Goal: Task Accomplishment & Management: Manage account settings

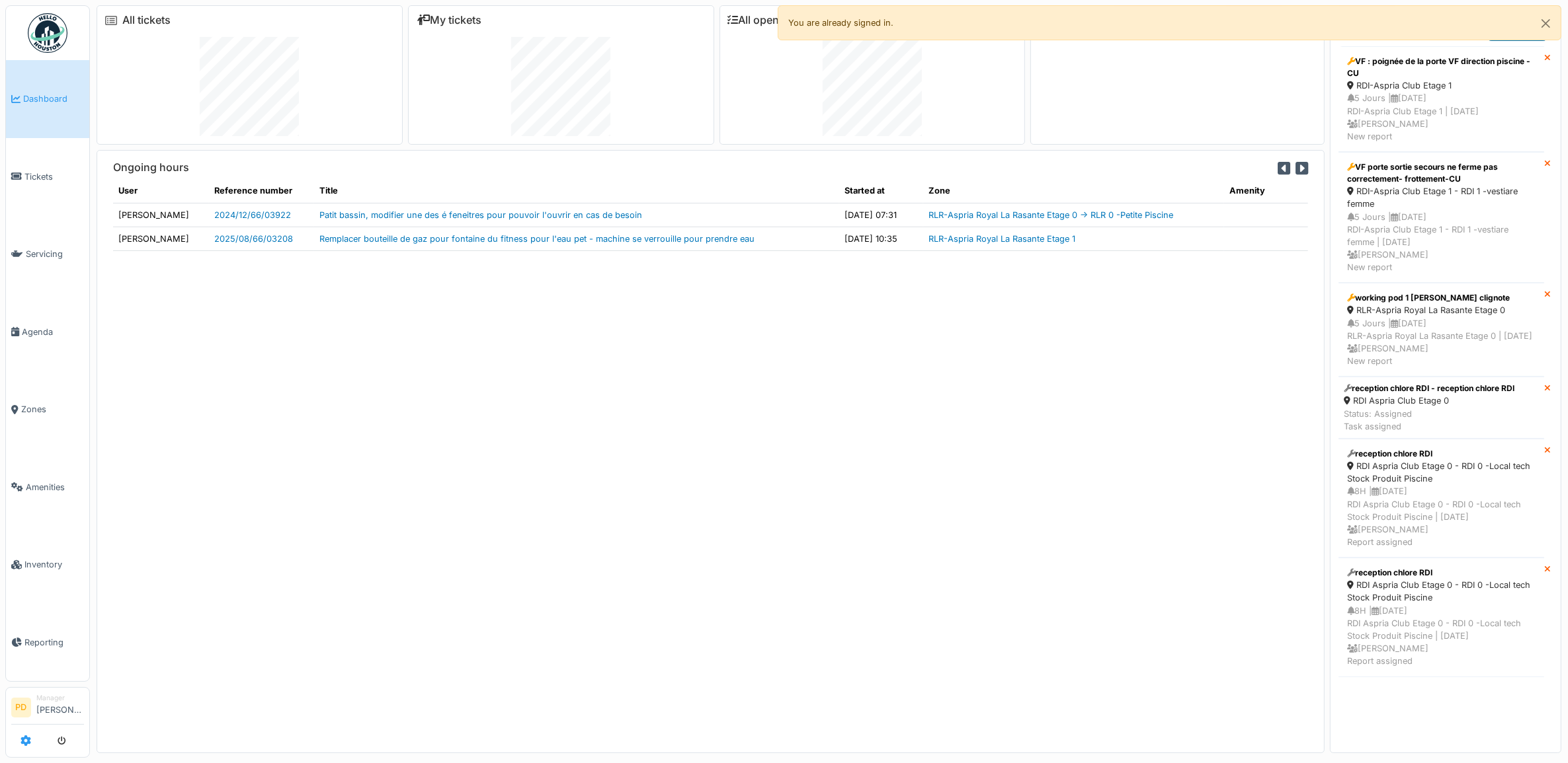
click at [25, 735] on icon at bounding box center [26, 740] width 10 height 10
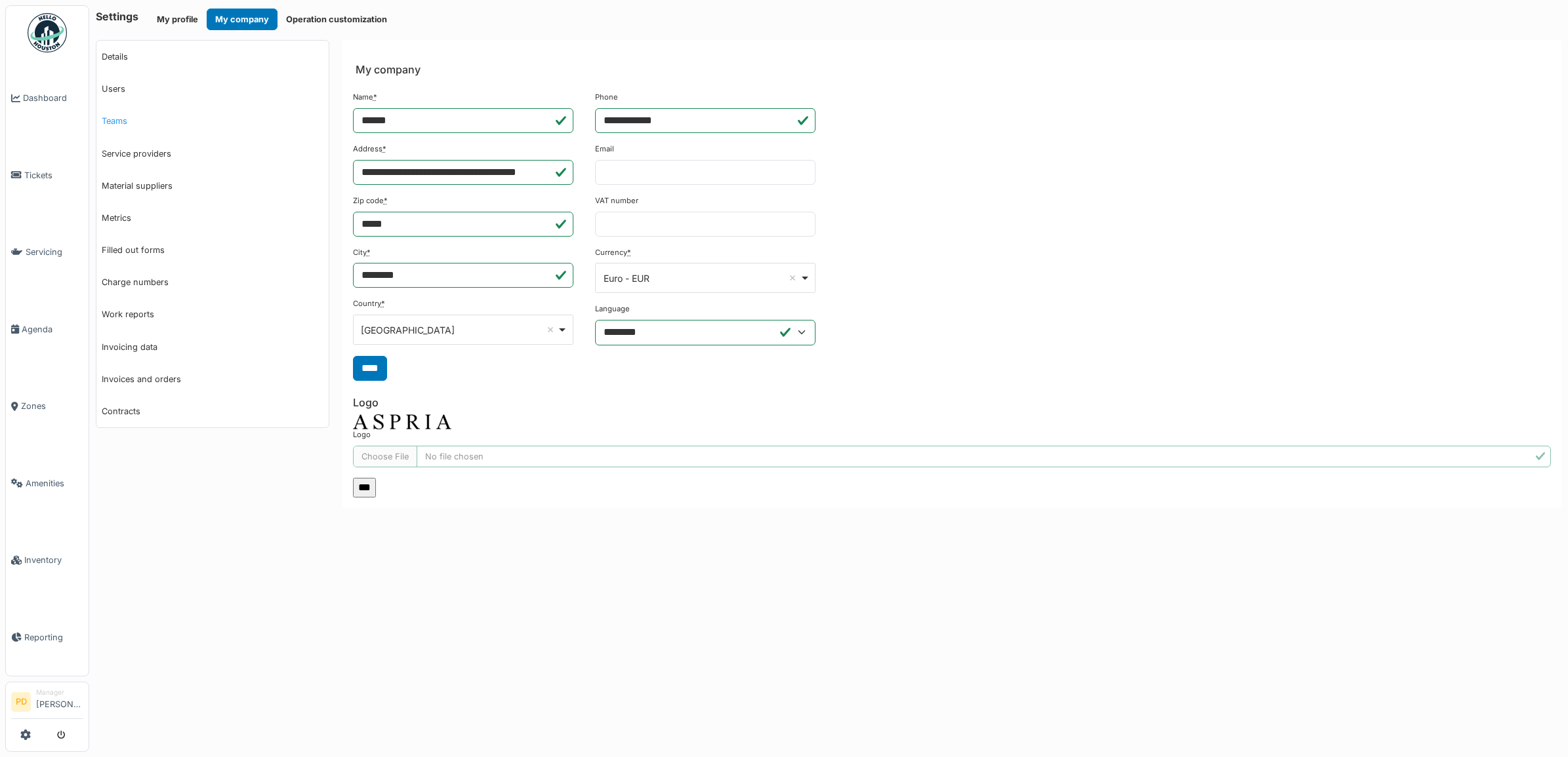
click at [131, 122] on link "Teams" at bounding box center [212, 121] width 232 height 32
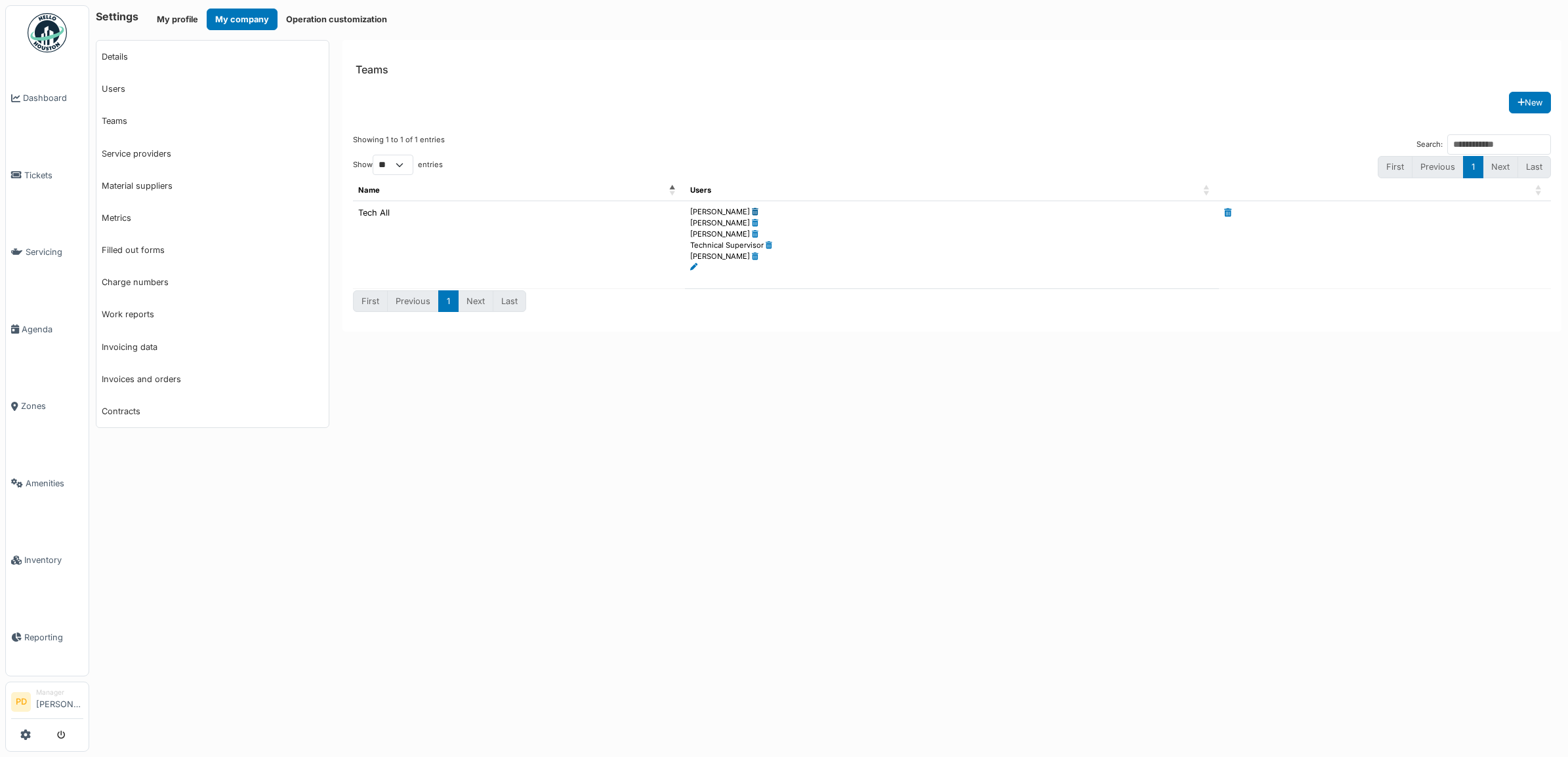
click at [752, 214] on icon at bounding box center [755, 212] width 7 height 7
click at [752, 214] on icon at bounding box center [755, 212] width 7 height 7
click at [693, 247] on icon at bounding box center [693, 246] width 7 height 7
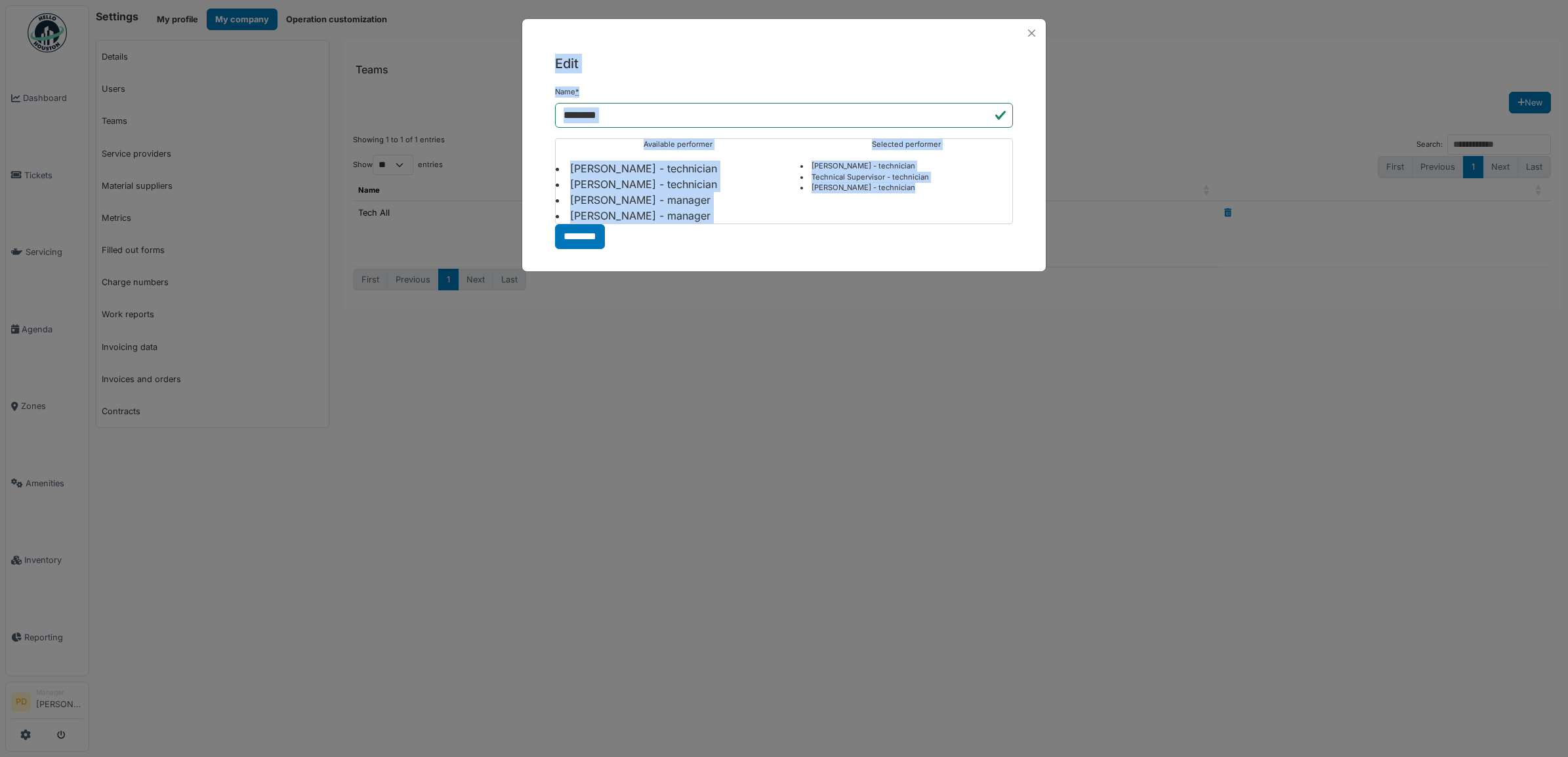
drag, startPoint x: 789, startPoint y: 92, endPoint x: 804, endPoint y: 247, distance: 155.7
click at [804, 247] on div "Edit Name * ******** Available performer Alexandre Michailidis - technician Ale…" at bounding box center [784, 145] width 525 height 254
click at [574, 185] on li "Florian Sappart - technician" at bounding box center [678, 185] width 245 height 16
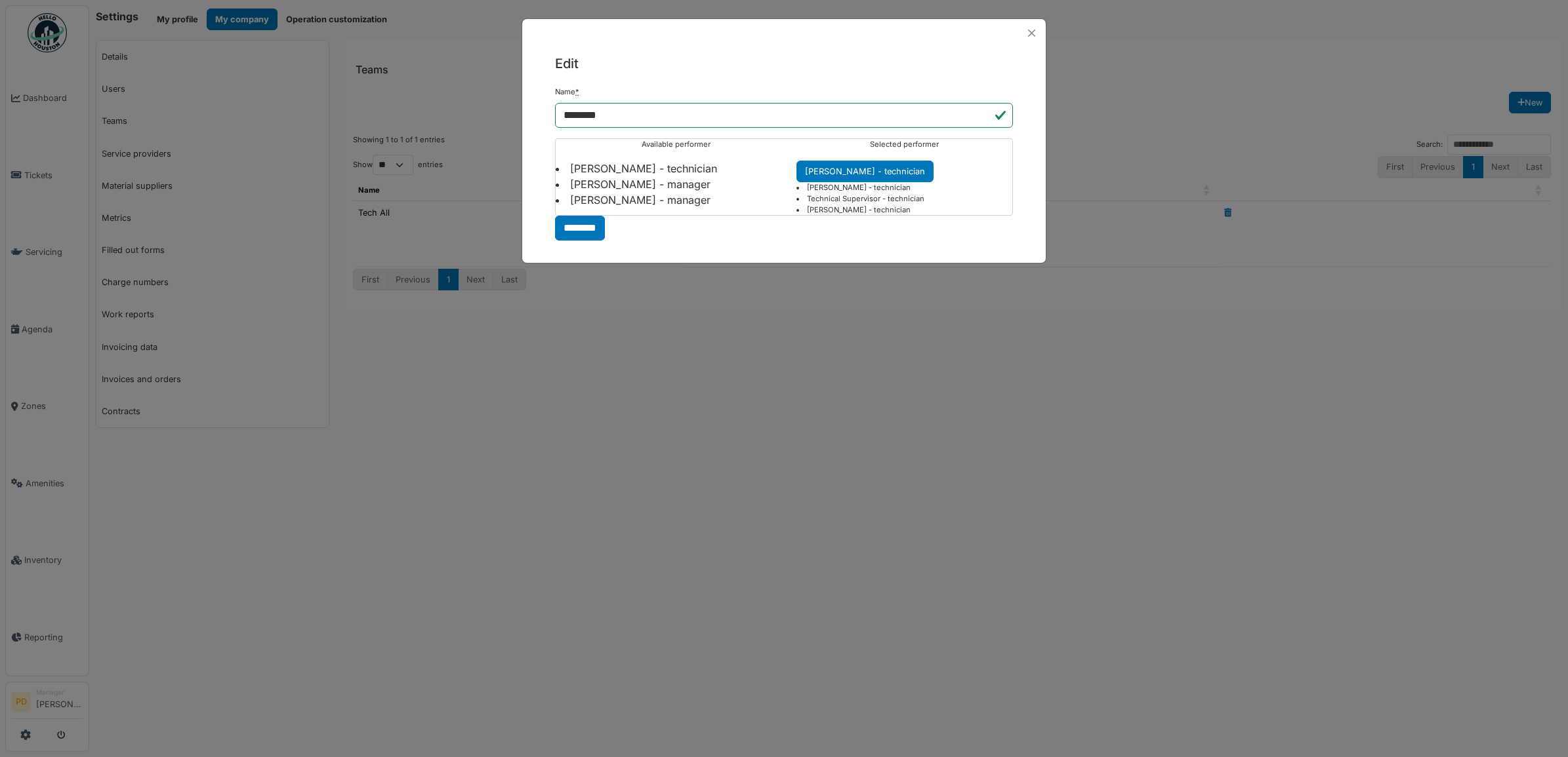
click at [683, 167] on li "Alexsander Batista - technician" at bounding box center [675, 169] width 241 height 16
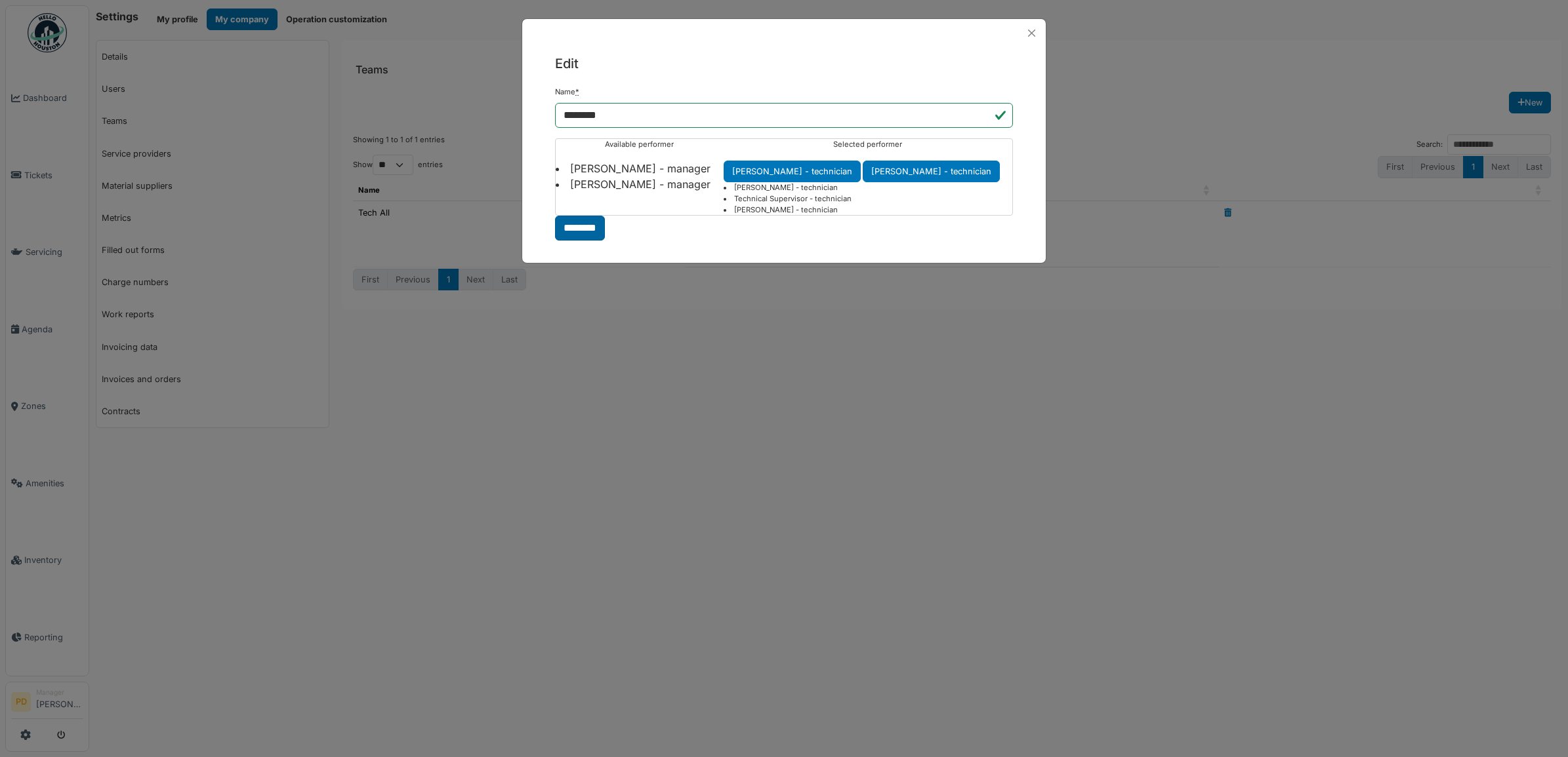
click at [591, 232] on input "********" at bounding box center [579, 228] width 50 height 25
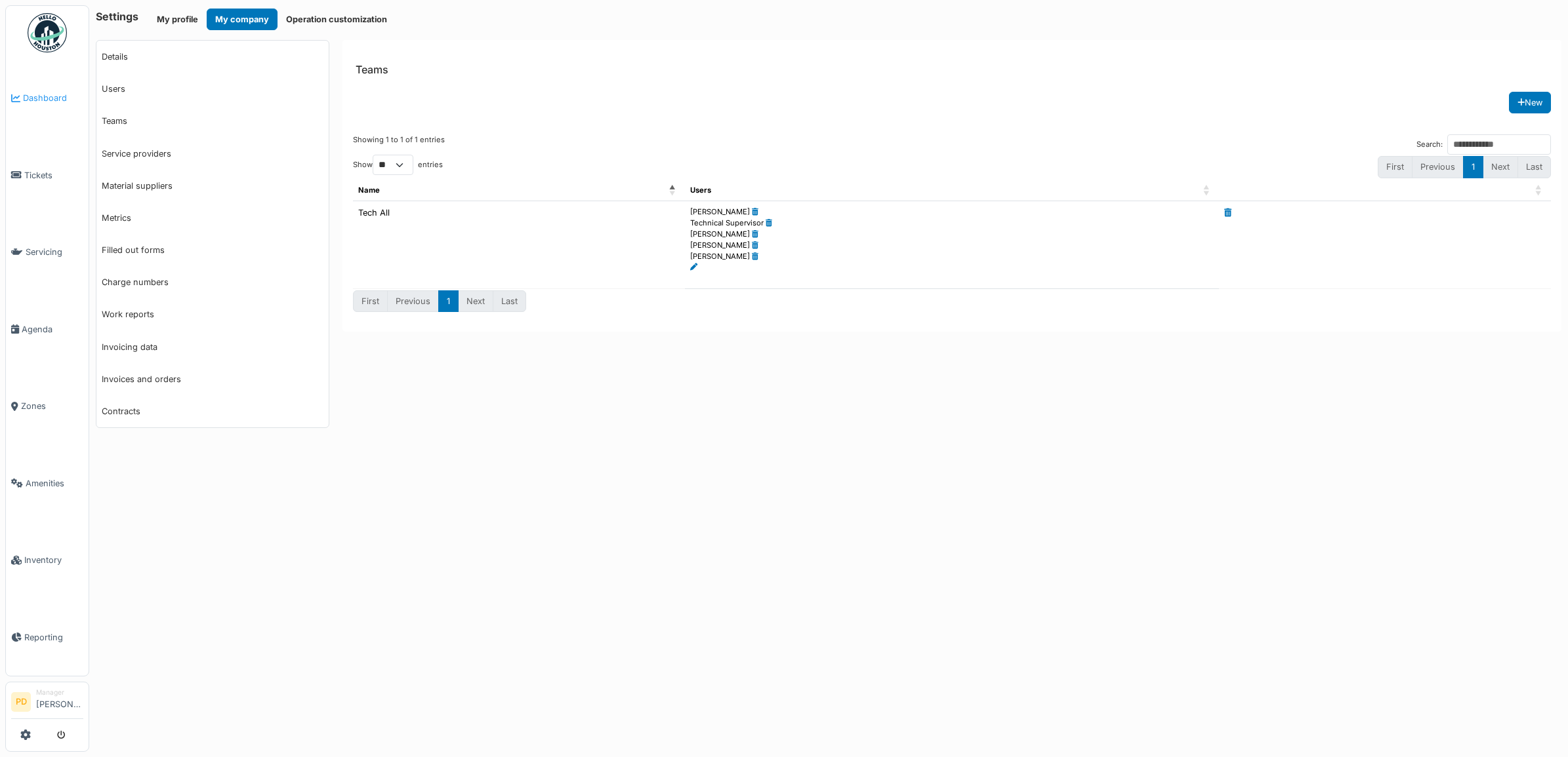
click at [57, 94] on span "Dashboard" at bounding box center [53, 97] width 60 height 12
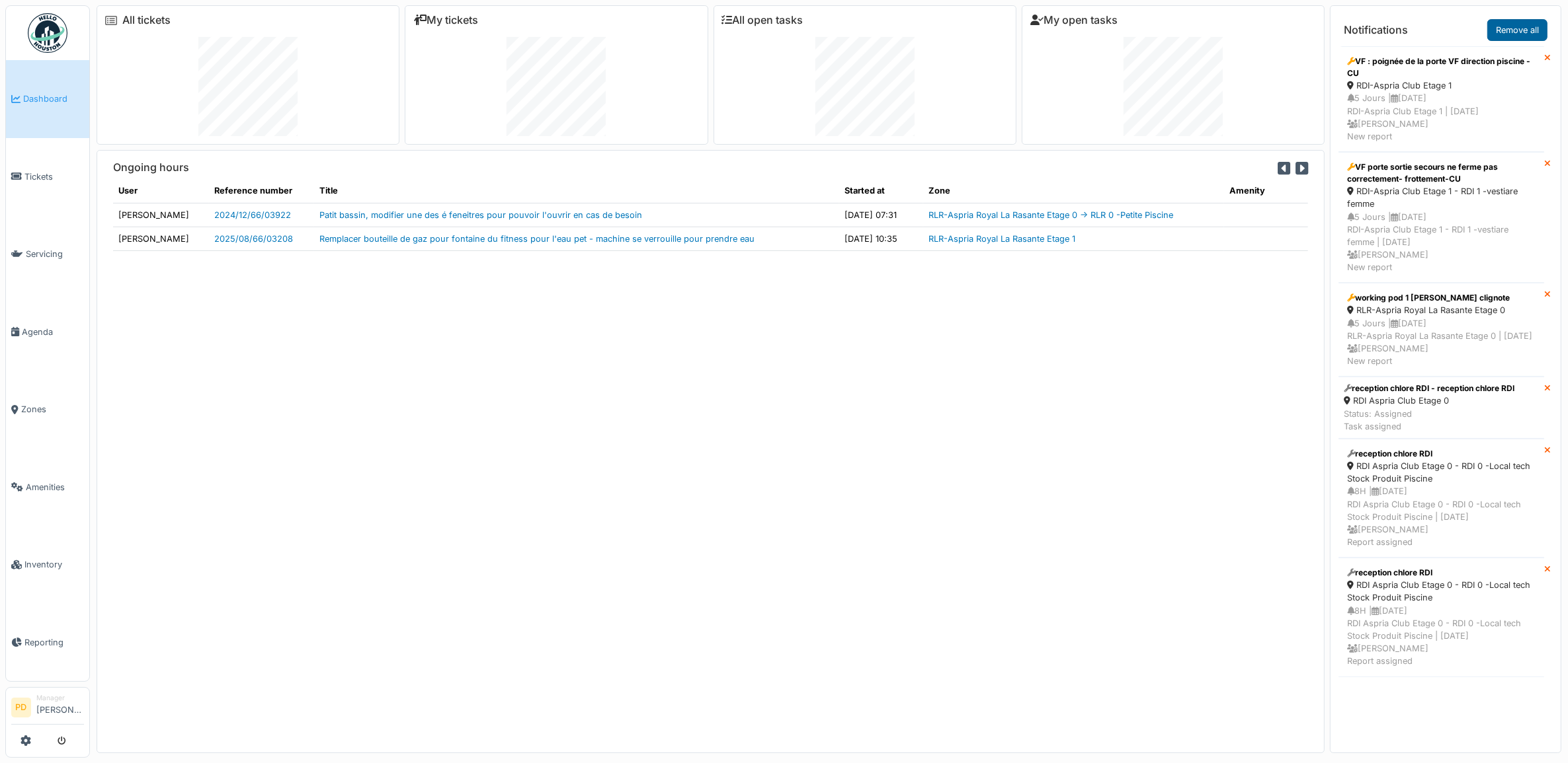
drag, startPoint x: 1509, startPoint y: 31, endPoint x: 1515, endPoint y: 28, distance: 6.7
click at [1509, 31] on link "Remove all" at bounding box center [1517, 30] width 60 height 22
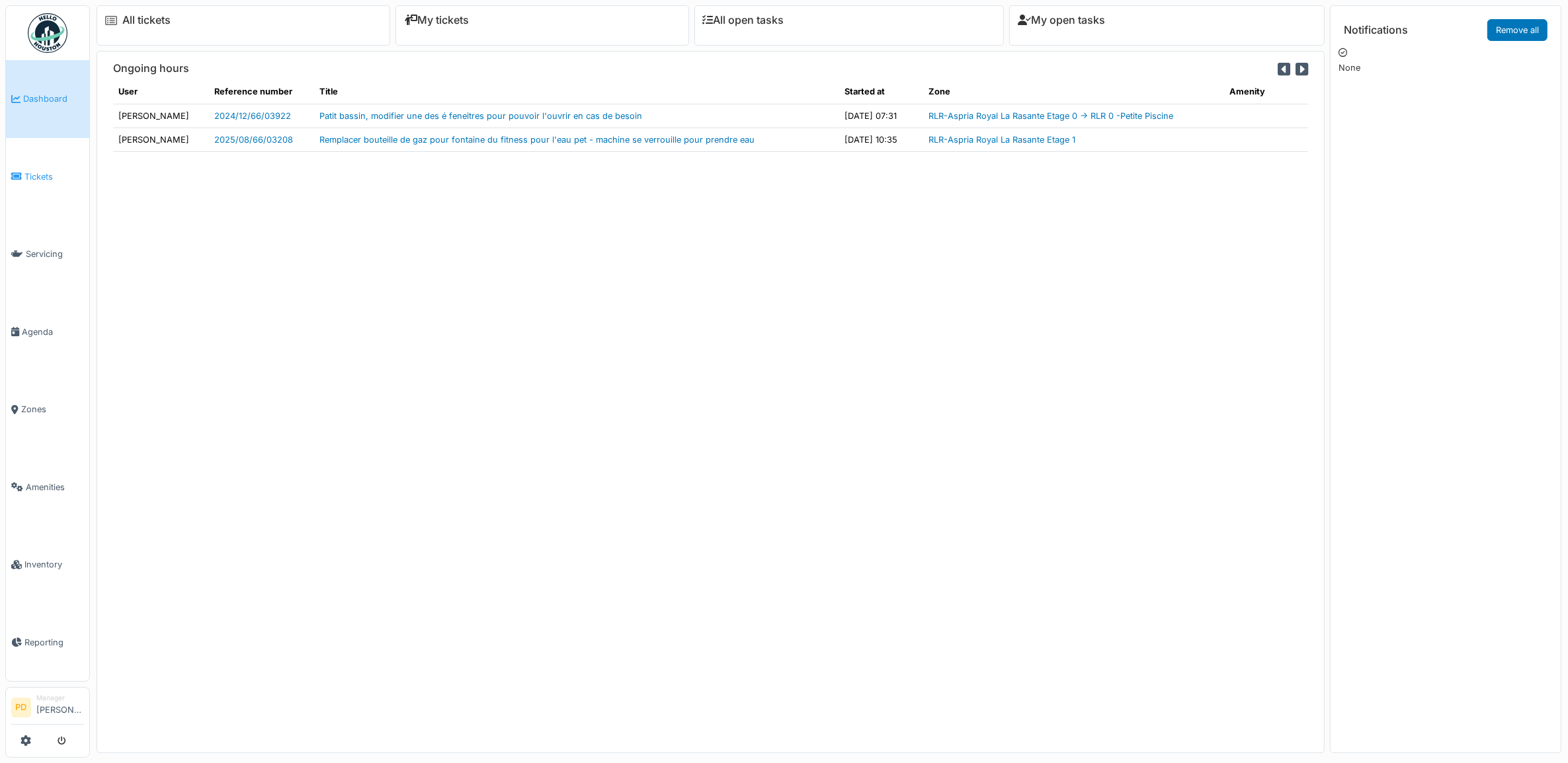
click at [34, 177] on span "Tickets" at bounding box center [53, 176] width 59 height 12
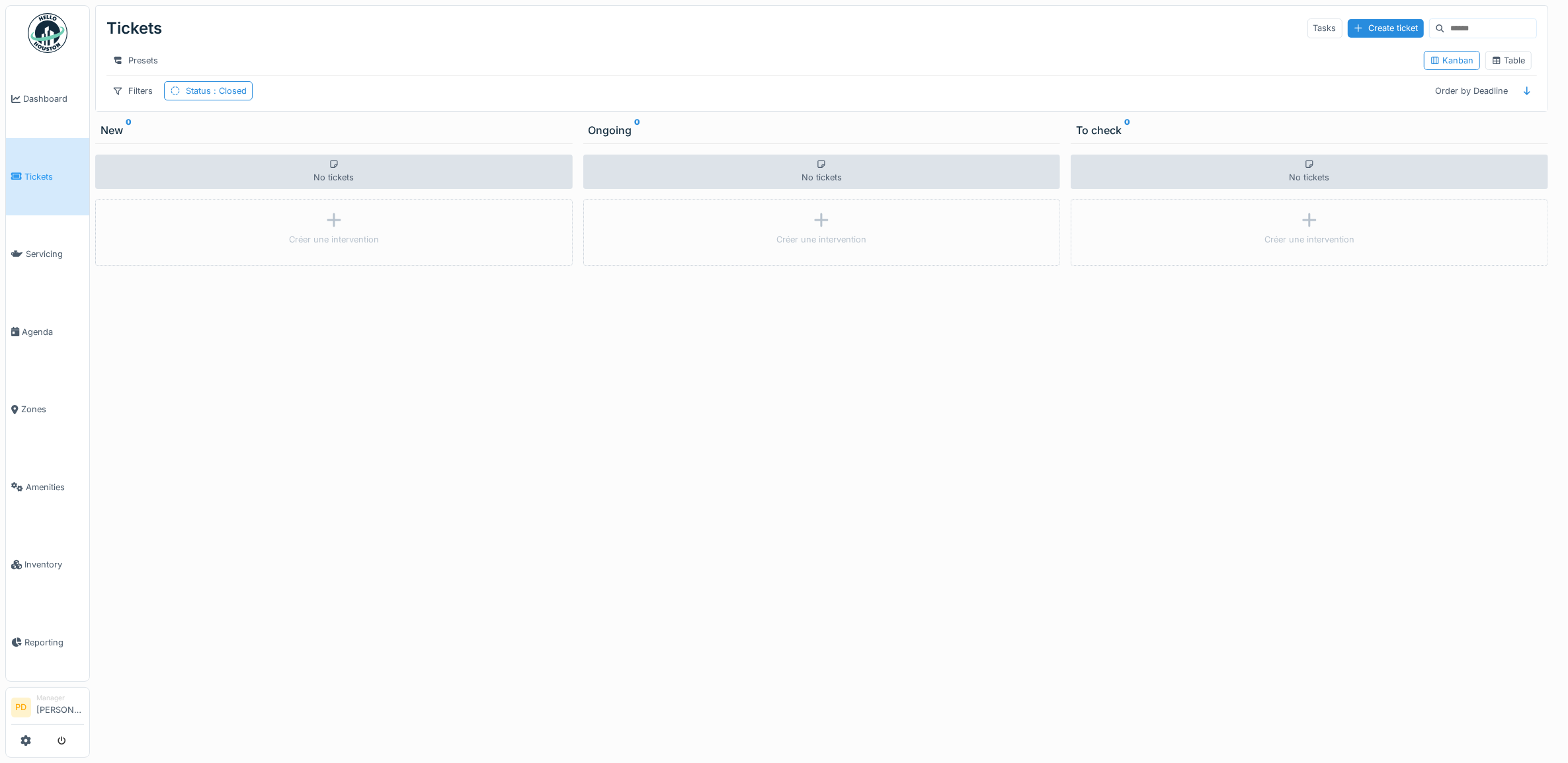
click at [44, 171] on span "Tickets" at bounding box center [53, 176] width 59 height 12
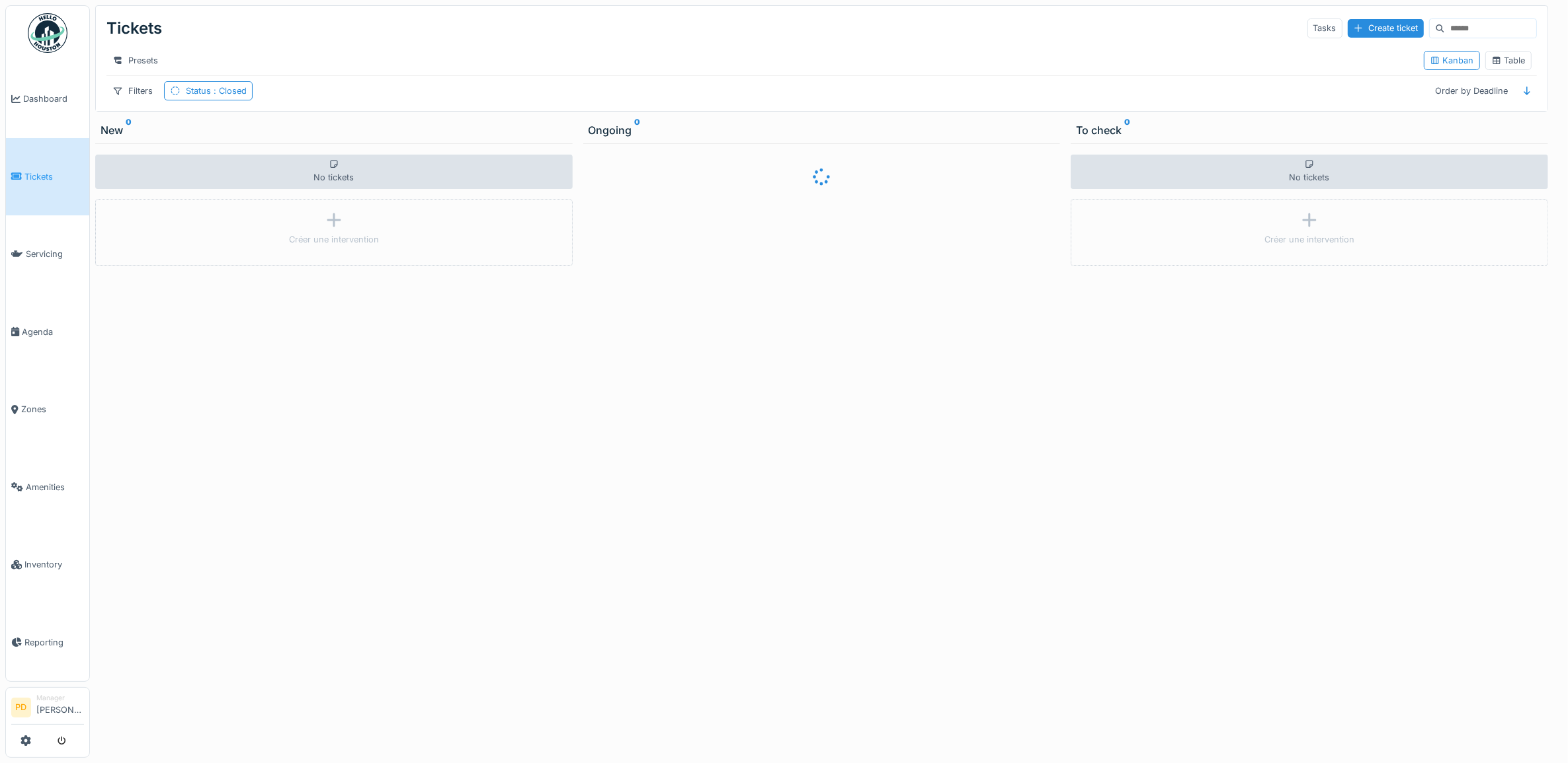
click at [42, 693] on li "Manager [PERSON_NAME]" at bounding box center [60, 707] width 48 height 29
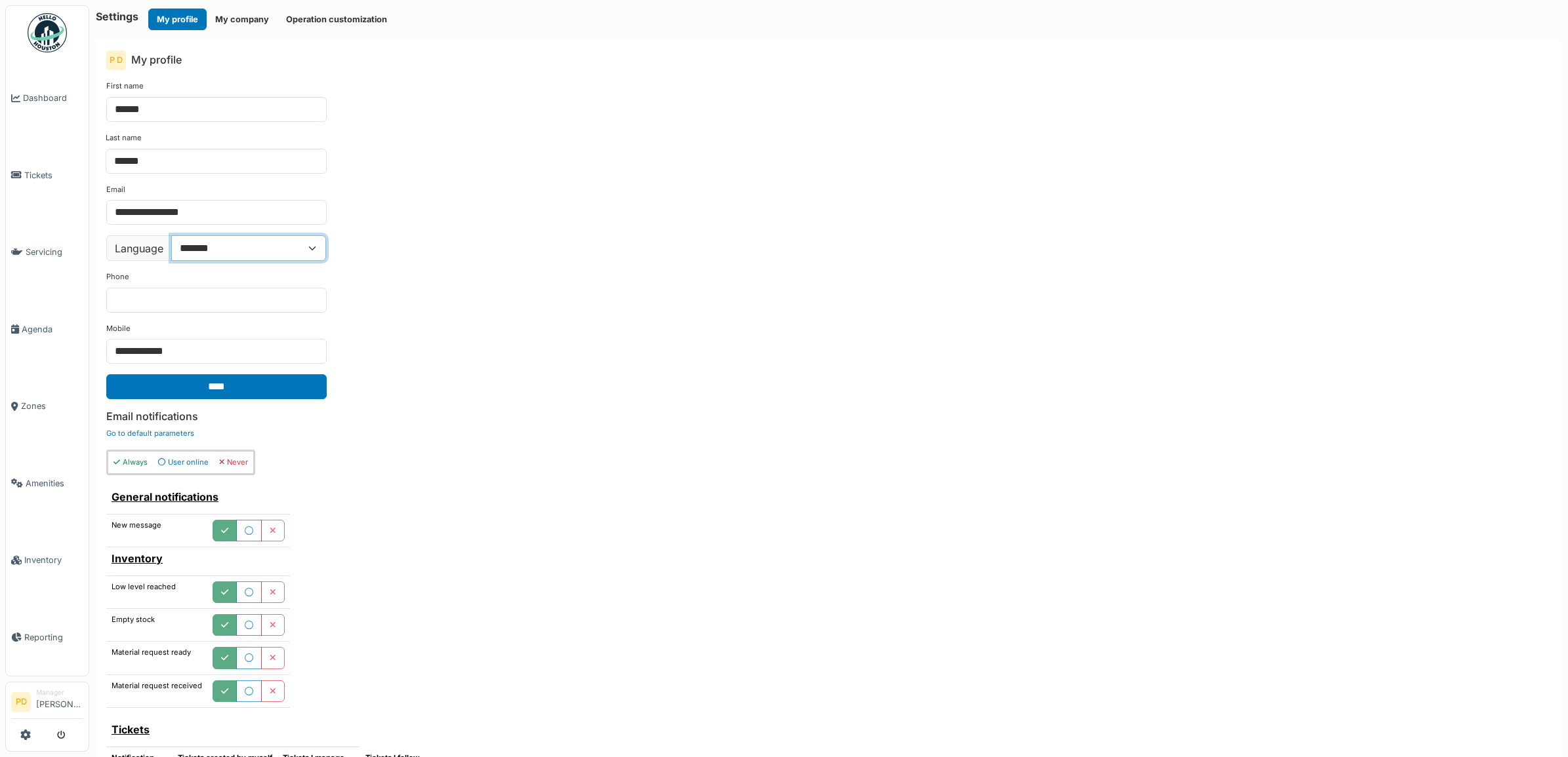
click at [247, 251] on select "**********" at bounding box center [249, 248] width 155 height 25
select select "**"
click at [172, 237] on select "**********" at bounding box center [249, 248] width 155 height 25
click at [44, 102] on span "Dashboard" at bounding box center [53, 97] width 60 height 12
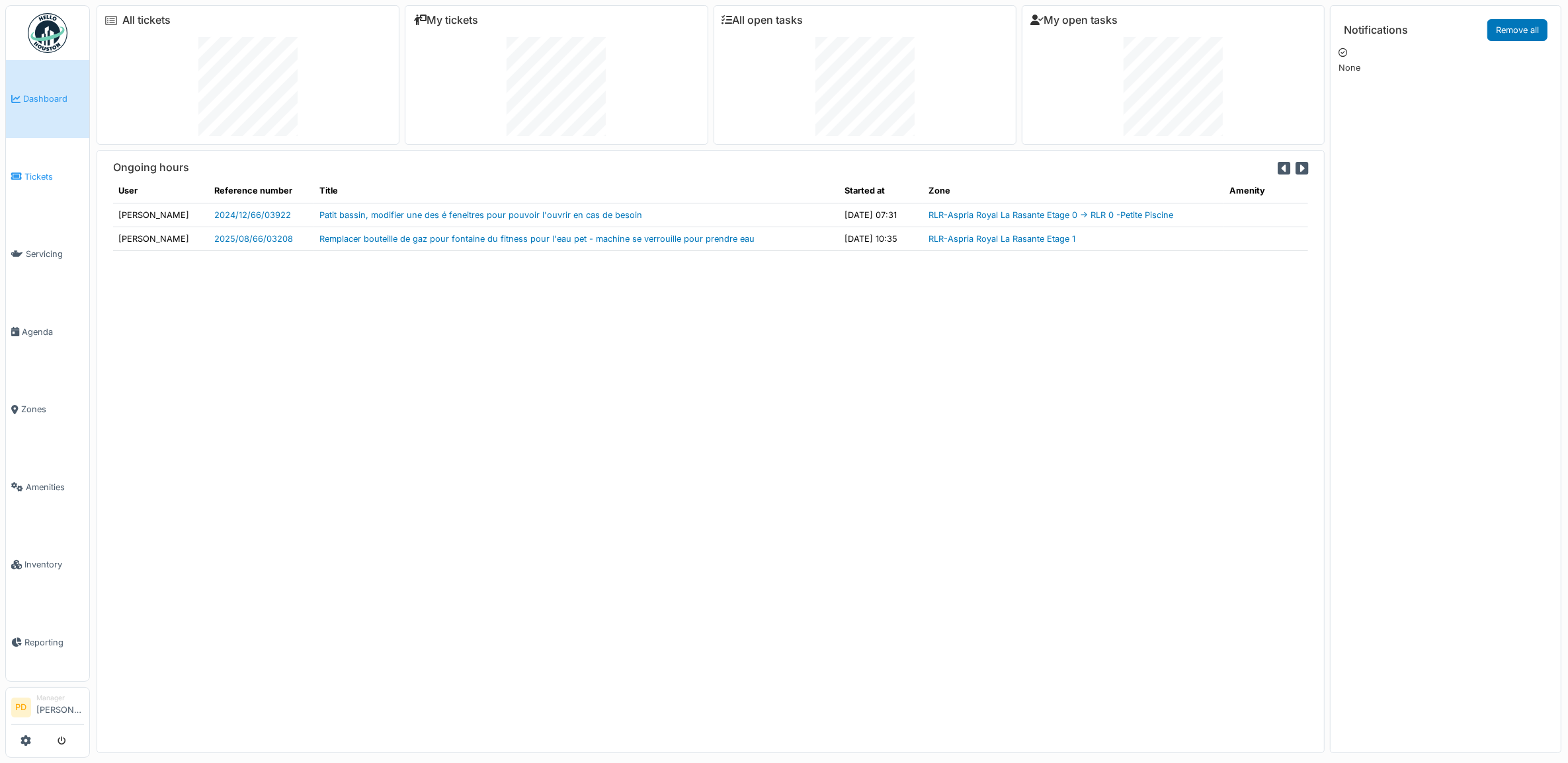
click at [55, 179] on span "Tickets" at bounding box center [53, 176] width 59 height 12
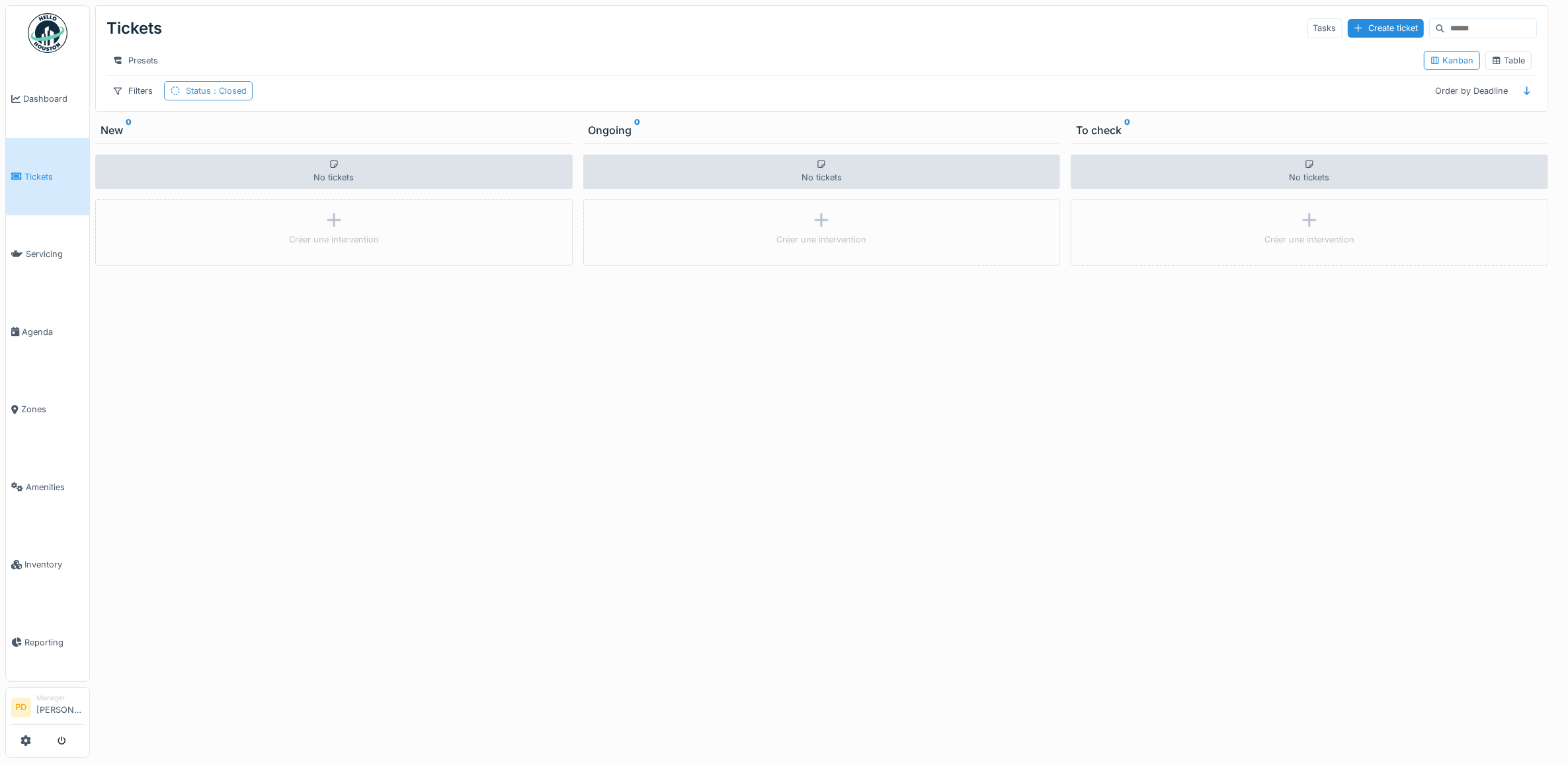
click at [186, 97] on div "Status : Closed" at bounding box center [216, 91] width 61 height 12
click at [273, 134] on div "Remove" at bounding box center [268, 138] width 58 height 18
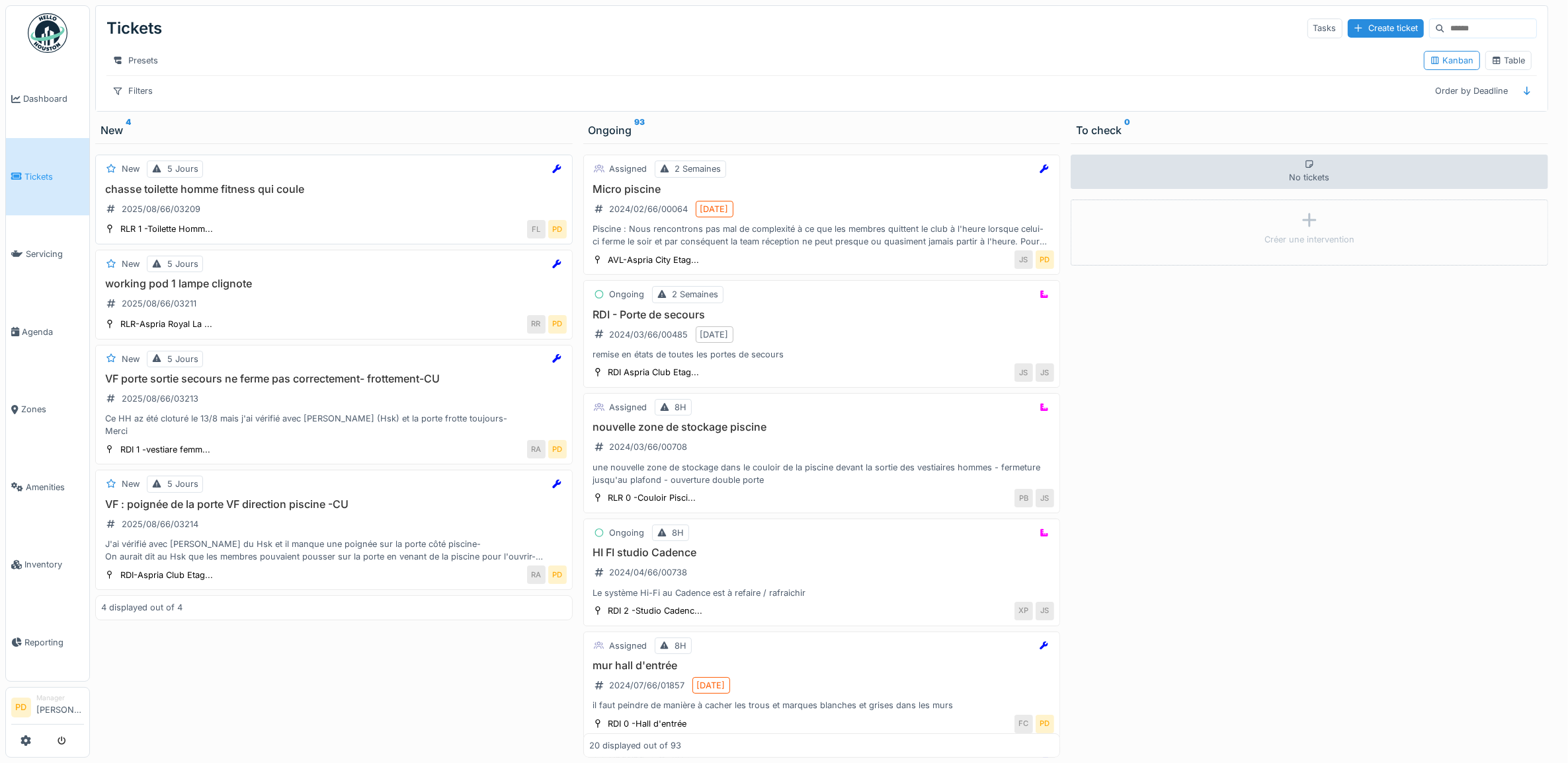
click at [260, 196] on h3 "chasse toilette homme fitness qui coule" at bounding box center [333, 189] width 465 height 12
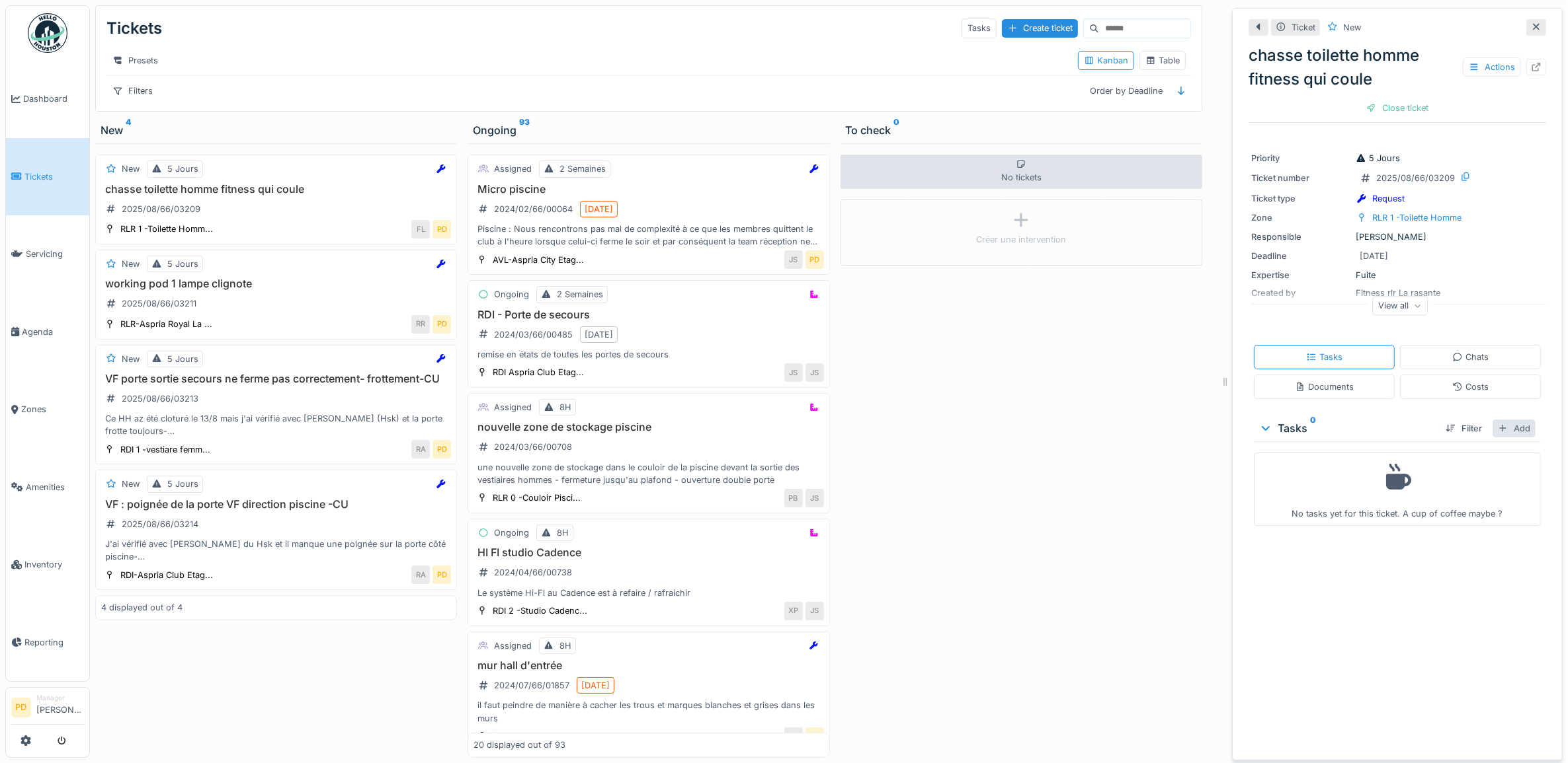
click at [1493, 431] on div "Add" at bounding box center [1514, 428] width 43 height 18
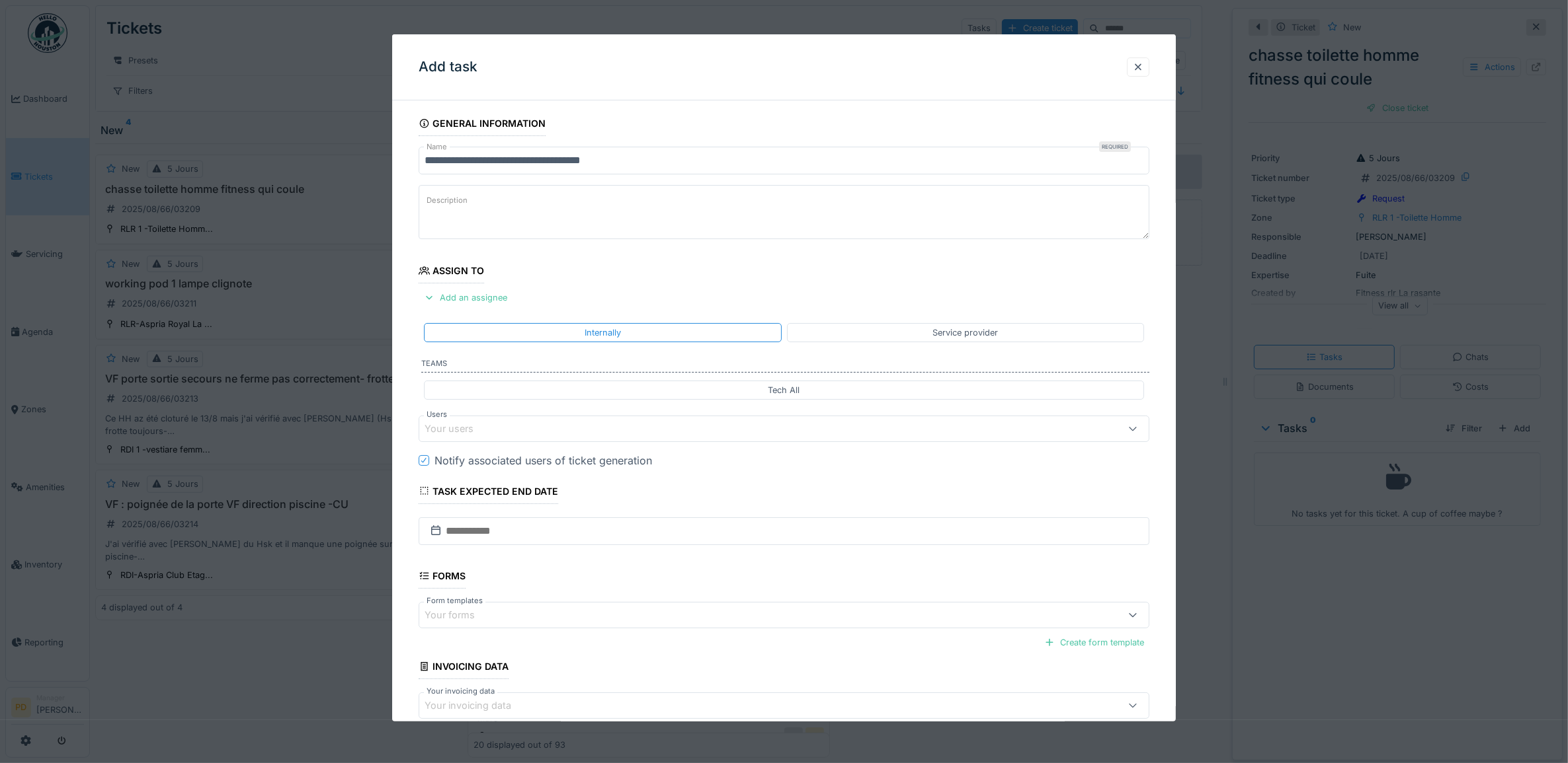
click at [522, 424] on div "Your users" at bounding box center [742, 429] width 637 height 15
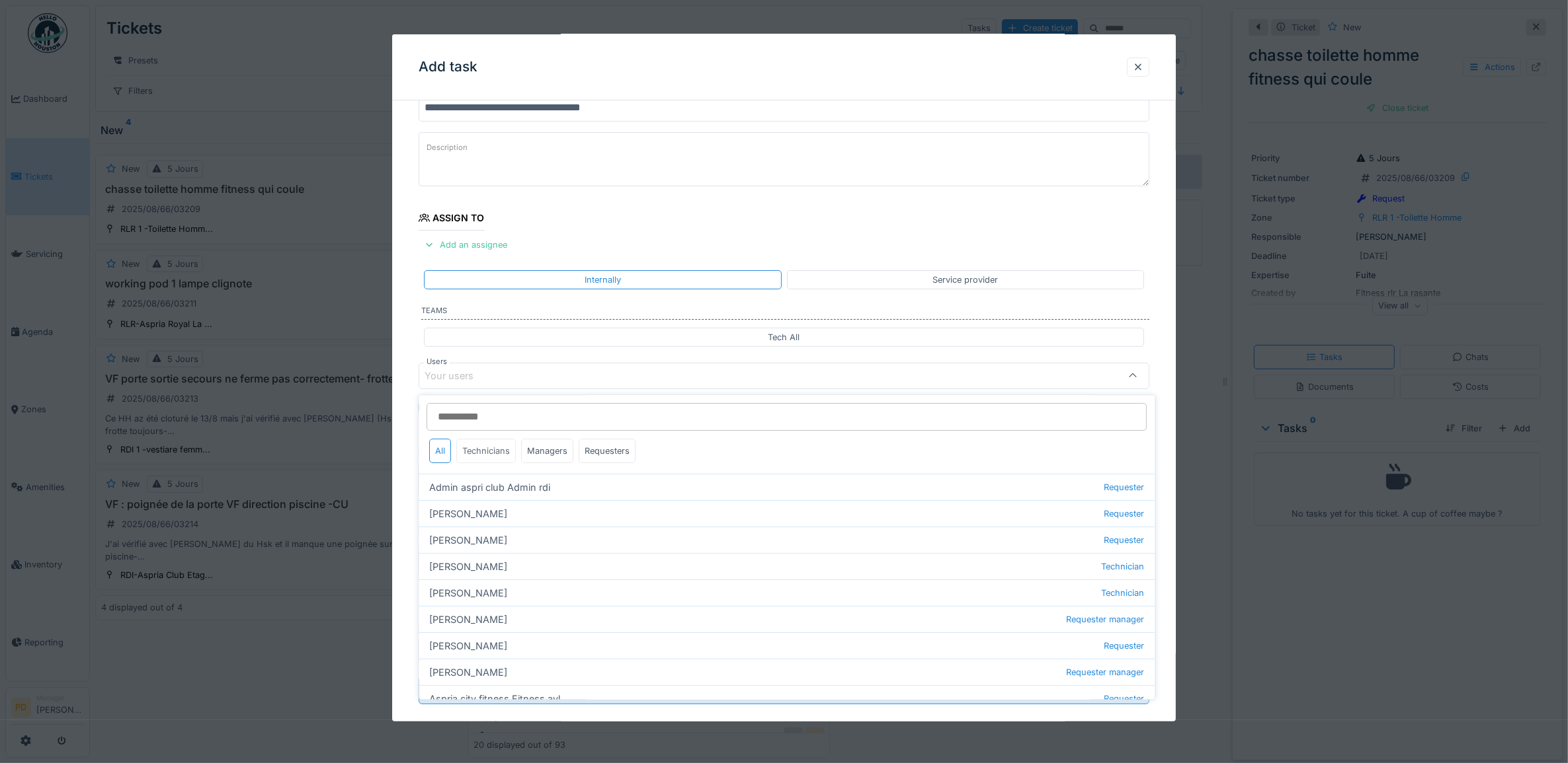
click at [514, 451] on div "Technicians" at bounding box center [487, 451] width 59 height 24
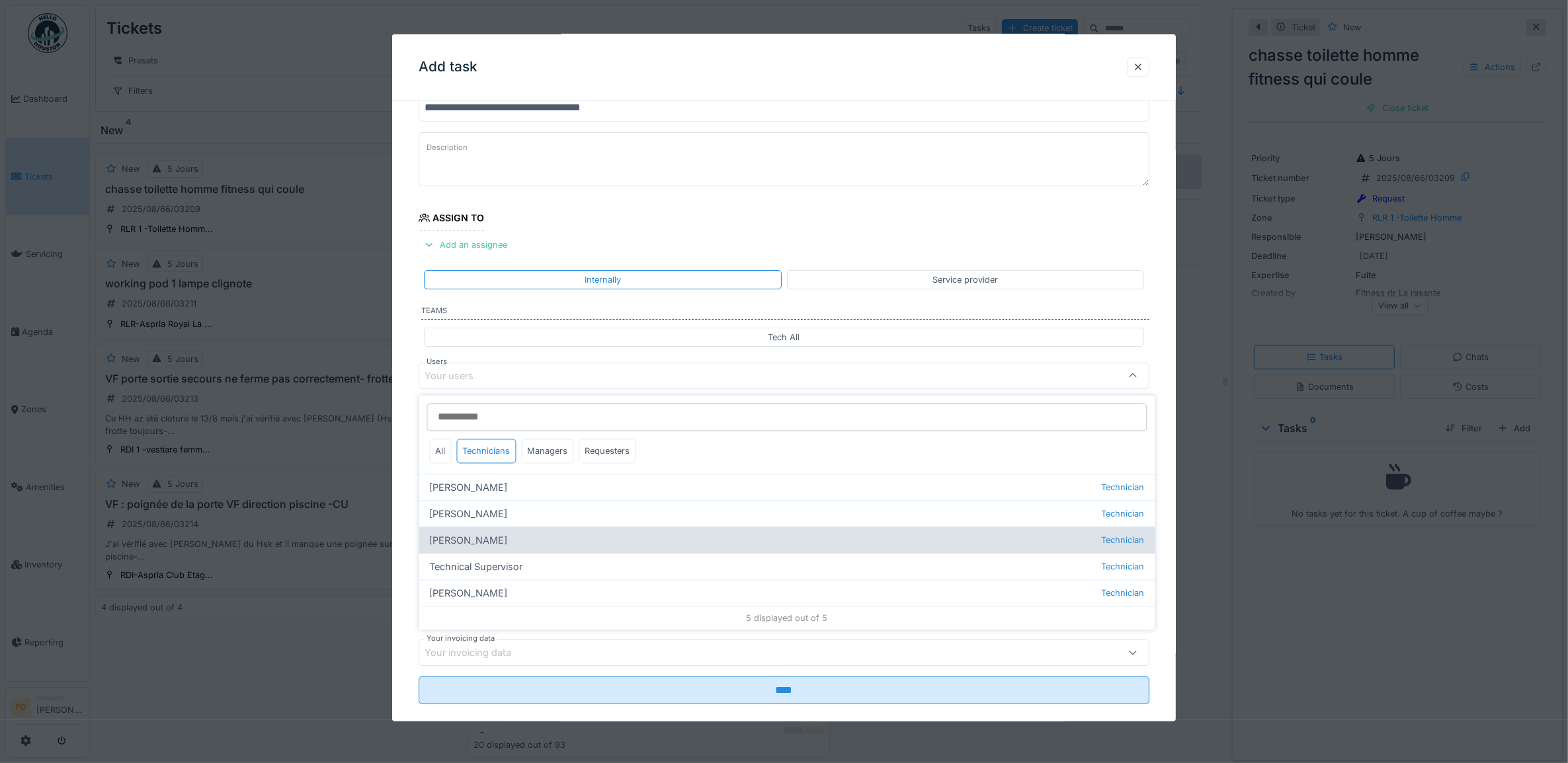
click at [491, 537] on div "Florian Sappart Technician" at bounding box center [787, 540] width 736 height 26
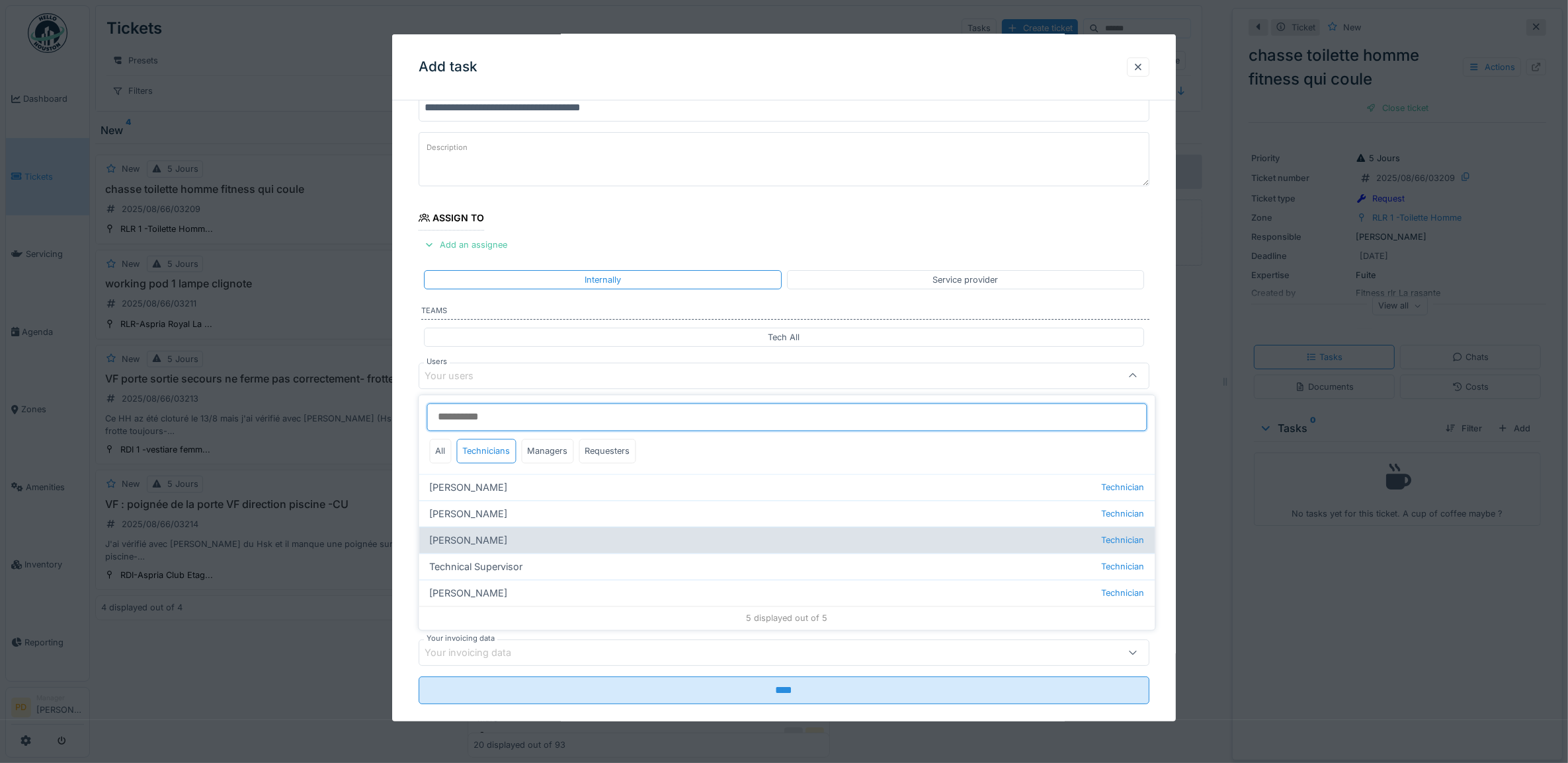
type input "*****"
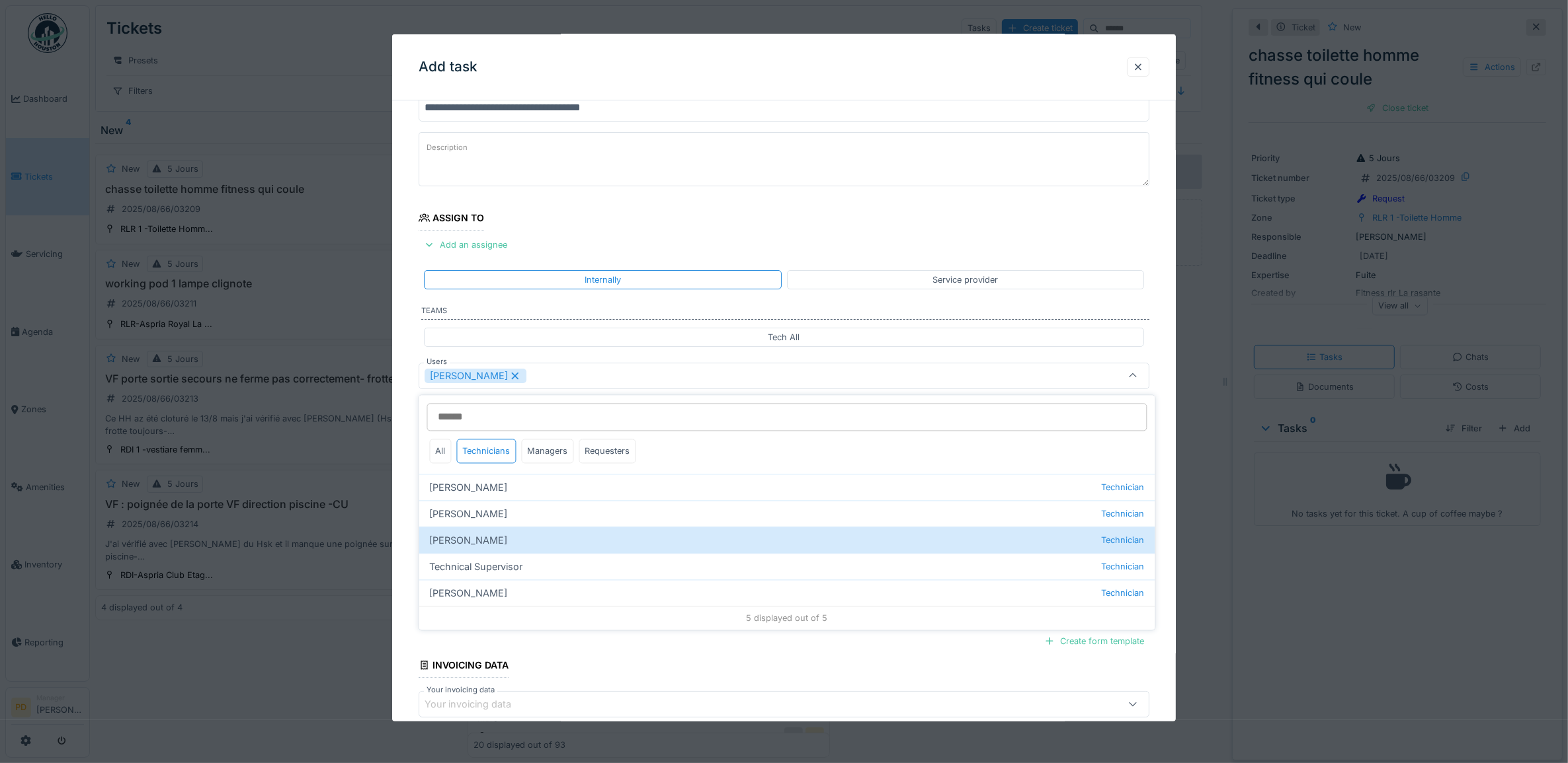
click at [405, 373] on div "**********" at bounding box center [784, 425] width 784 height 734
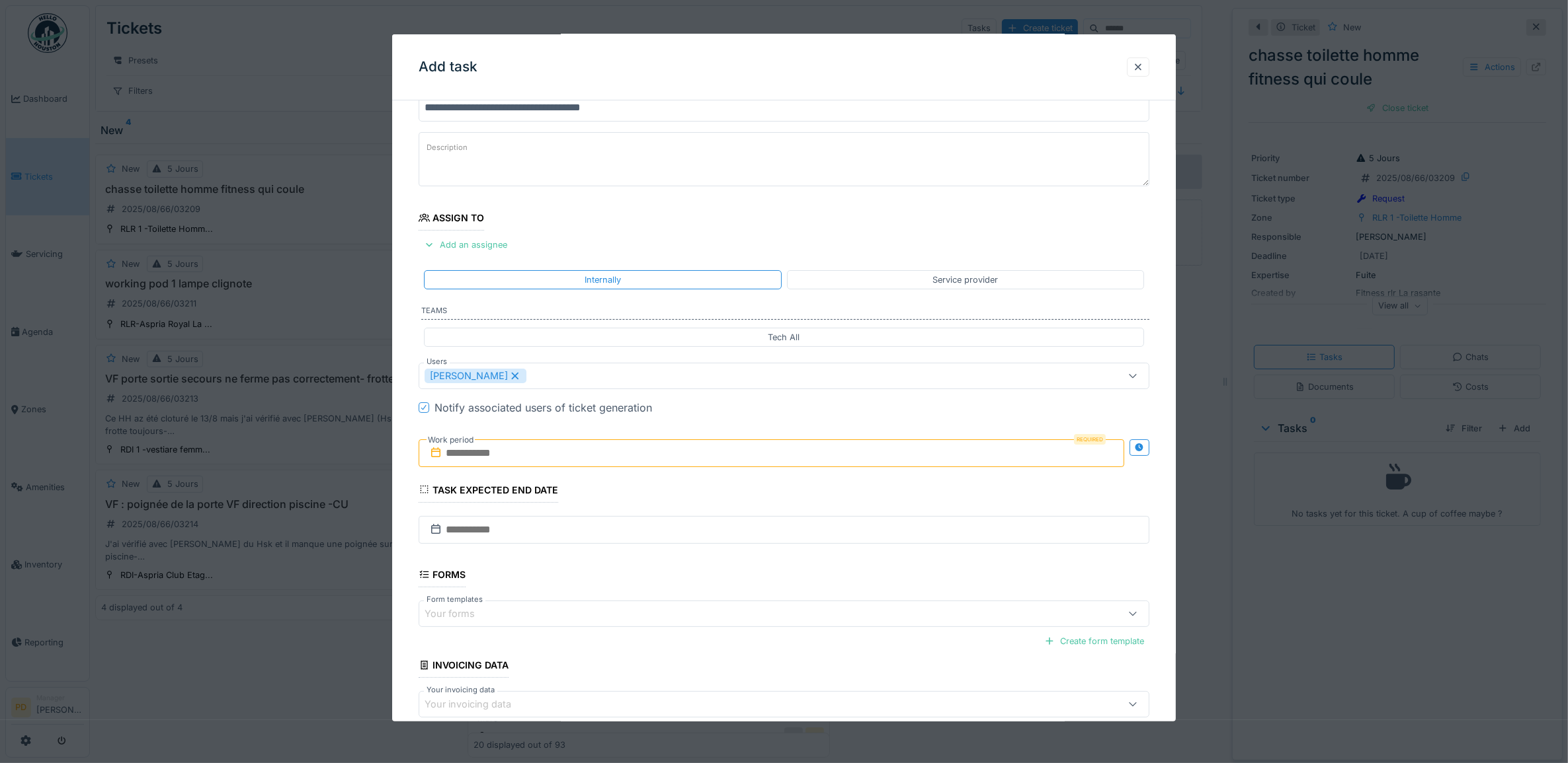
click at [519, 464] on input "text" at bounding box center [772, 453] width 706 height 28
click at [795, 609] on div "22" at bounding box center [796, 604] width 18 height 19
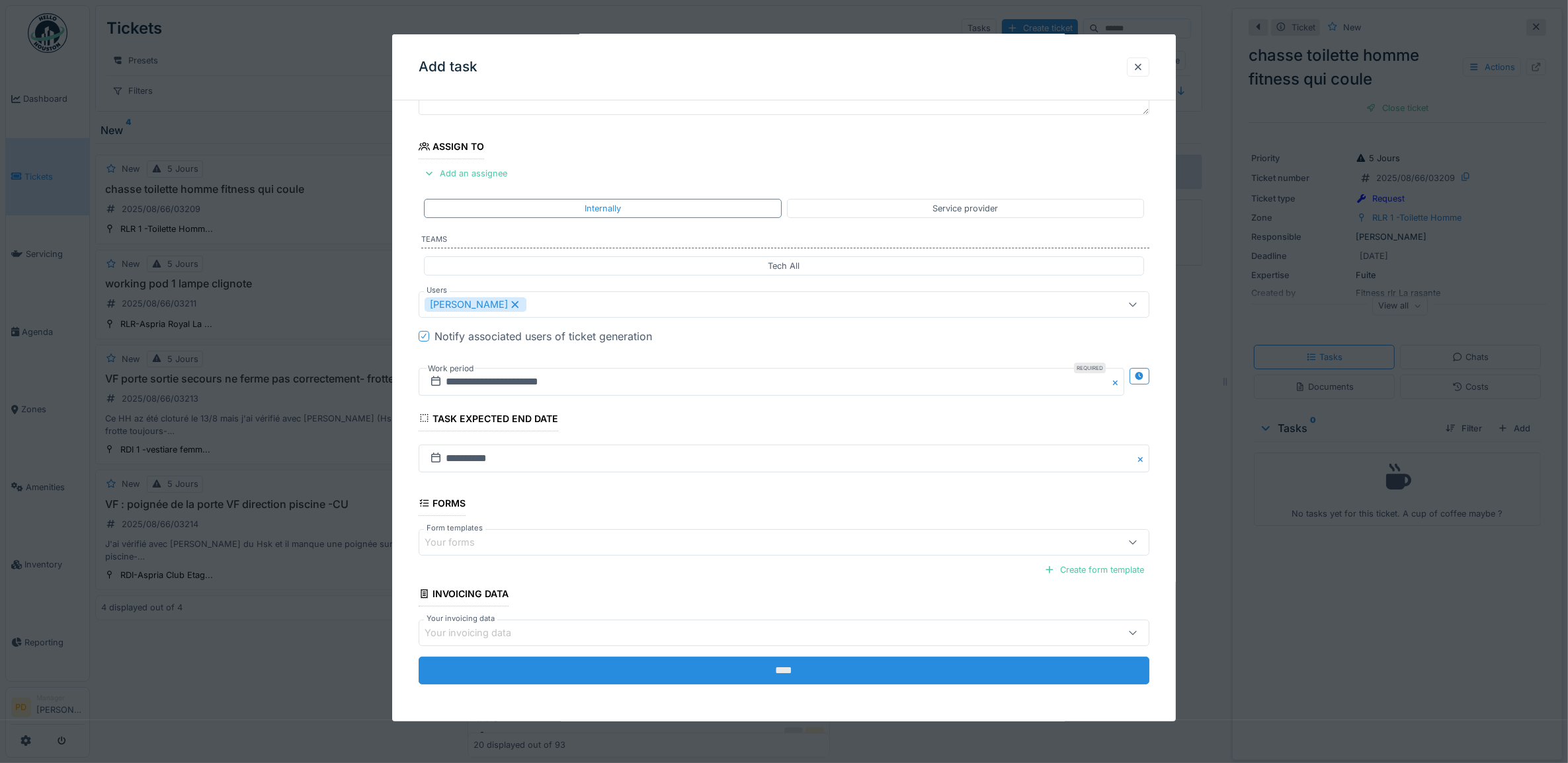
click at [762, 671] on input "****" at bounding box center [784, 671] width 731 height 28
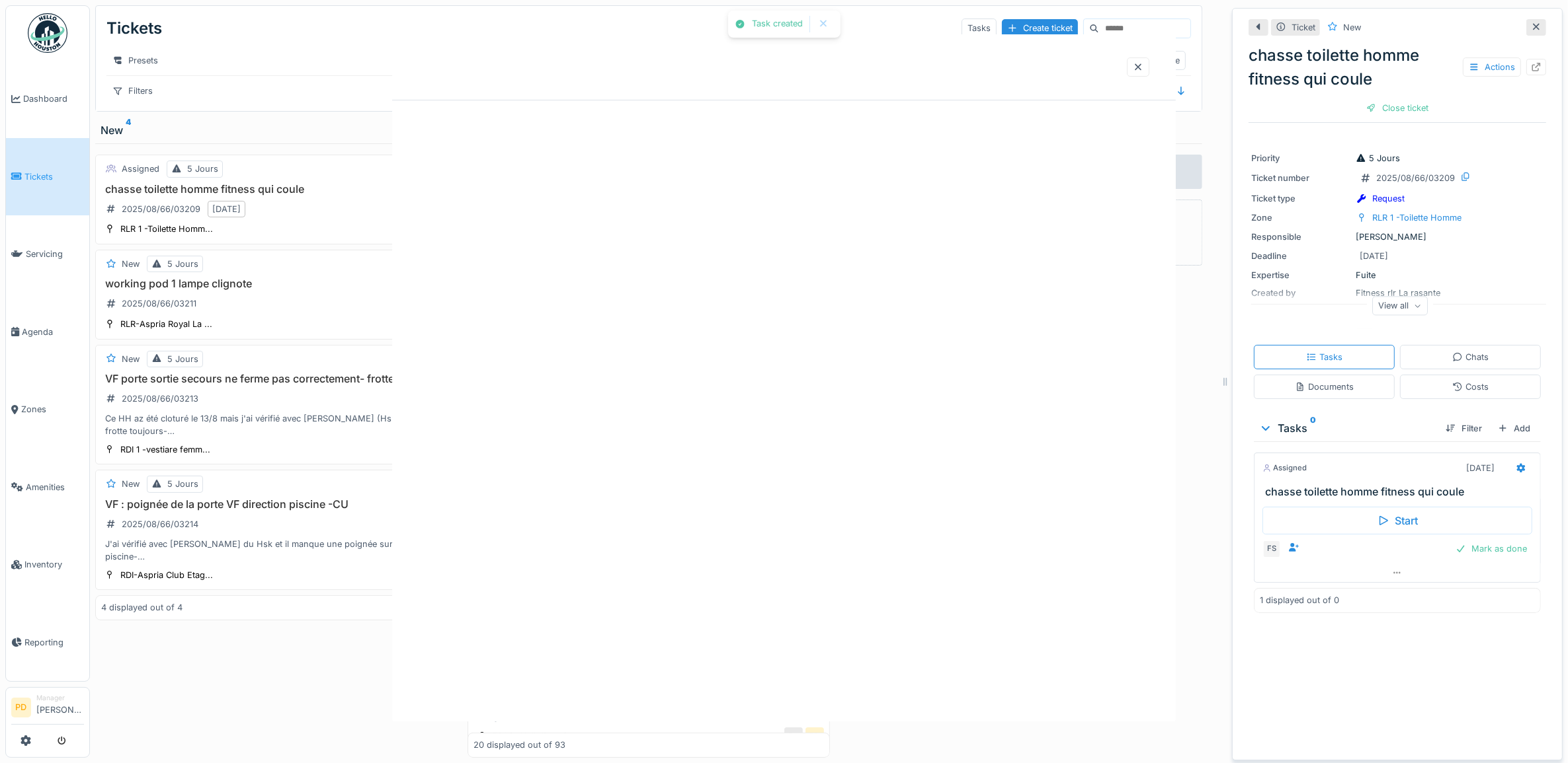
scroll to position [0, 0]
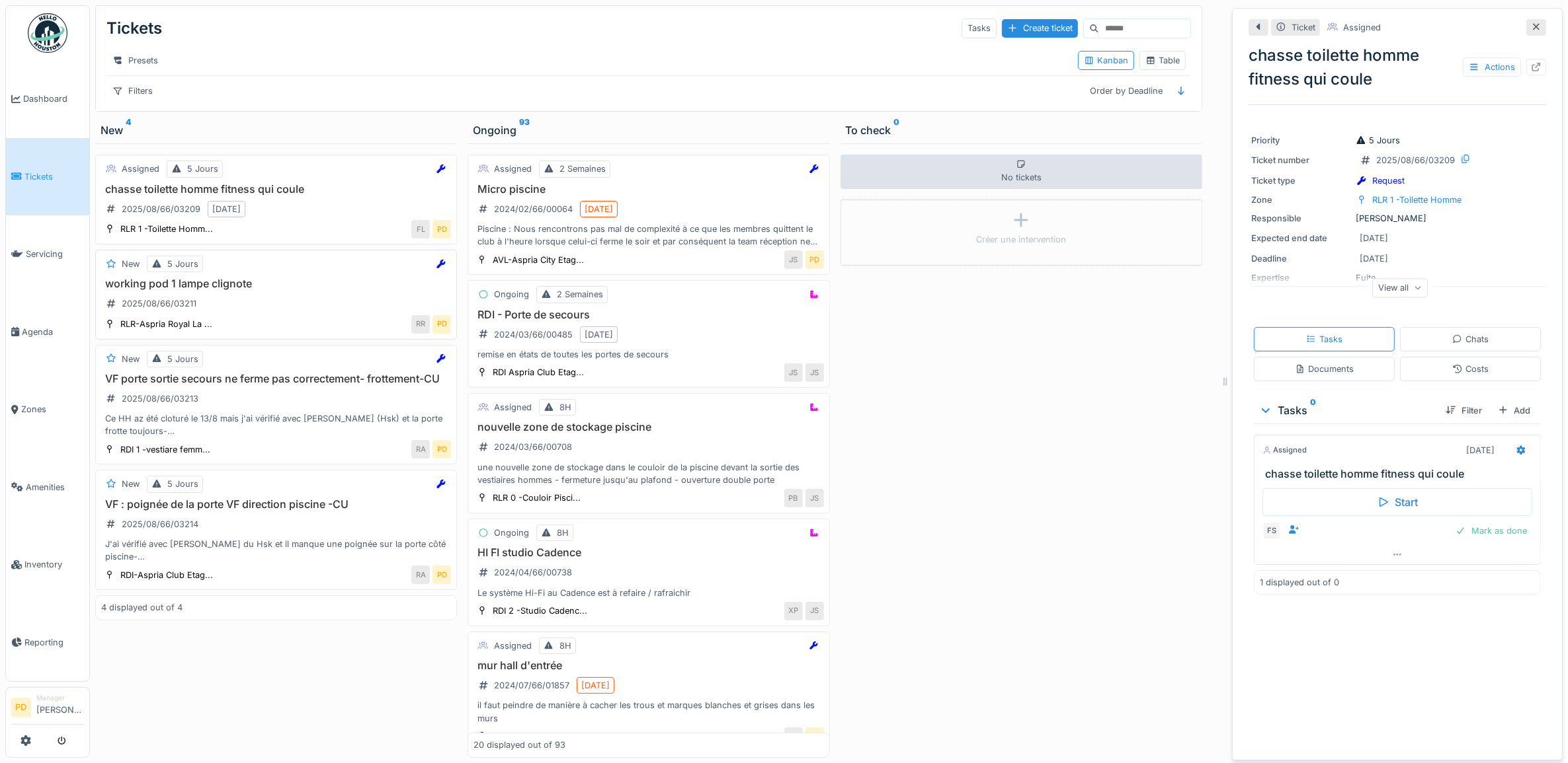
click at [298, 310] on div "working pod 1 lampe clignote 2025/08/66/03211" at bounding box center [275, 296] width 350 height 37
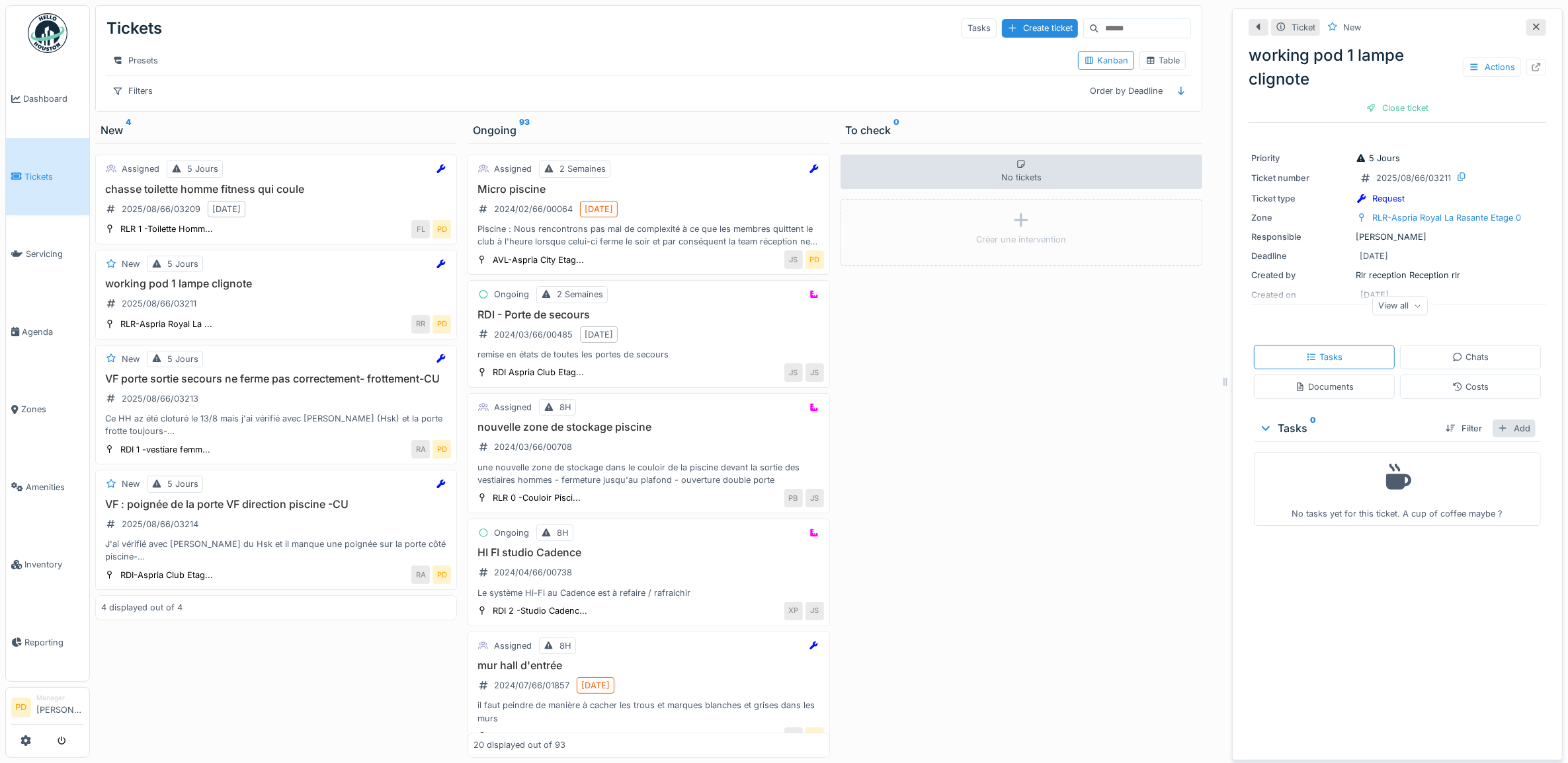
click at [1501, 431] on div "Add" at bounding box center [1514, 428] width 43 height 18
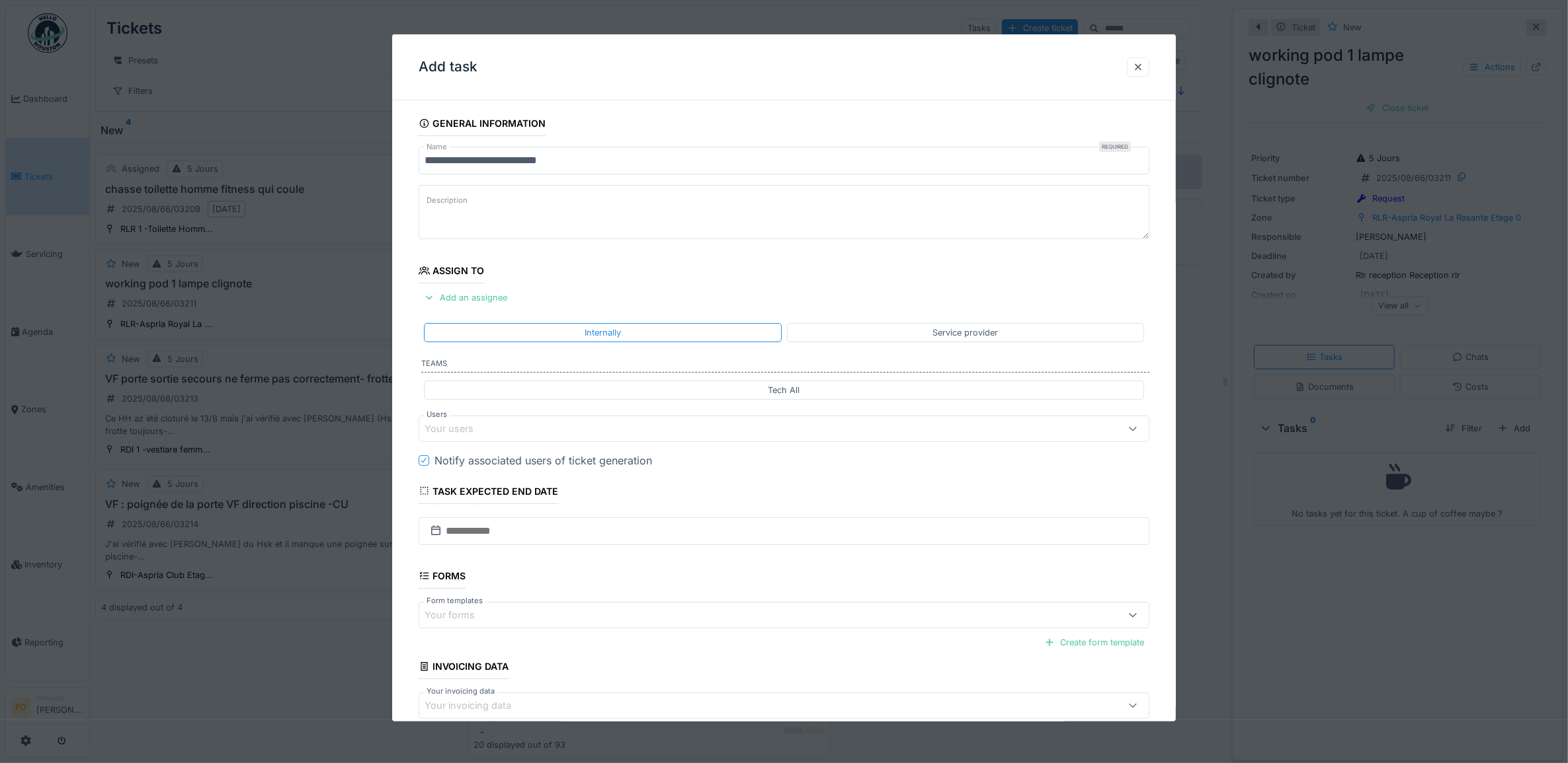
click at [599, 439] on div "Your users" at bounding box center [784, 429] width 731 height 26
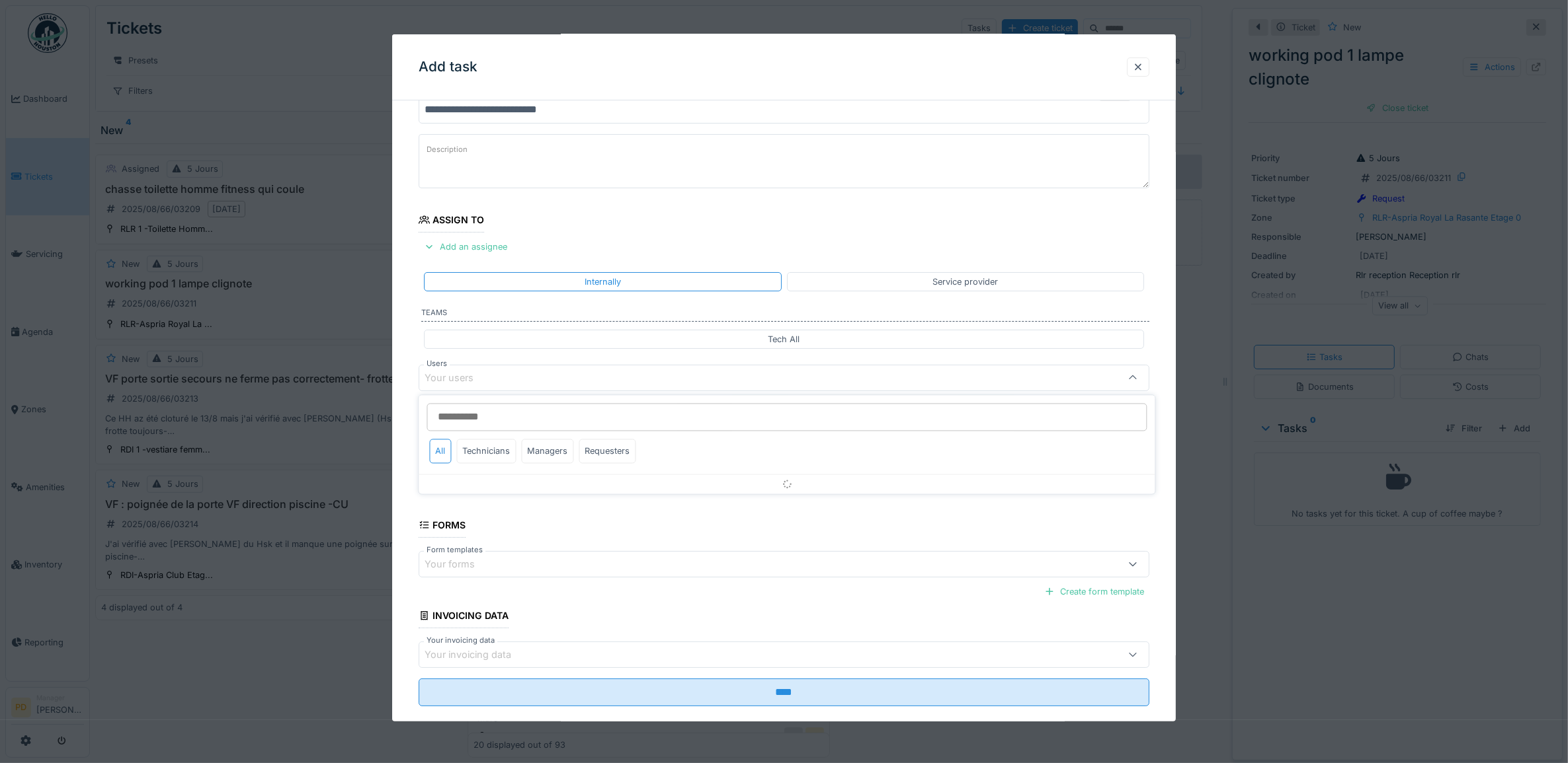
scroll to position [53, 0]
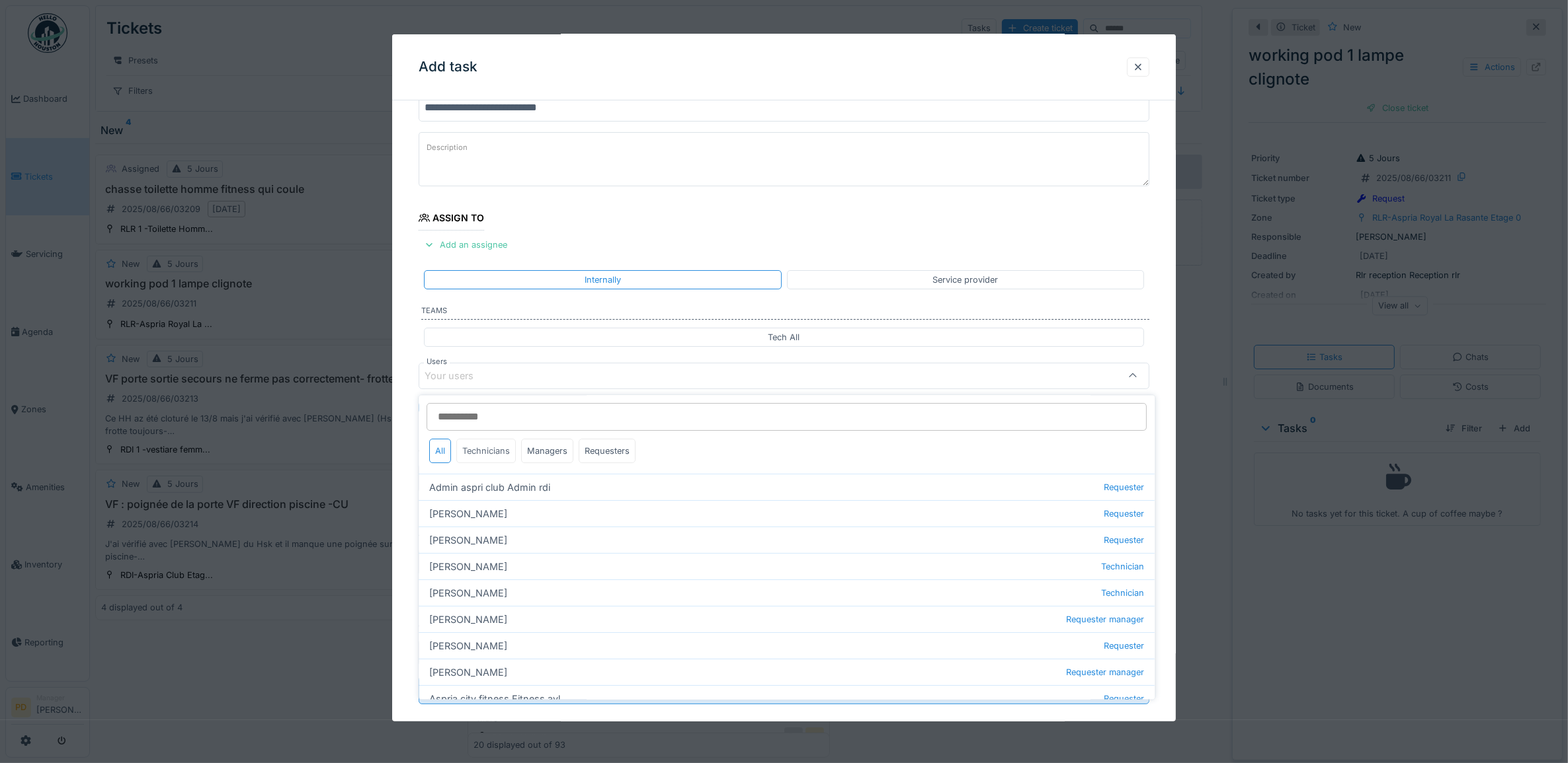
click at [494, 450] on div "Technicians" at bounding box center [487, 451] width 59 height 24
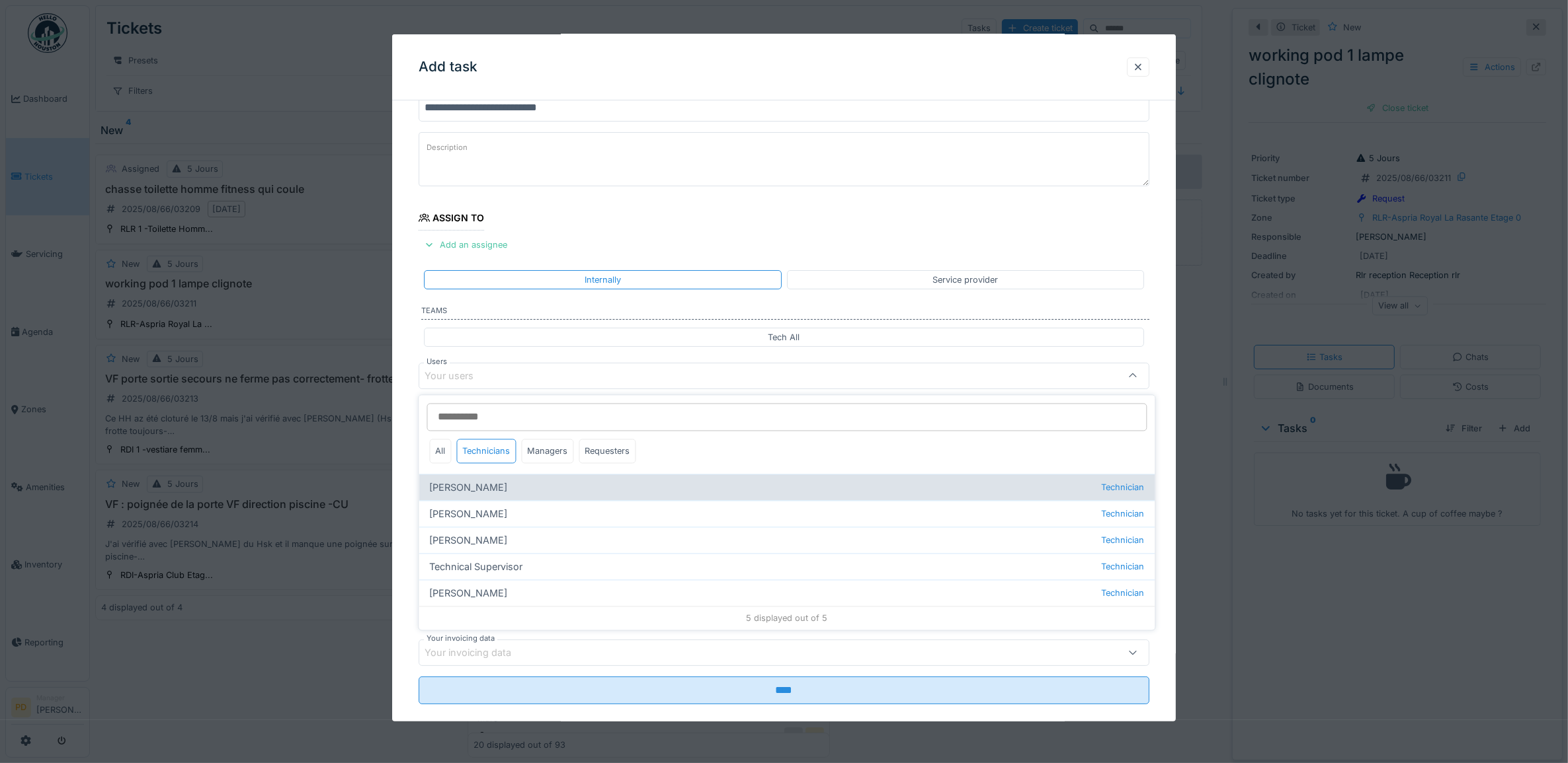
click at [507, 491] on div "Alexandre Michailidis Technician" at bounding box center [787, 488] width 736 height 26
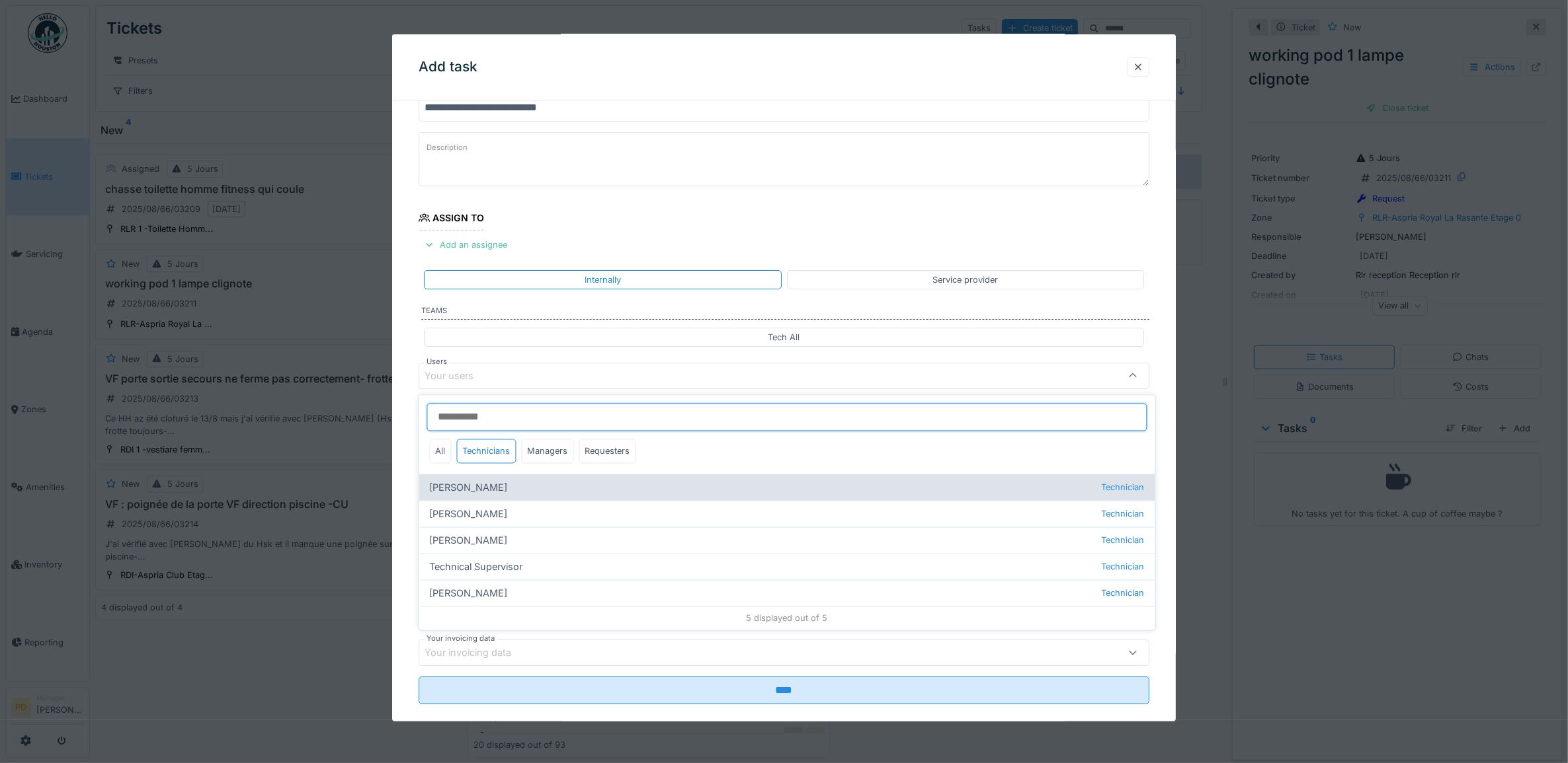
type input "*****"
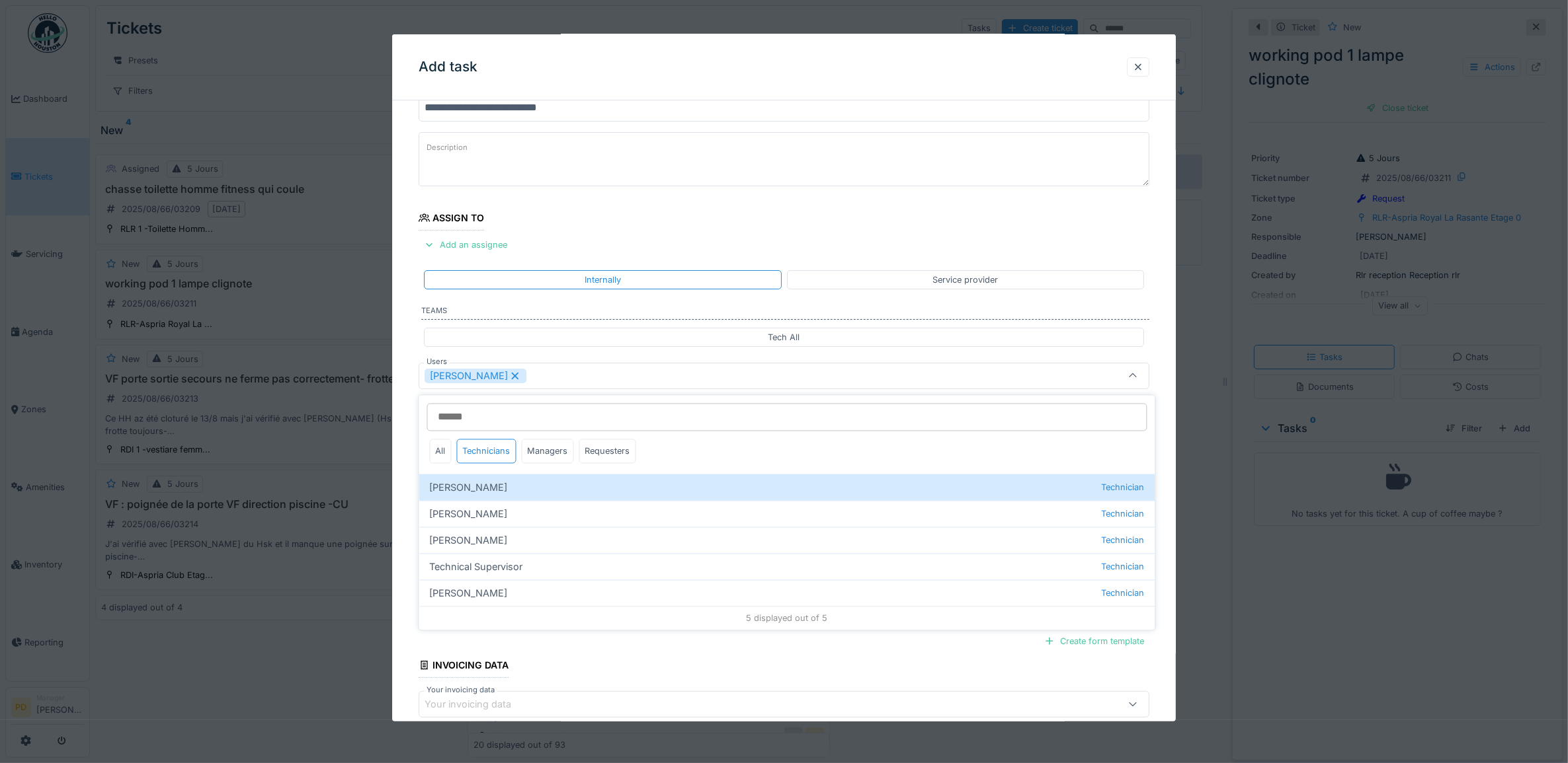
click at [404, 435] on div "**********" at bounding box center [784, 425] width 784 height 734
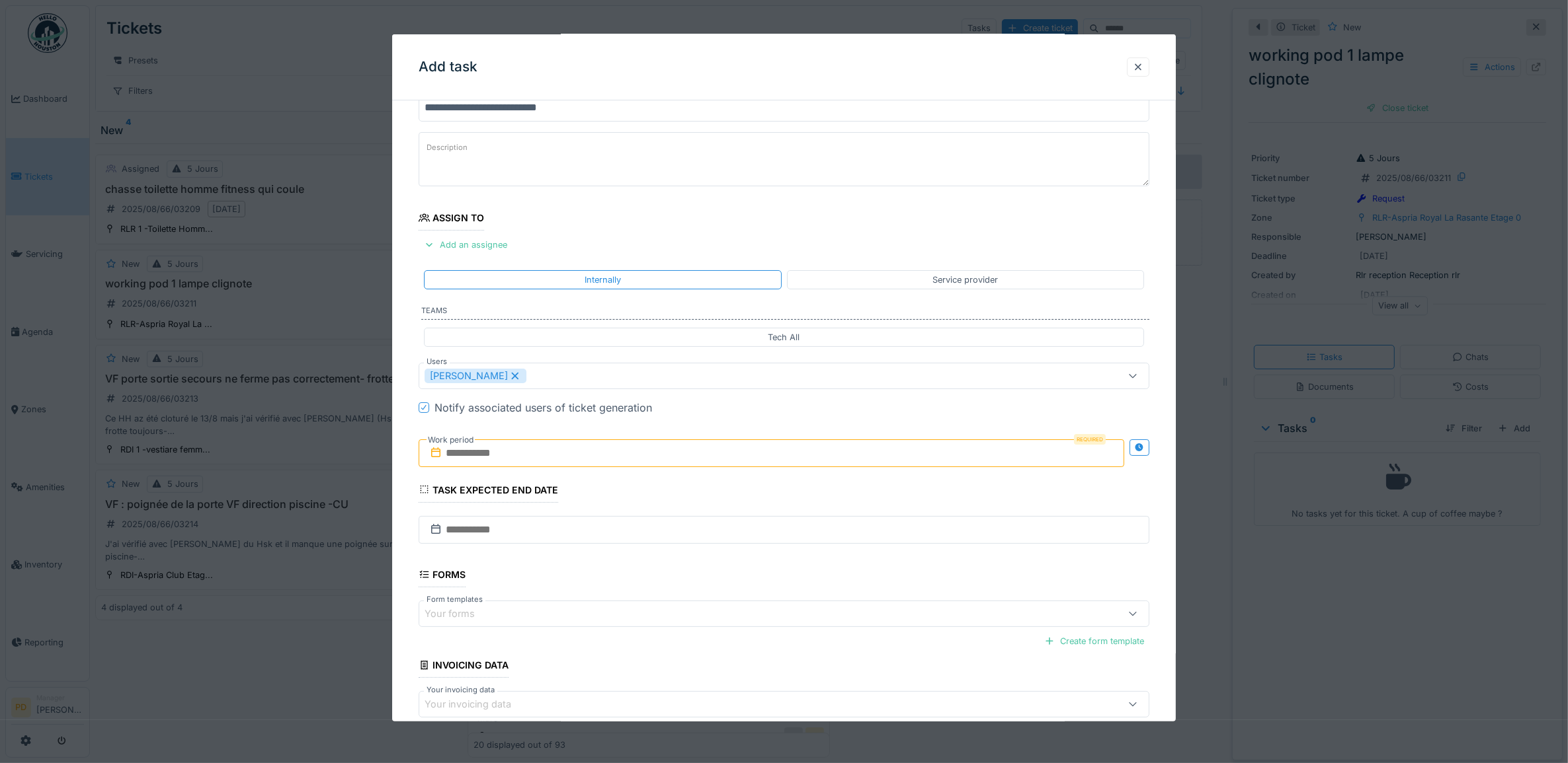
click at [530, 459] on input "text" at bounding box center [772, 453] width 706 height 28
click at [712, 628] on div "25" at bounding box center [710, 626] width 18 height 18
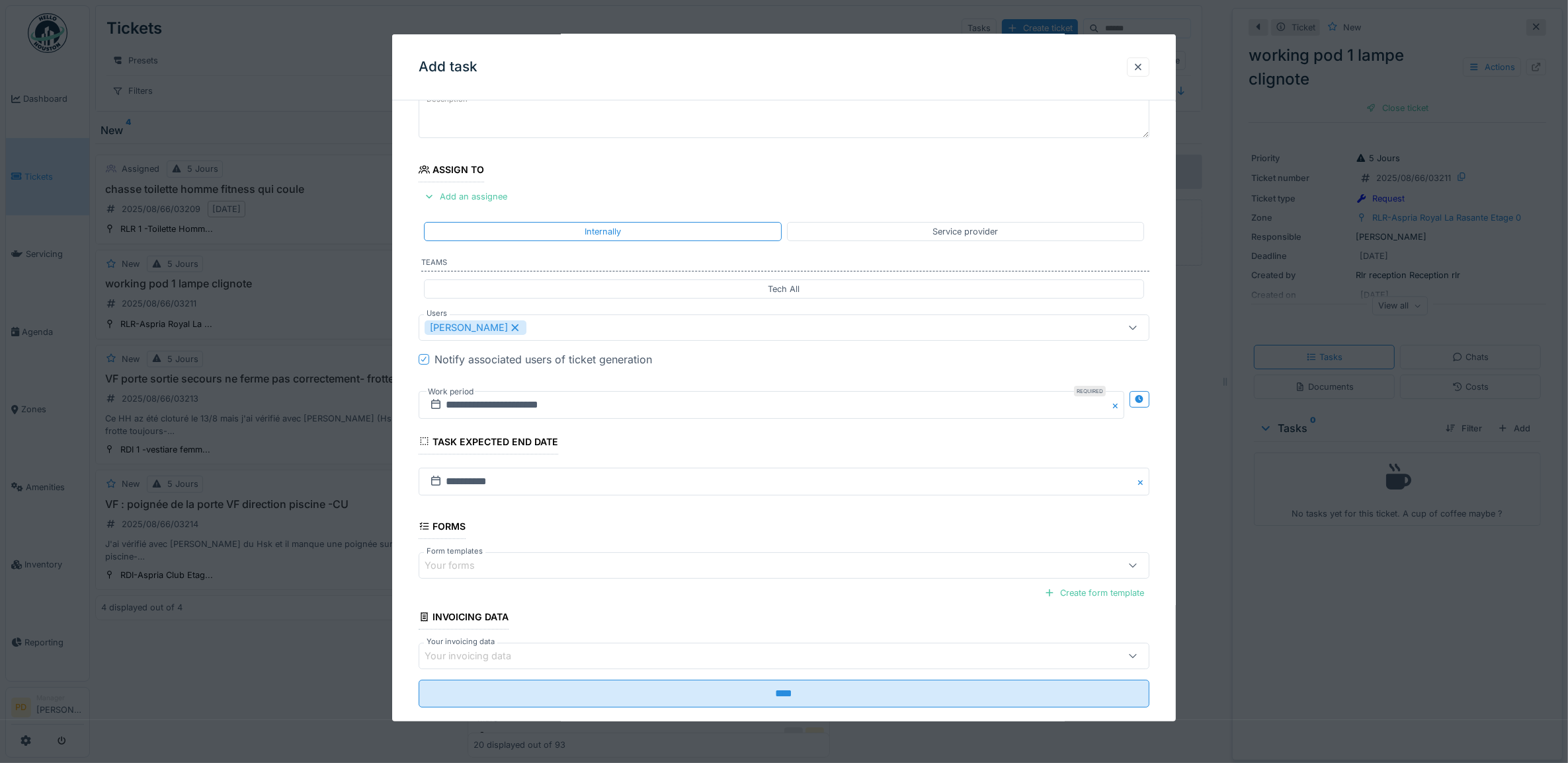
scroll to position [127, 0]
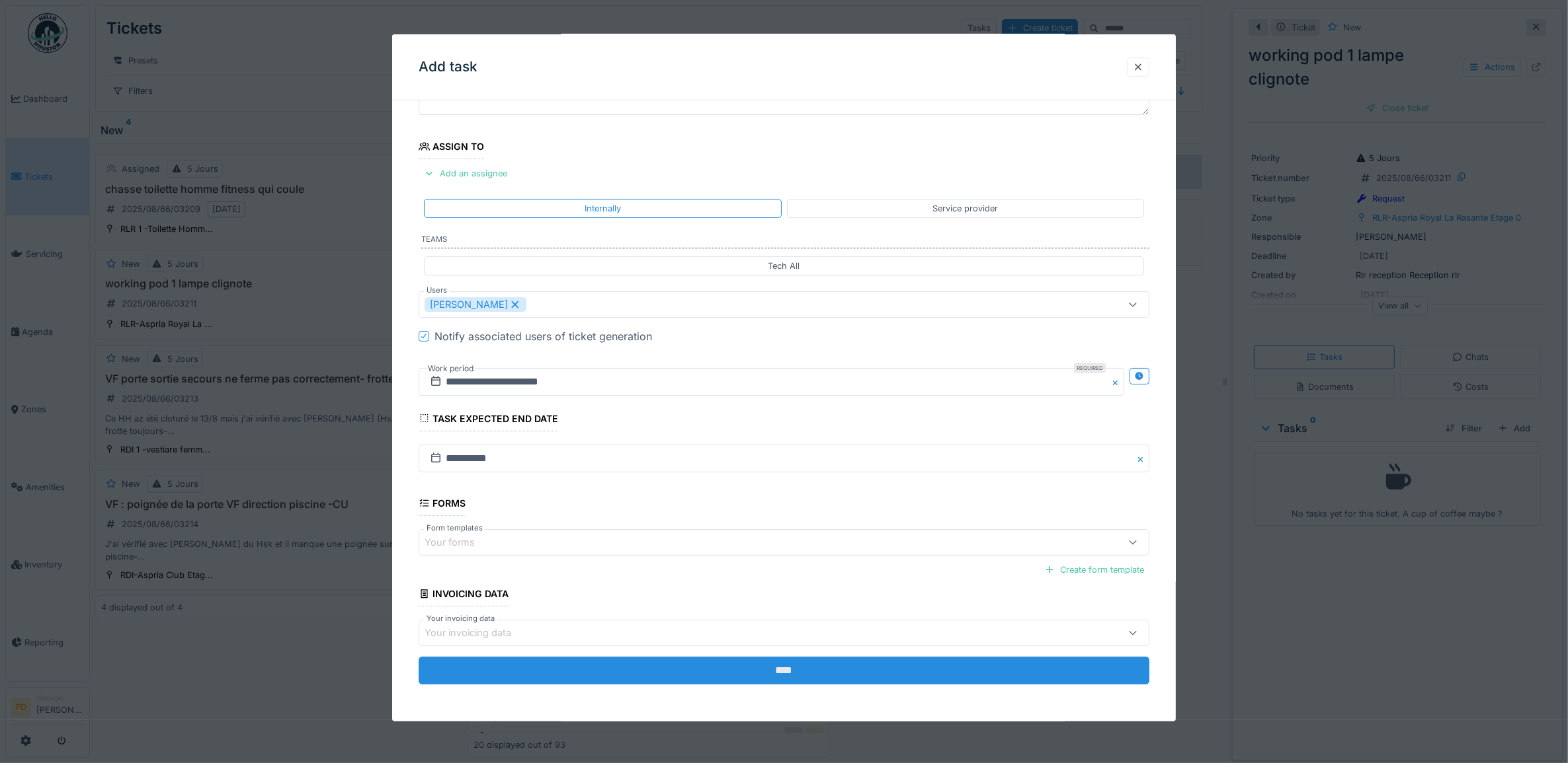
click at [725, 667] on input "****" at bounding box center [784, 671] width 731 height 28
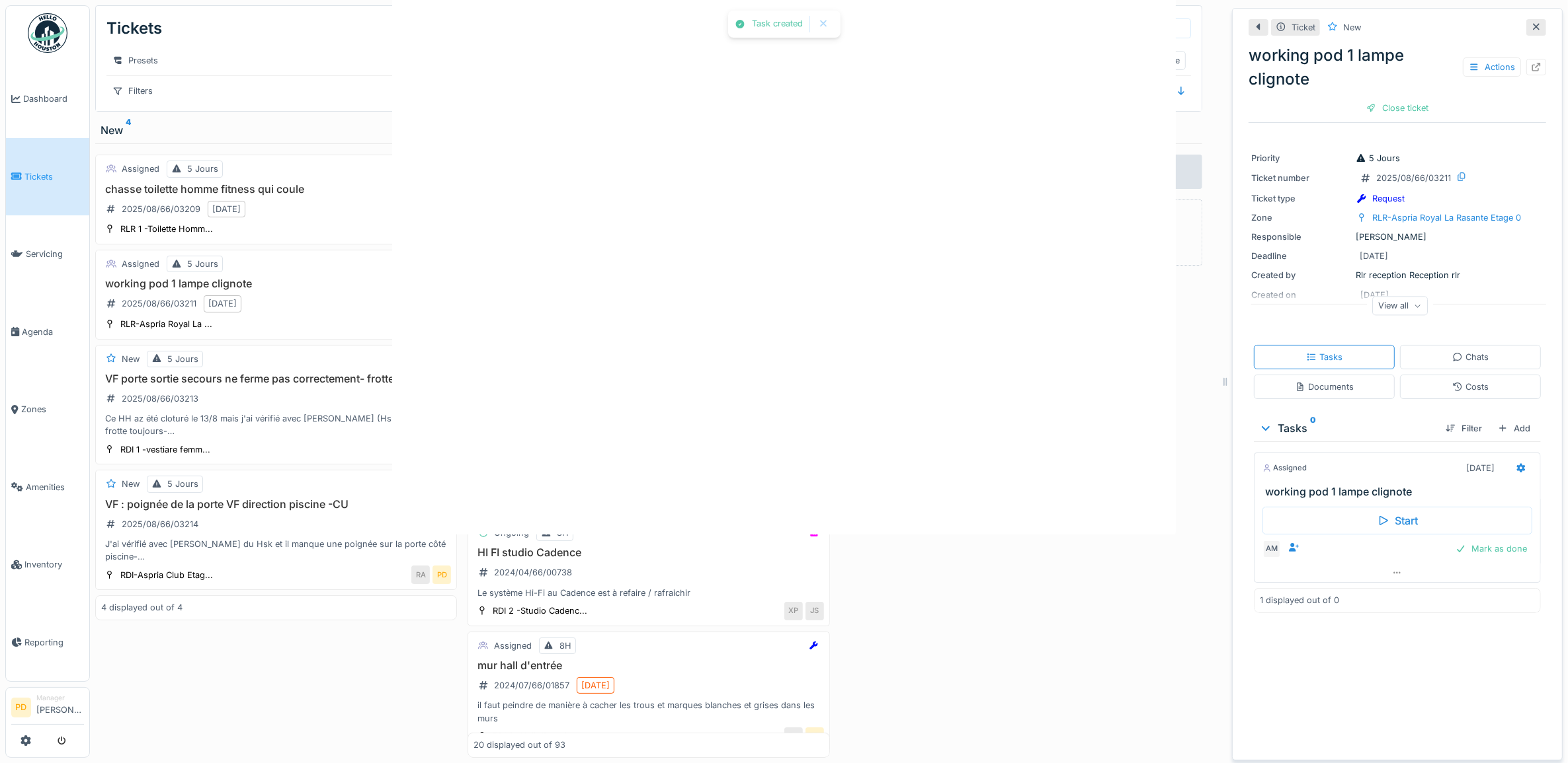
scroll to position [0, 0]
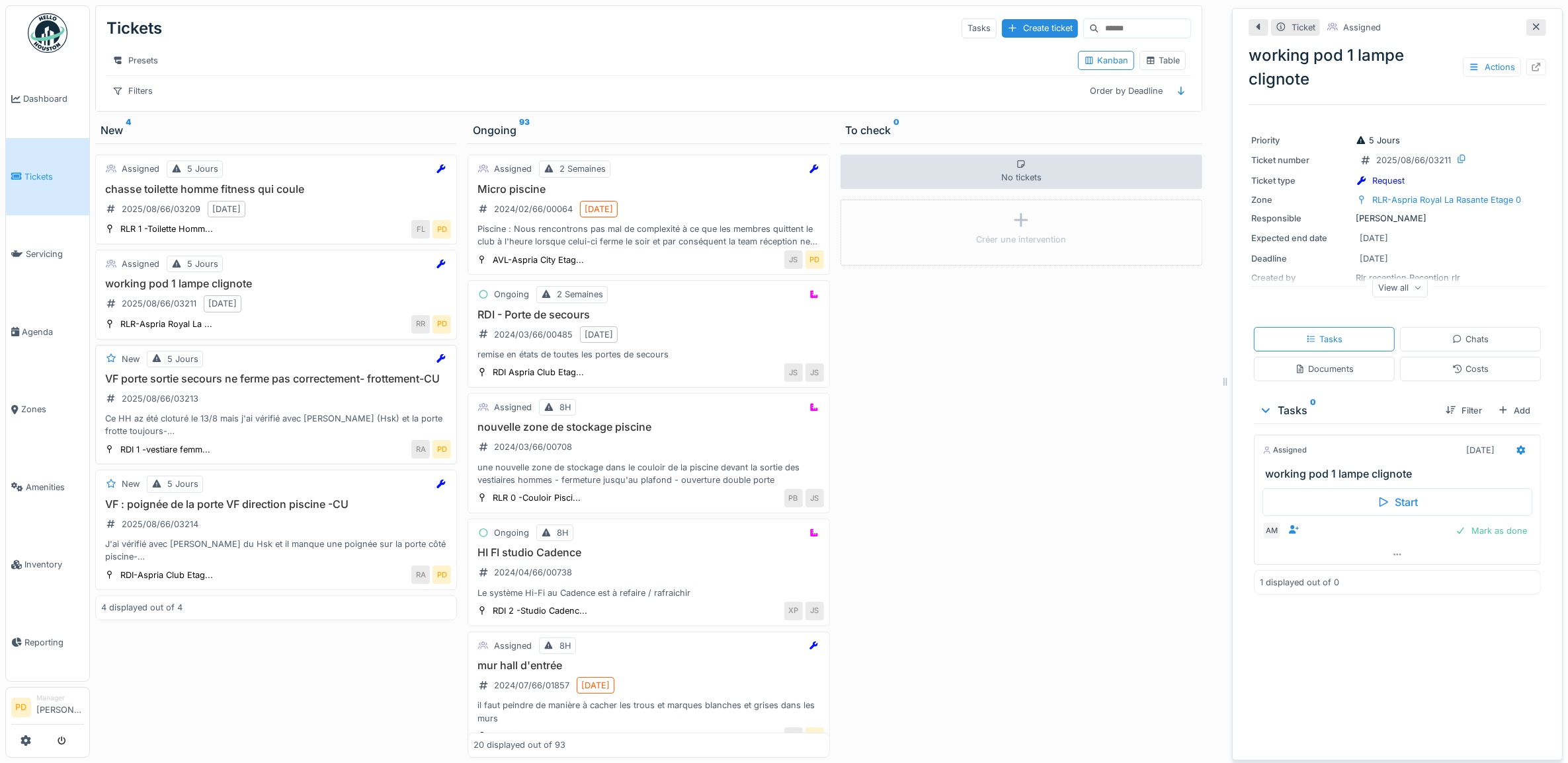
click at [363, 385] on h3 "VF porte sortie secours ne ferme pas correctement- frottement-CU" at bounding box center [275, 379] width 350 height 12
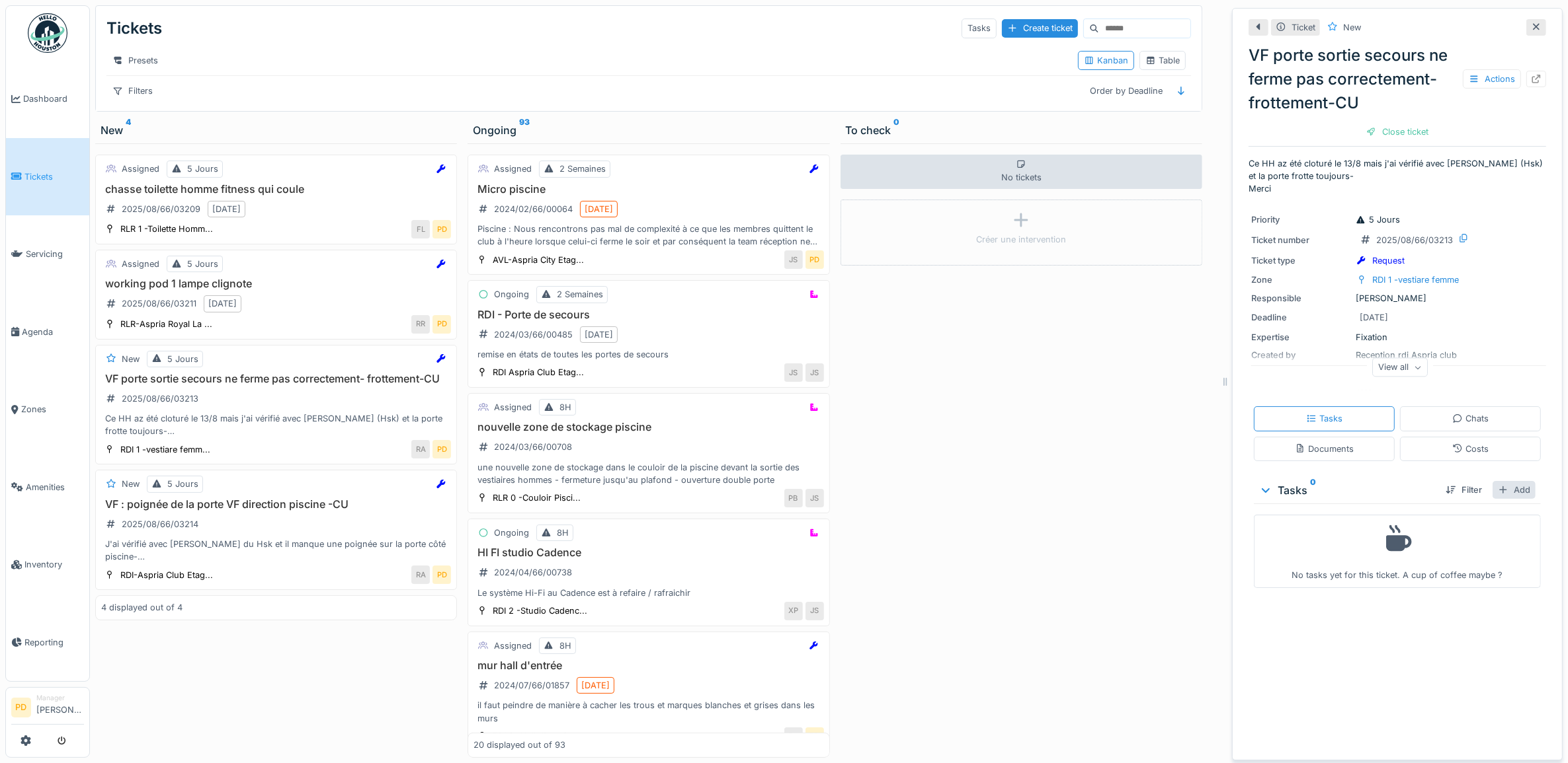
click at [1494, 499] on div "Add" at bounding box center [1514, 490] width 43 height 18
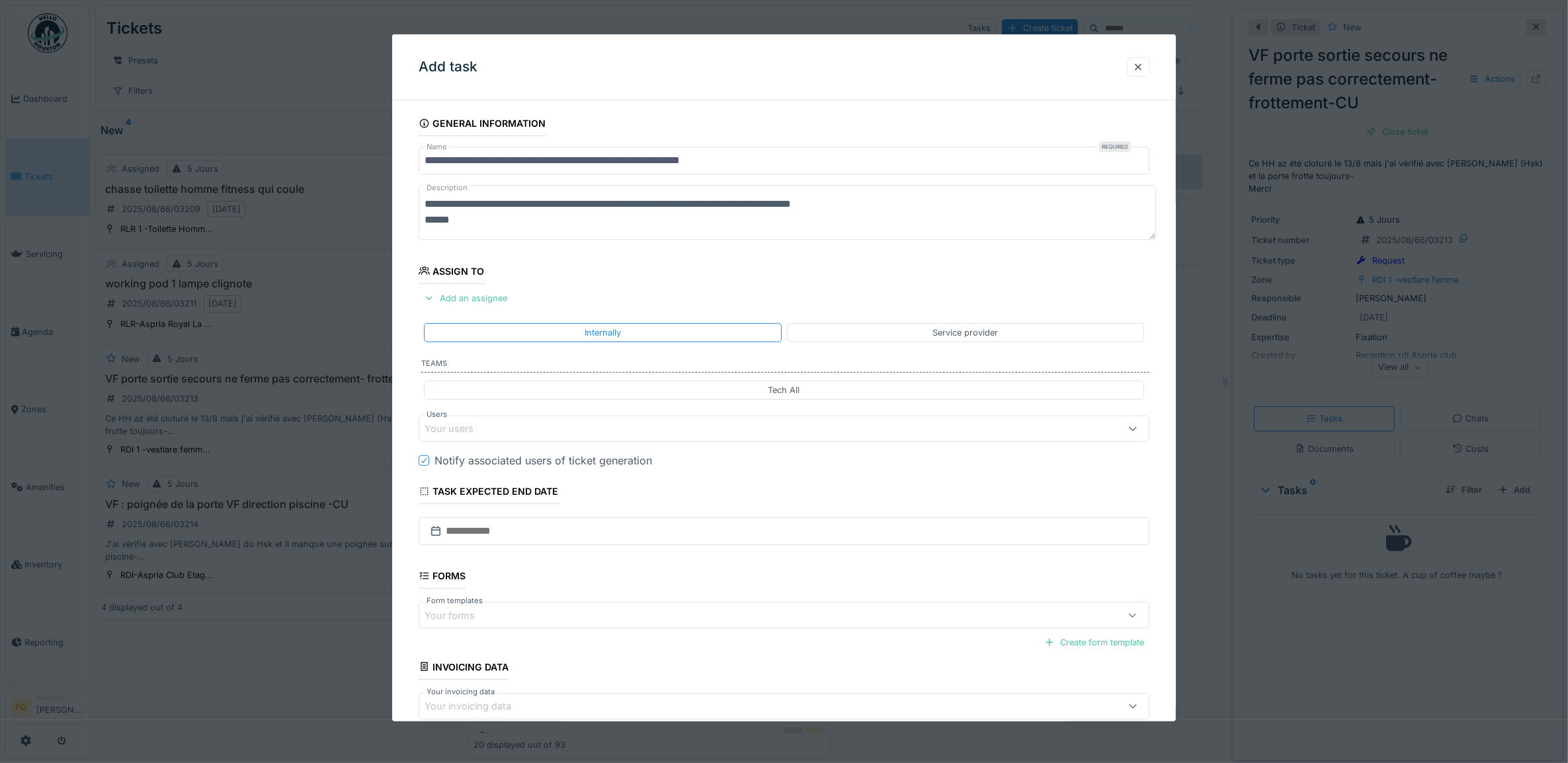
click at [474, 421] on div "Your users" at bounding box center [784, 429] width 731 height 26
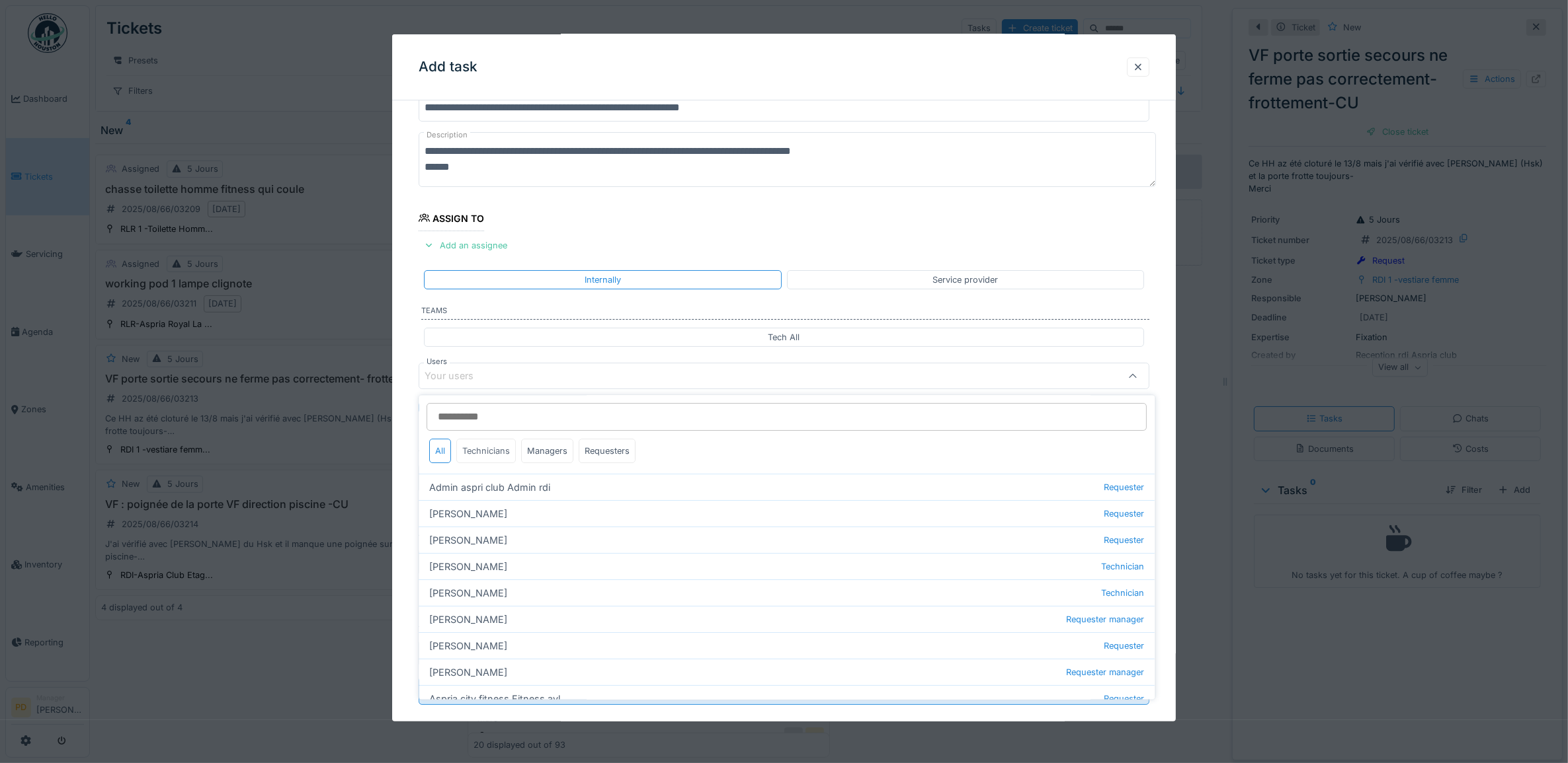
click at [486, 444] on div "Technicians" at bounding box center [487, 451] width 59 height 24
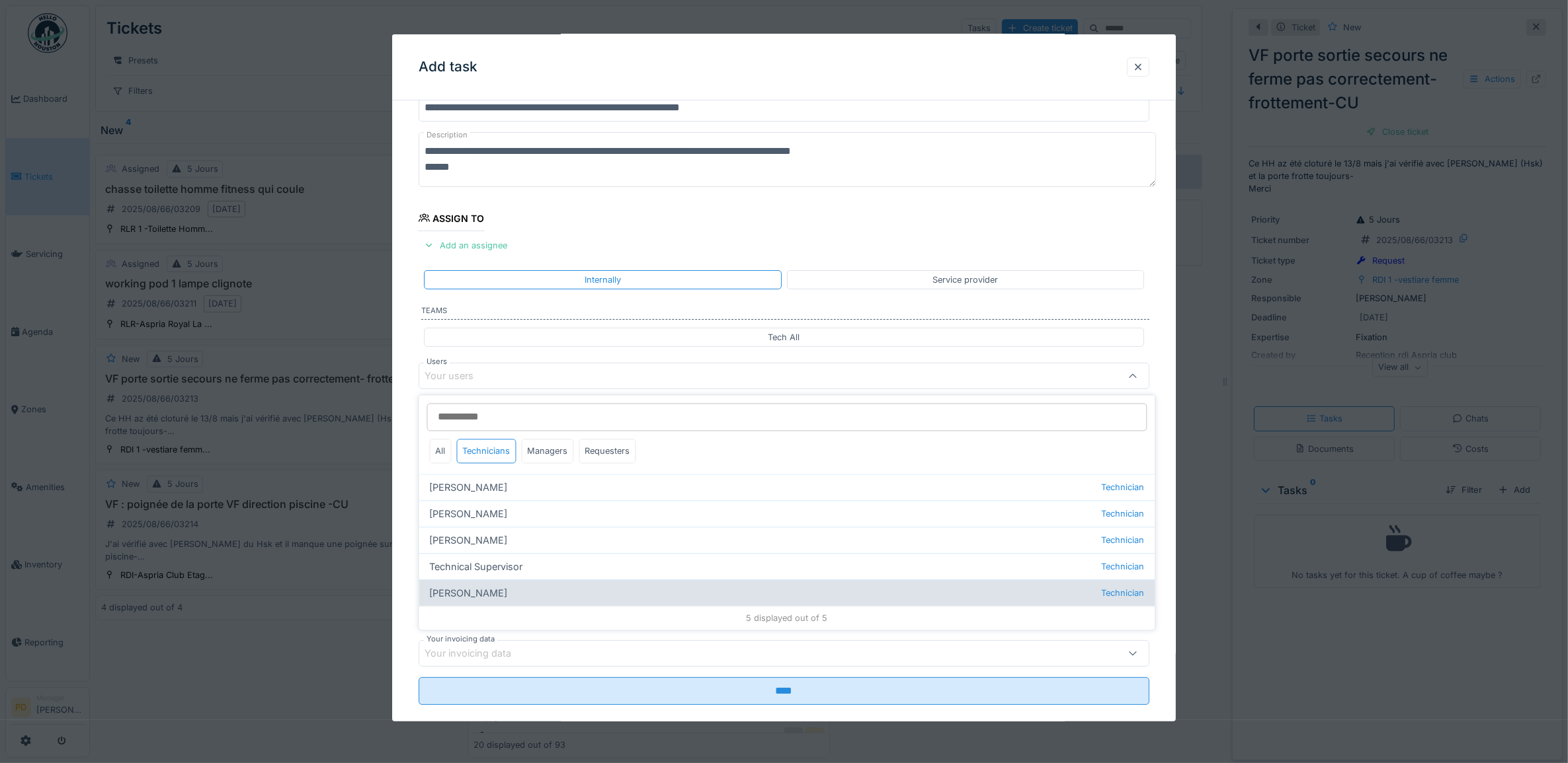
click at [503, 592] on div "Wojciech Wierozebski Technician" at bounding box center [787, 593] width 736 height 26
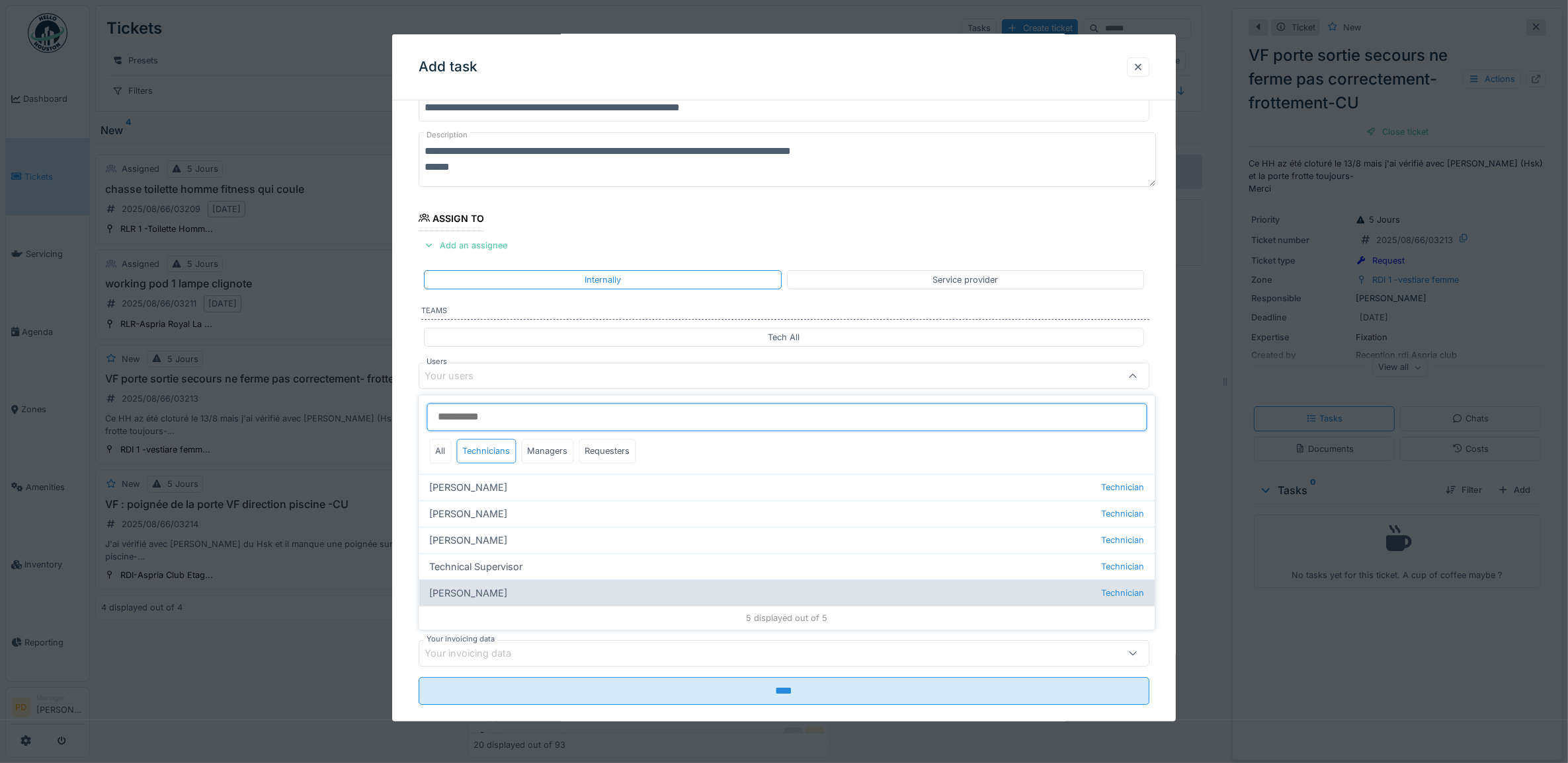
type input "****"
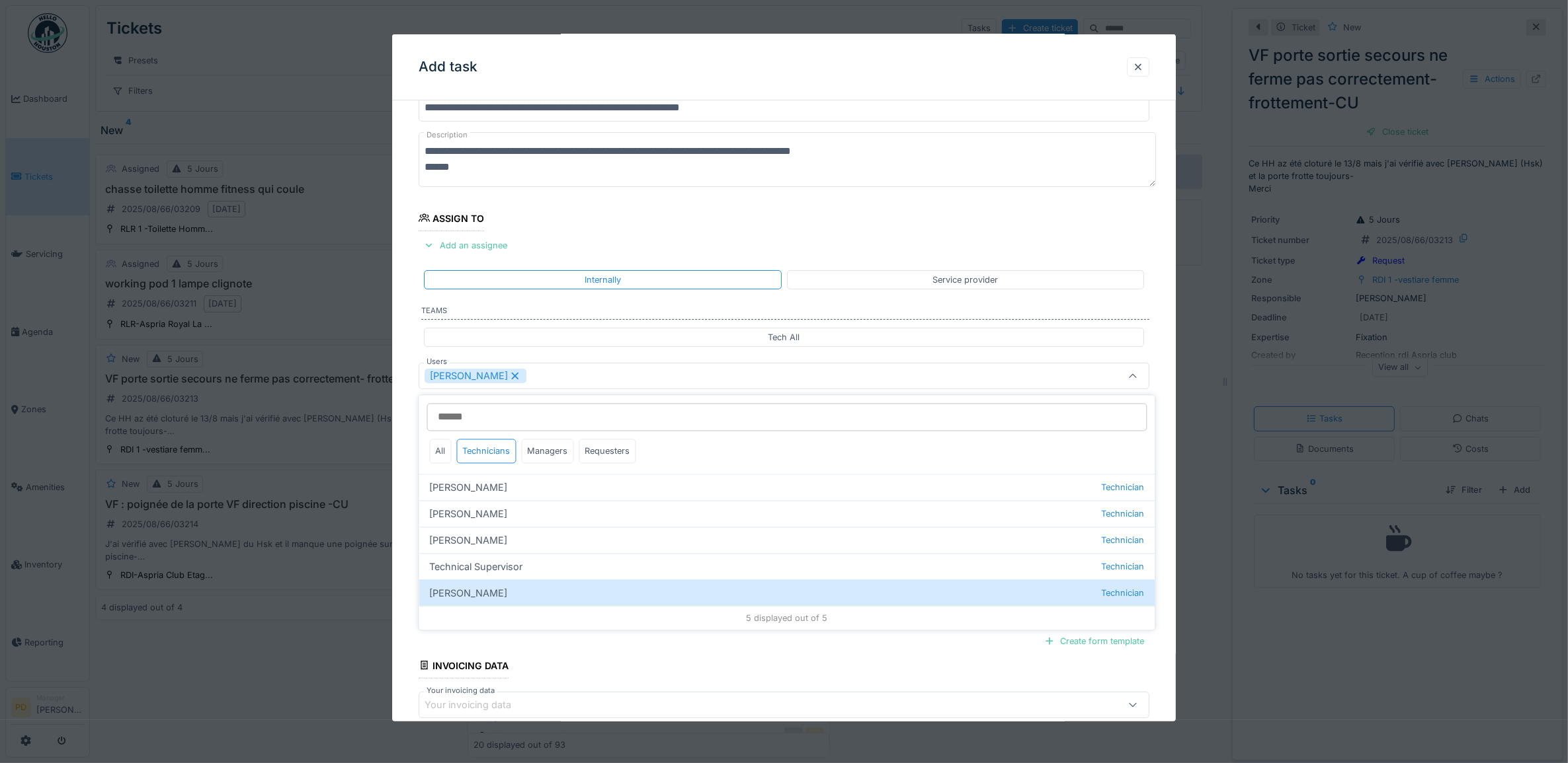
click at [407, 439] on div "**********" at bounding box center [784, 425] width 784 height 735
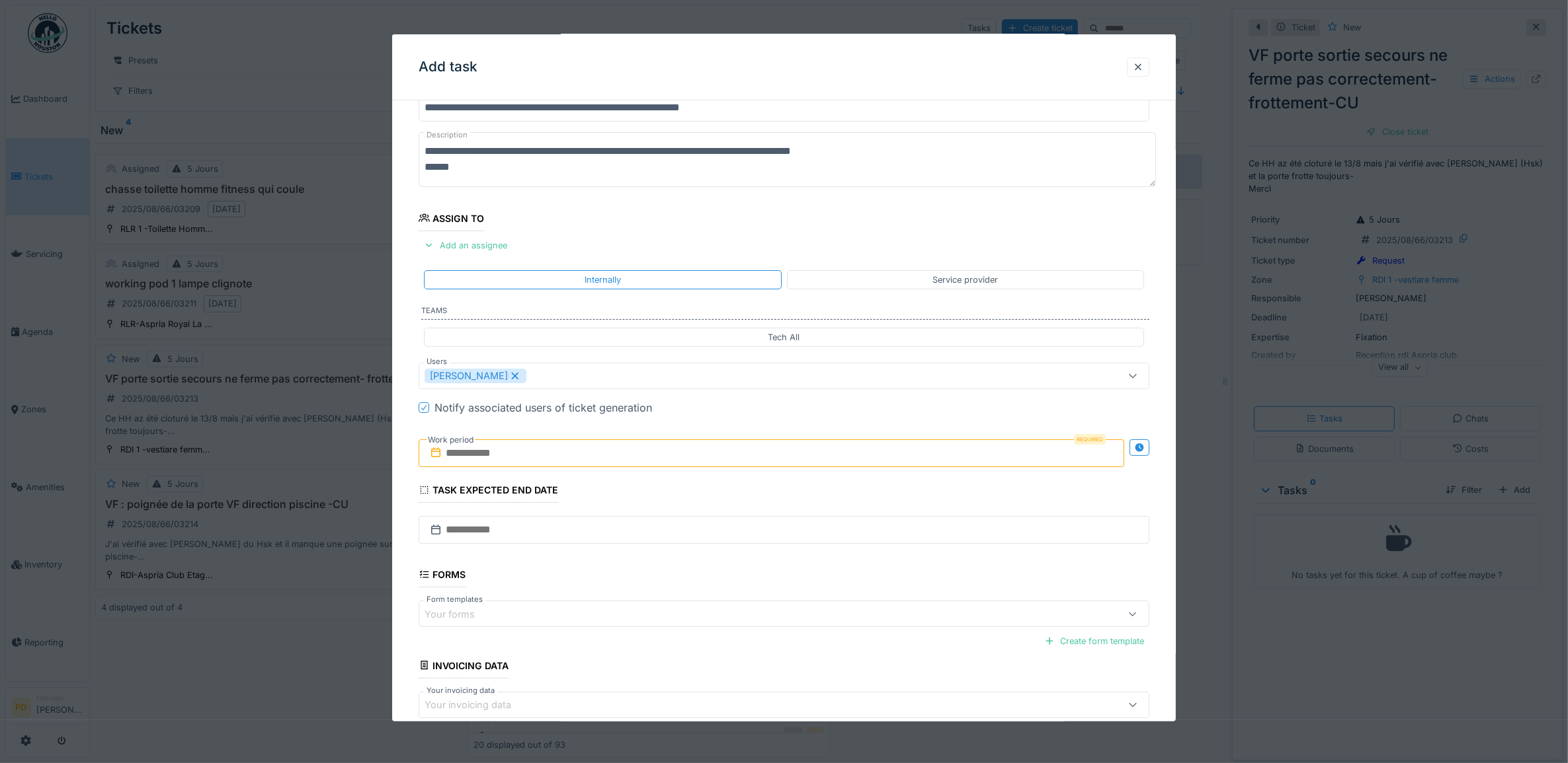
click at [470, 457] on input "text" at bounding box center [772, 453] width 706 height 28
click at [713, 630] on div "25" at bounding box center [710, 627] width 18 height 18
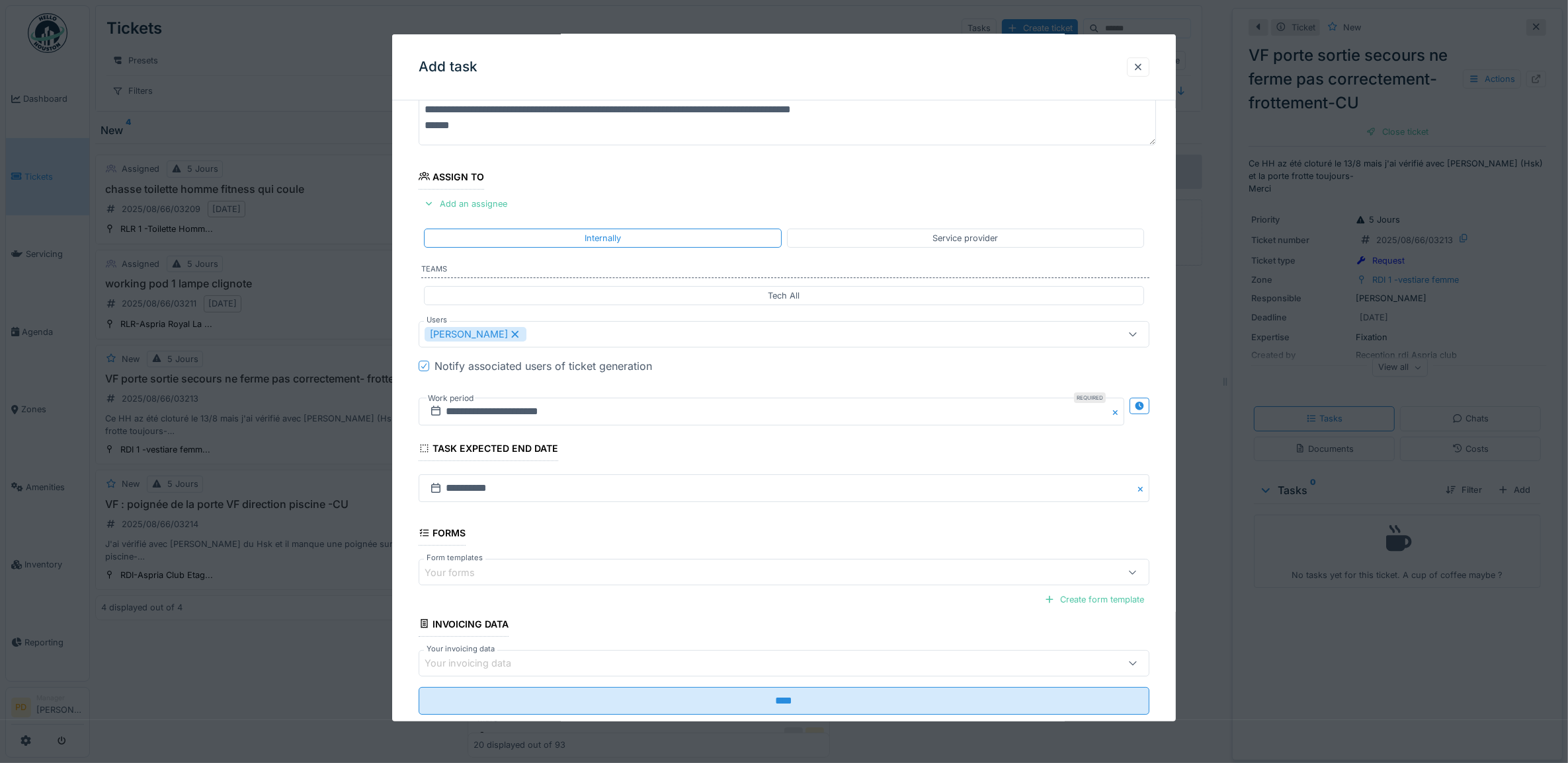
scroll to position [127, 0]
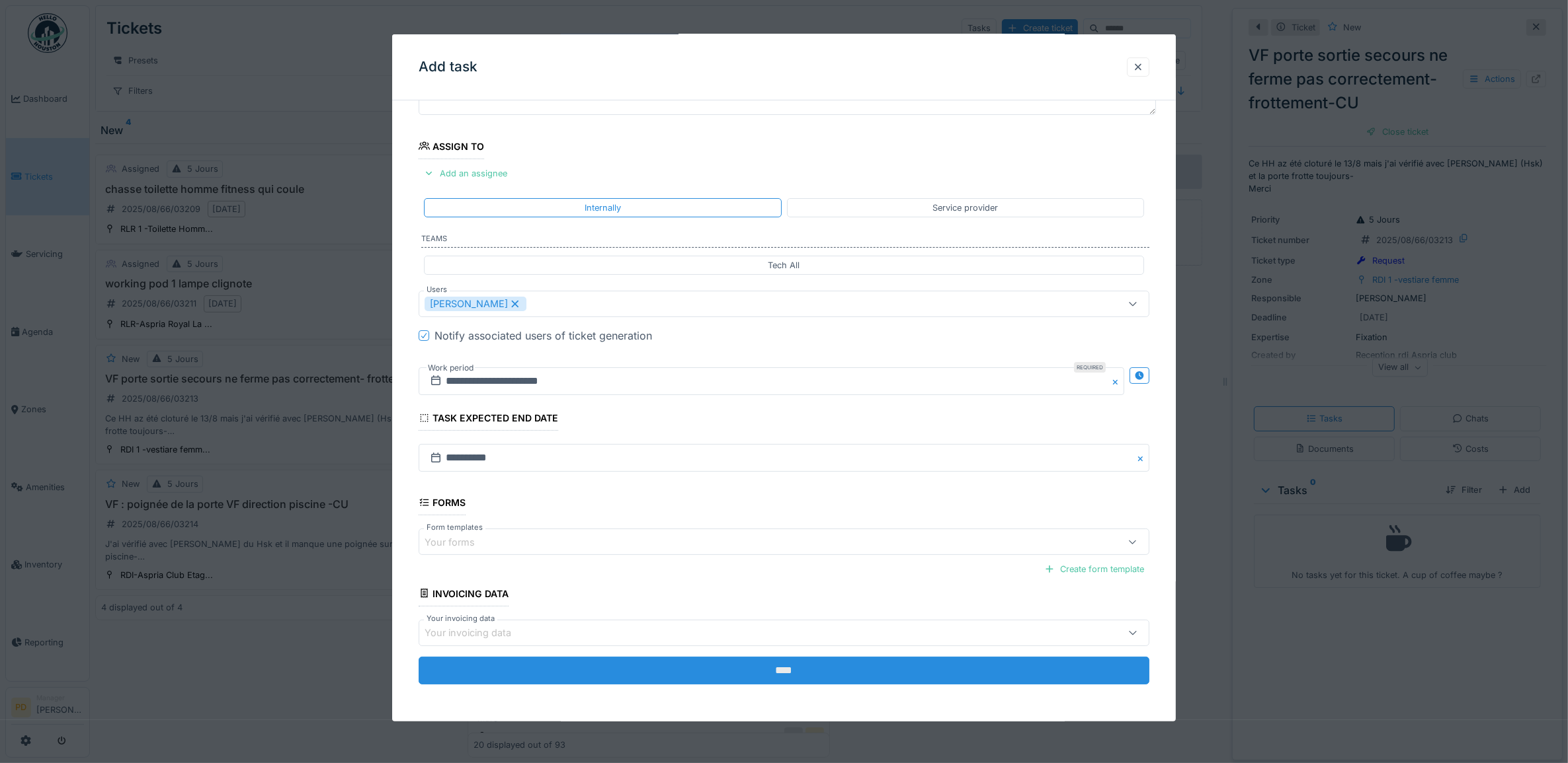
click at [755, 671] on input "****" at bounding box center [784, 671] width 731 height 28
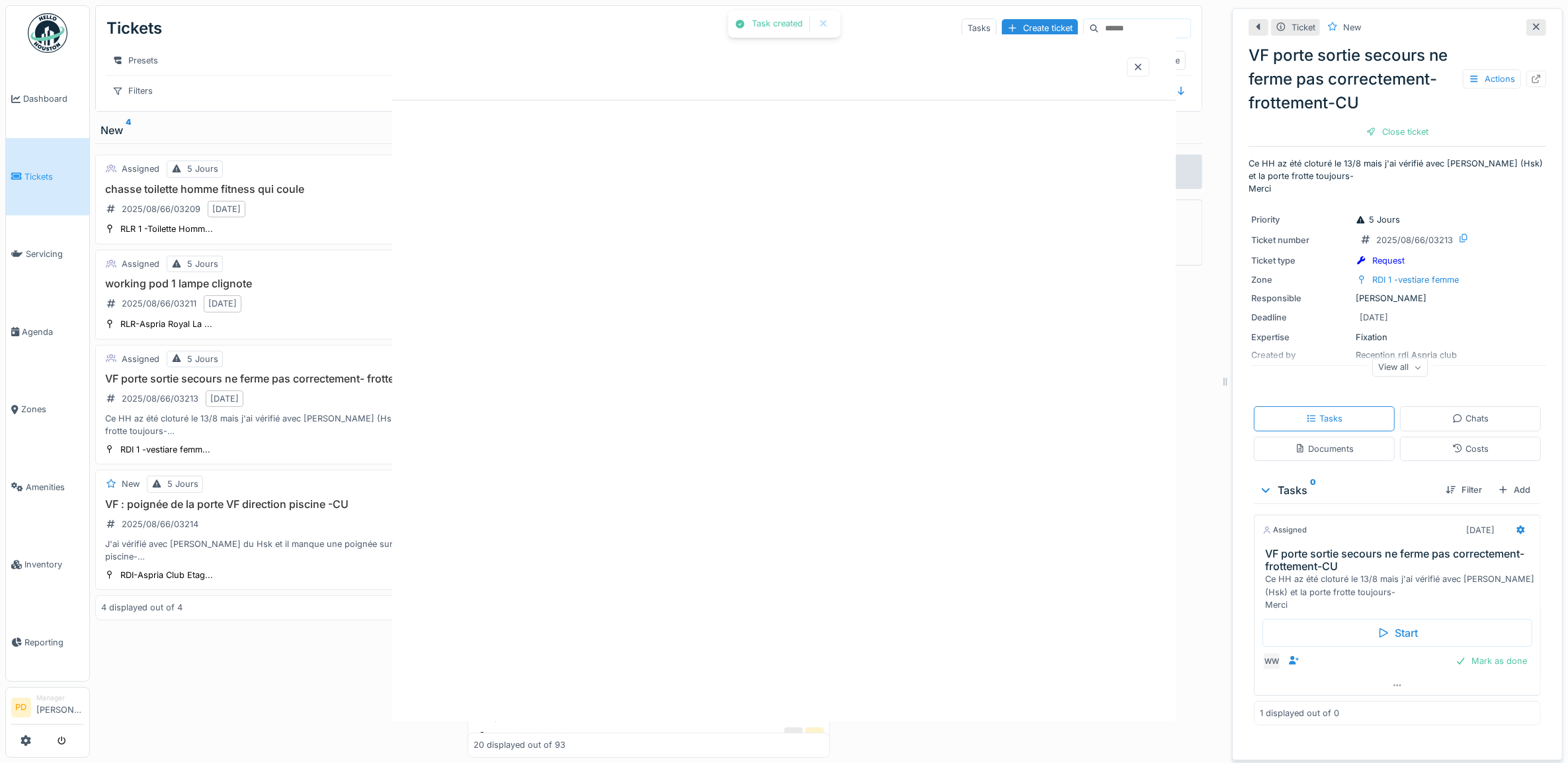
scroll to position [0, 0]
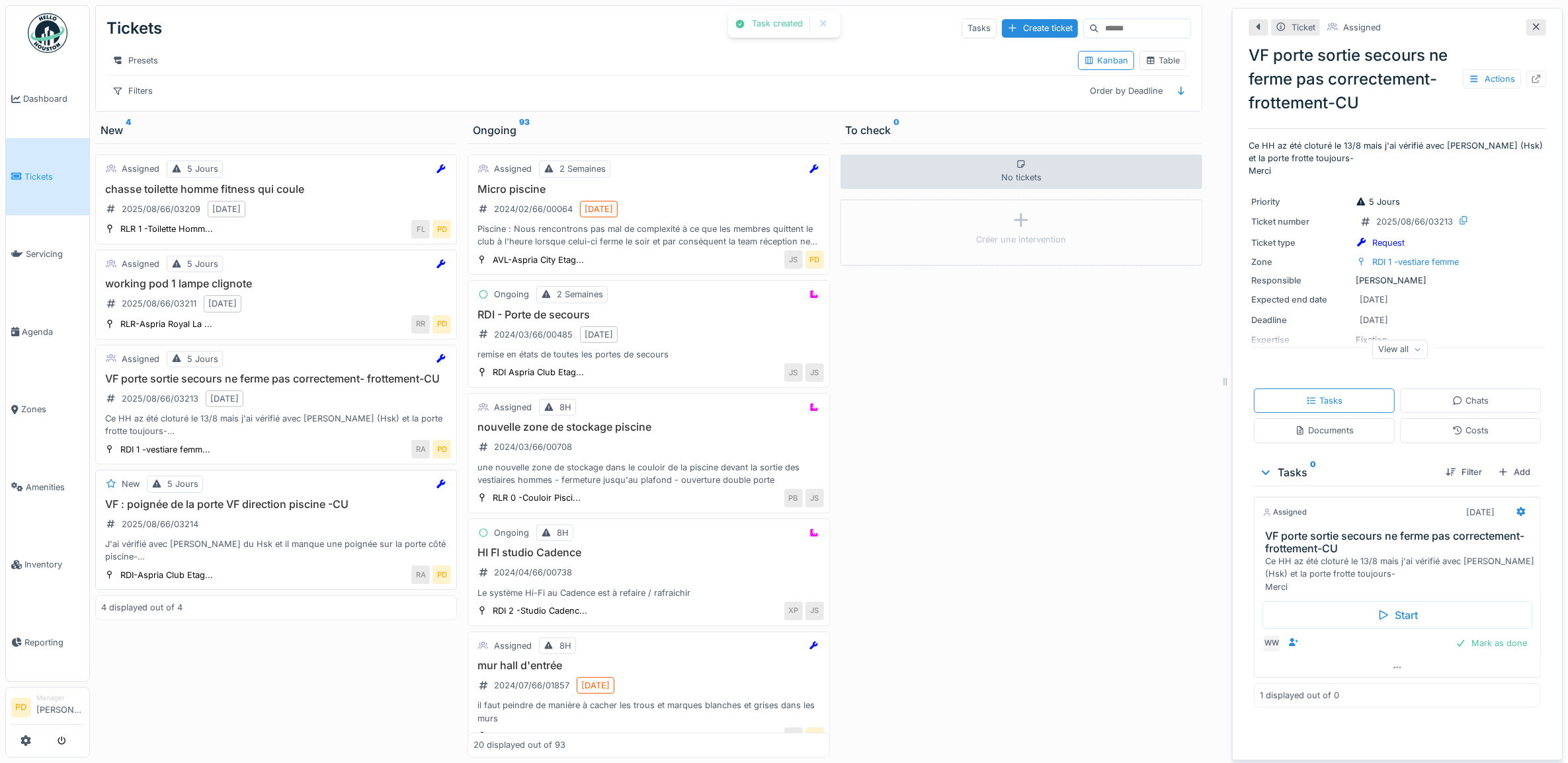
click at [334, 546] on div "VF : poignée de la porte VF direction piscine -CU 2025/08/66/03214 J'ai vérifié…" at bounding box center [275, 530] width 350 height 65
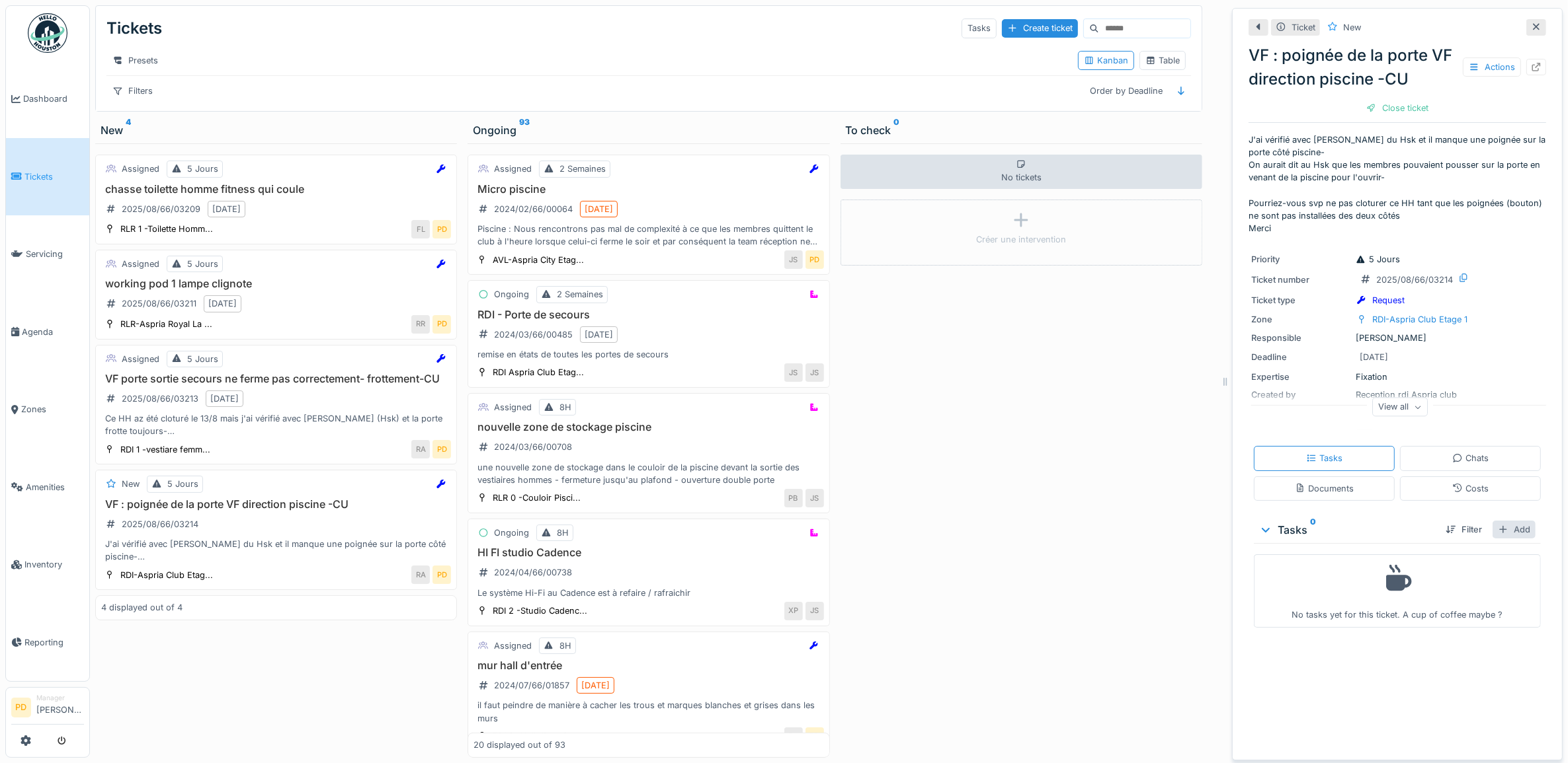
click at [1500, 534] on div "Add" at bounding box center [1514, 529] width 43 height 18
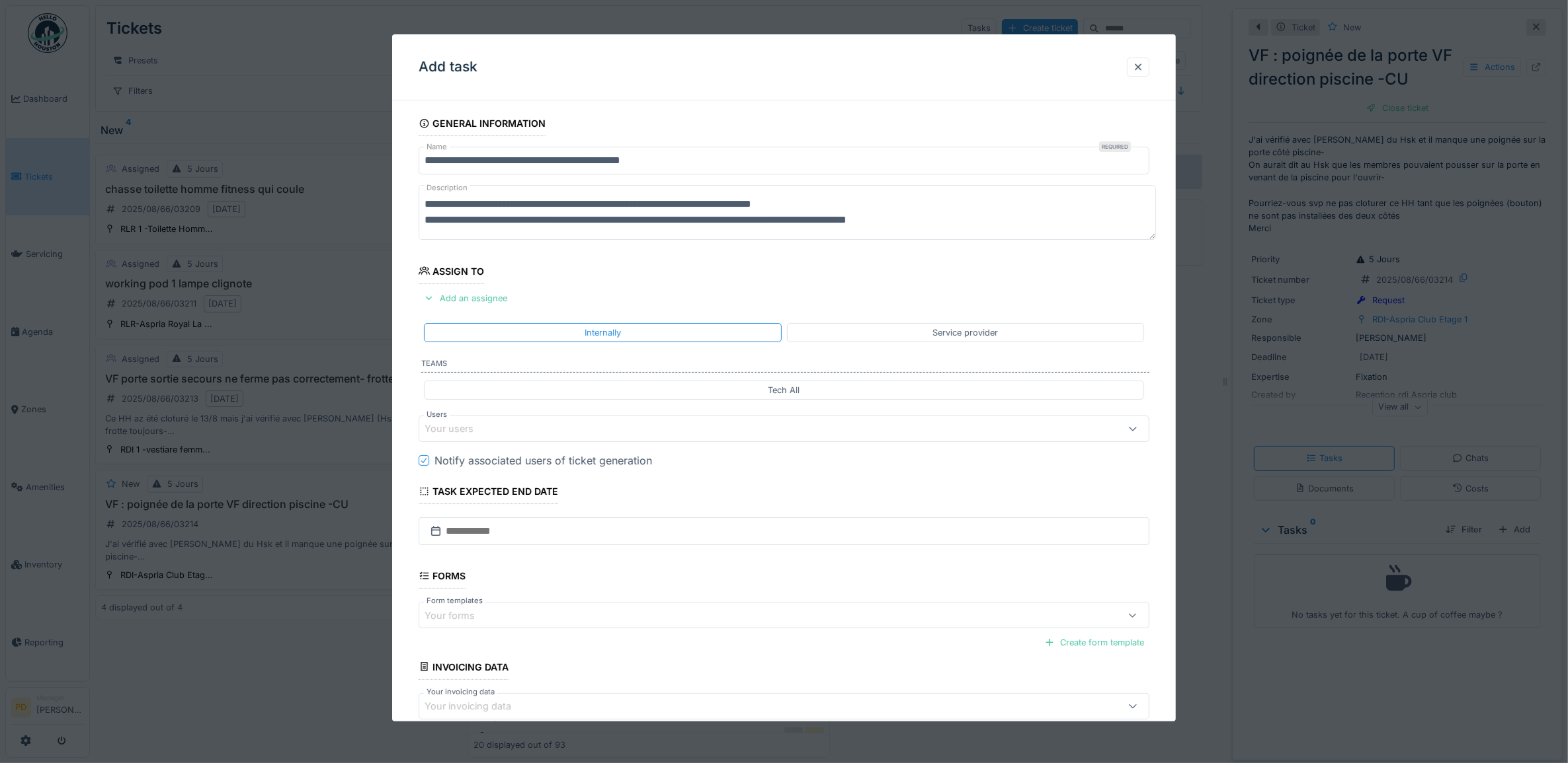
drag, startPoint x: 1489, startPoint y: 534, endPoint x: 507, endPoint y: 431, distance: 987.4
click at [507, 431] on div "Your users" at bounding box center [742, 429] width 637 height 15
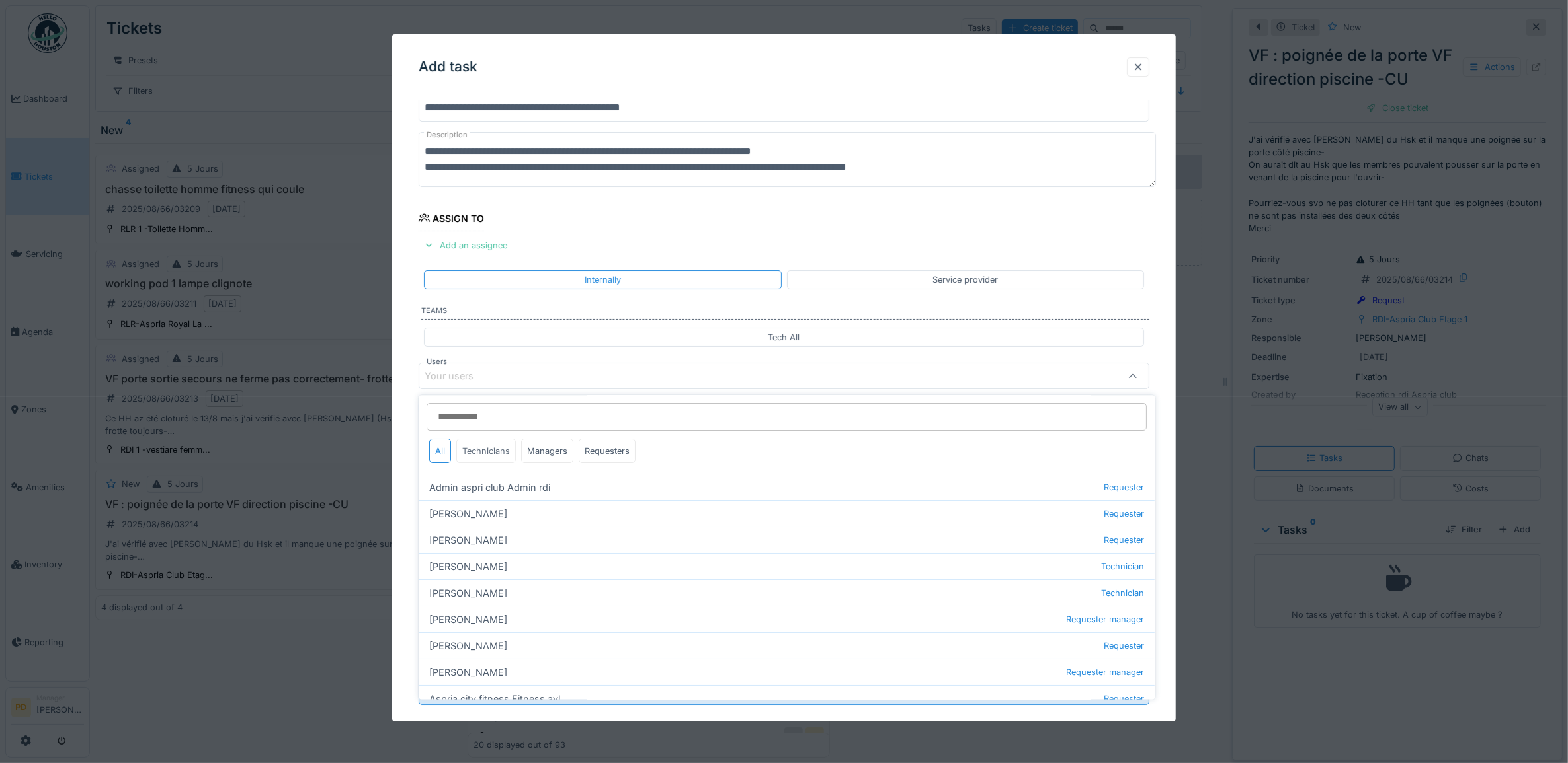
click at [494, 448] on div "Technicians" at bounding box center [487, 451] width 59 height 24
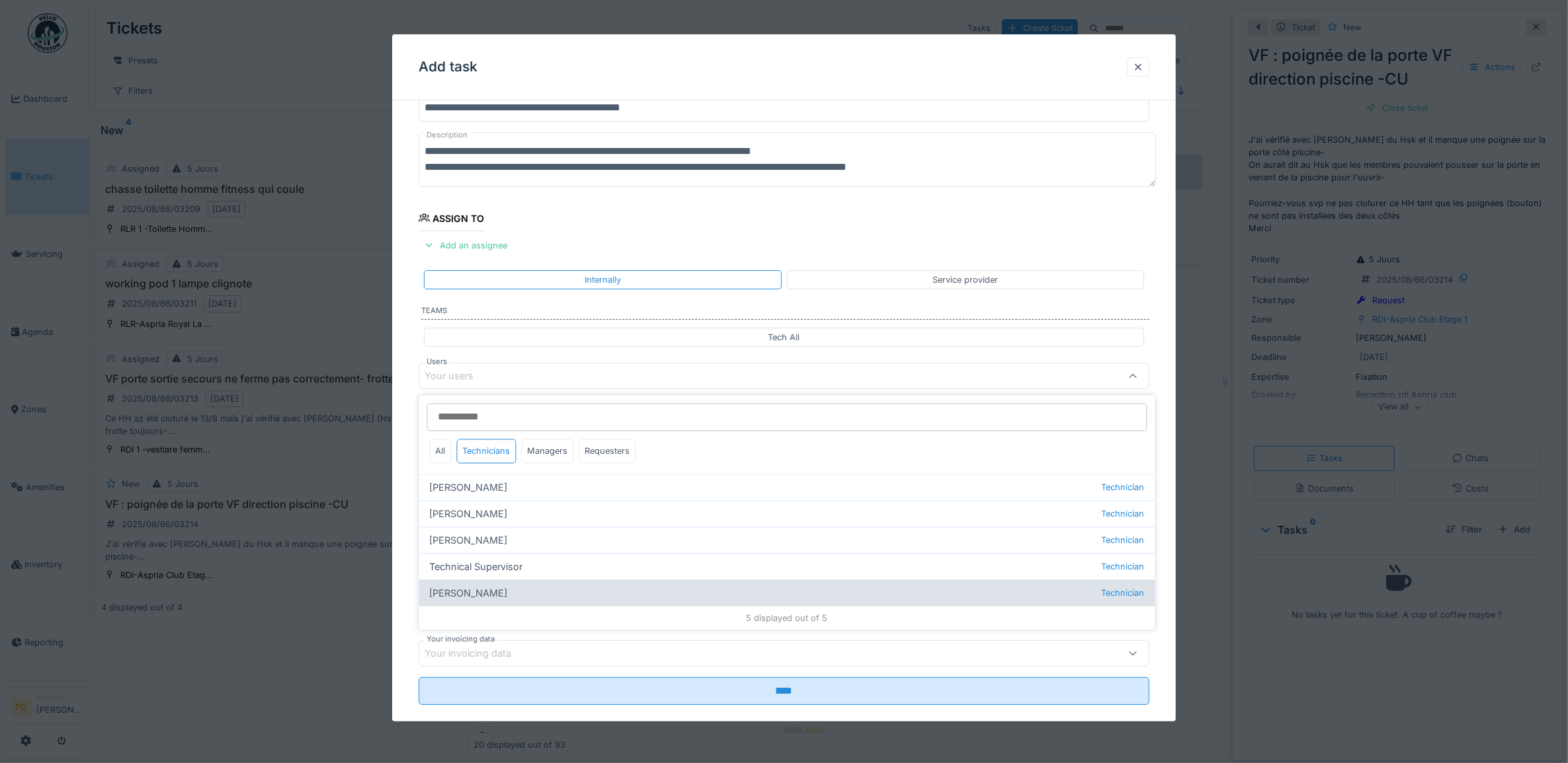
click at [525, 595] on div "Wojciech Wierozebski Technician" at bounding box center [787, 593] width 736 height 26
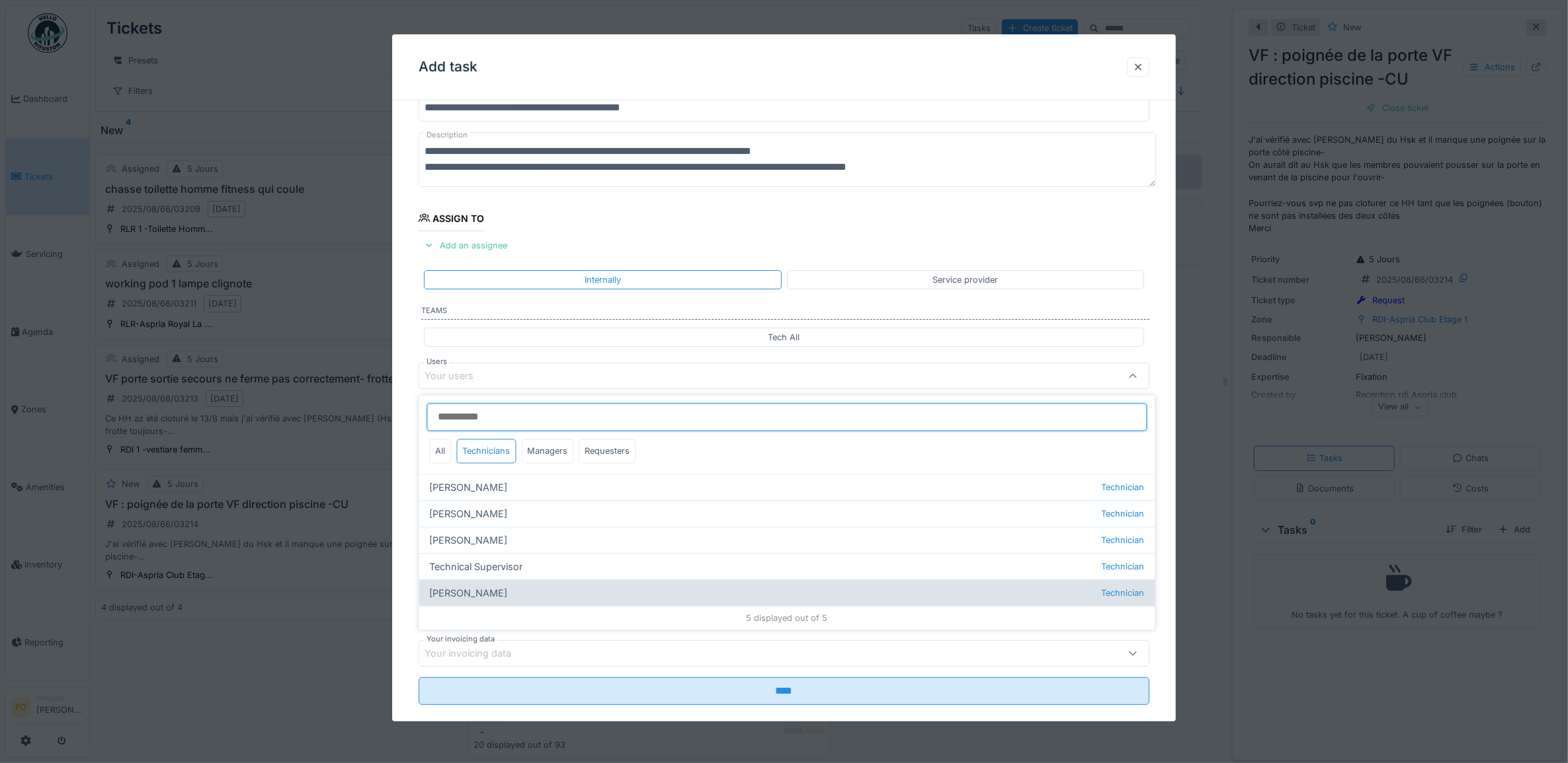
type input "****"
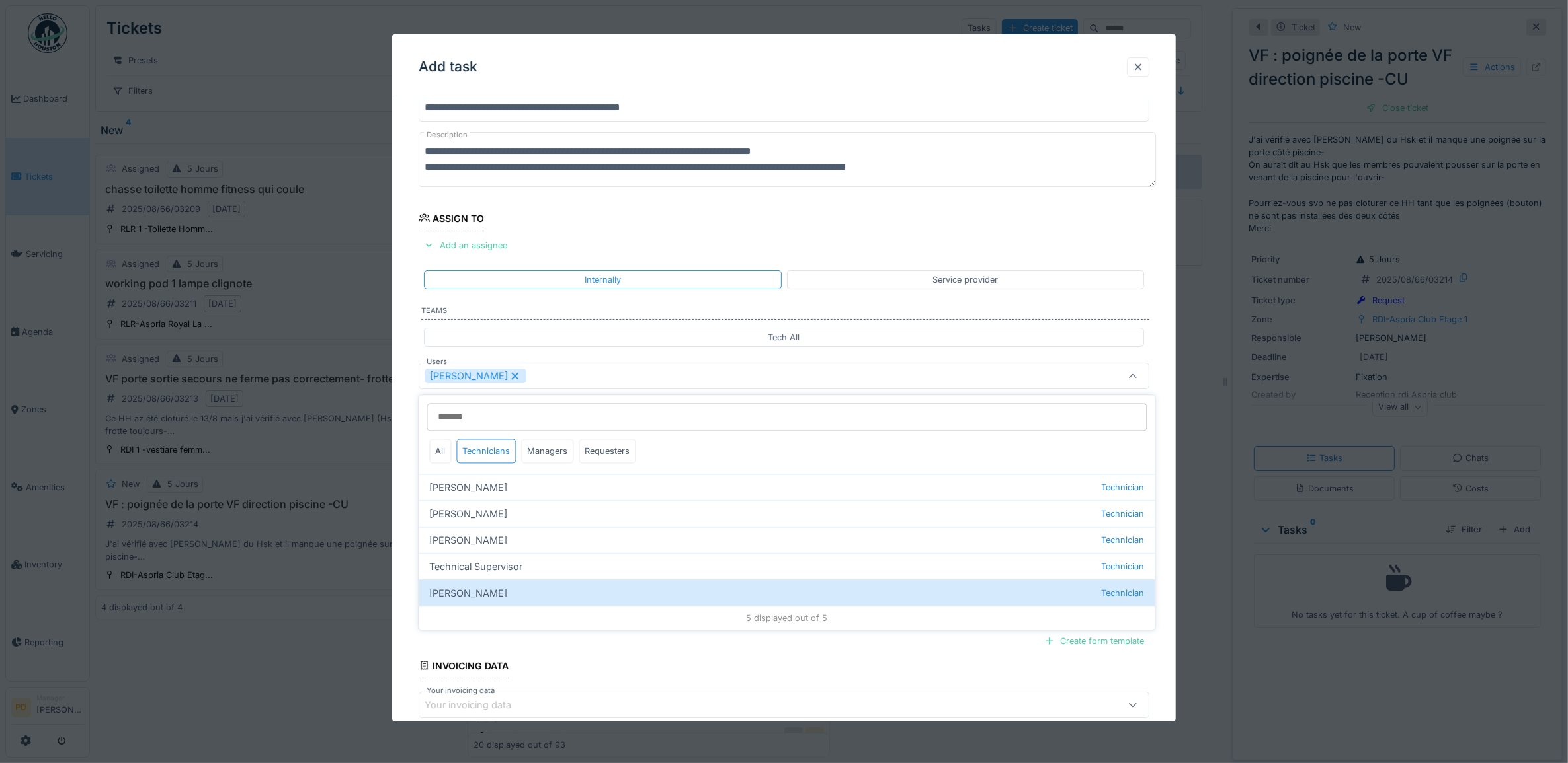
click at [408, 499] on div "**********" at bounding box center [784, 425] width 784 height 735
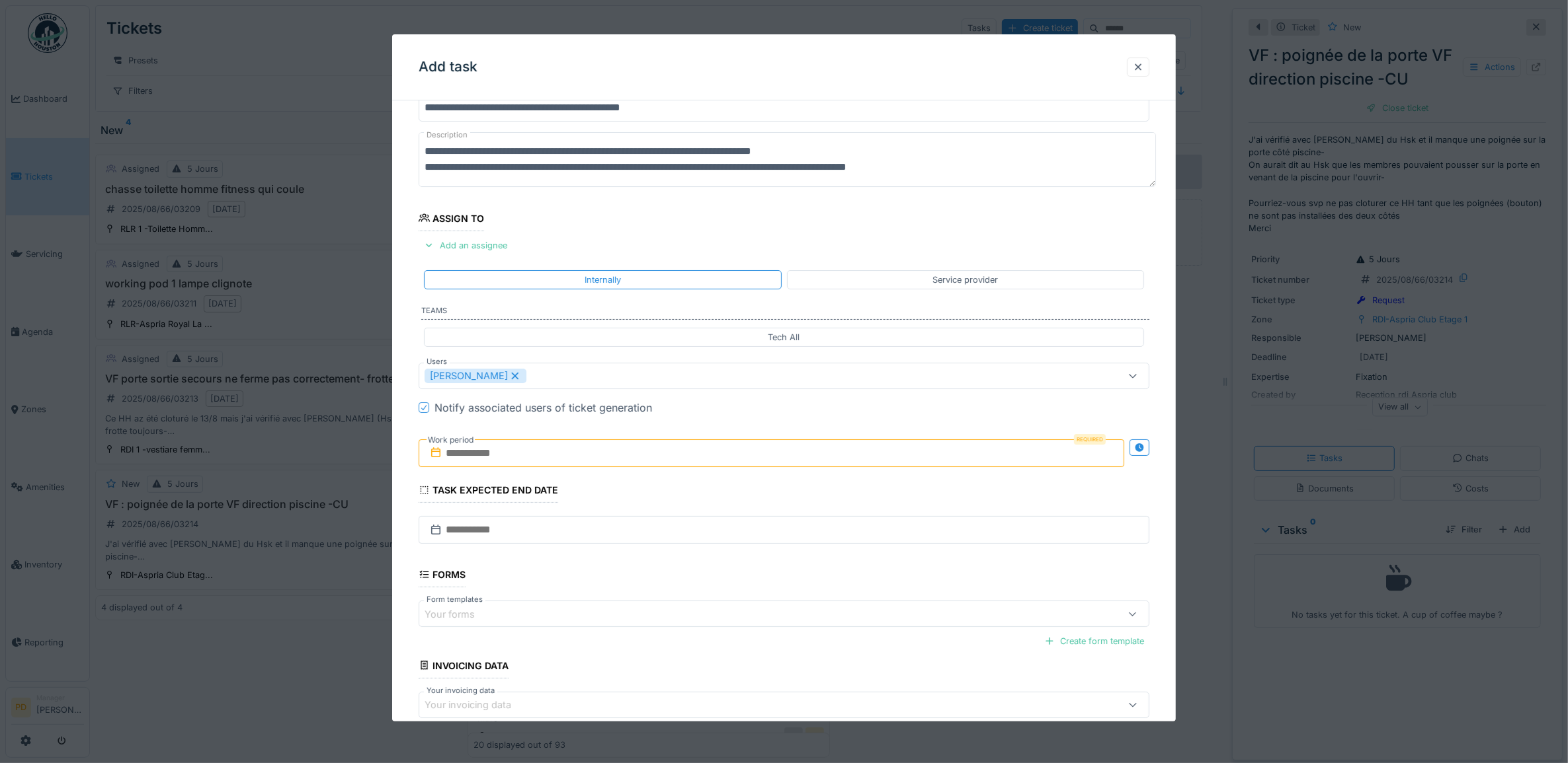
drag, startPoint x: 494, startPoint y: 471, endPoint x: 500, endPoint y: 459, distance: 13.4
click at [495, 470] on div "Required Work period" at bounding box center [784, 453] width 731 height 49
click at [500, 458] on input "text" at bounding box center [772, 453] width 706 height 28
click at [714, 628] on div "25" at bounding box center [710, 627] width 18 height 18
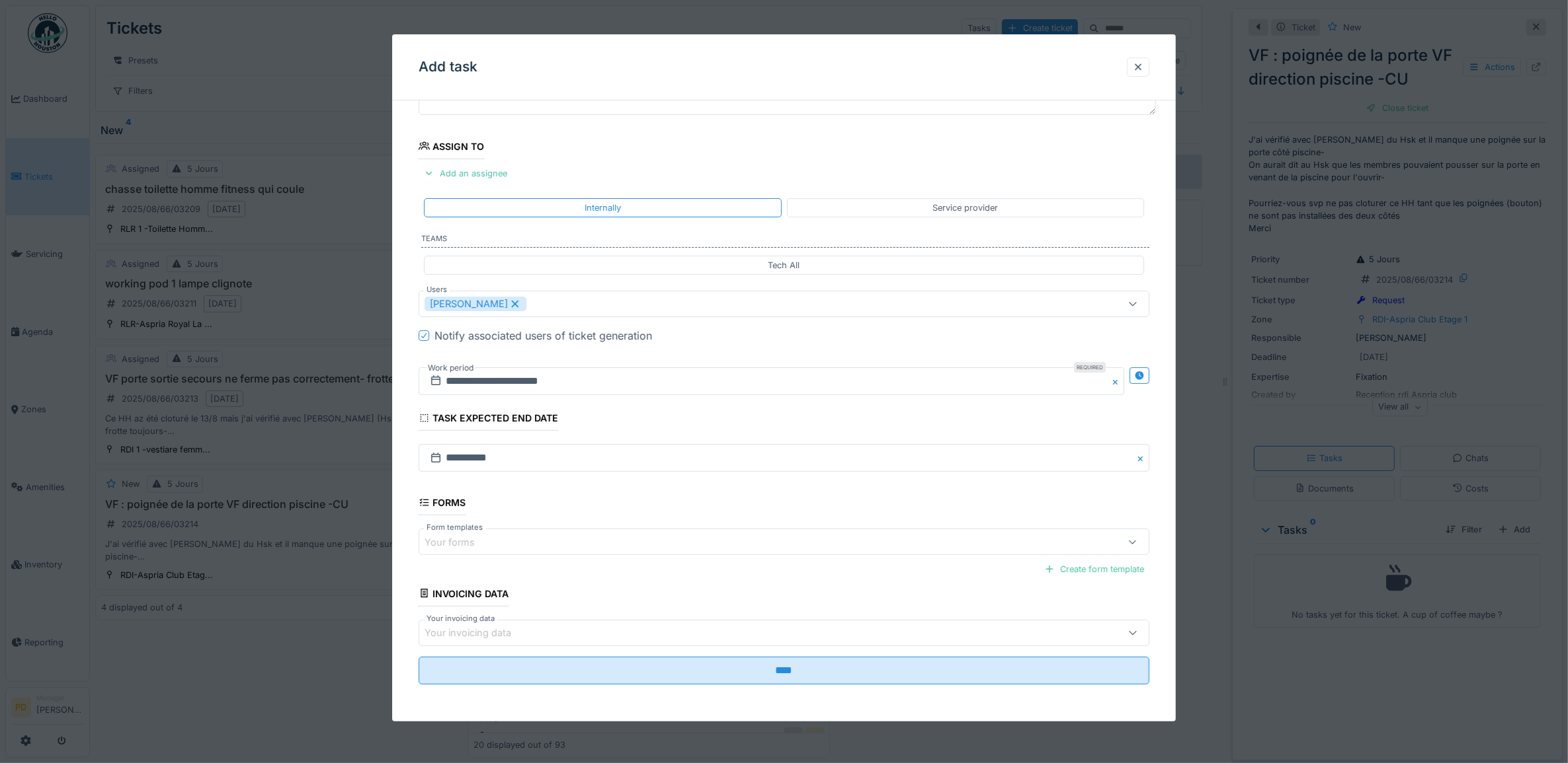
scroll to position [127, 0]
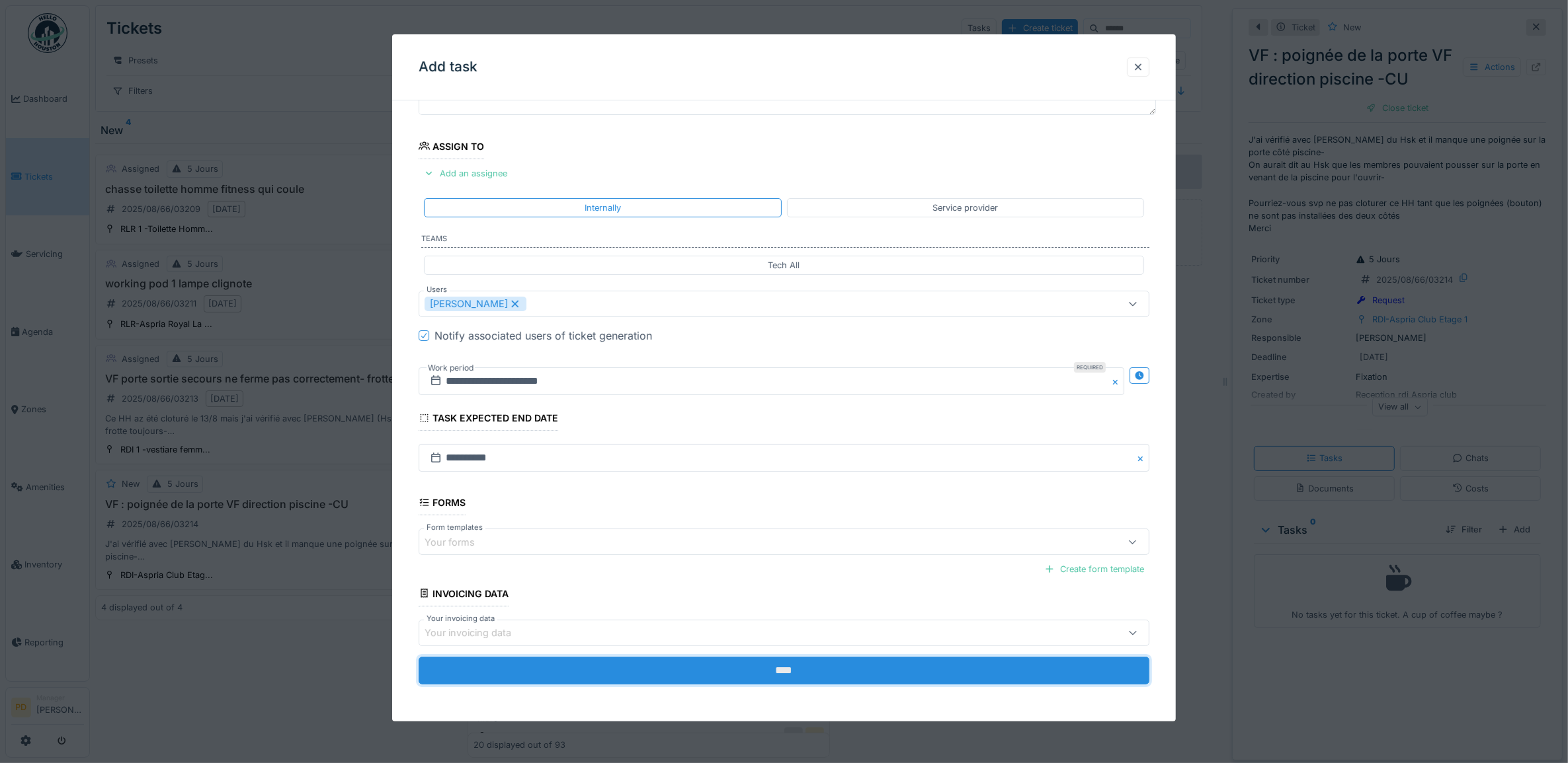
click at [785, 667] on input "****" at bounding box center [784, 671] width 731 height 28
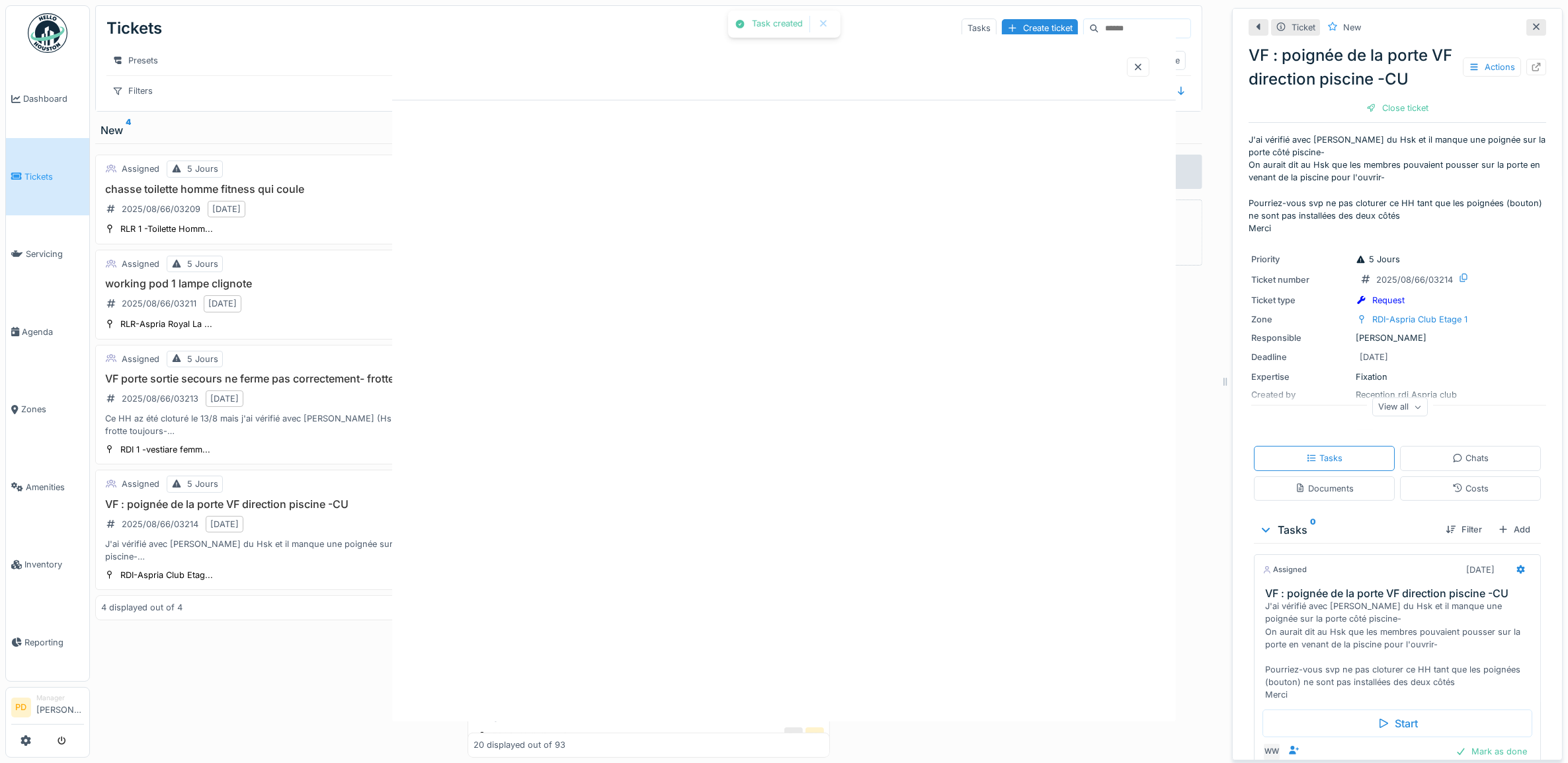
scroll to position [0, 0]
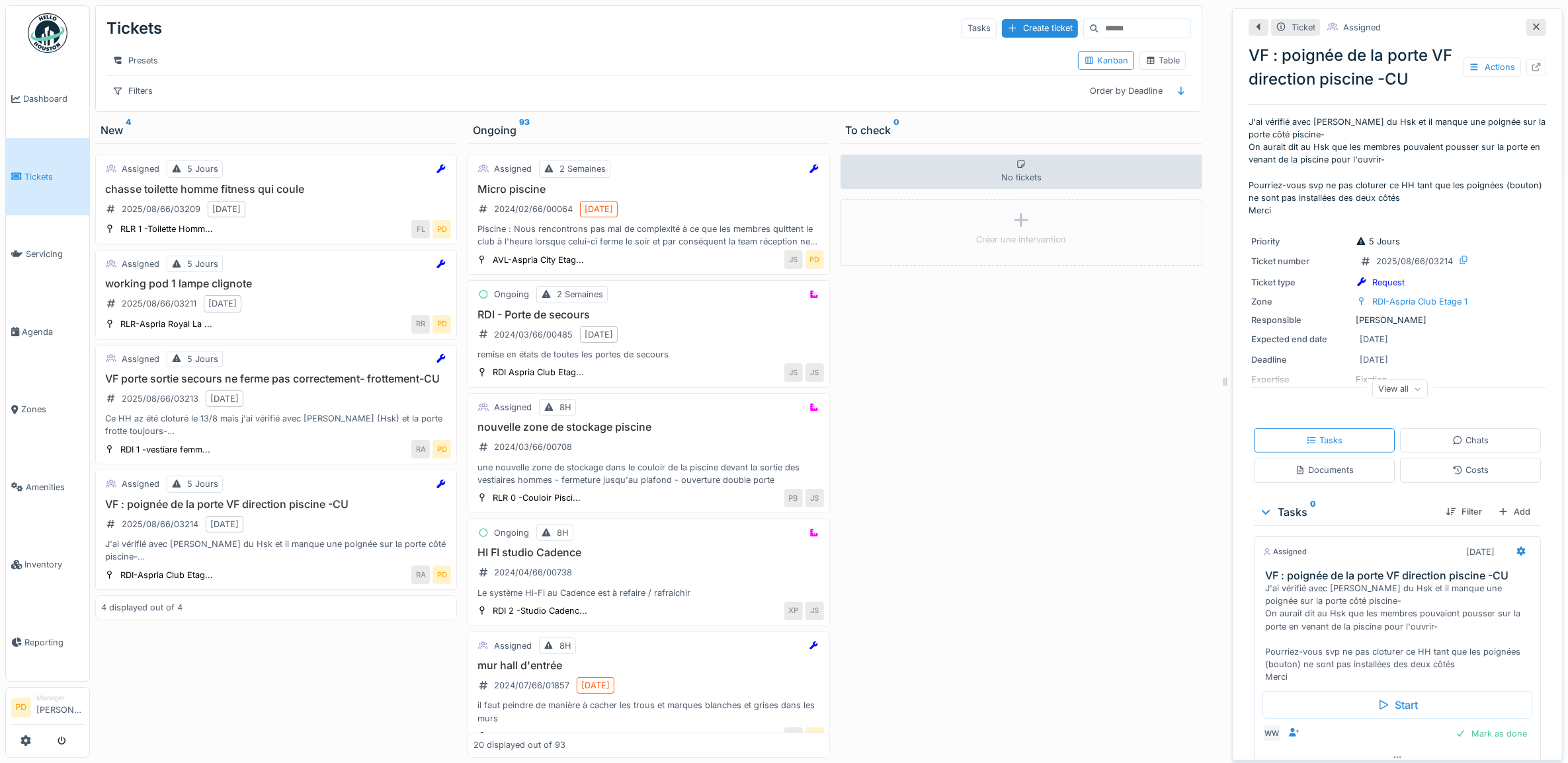
click at [44, 173] on span "Tickets" at bounding box center [53, 176] width 59 height 12
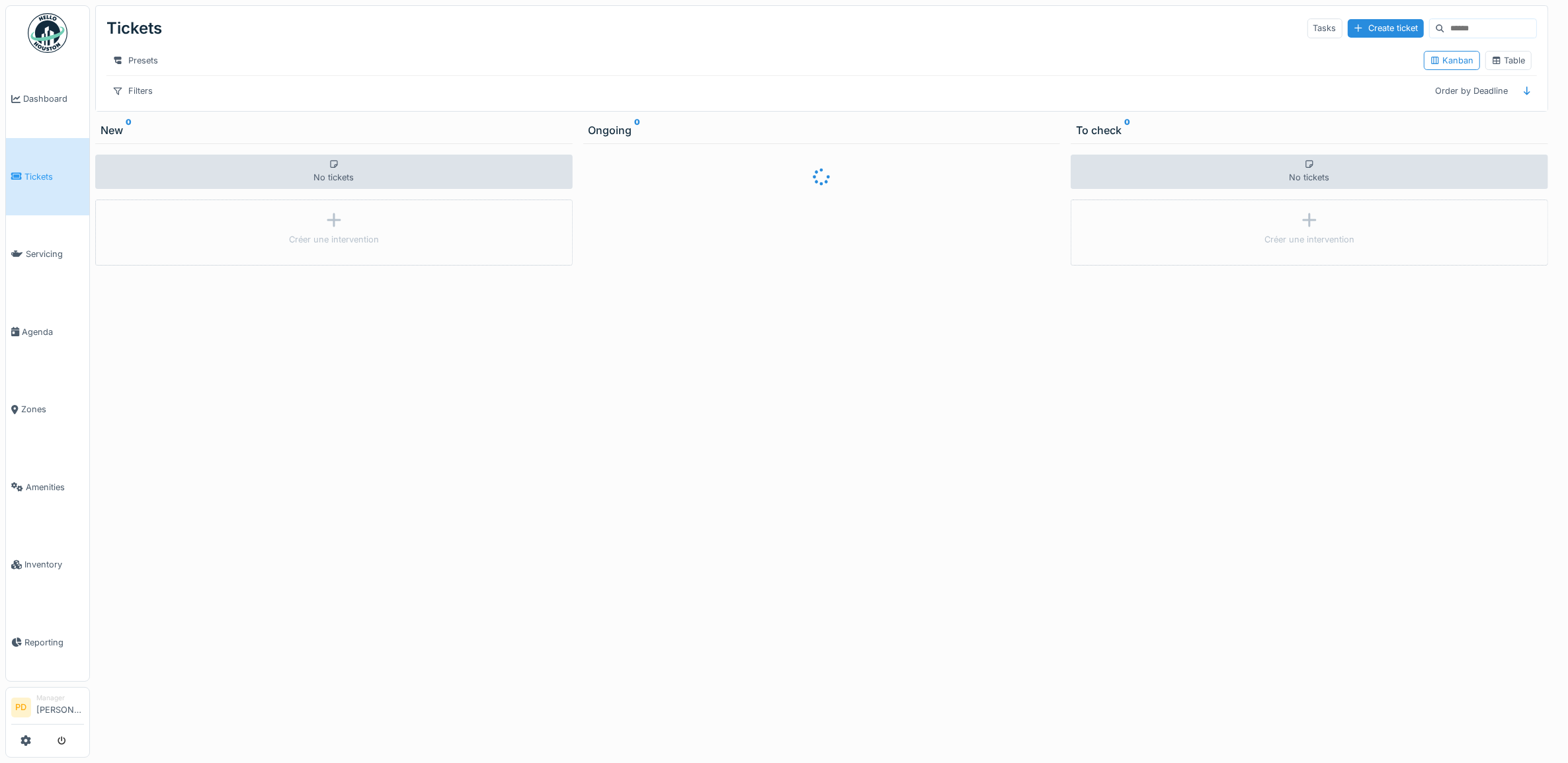
click at [51, 97] on div at bounding box center [784, 382] width 1568 height 763
click at [51, 97] on span "Dashboard" at bounding box center [53, 98] width 61 height 12
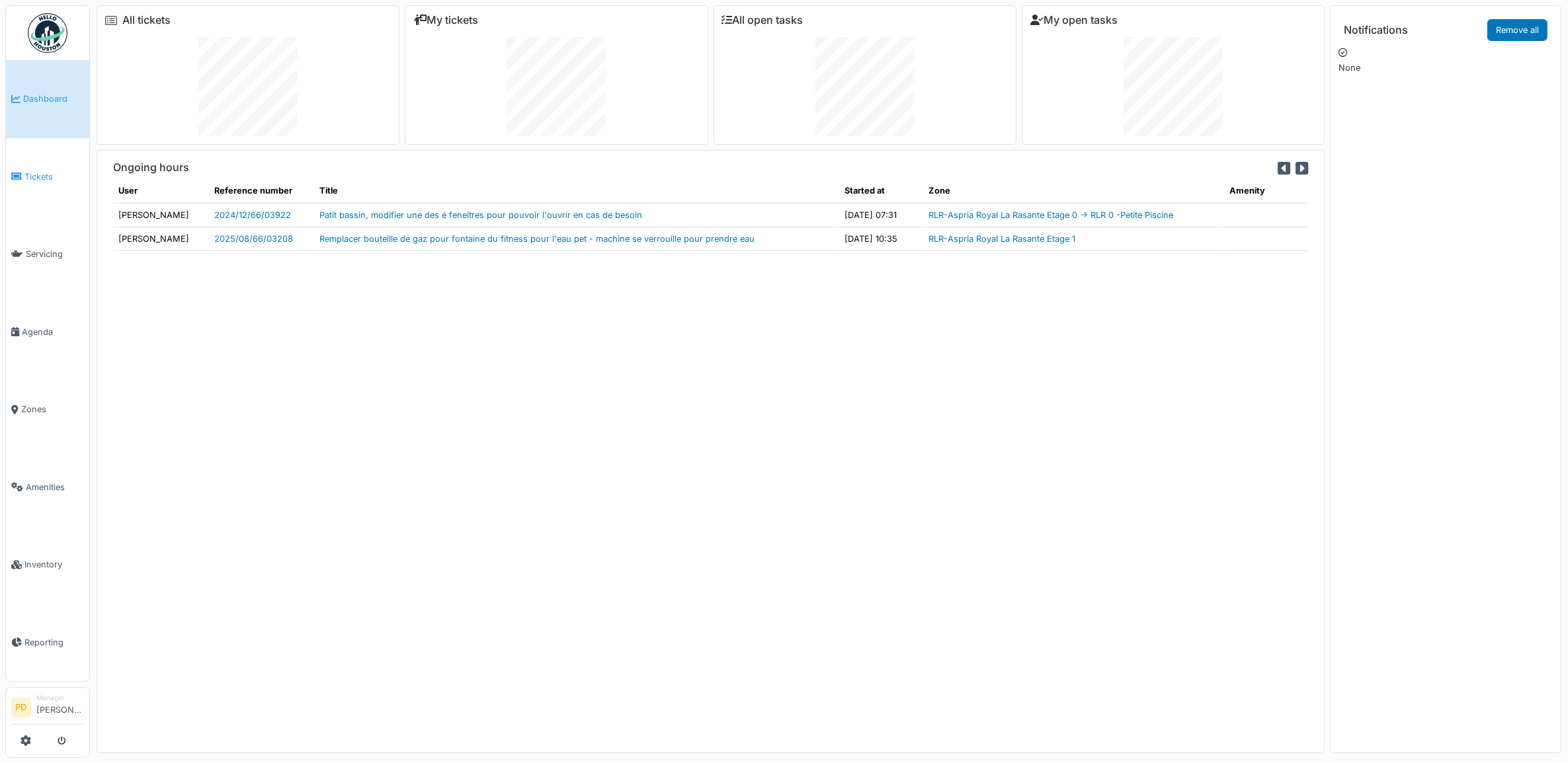
click at [34, 171] on span "Tickets" at bounding box center [53, 176] width 59 height 12
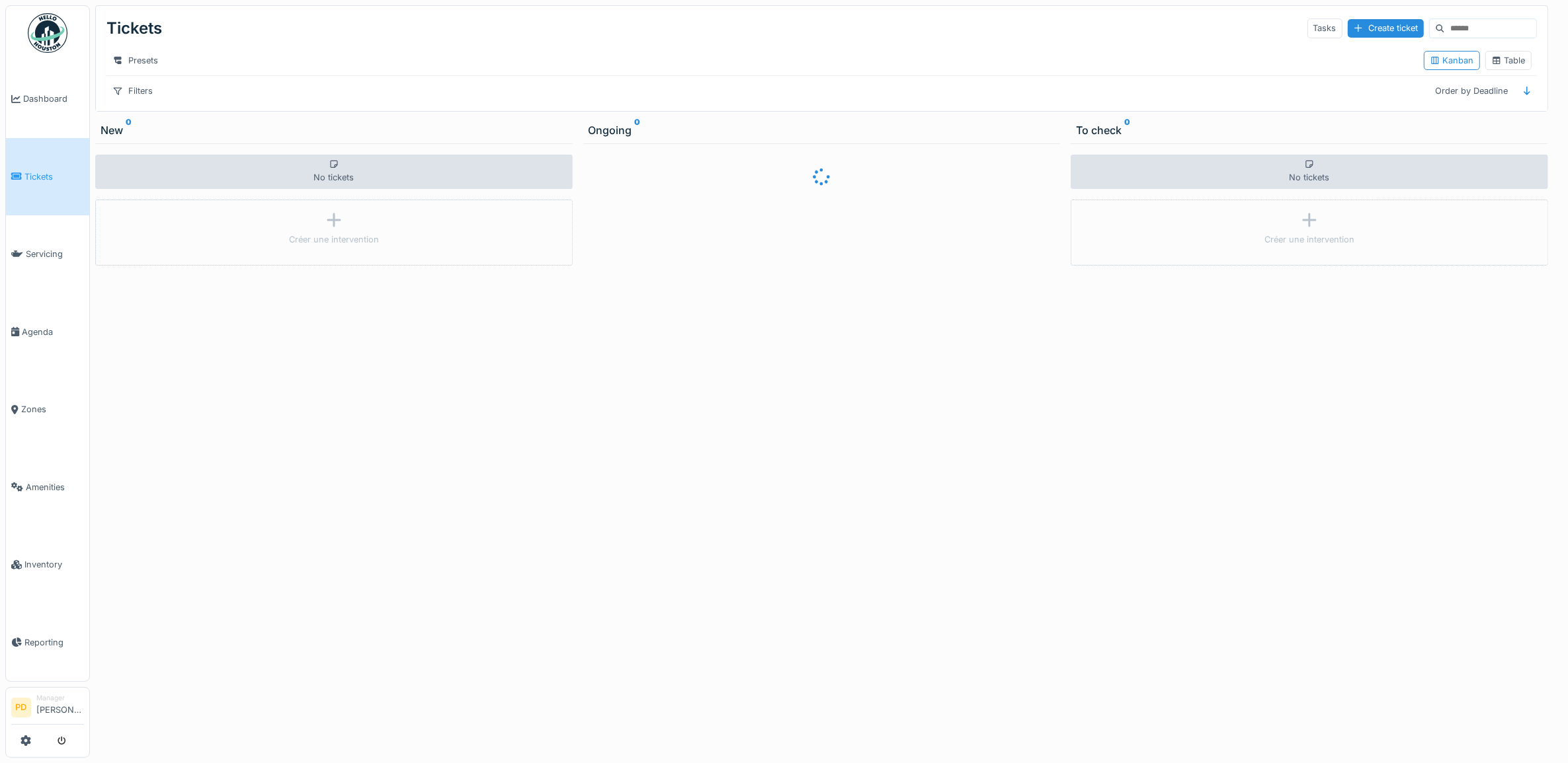
click at [41, 97] on div at bounding box center [784, 382] width 1568 height 763
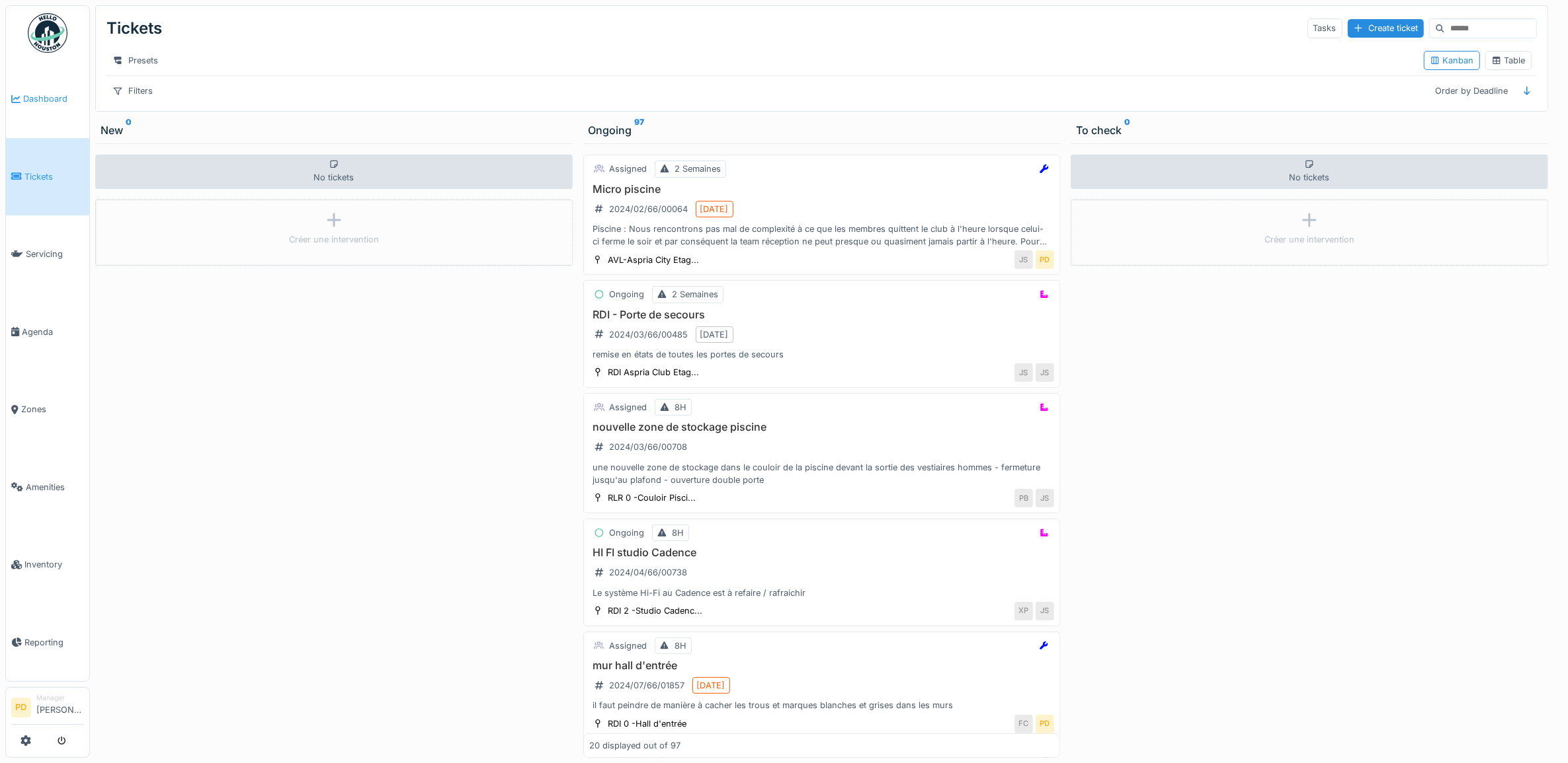
click at [44, 96] on span "Dashboard" at bounding box center [53, 98] width 61 height 12
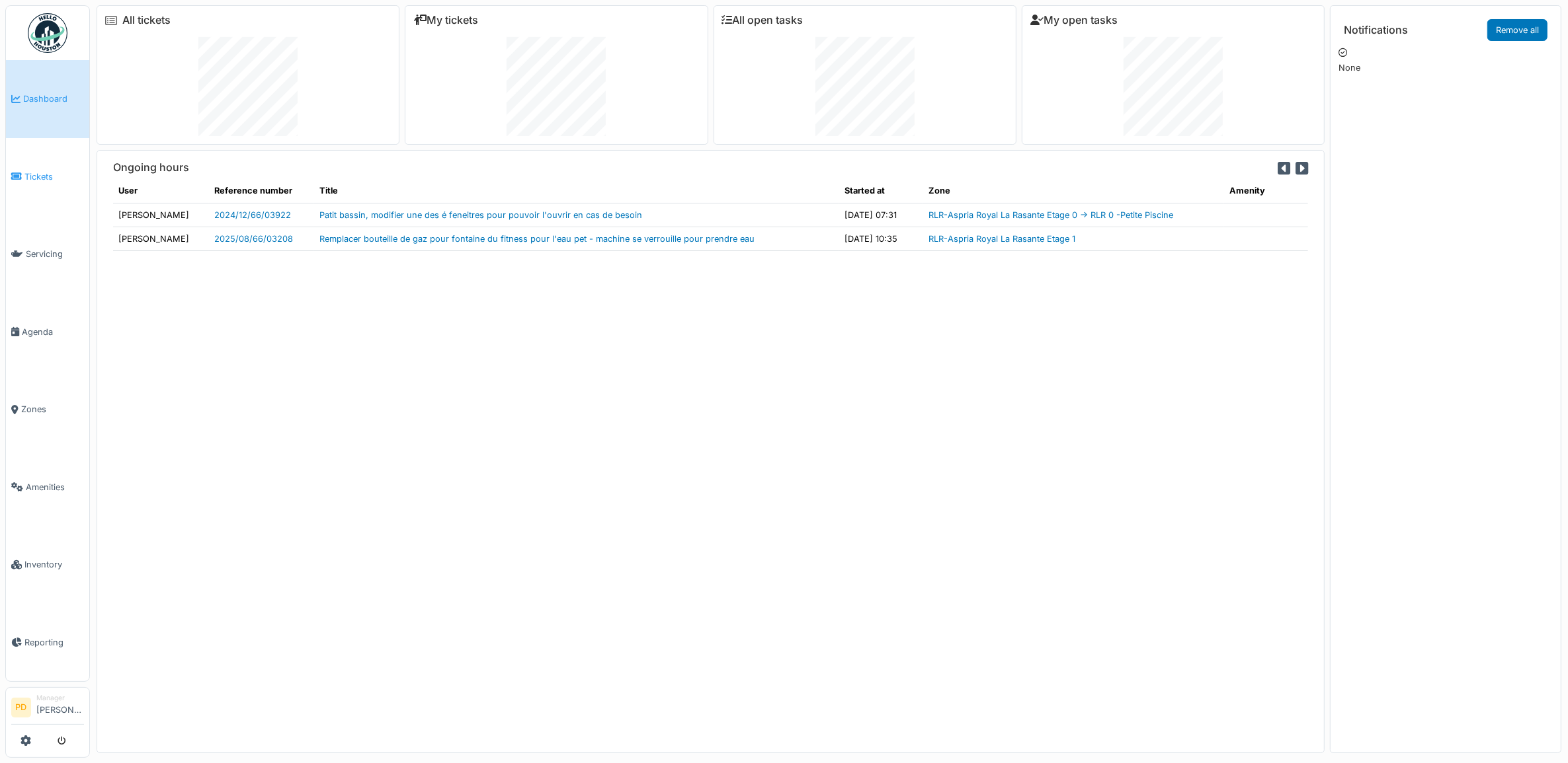
click at [41, 171] on span "Tickets" at bounding box center [53, 176] width 59 height 12
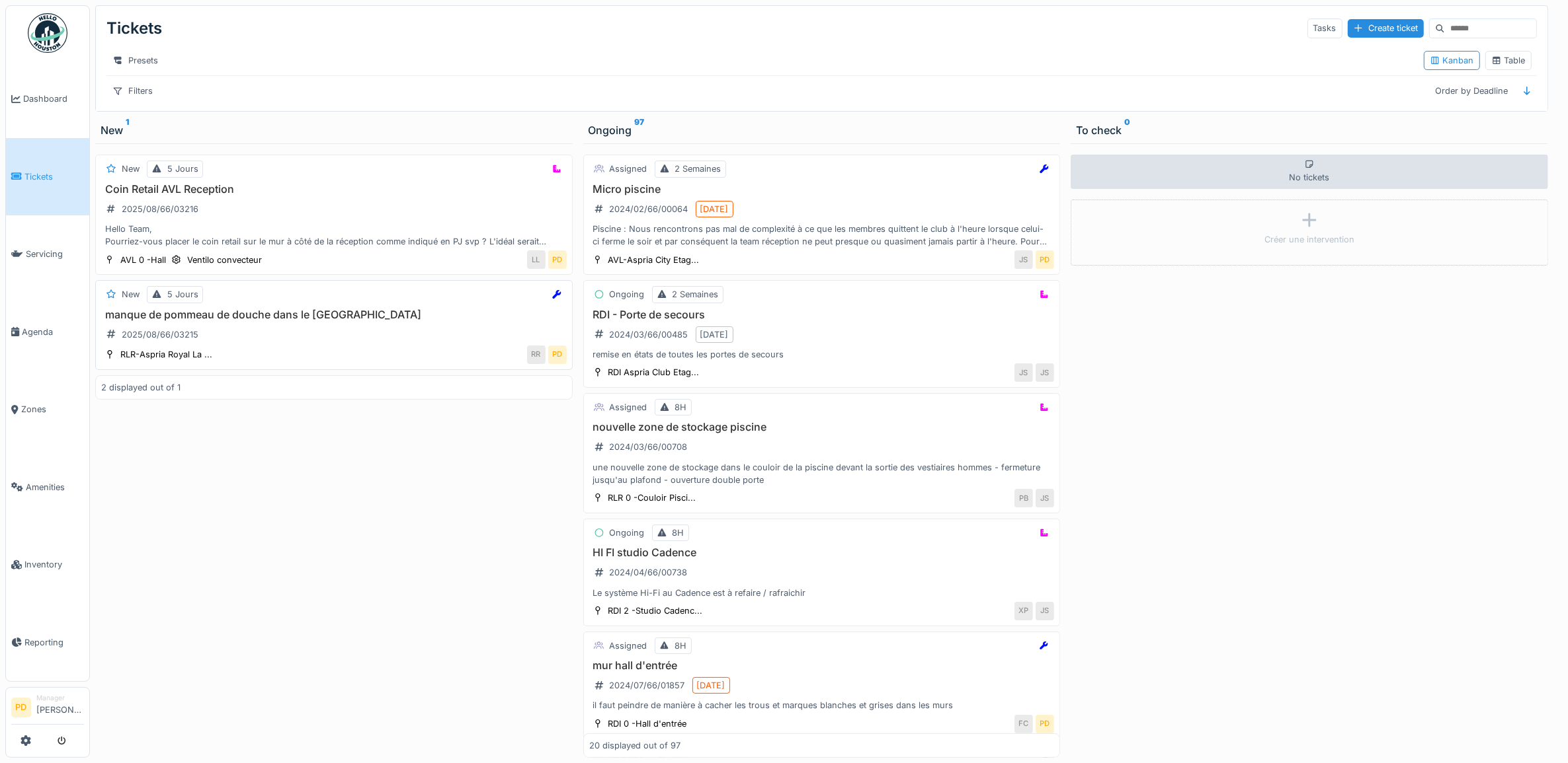
click at [437, 321] on div "New 5 Jours manque de pommeau de douche dans le hammam 2025/08/66/03215 RLR-Asp…" at bounding box center [334, 325] width 478 height 90
click at [460, 246] on div "Hello Team, Pourriez-vous placer le coin retail sur le mur à côté de la récepti…" at bounding box center [333, 235] width 465 height 25
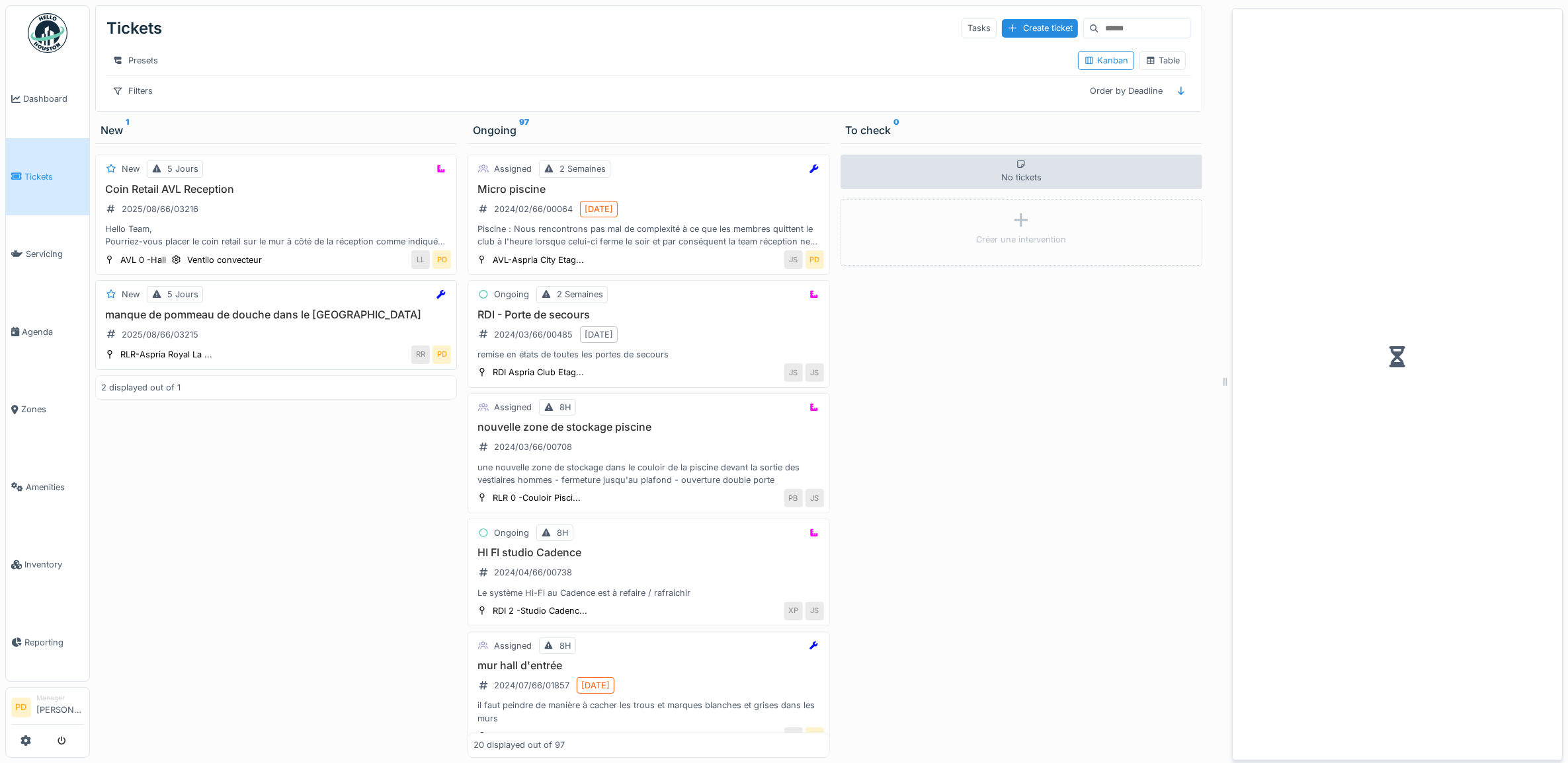
click at [441, 321] on h3 "manque de pommeau de douche dans le [GEOGRAPHIC_DATA]" at bounding box center [275, 314] width 350 height 12
click at [387, 321] on h3 "manque de pommeau de douche dans le [GEOGRAPHIC_DATA]" at bounding box center [275, 314] width 350 height 12
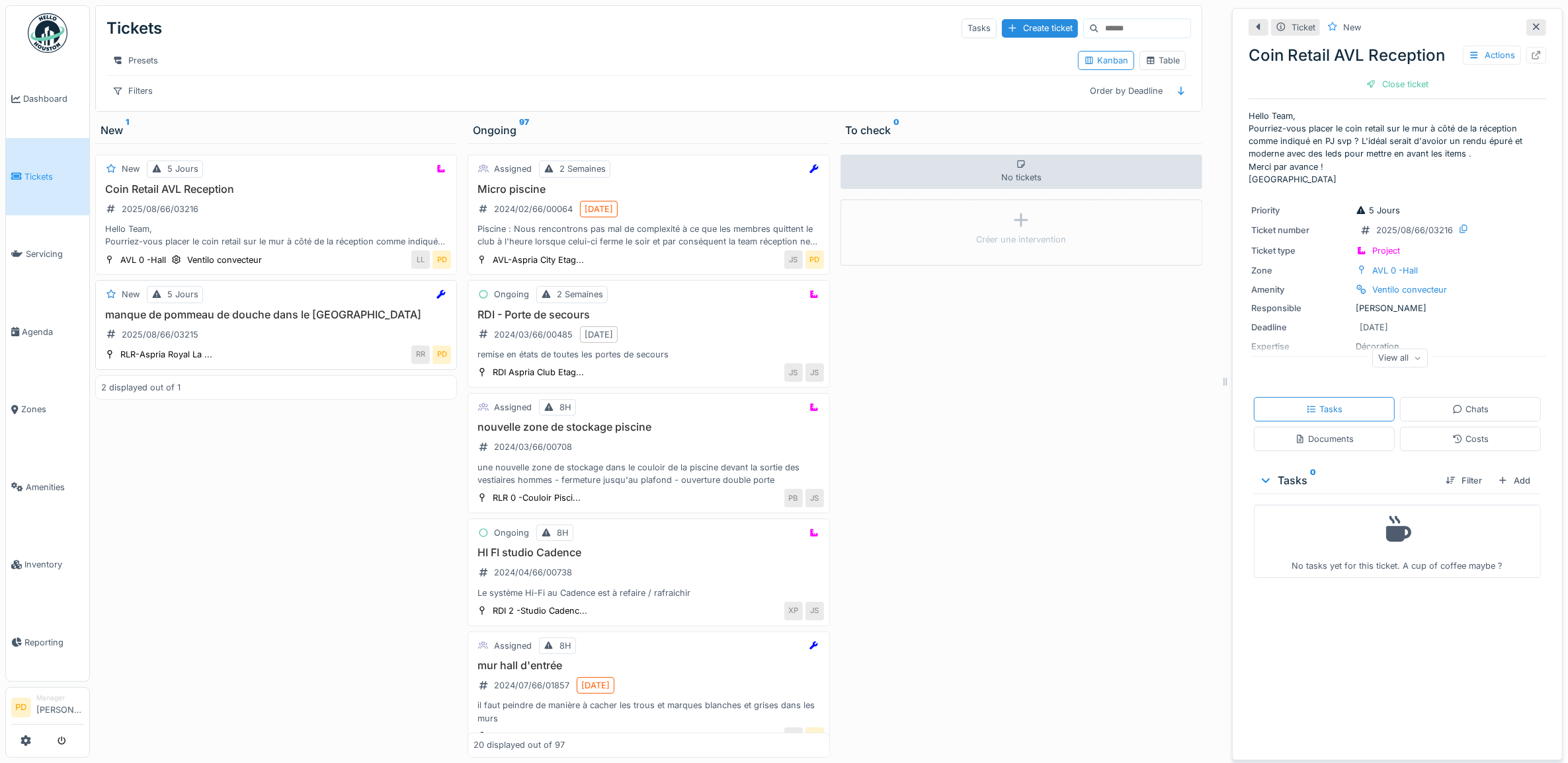
click at [284, 321] on h3 "manque de pommeau de douche dans le [GEOGRAPHIC_DATA]" at bounding box center [275, 314] width 350 height 12
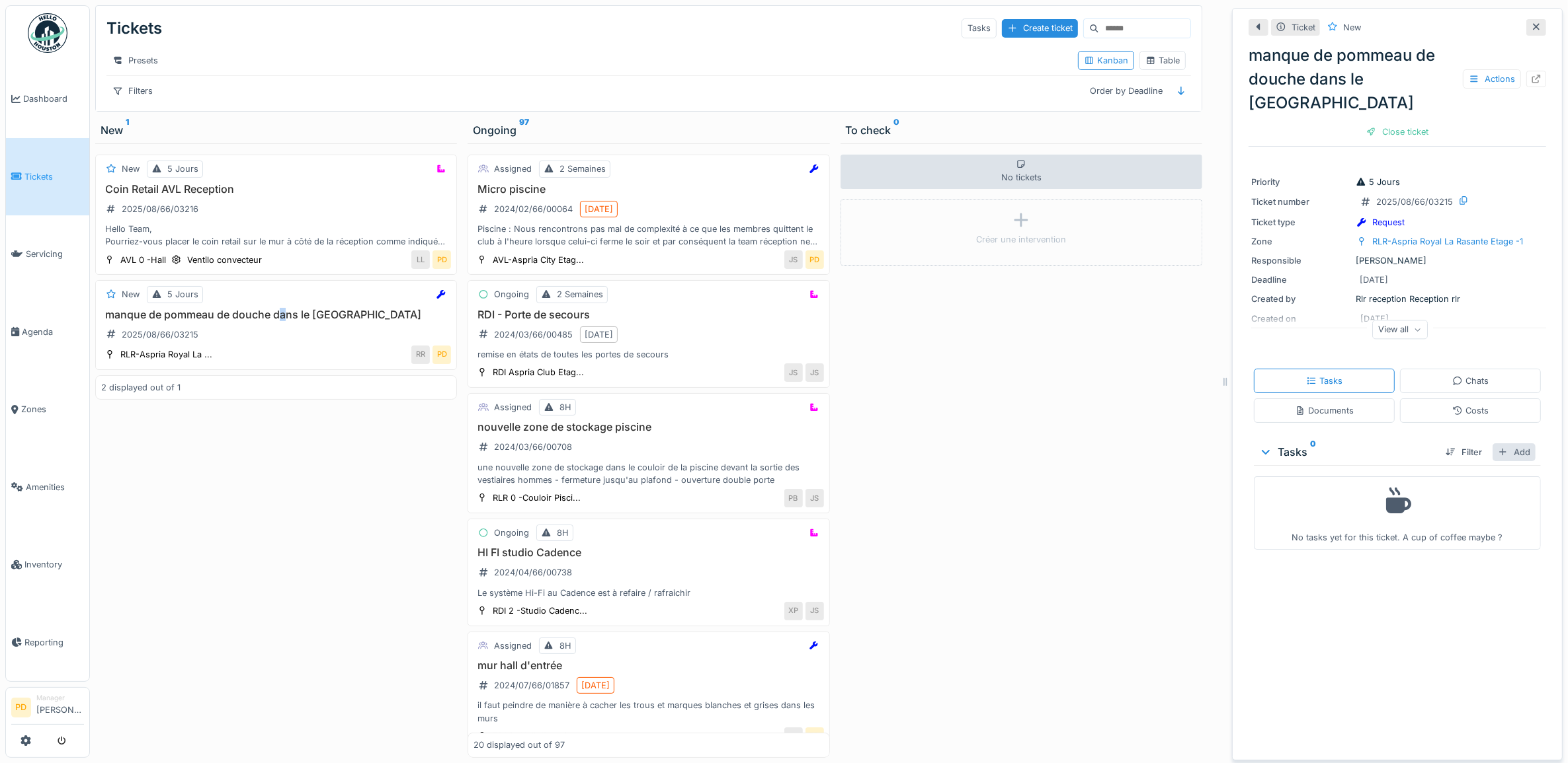
click at [1493, 444] on div "Add" at bounding box center [1514, 453] width 43 height 18
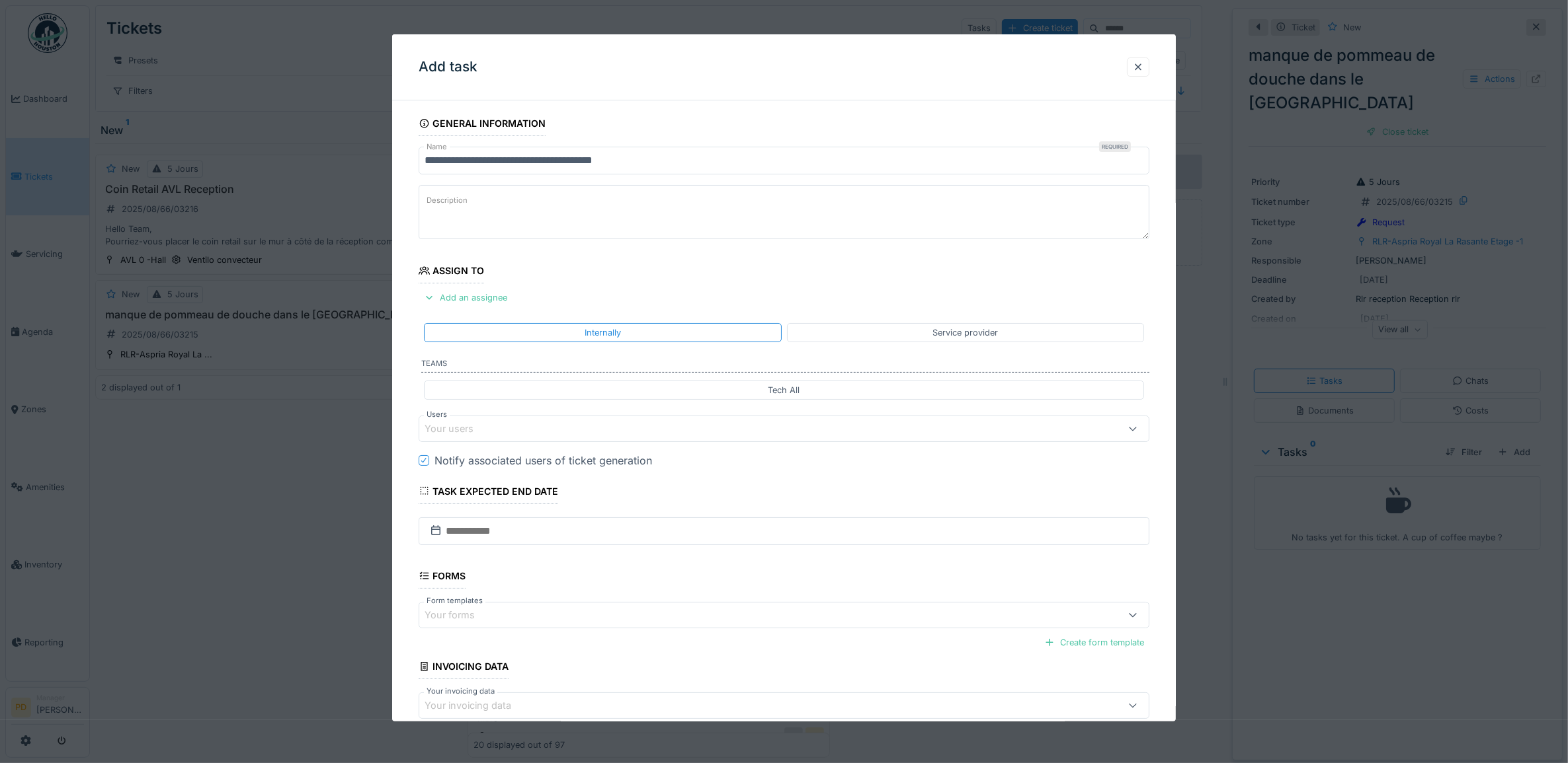
click at [524, 431] on div "Your users" at bounding box center [742, 429] width 637 height 15
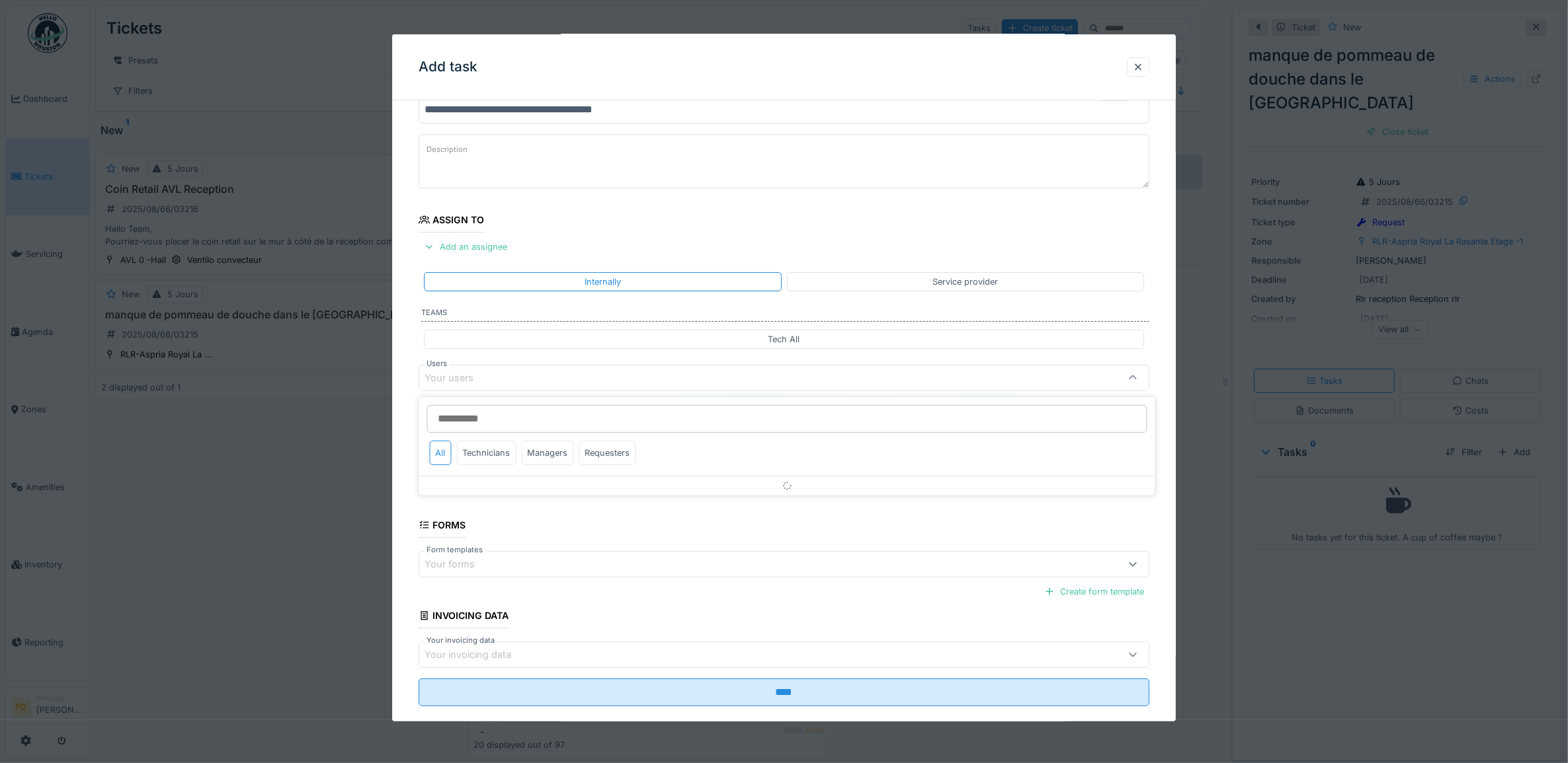
scroll to position [53, 0]
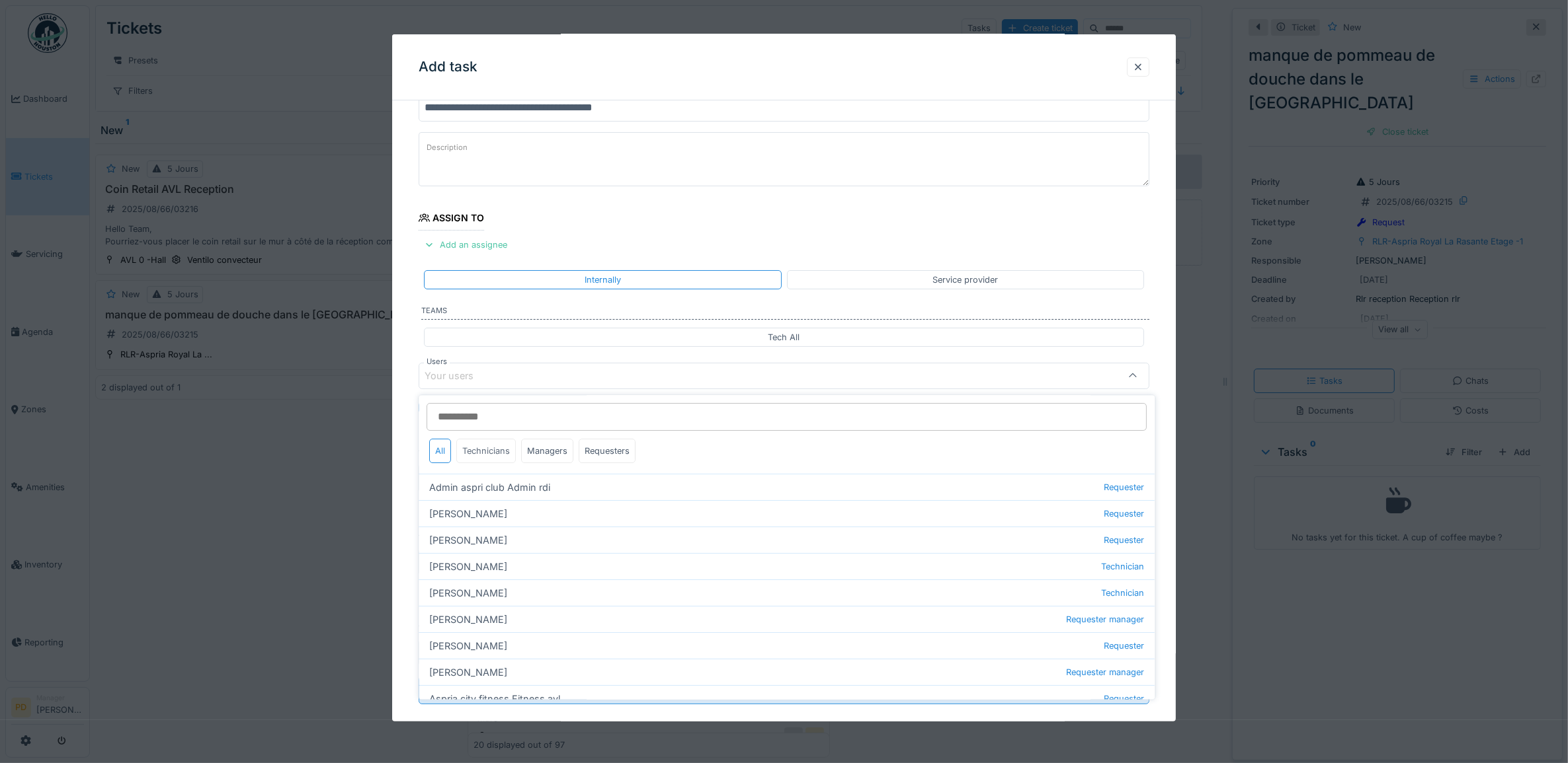
click at [506, 451] on div "Technicians" at bounding box center [487, 451] width 59 height 24
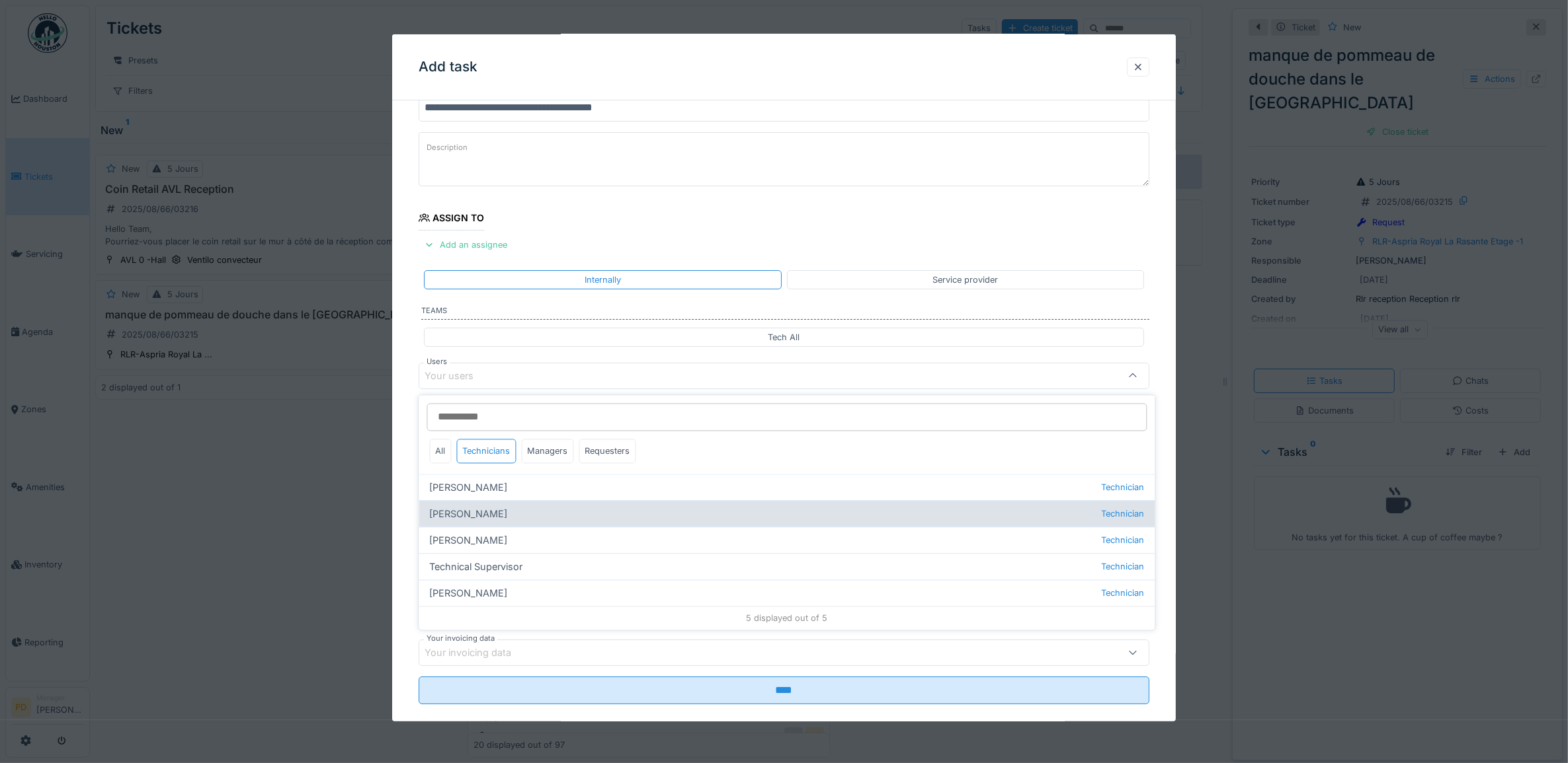
click at [514, 516] on div "Alexsander Batista Technician" at bounding box center [787, 514] width 736 height 26
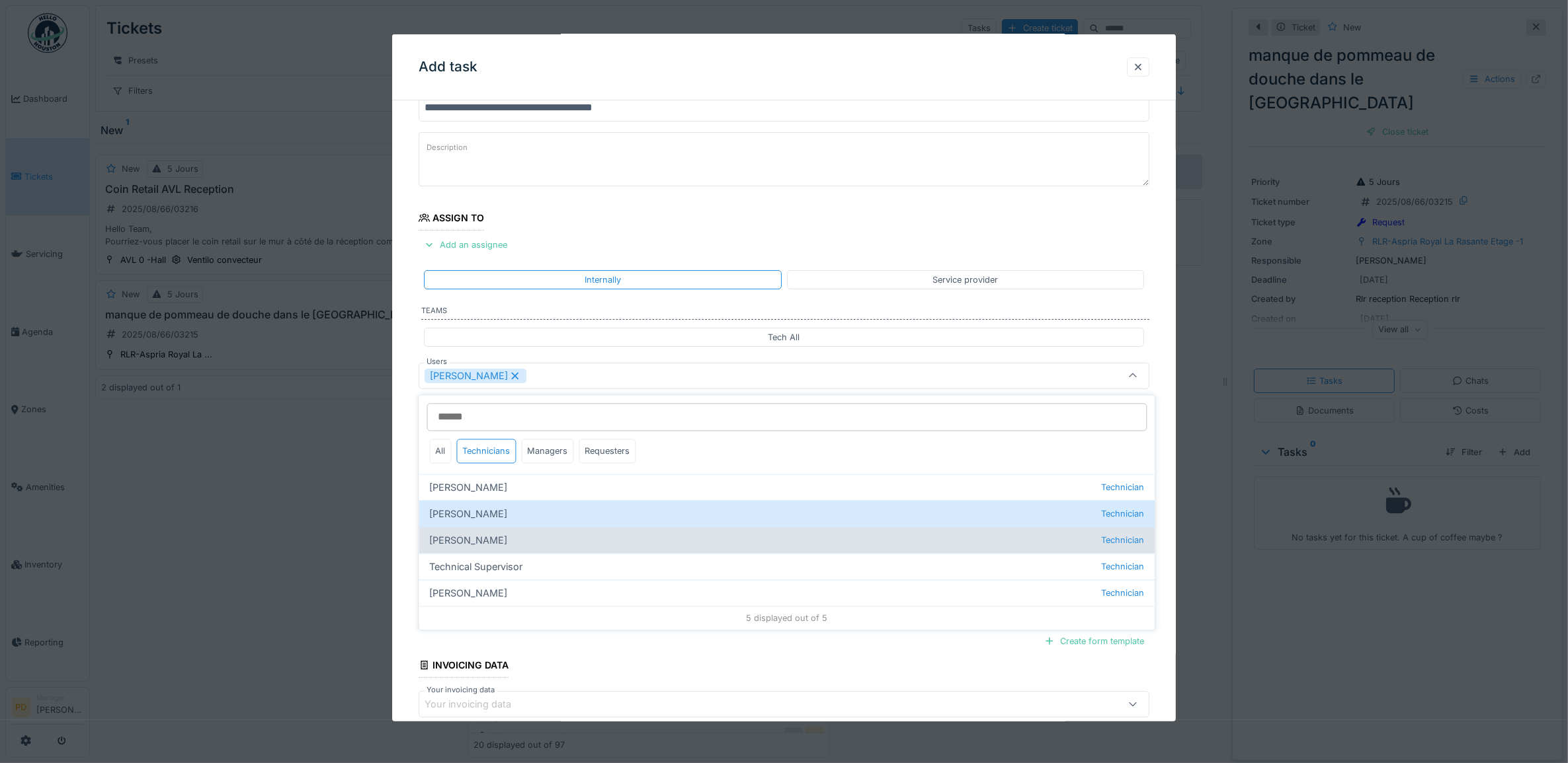
click at [486, 540] on div "Florian Sappart Technician" at bounding box center [787, 540] width 736 height 26
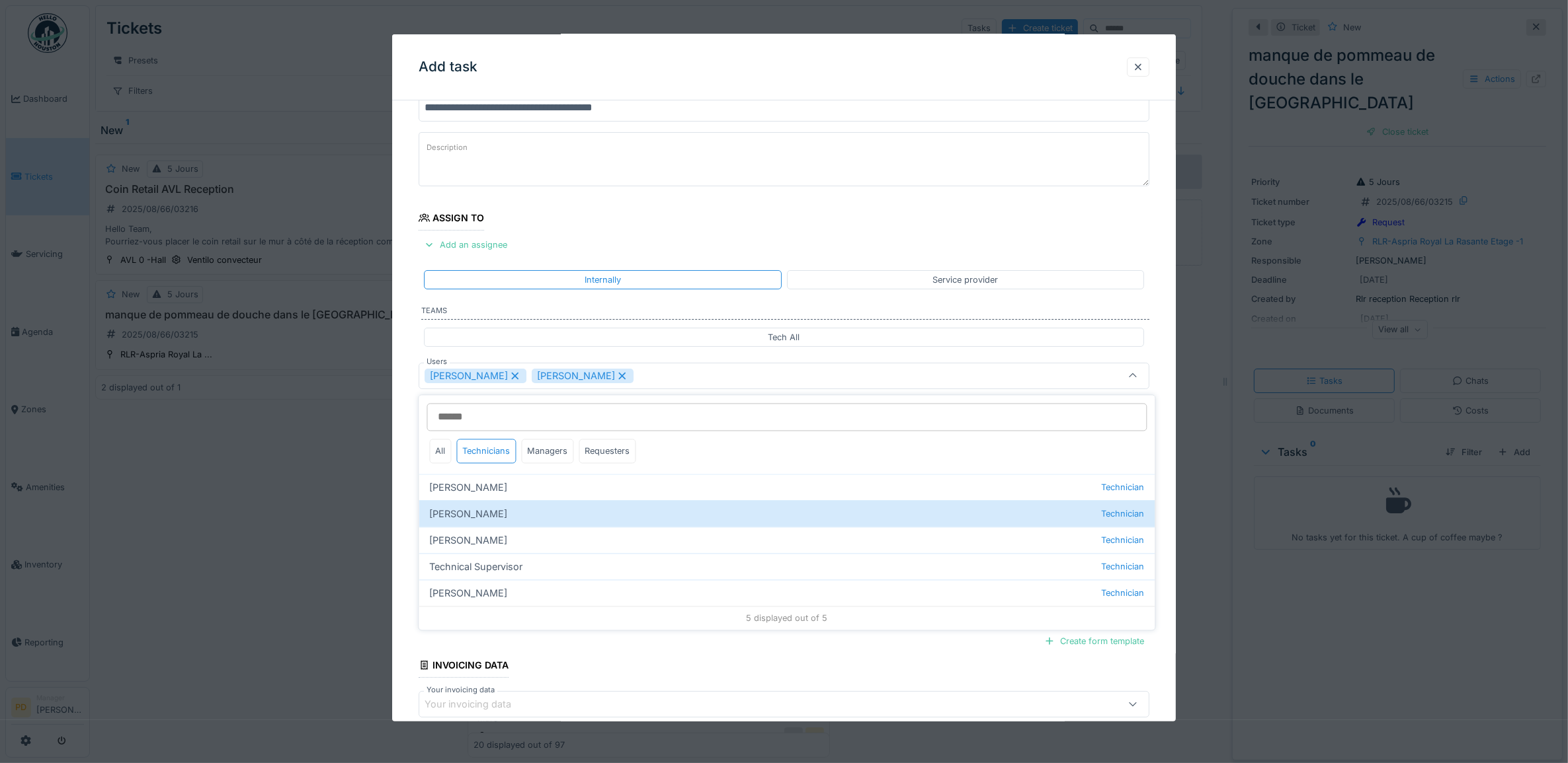
click at [526, 377] on div "Alexsander Batista" at bounding box center [475, 376] width 102 height 15
type input "*****"
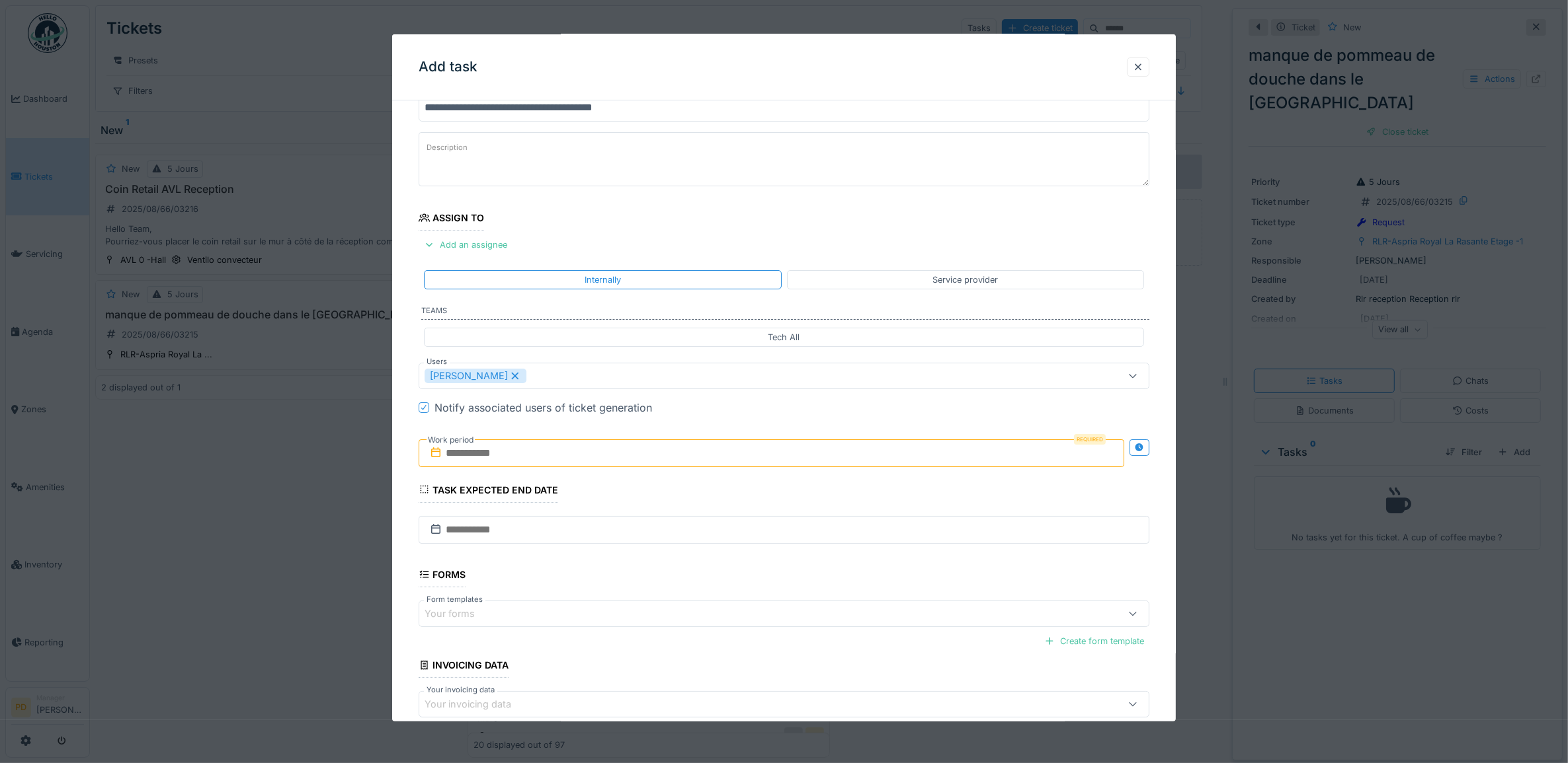
click at [401, 444] on div "**********" at bounding box center [784, 425] width 784 height 734
click at [528, 455] on input "text" at bounding box center [772, 453] width 706 height 28
click at [801, 606] on div "22" at bounding box center [796, 604] width 18 height 19
click at [801, 606] on div "22" at bounding box center [796, 604] width 18 height 19
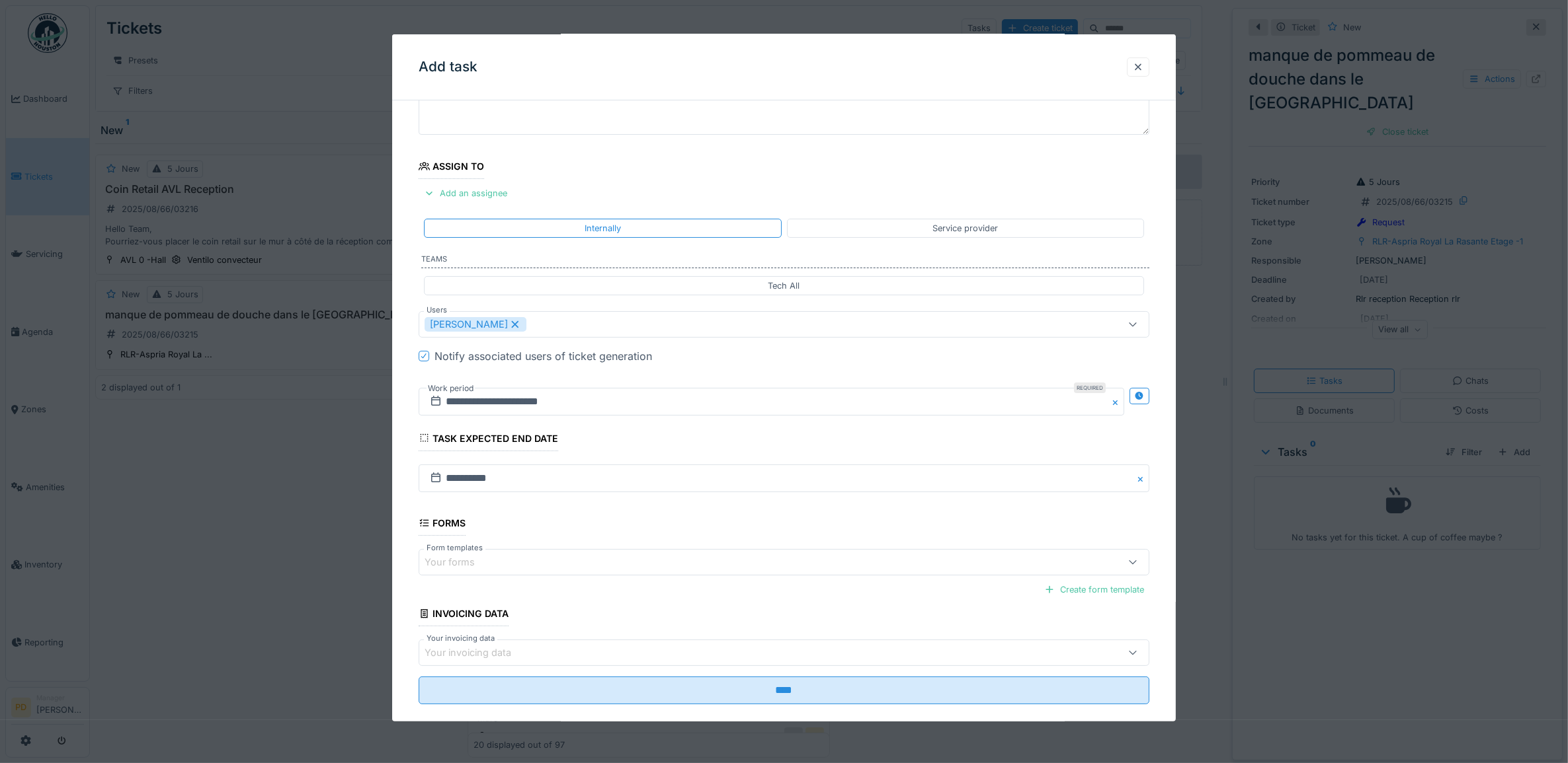
scroll to position [127, 0]
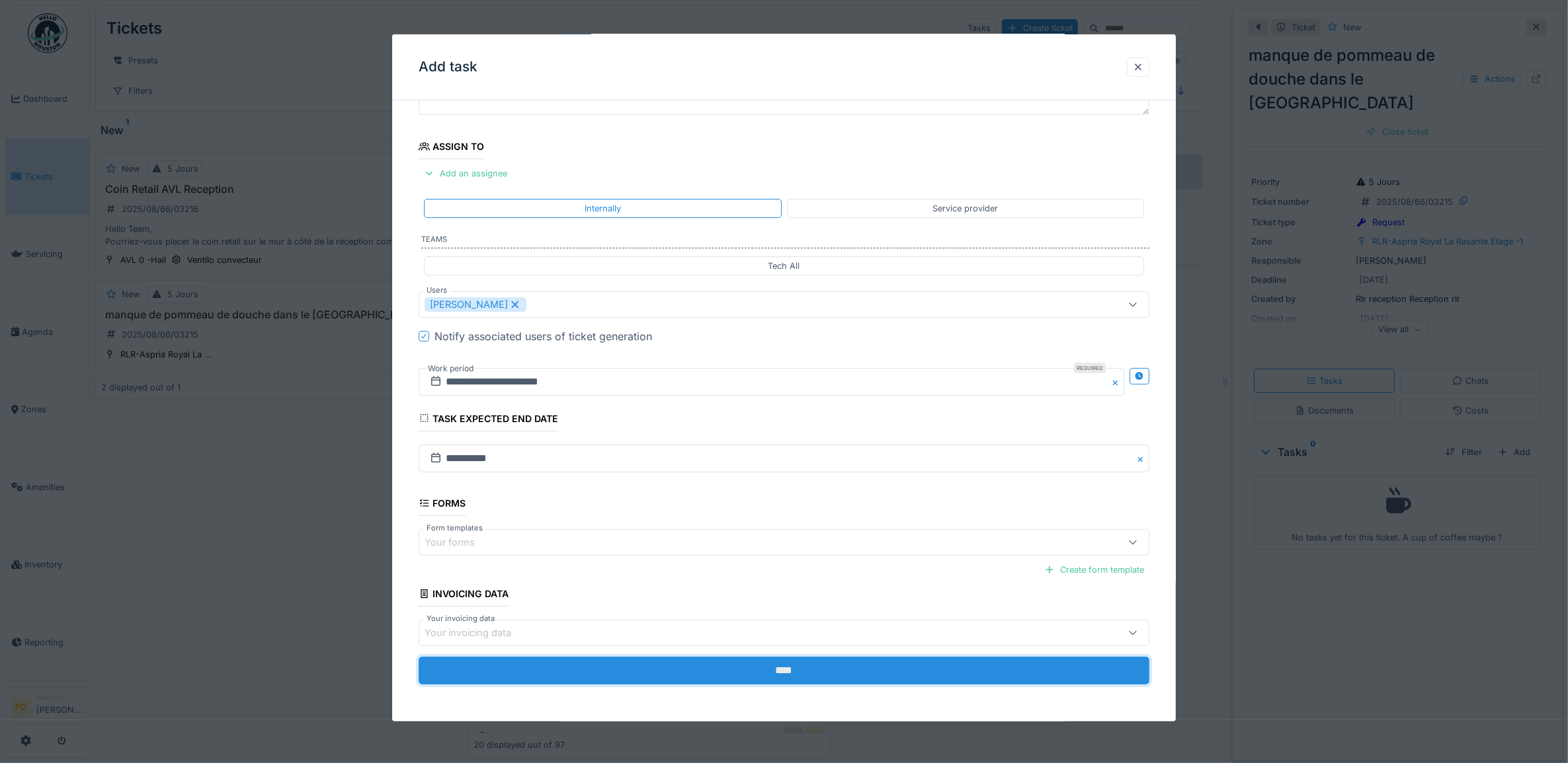
click at [785, 668] on input "****" at bounding box center [784, 671] width 731 height 28
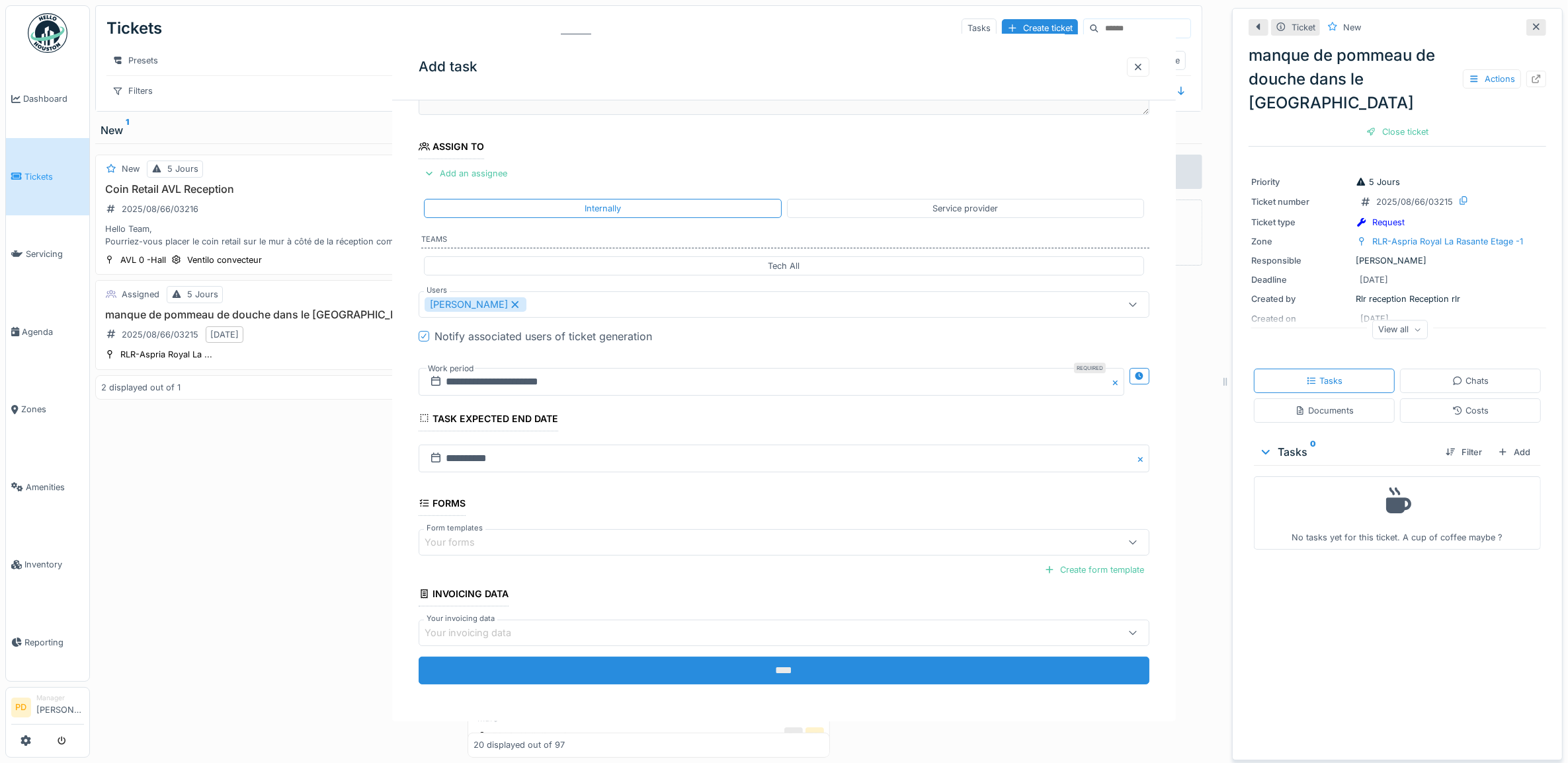
scroll to position [0, 0]
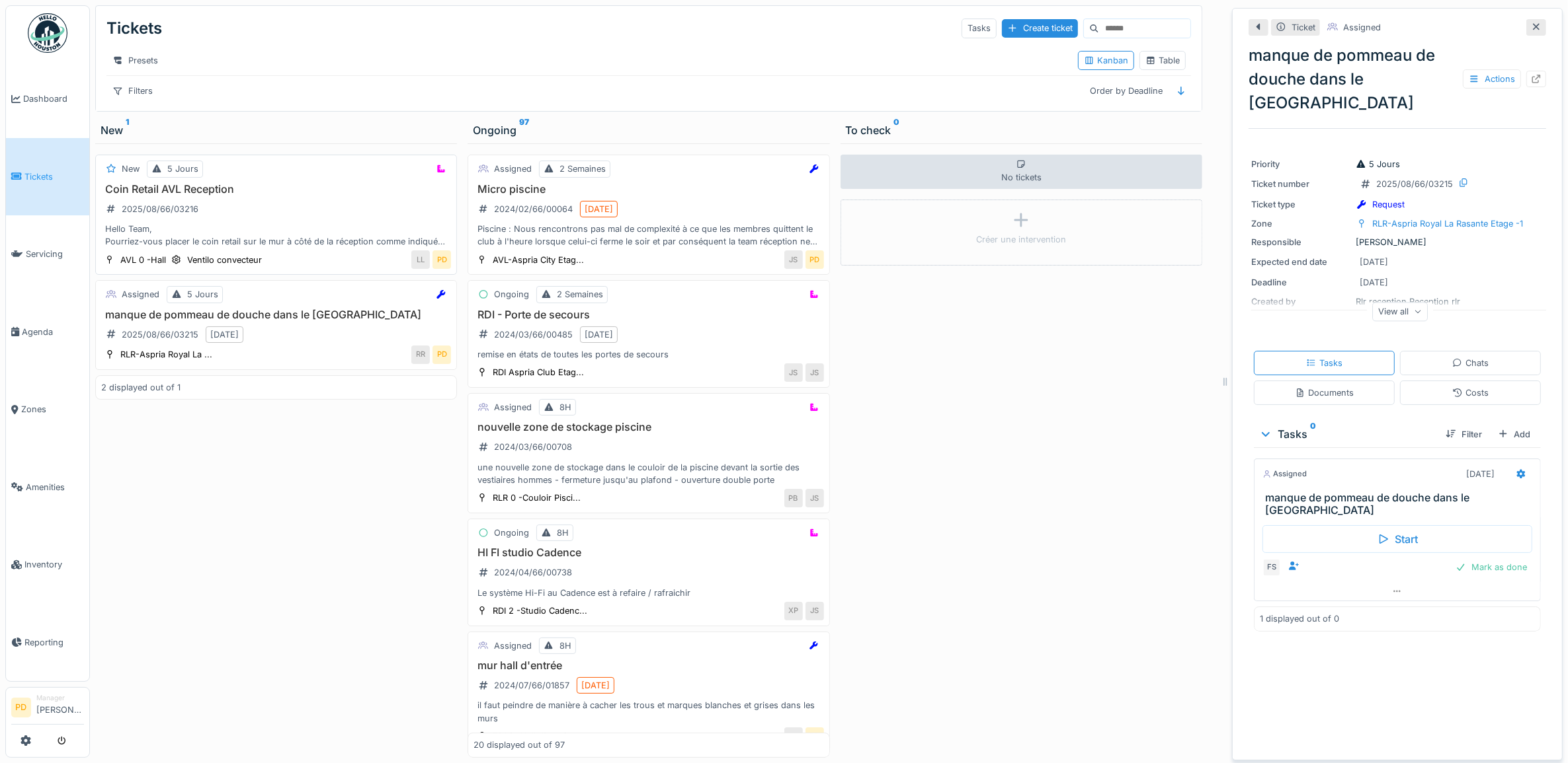
click at [306, 220] on div "Coin Retail AVL Reception 2025/08/66/03216 Hello Team, Pourriez-vous placer le …" at bounding box center [275, 215] width 350 height 65
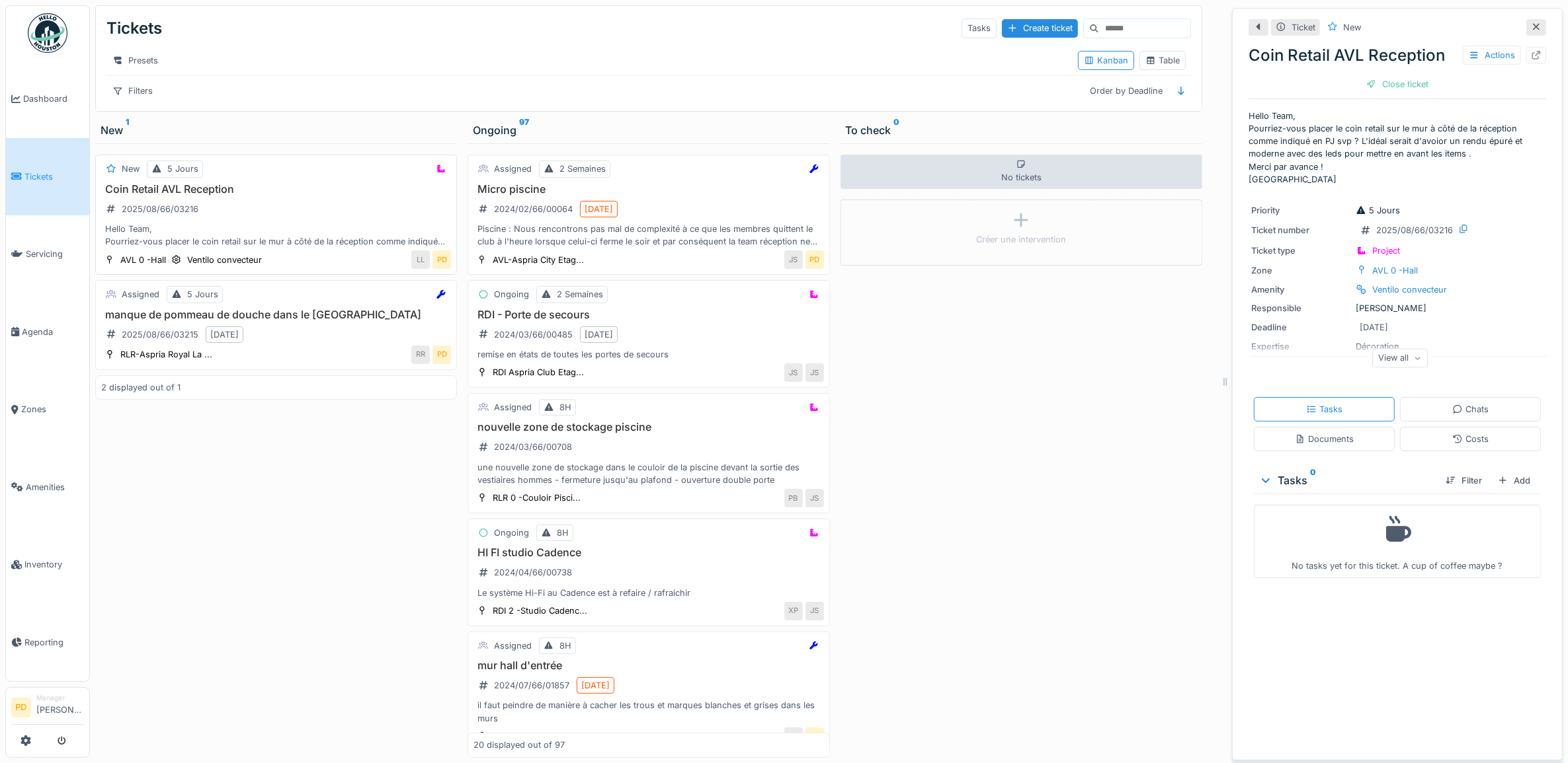
click at [302, 237] on div "Hello Team, Pourriez-vous placer le coin retail sur le mur à côté de la récepti…" at bounding box center [275, 235] width 350 height 25
click at [1331, 442] on div "Documents" at bounding box center [1324, 439] width 59 height 12
click at [1306, 588] on img at bounding box center [1324, 583] width 133 height 127
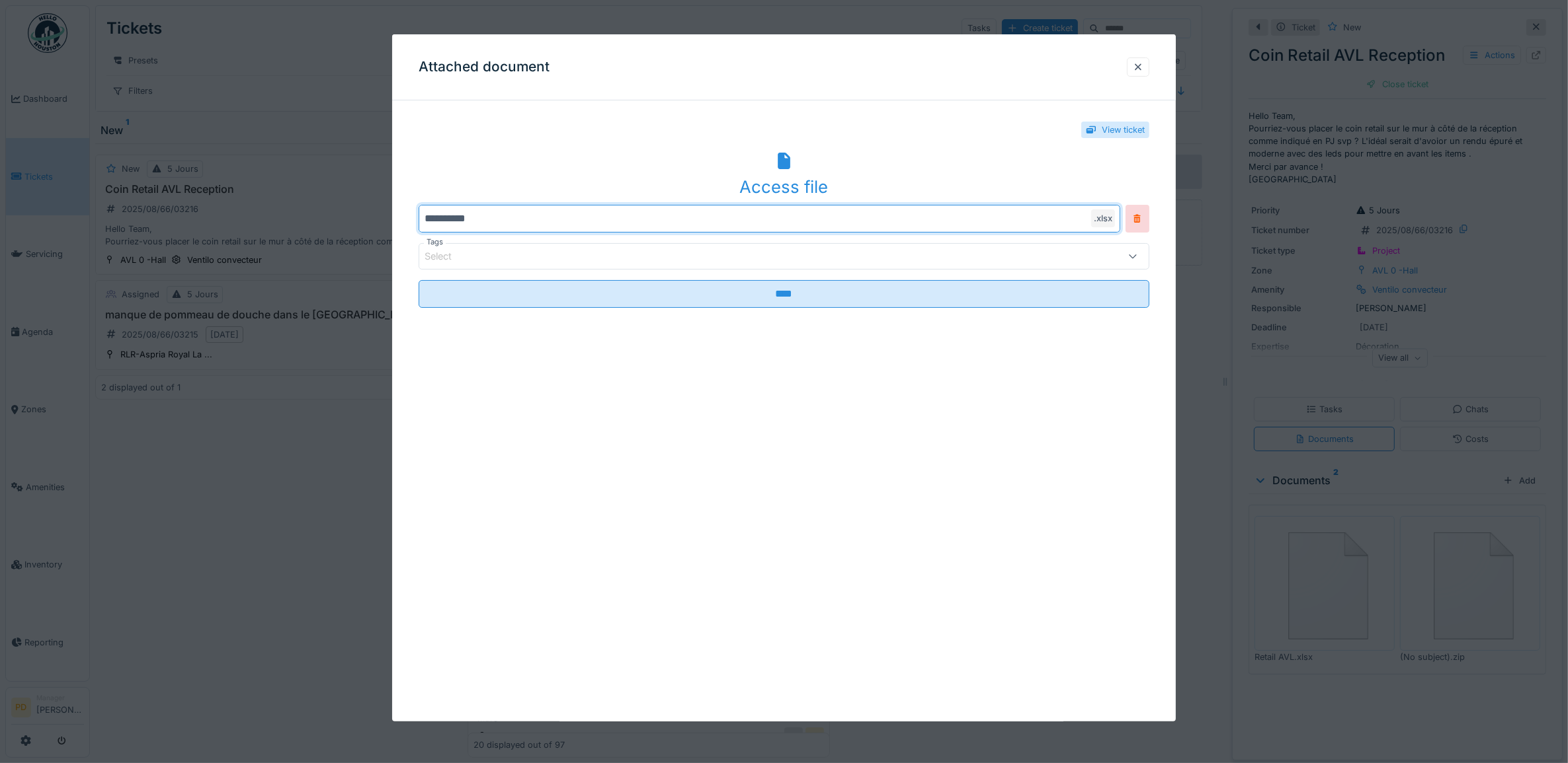
click at [891, 217] on input "**********" at bounding box center [769, 219] width 702 height 28
click at [1143, 66] on div at bounding box center [1138, 67] width 10 height 12
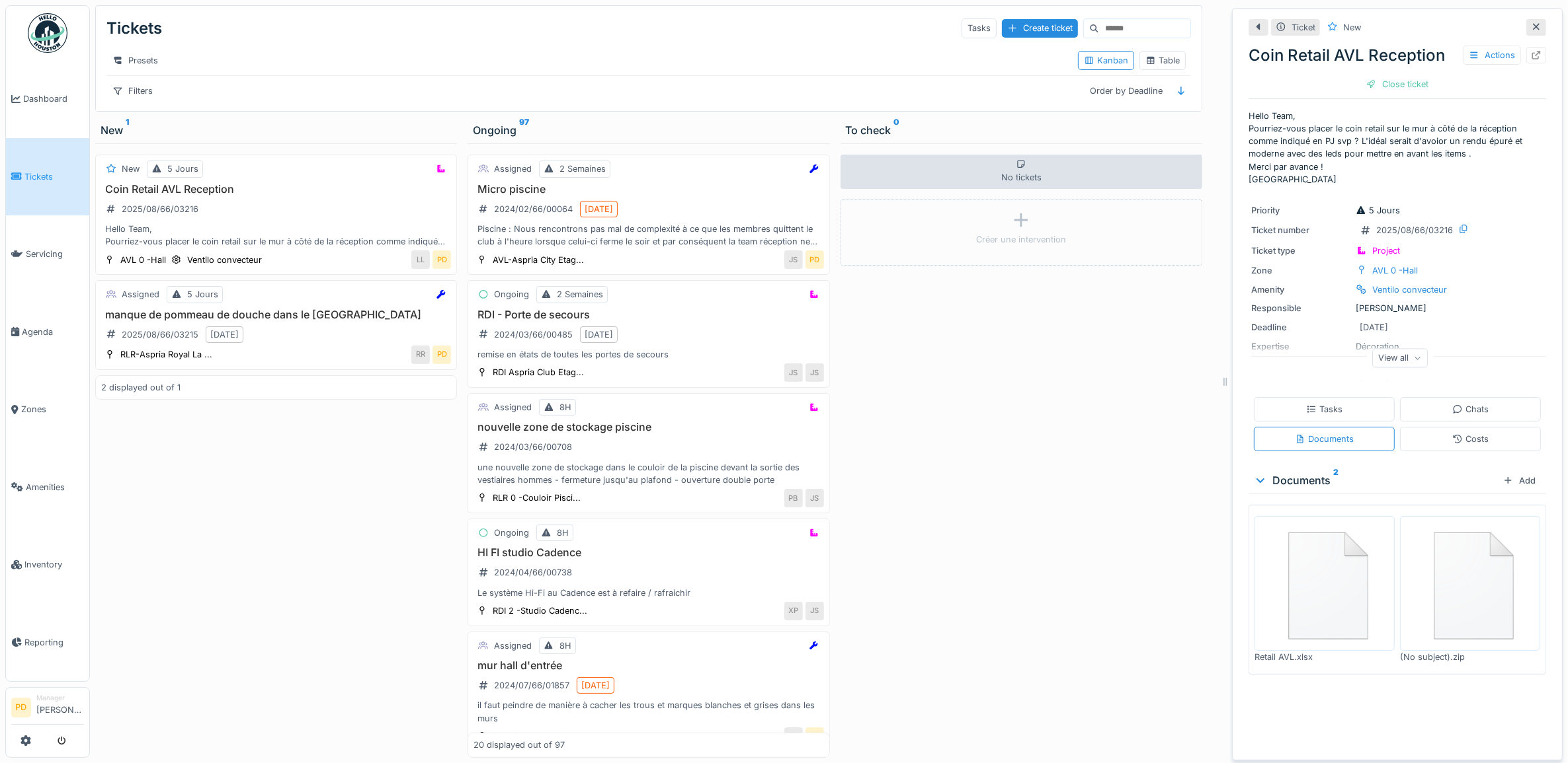
click at [1479, 610] on img at bounding box center [1470, 583] width 133 height 127
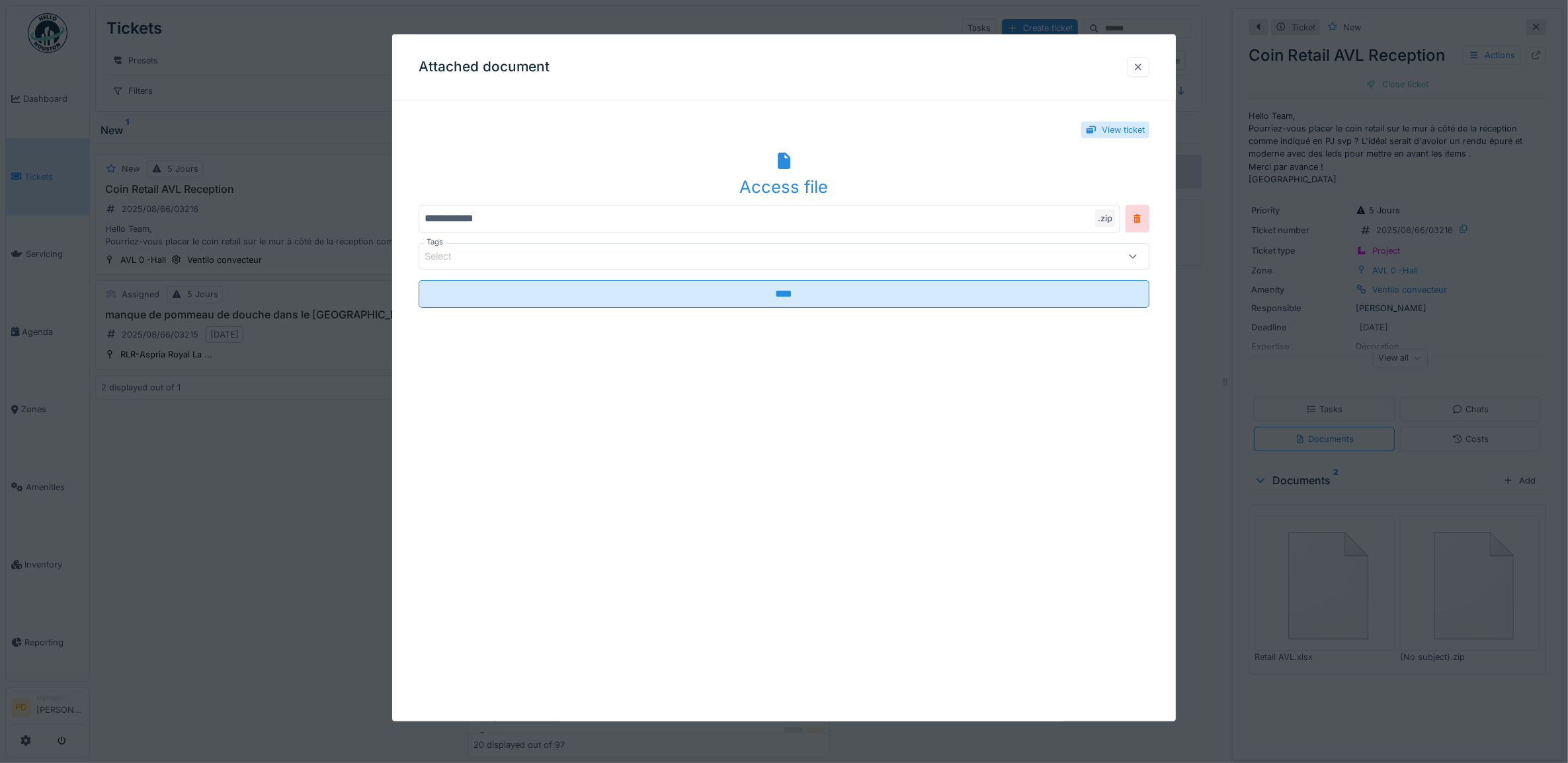
click at [1143, 61] on div at bounding box center [1138, 67] width 10 height 12
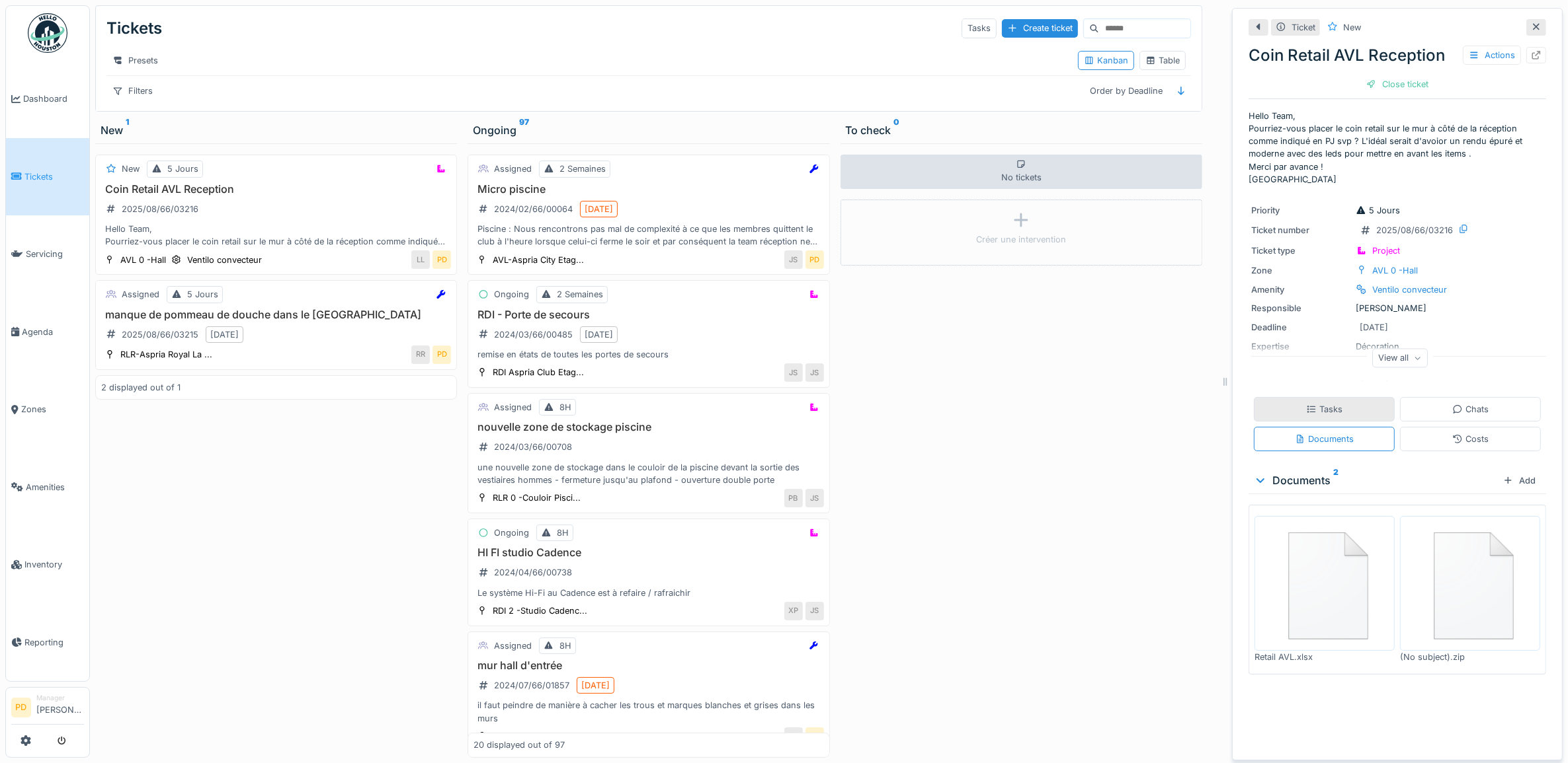
click at [1307, 406] on icon at bounding box center [1311, 409] width 8 height 7
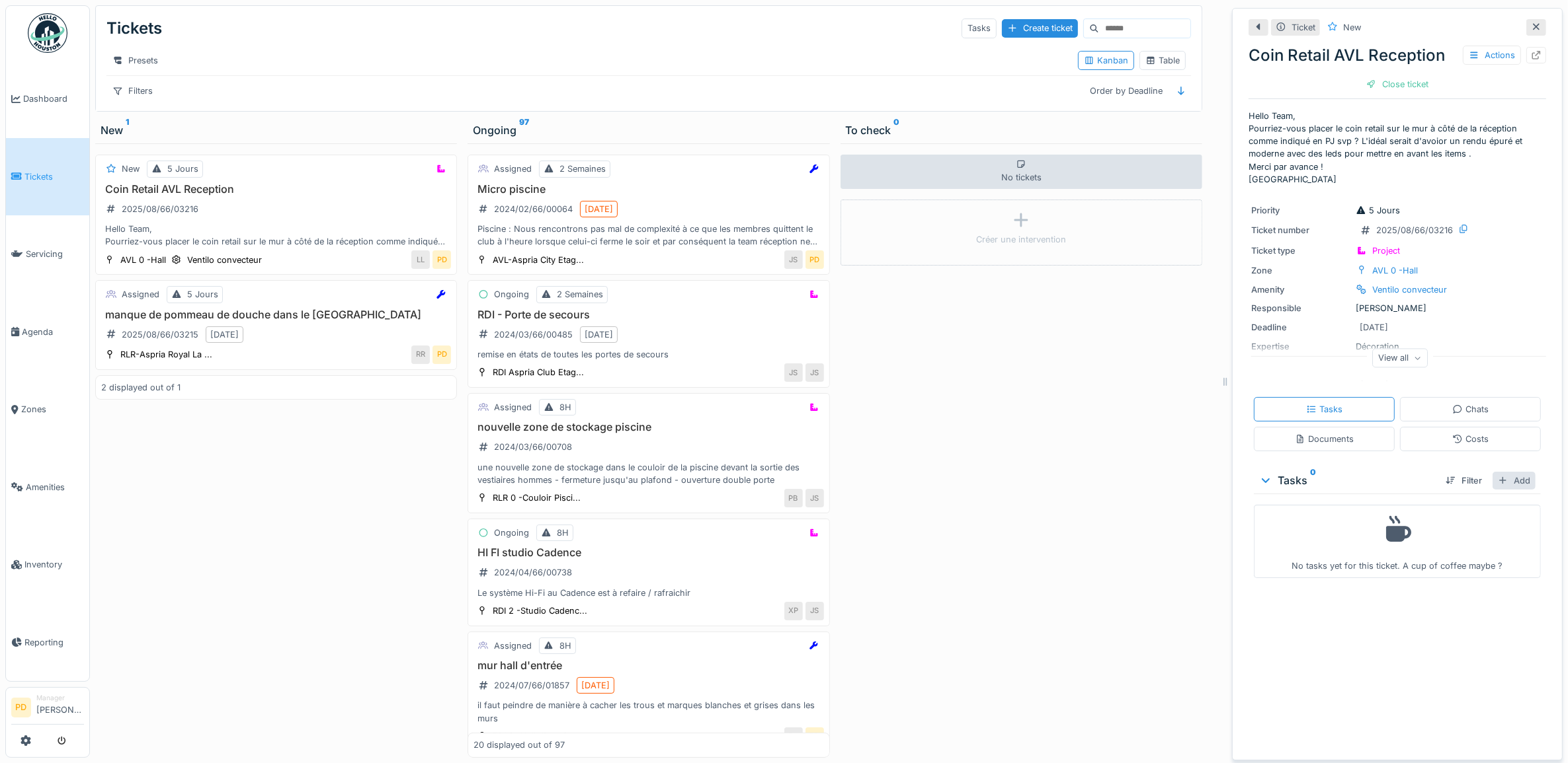
click at [1501, 473] on div "Add" at bounding box center [1514, 480] width 43 height 18
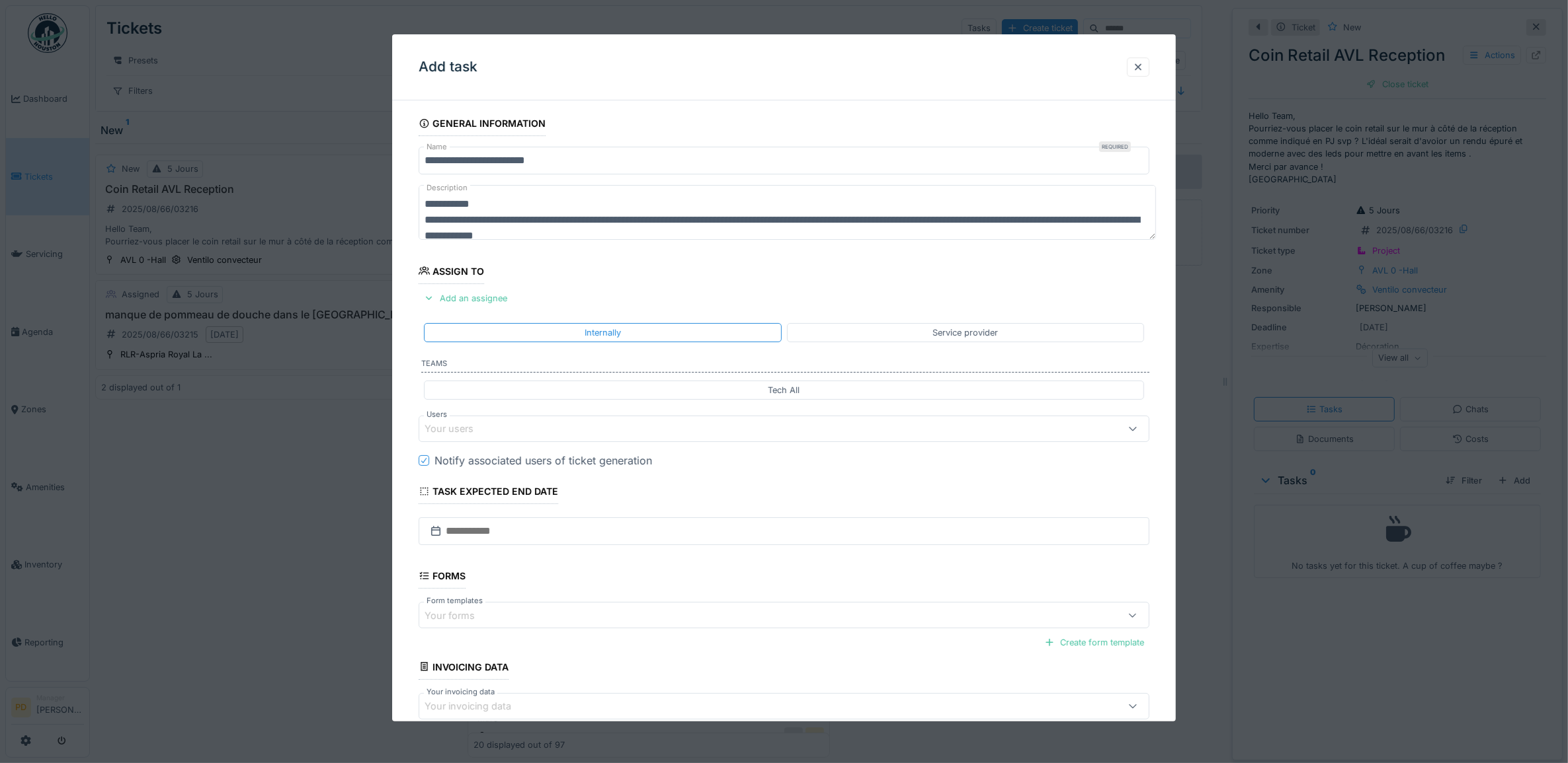
click at [552, 438] on div "Your users" at bounding box center [784, 429] width 731 height 26
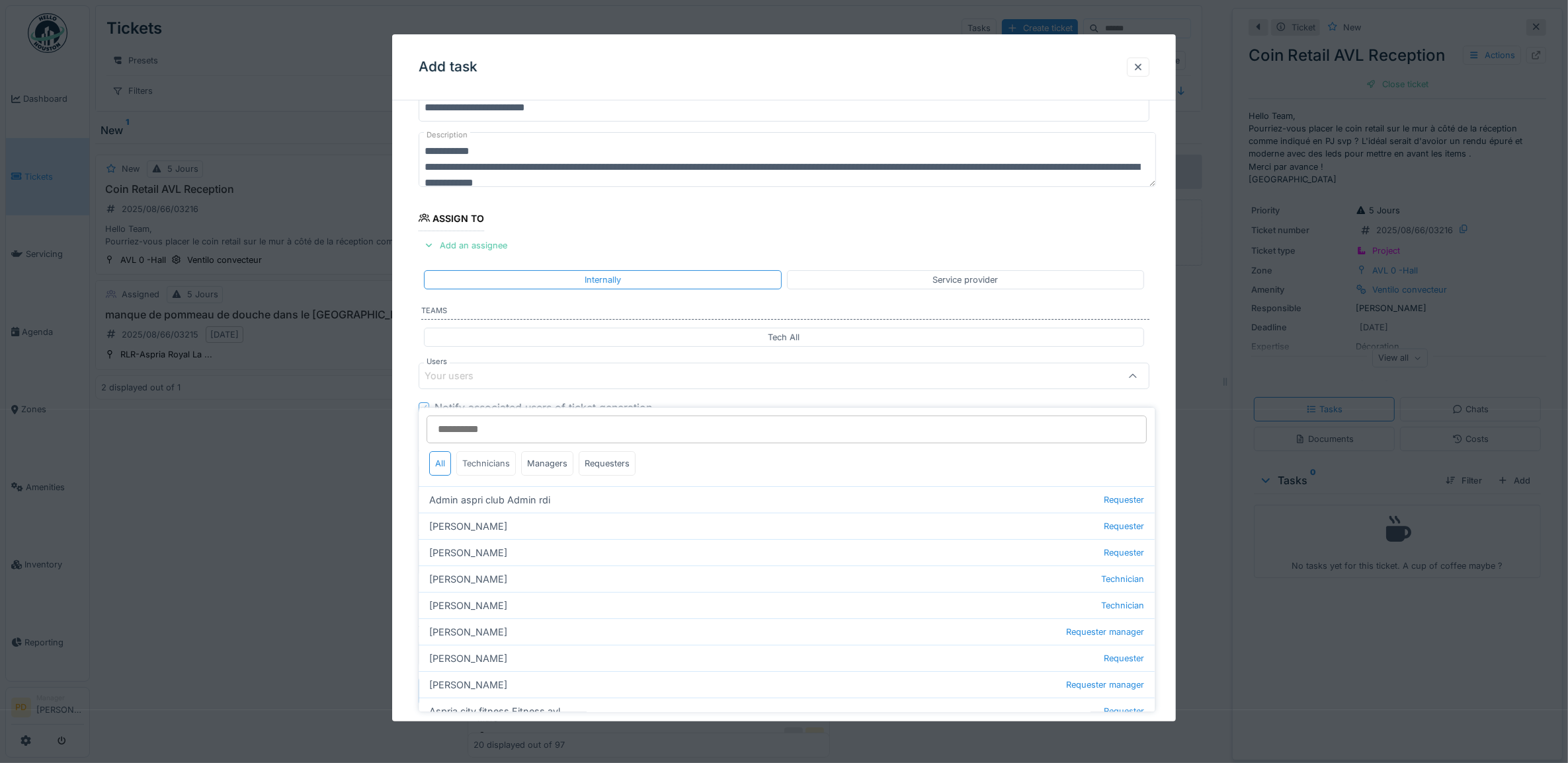
click at [510, 456] on div "Technicians" at bounding box center [487, 463] width 59 height 24
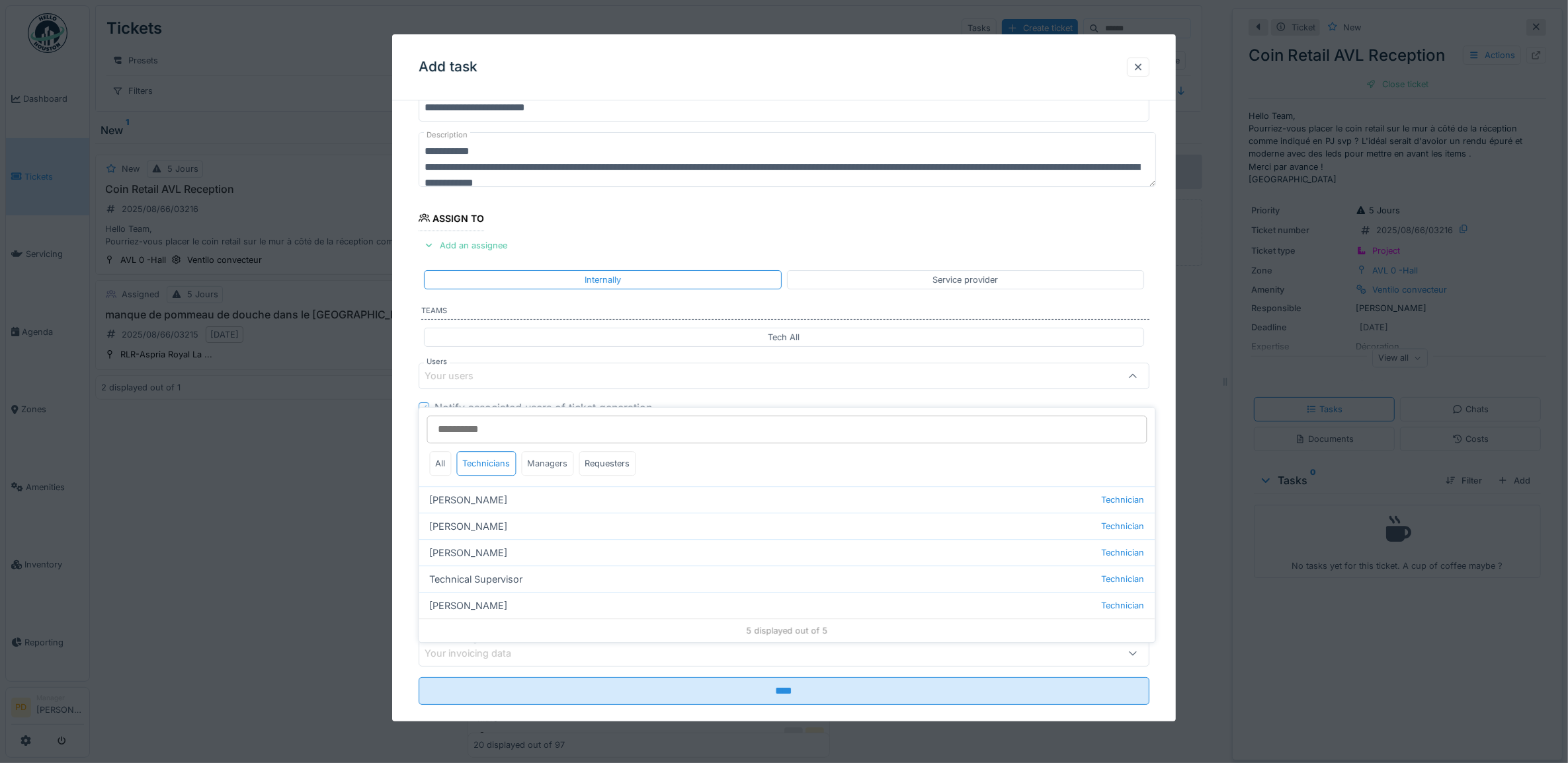
click at [531, 451] on div "Managers" at bounding box center [547, 463] width 52 height 24
click at [546, 454] on div "Managers" at bounding box center [547, 463] width 52 height 24
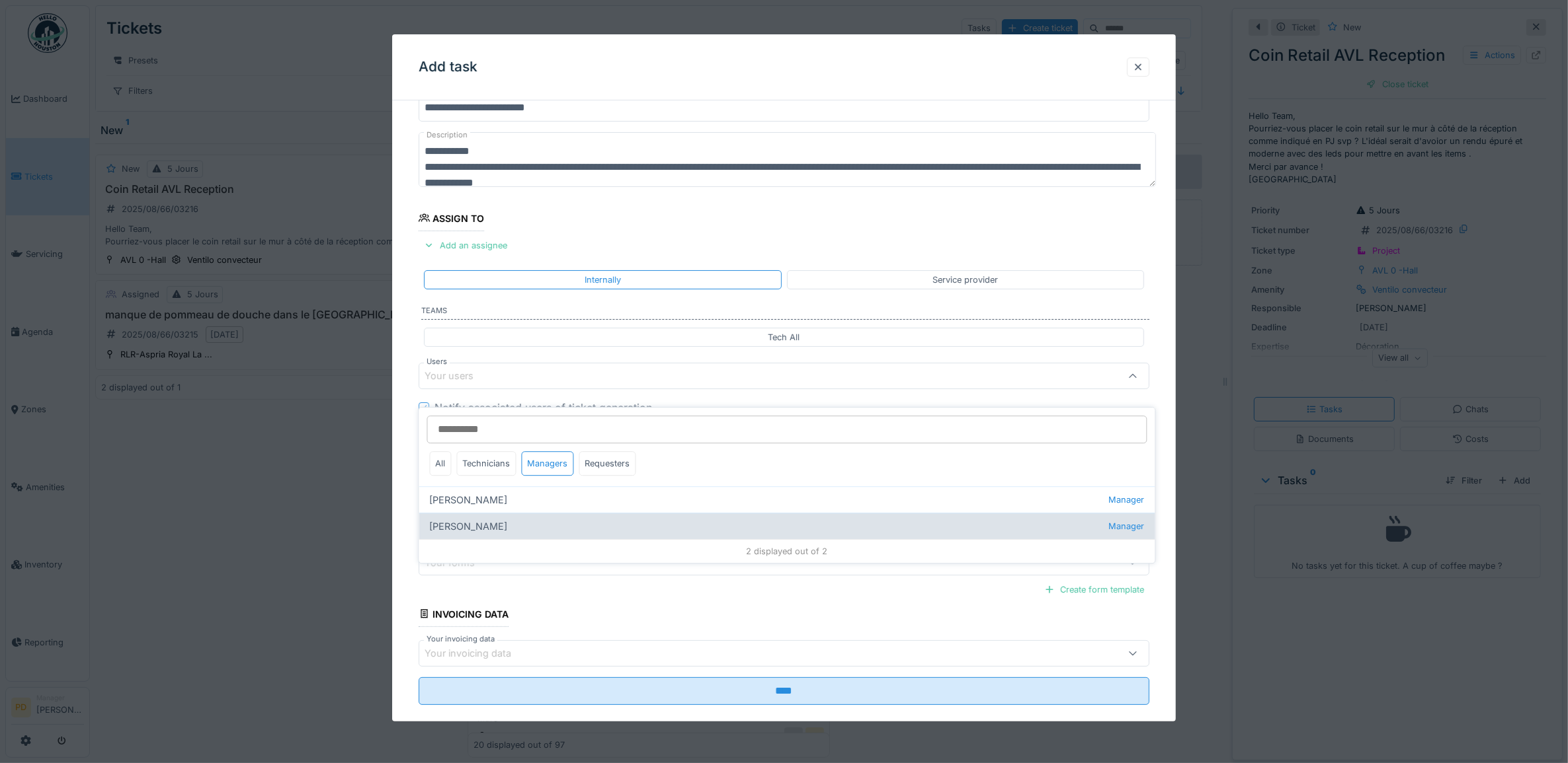
click at [470, 513] on div "Pierre De kan Manager" at bounding box center [787, 526] width 736 height 26
type input "****"
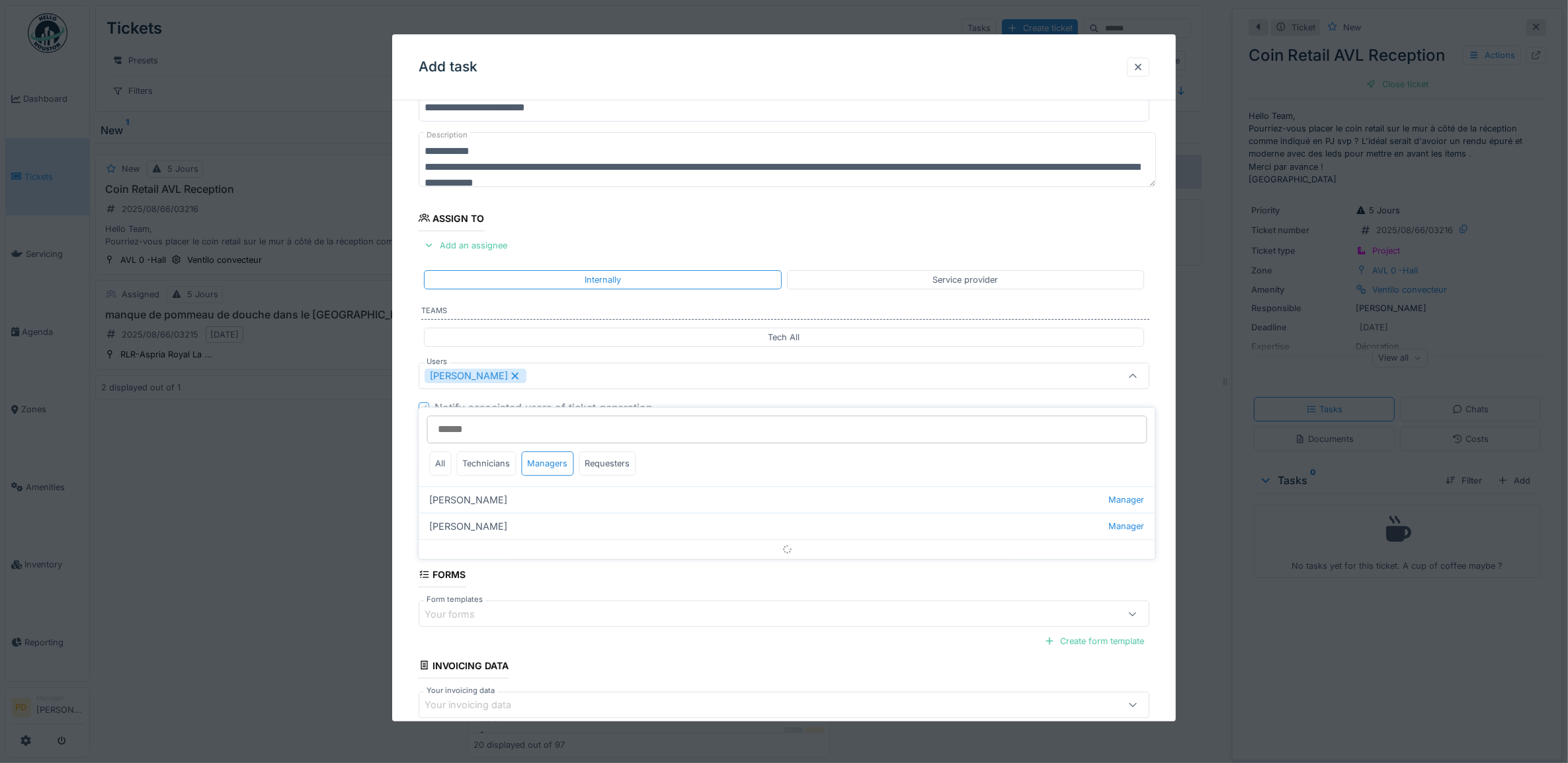
click at [396, 439] on div "**********" at bounding box center [784, 425] width 784 height 735
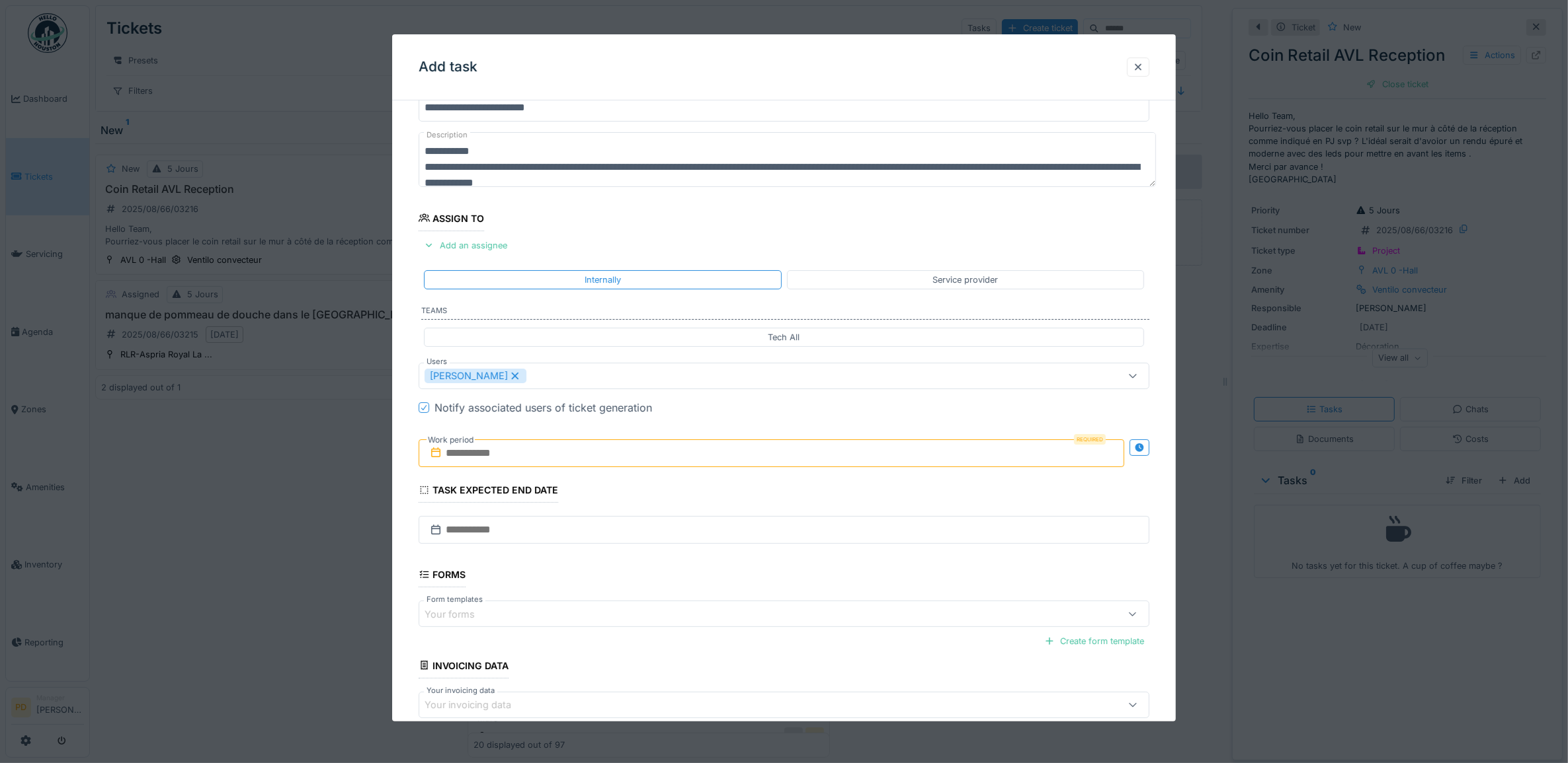
click at [511, 458] on input "text" at bounding box center [772, 453] width 706 height 28
click at [795, 605] on div "22" at bounding box center [796, 604] width 18 height 19
click at [791, 605] on div "22" at bounding box center [796, 604] width 18 height 19
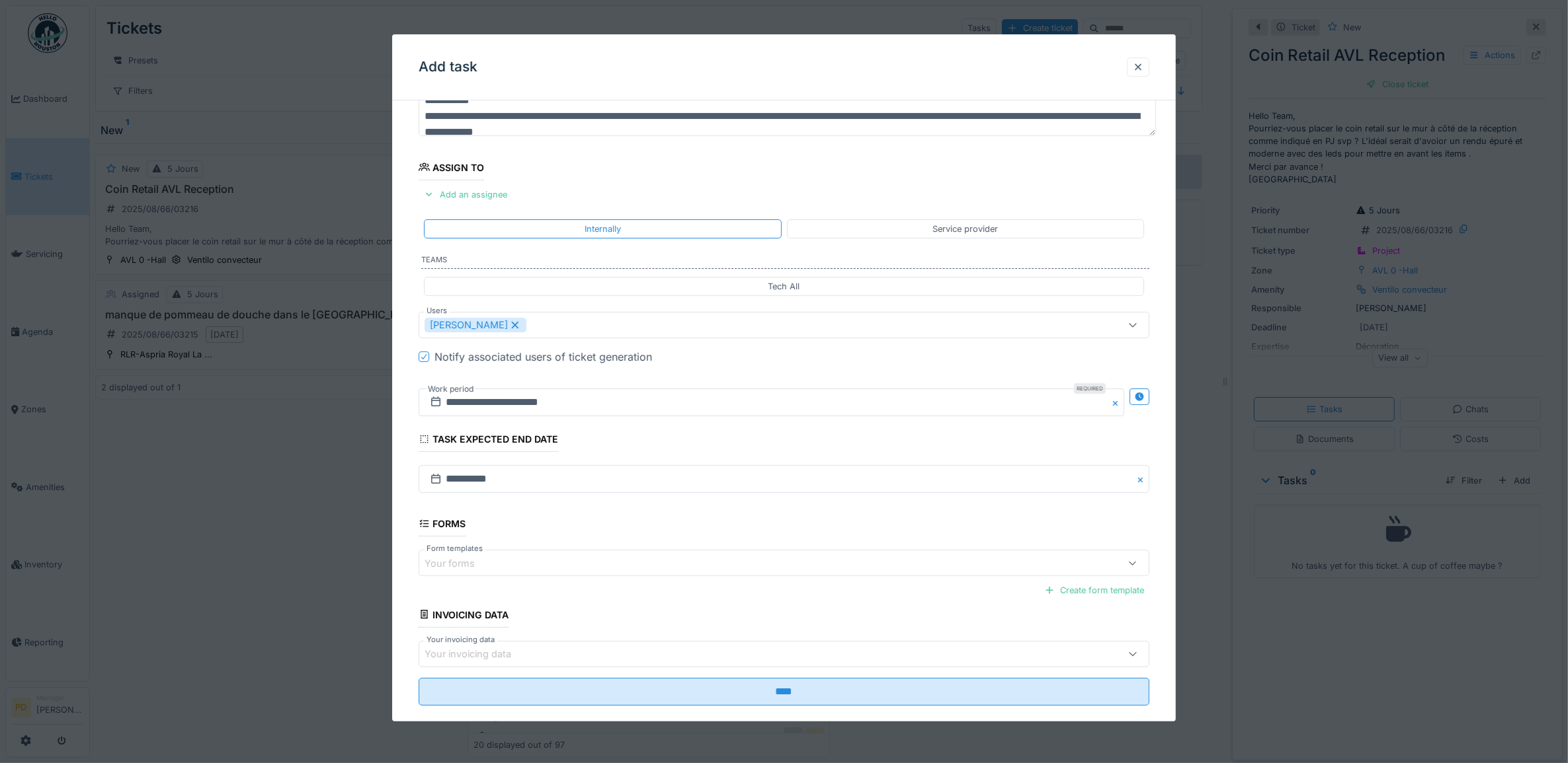
scroll to position [127, 0]
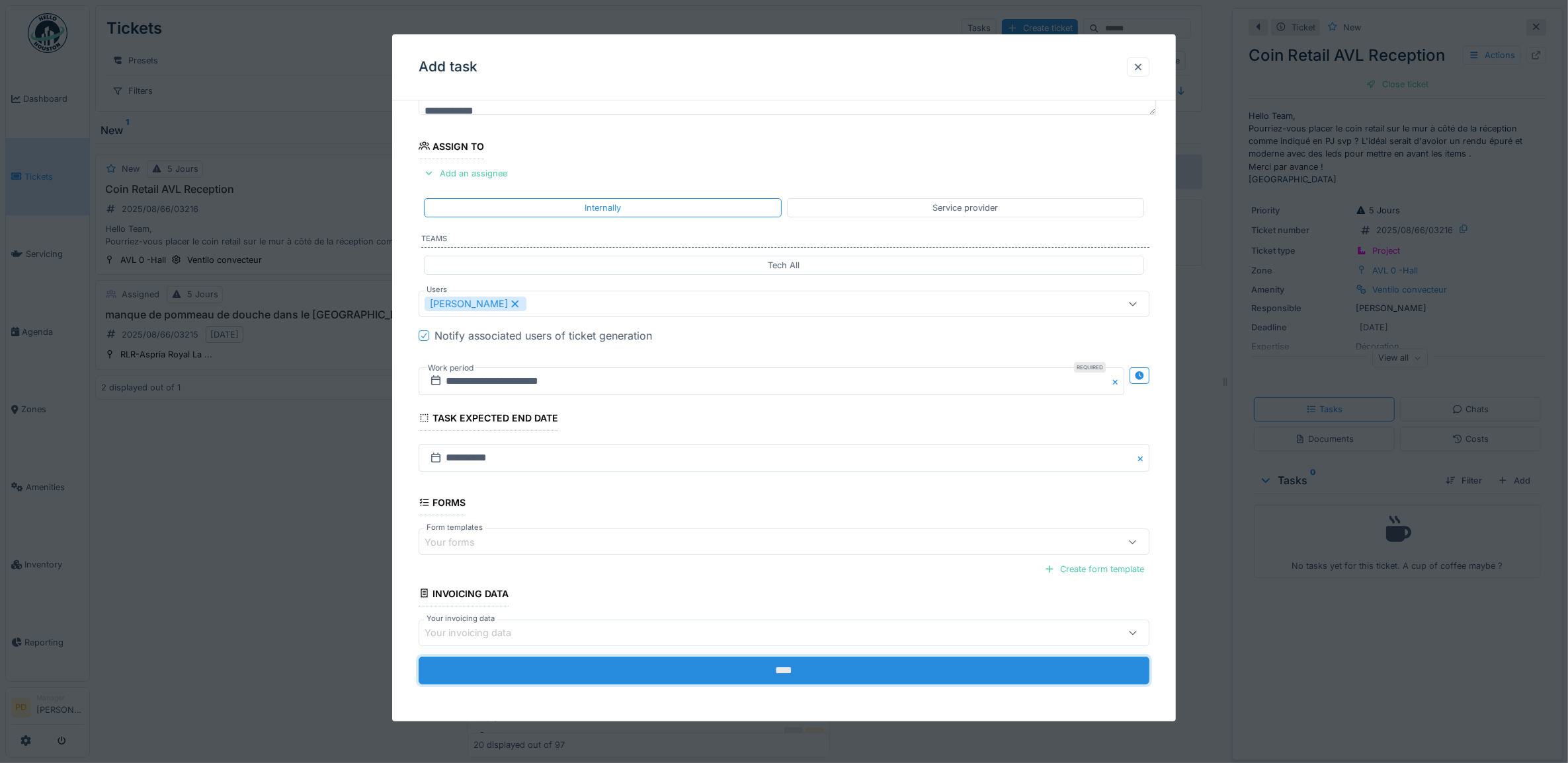
click at [785, 667] on input "****" at bounding box center [784, 671] width 731 height 28
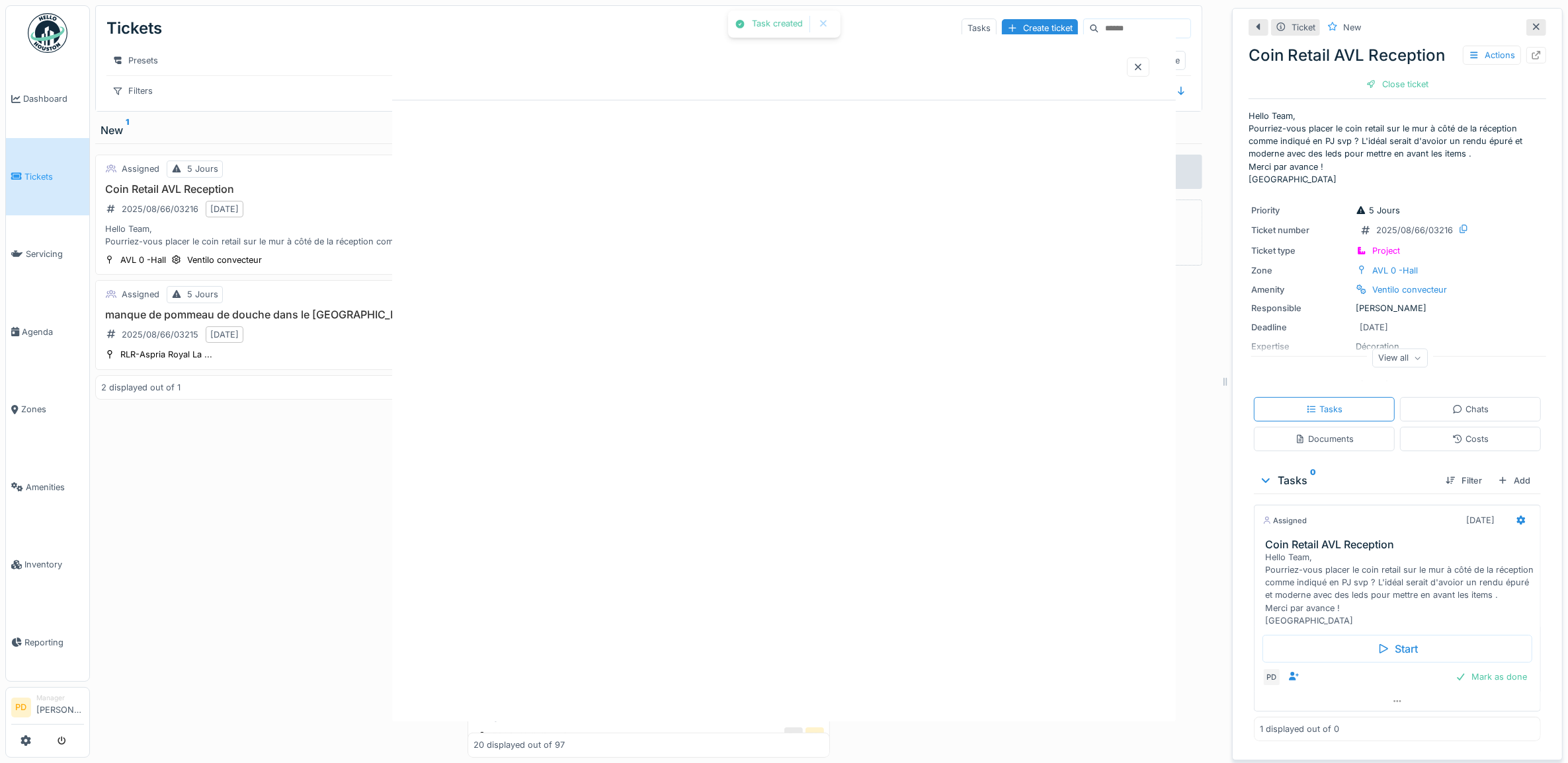
scroll to position [0, 0]
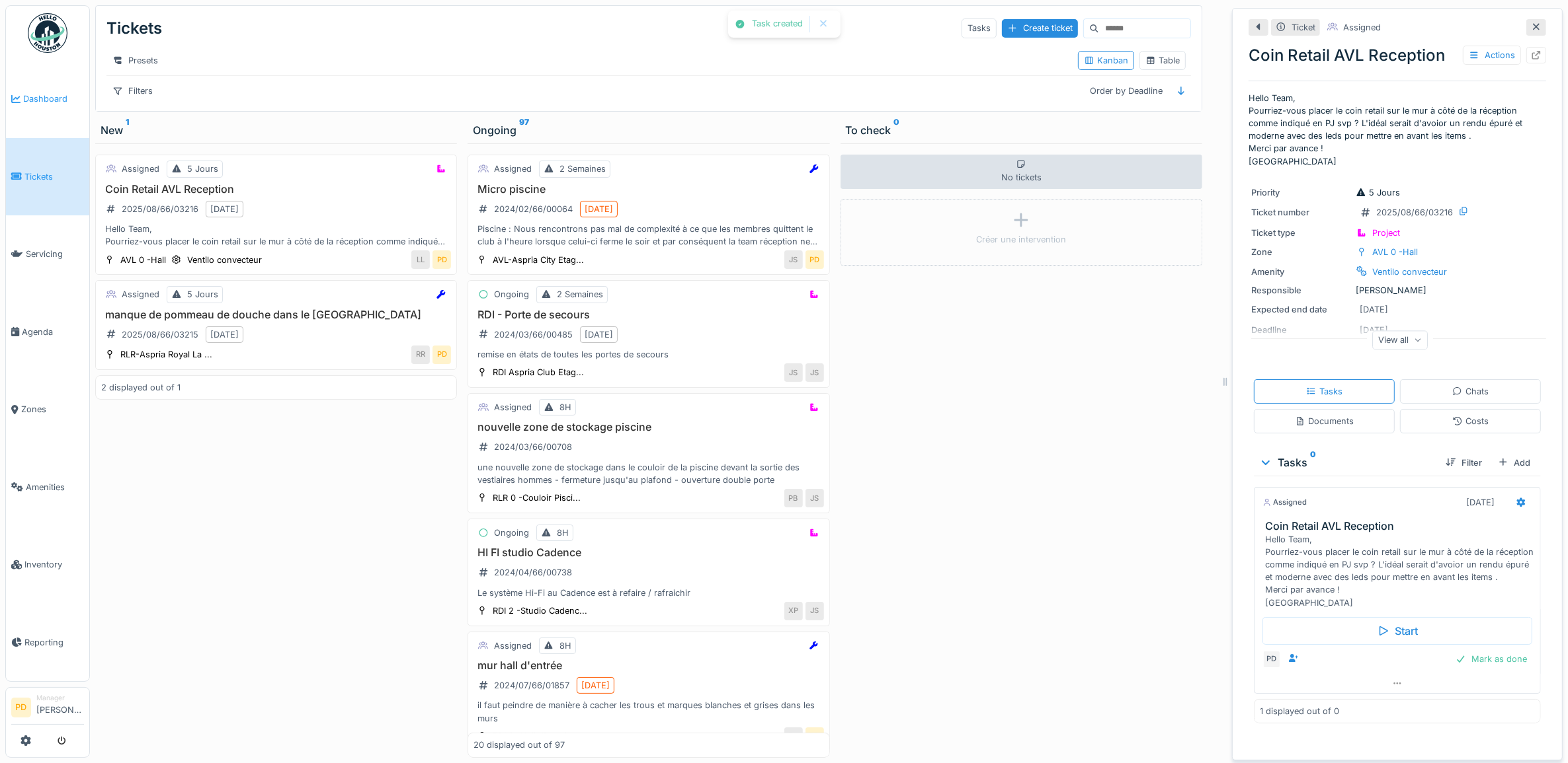
click at [48, 88] on link "Dashboard" at bounding box center [48, 99] width 84 height 78
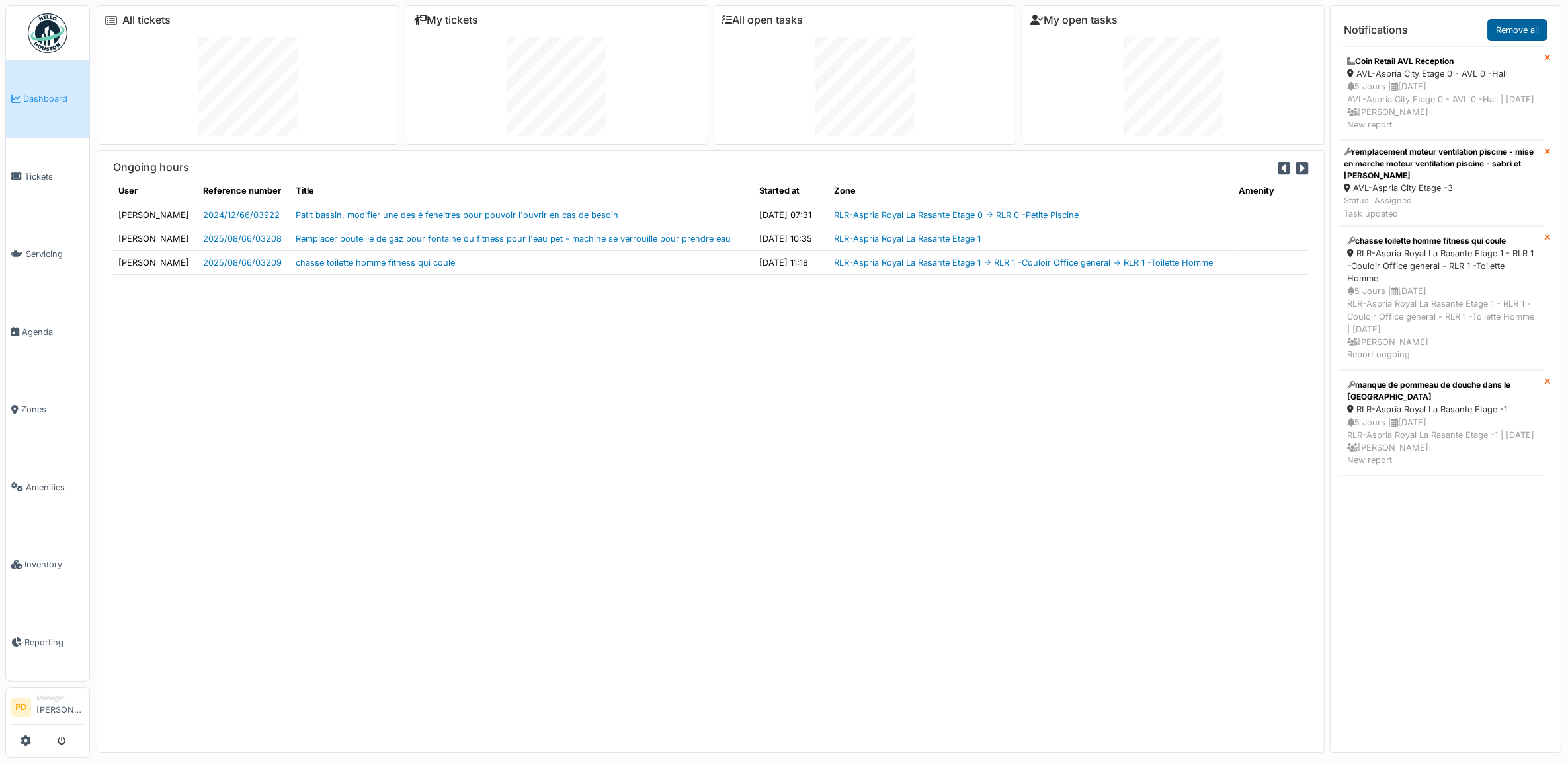
click at [1516, 29] on link "Remove all" at bounding box center [1517, 30] width 60 height 22
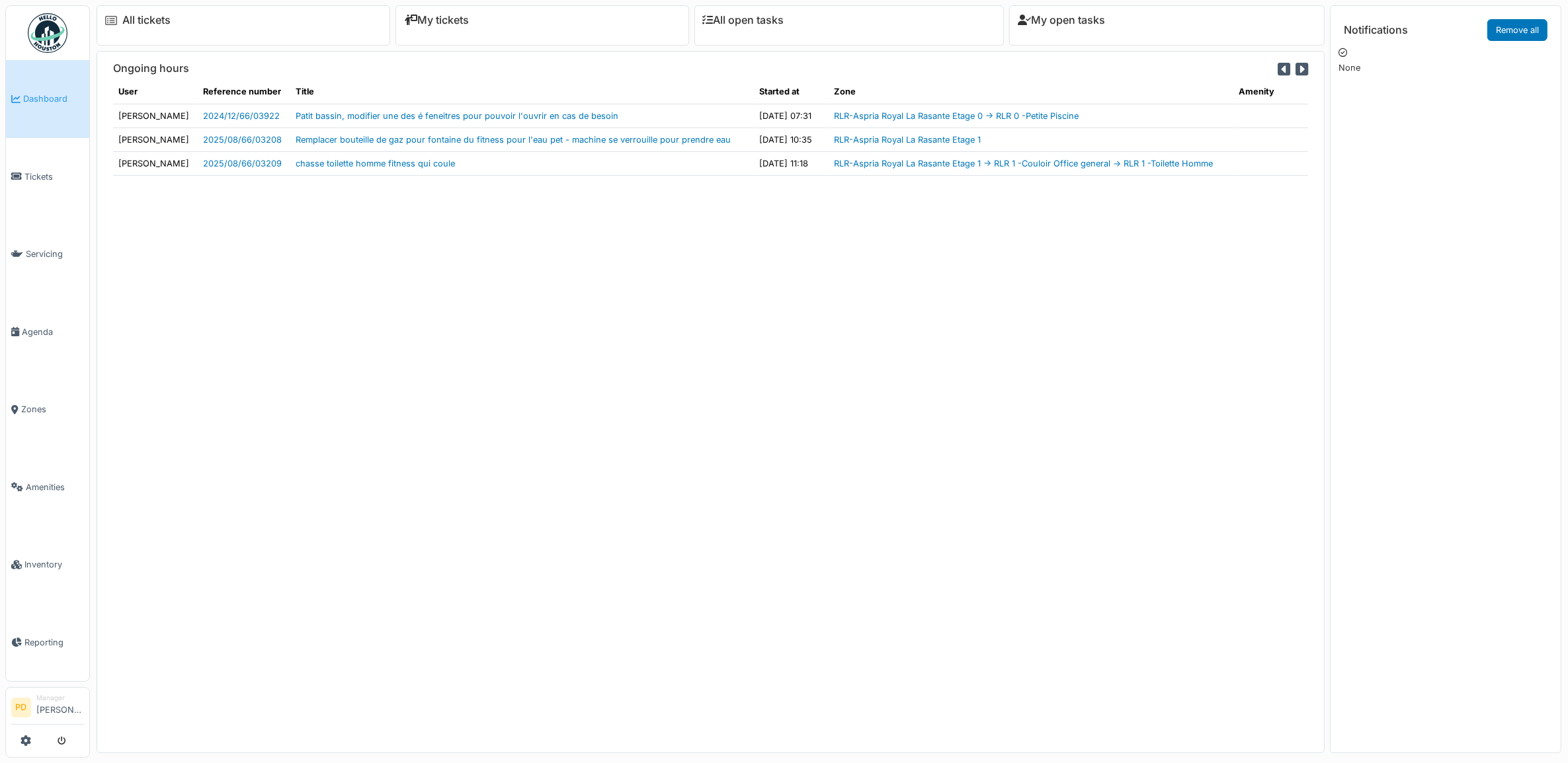
click at [54, 90] on link "Dashboard" at bounding box center [48, 99] width 84 height 78
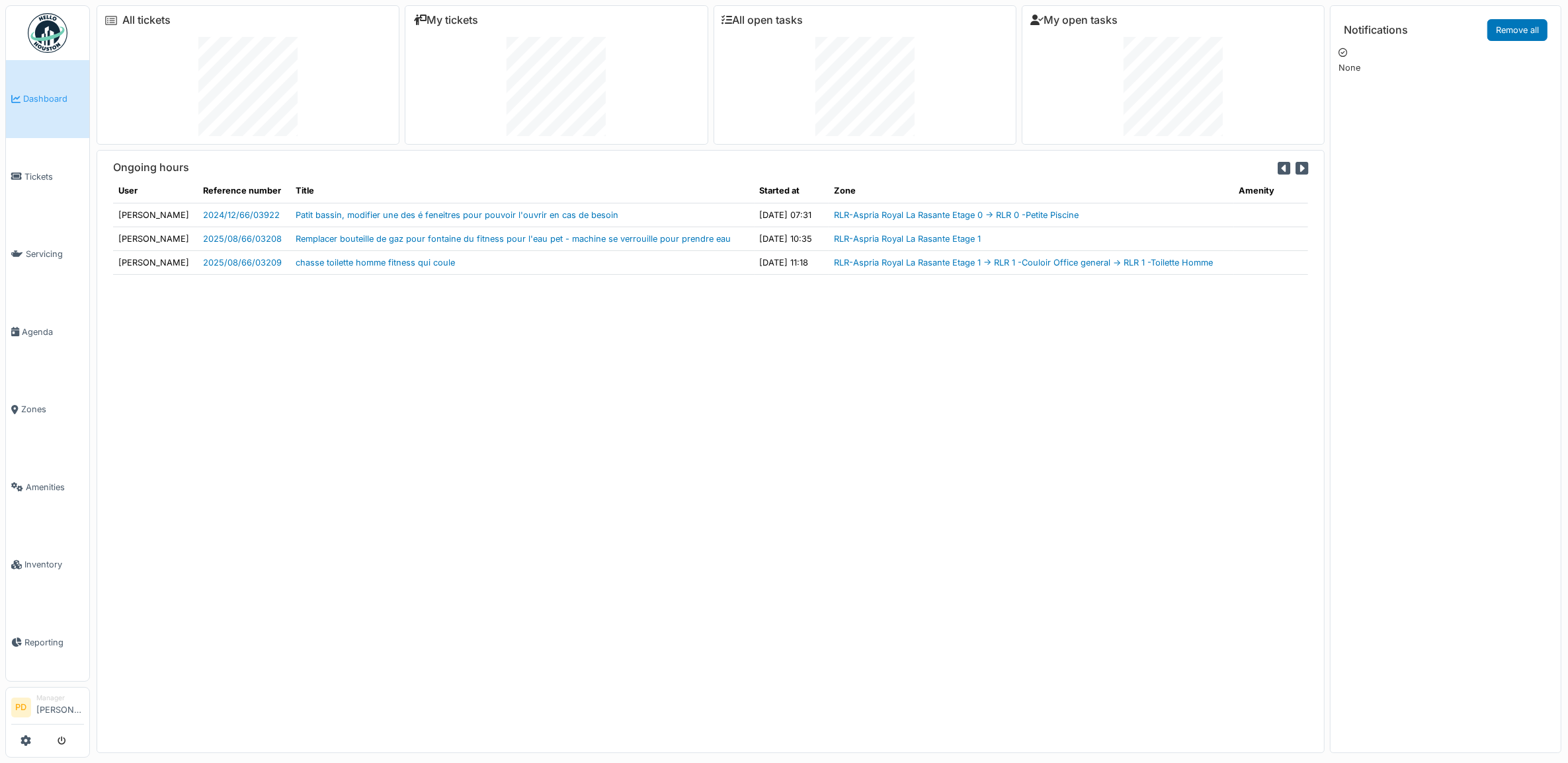
click at [46, 99] on span "Dashboard" at bounding box center [53, 98] width 61 height 12
click at [762, 494] on div "Ongoing hours User Reference number Title Started at Zone Amenity [PERSON_NAME]…" at bounding box center [711, 452] width 1228 height 603
click at [48, 166] on link "Tickets" at bounding box center [48, 177] width 84 height 78
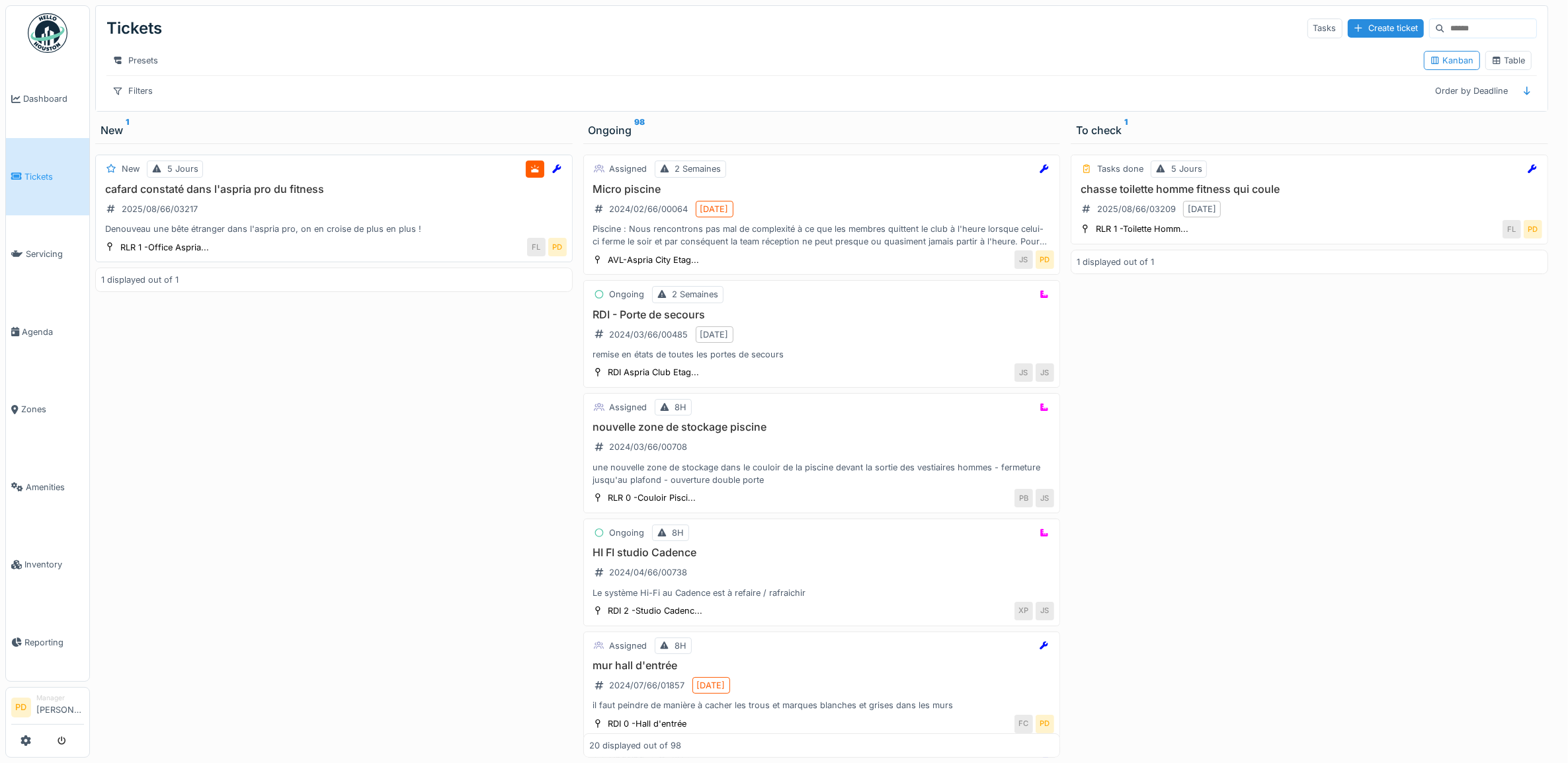
click at [311, 196] on h3 "cafard constaté dans l'aspria pro du fitness" at bounding box center [333, 189] width 465 height 12
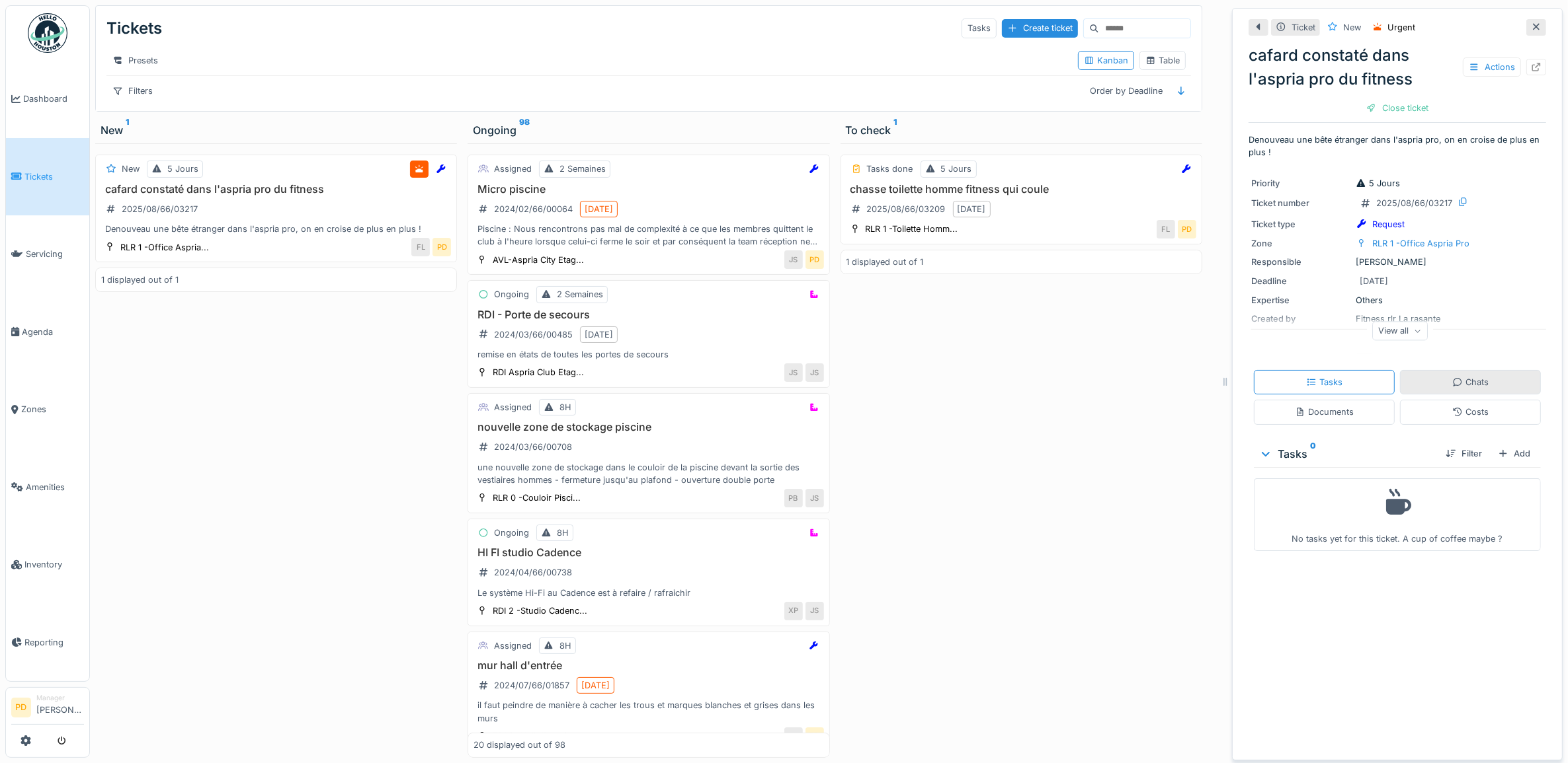
click at [1463, 389] on div "Chats" at bounding box center [1471, 382] width 37 height 12
click at [1396, 99] on div "Close ticket" at bounding box center [1397, 108] width 73 height 18
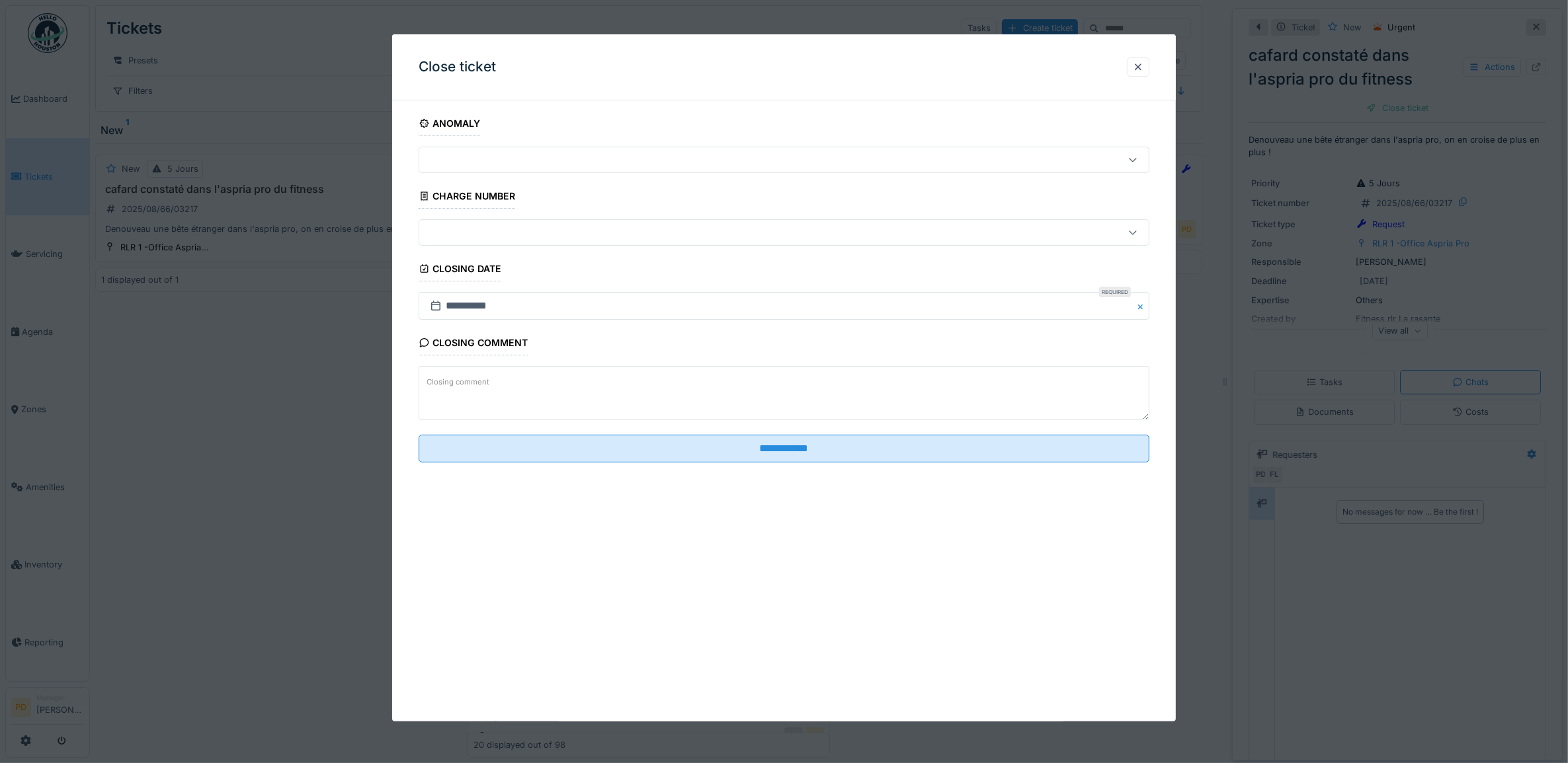
click at [534, 387] on textarea "Closing comment" at bounding box center [784, 393] width 731 height 54
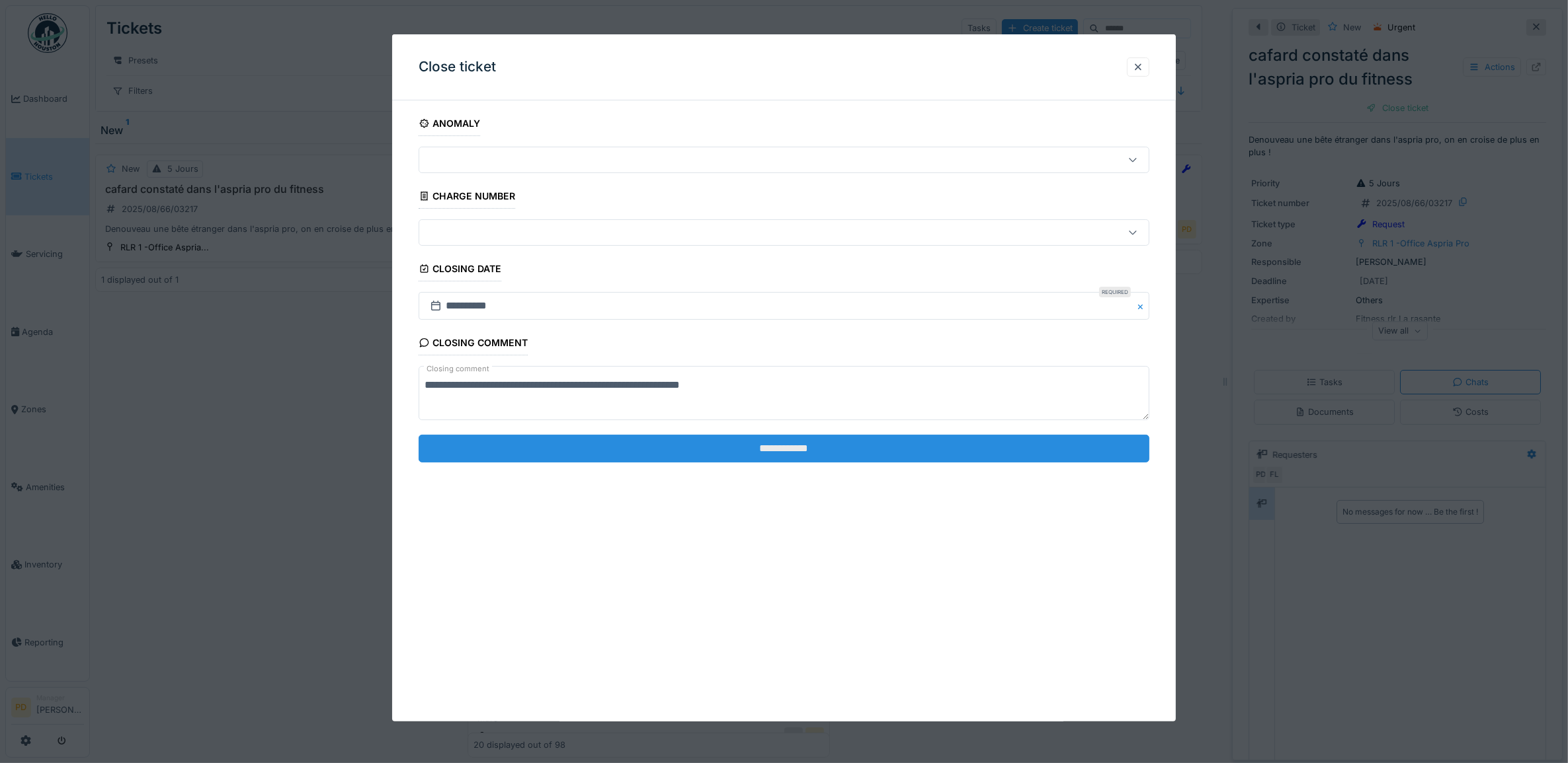
type textarea "**********"
click at [761, 453] on input "**********" at bounding box center [784, 449] width 731 height 28
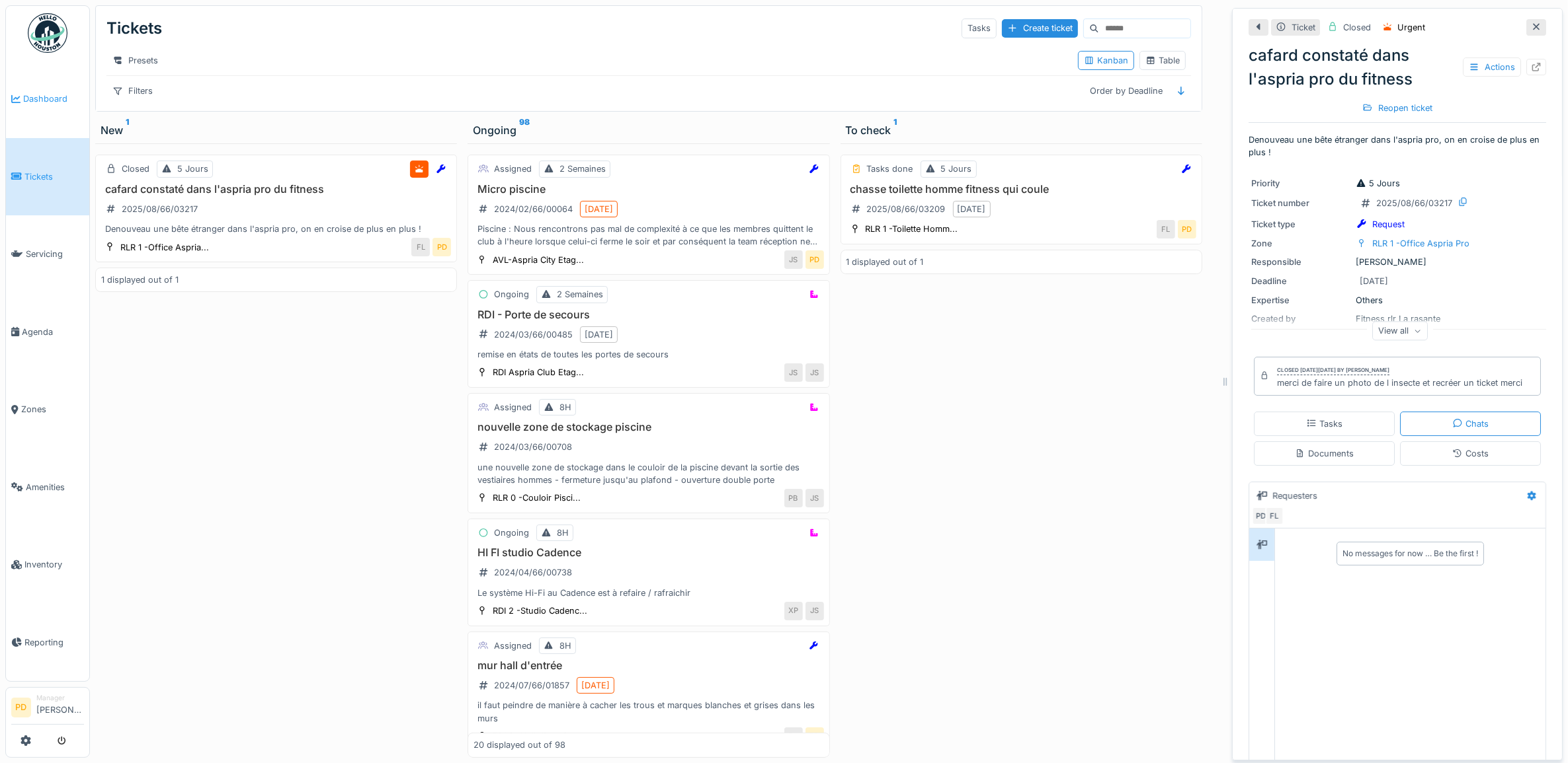
click at [59, 98] on span "Dashboard" at bounding box center [53, 98] width 61 height 12
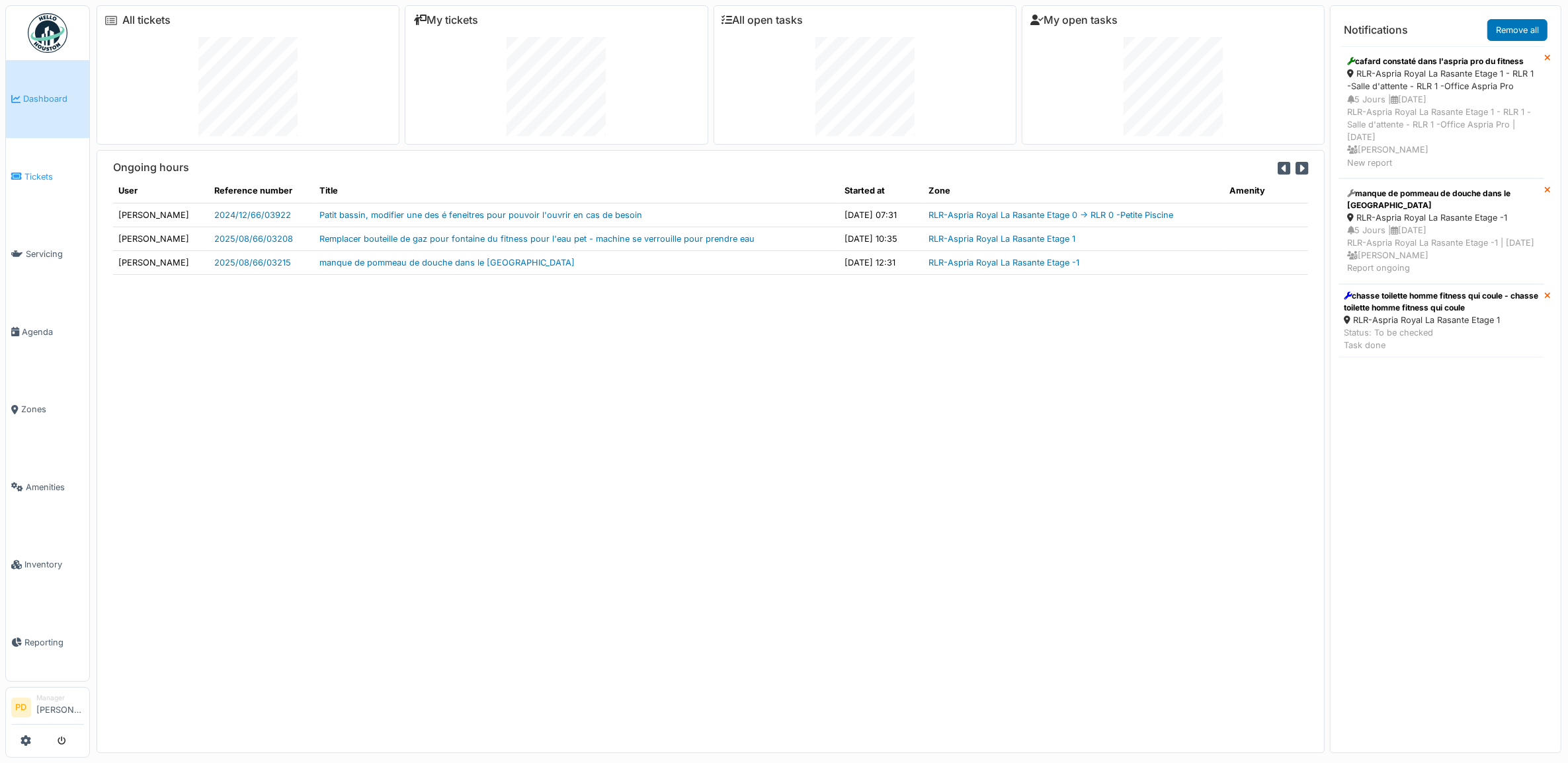
click at [43, 173] on span "Tickets" at bounding box center [53, 176] width 59 height 12
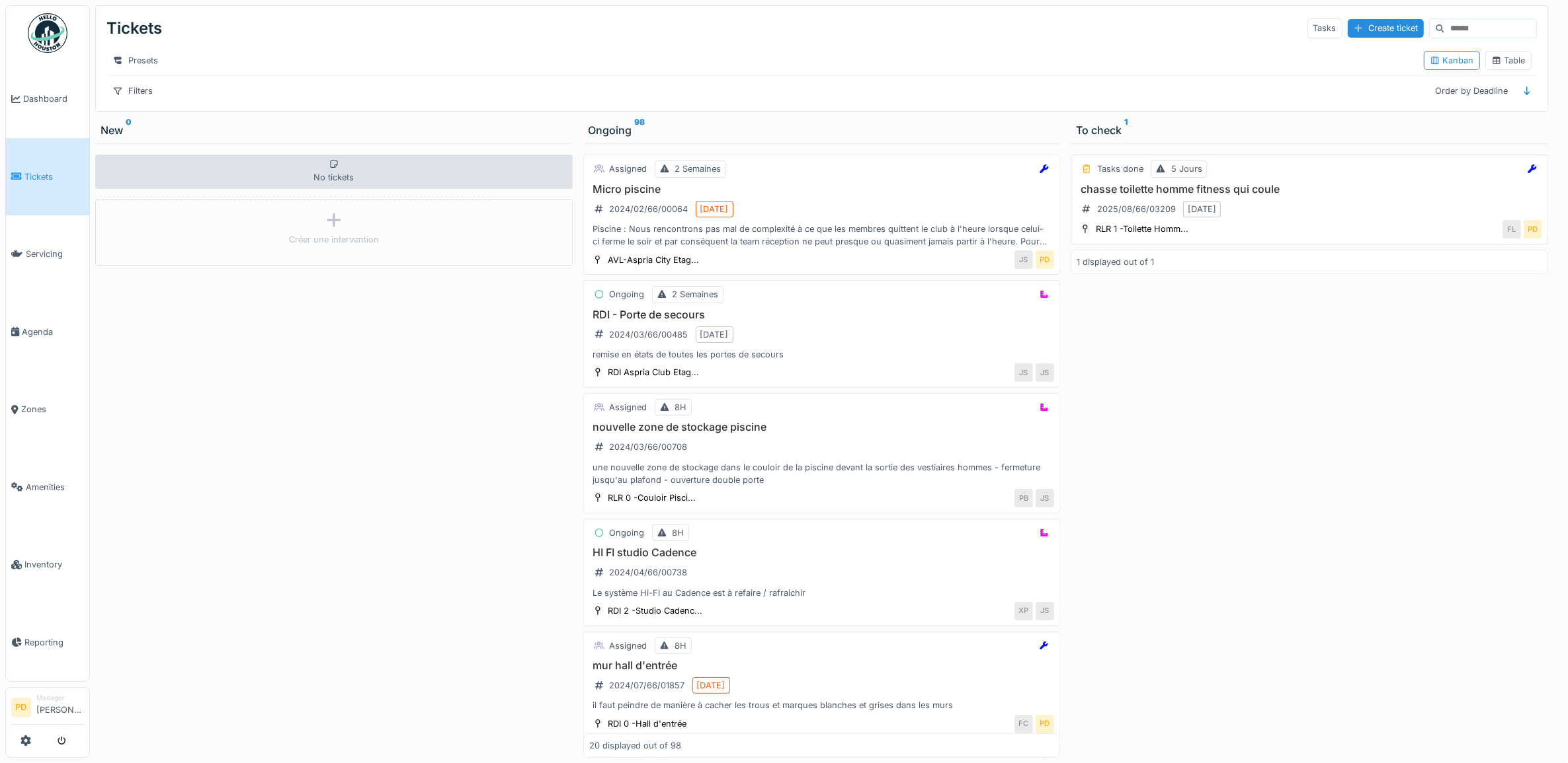
click at [1284, 220] on div "chasse toilette homme fitness qui coule 2025/08/66/03209 8/22/2025" at bounding box center [1309, 201] width 465 height 37
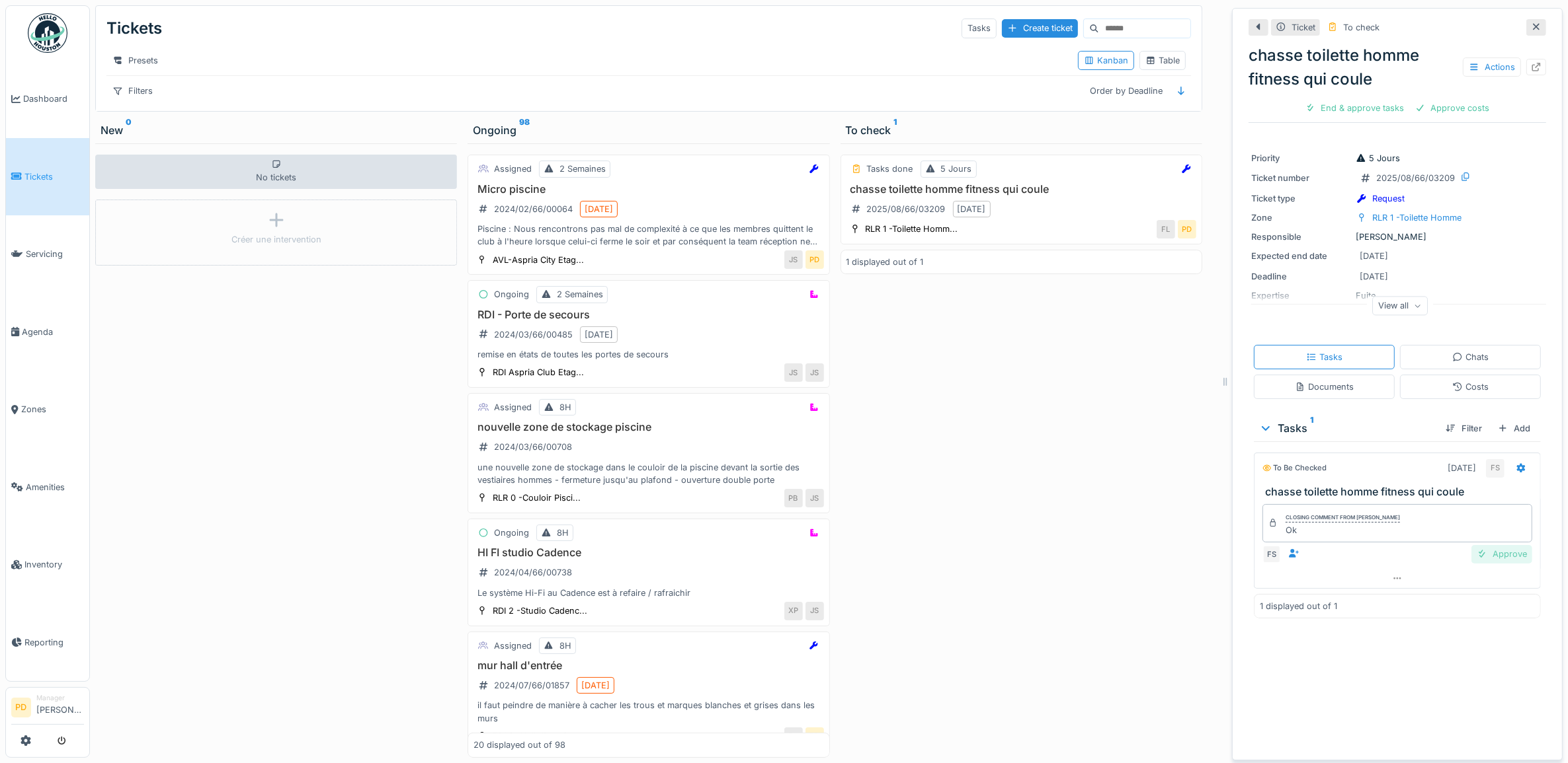
click at [1495, 562] on div "Approve" at bounding box center [1501, 554] width 61 height 18
click at [1443, 113] on div "Close ticket" at bounding box center [1440, 108] width 73 height 18
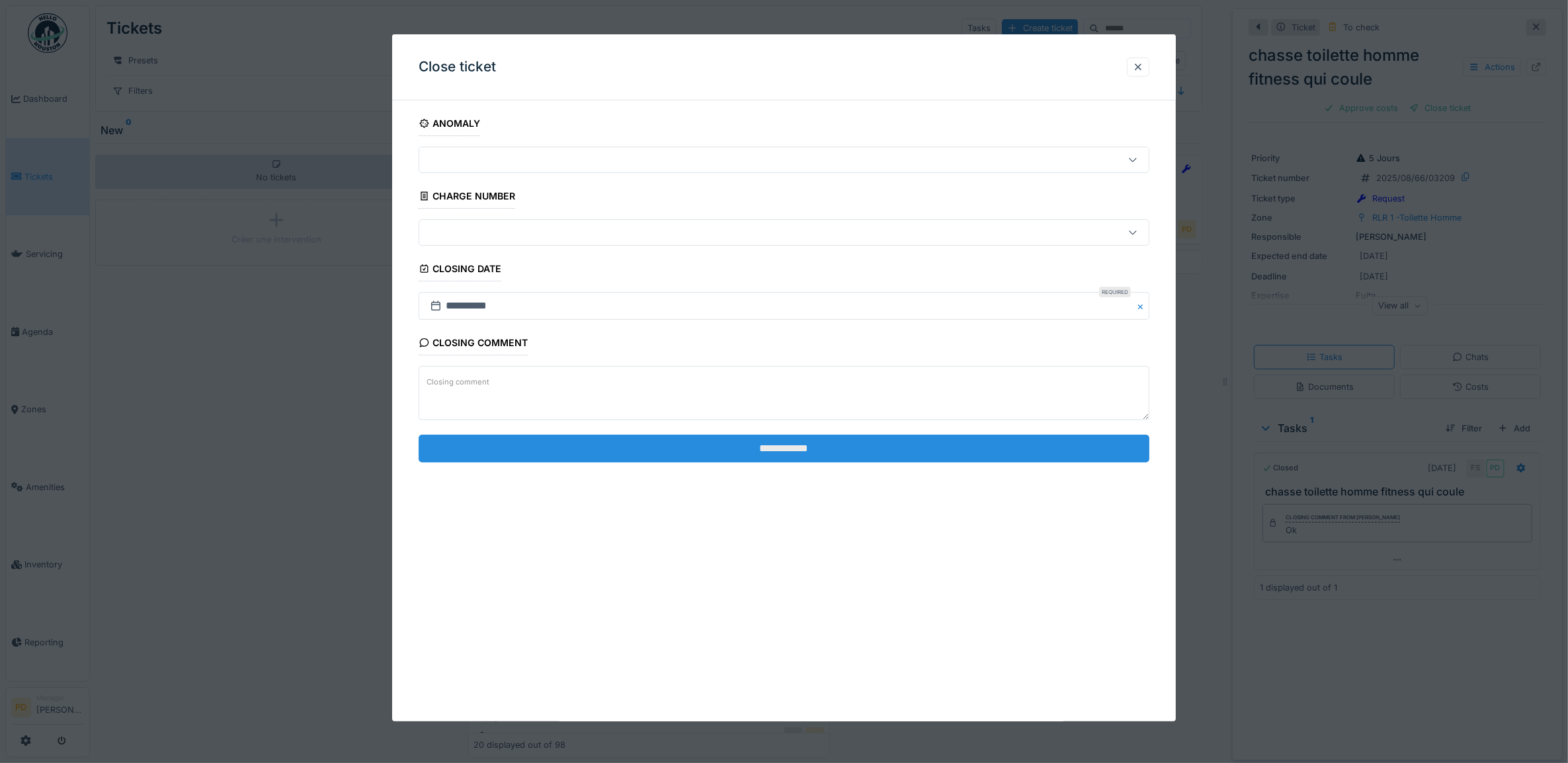
click at [907, 444] on input "**********" at bounding box center [784, 449] width 731 height 28
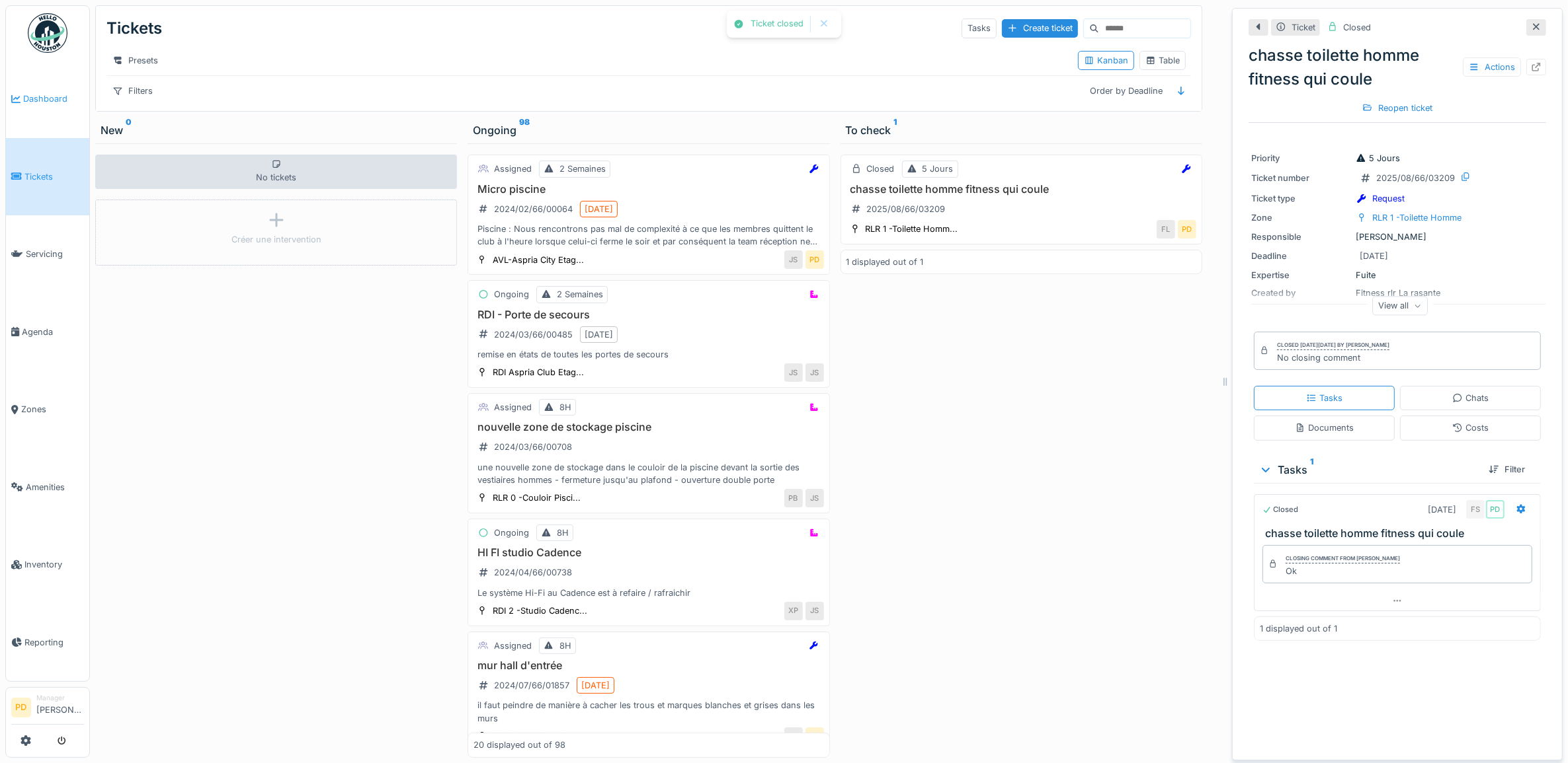
click at [60, 97] on span "Dashboard" at bounding box center [53, 98] width 61 height 12
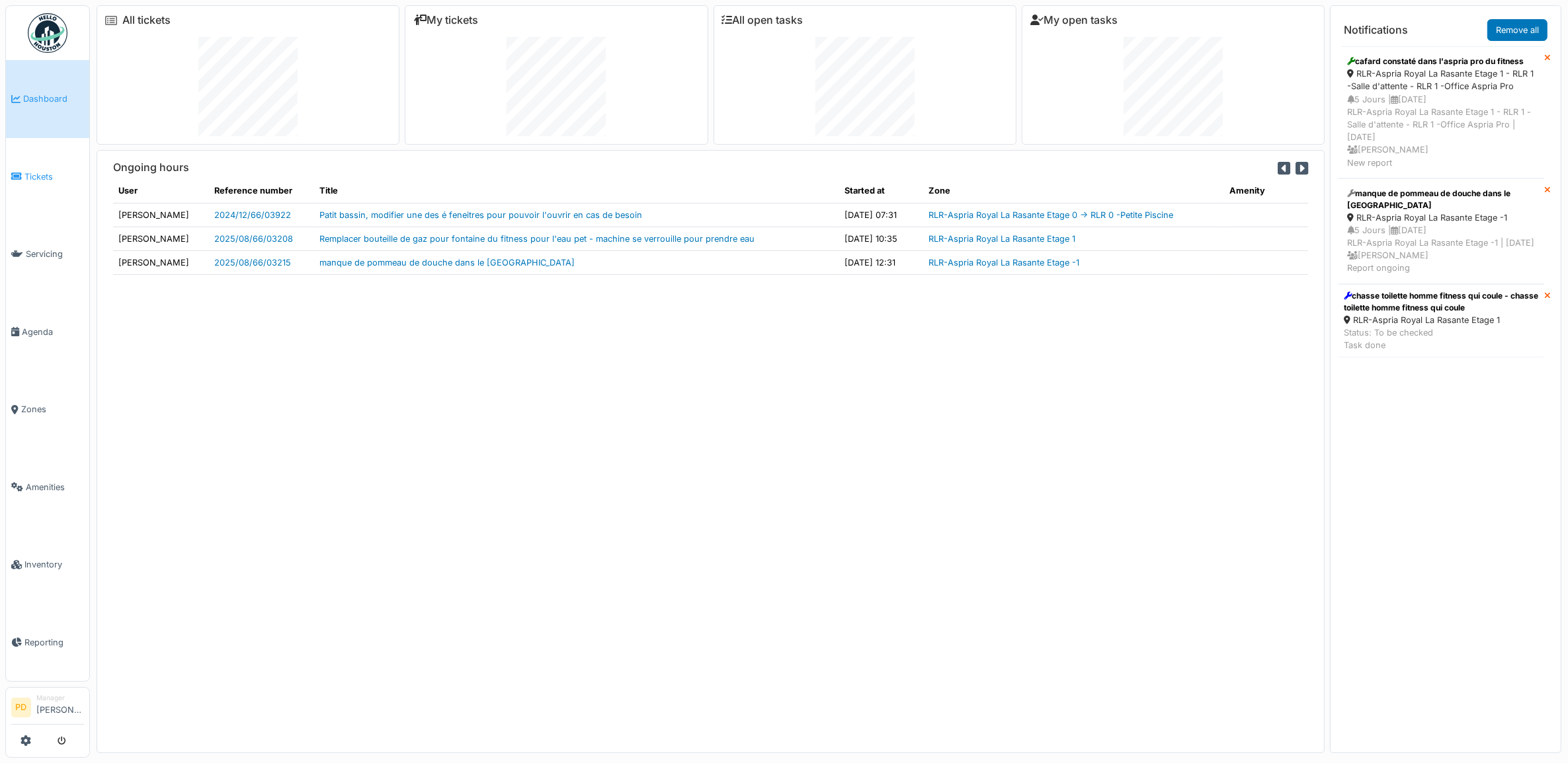
click at [46, 171] on span "Tickets" at bounding box center [53, 176] width 59 height 12
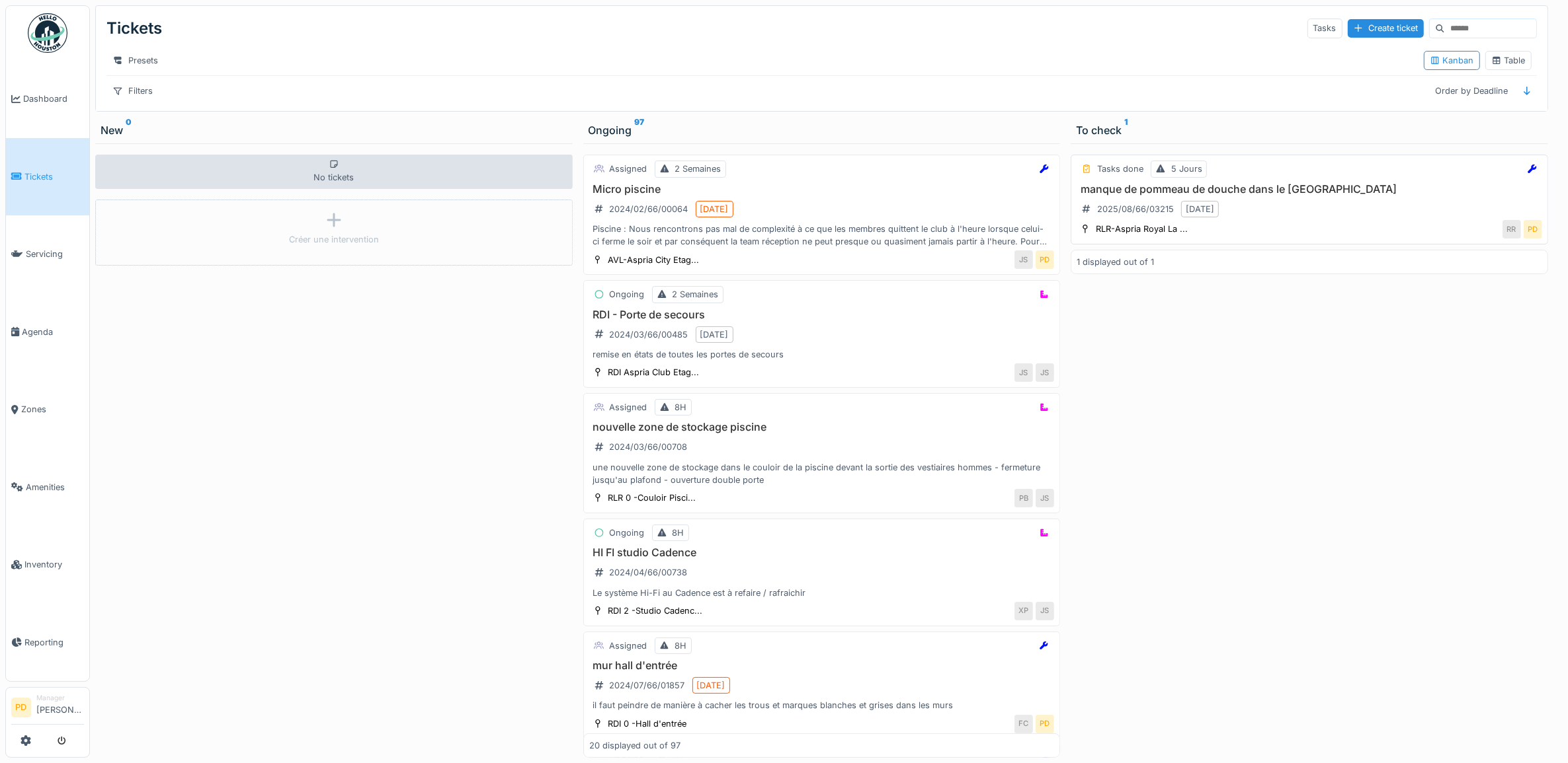
click at [1311, 196] on h3 "manque de pommeau de douche dans le [GEOGRAPHIC_DATA]" at bounding box center [1309, 189] width 465 height 12
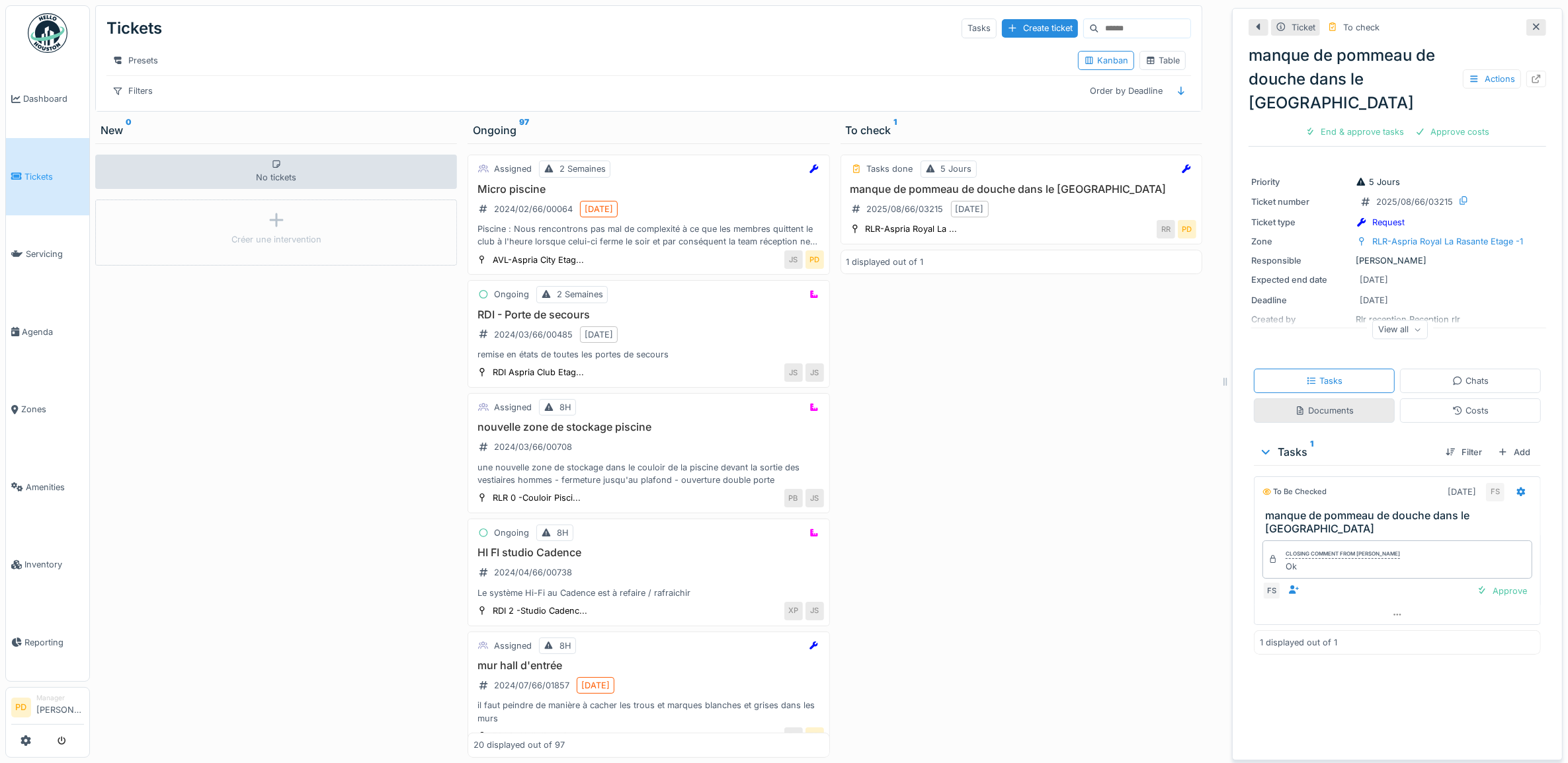
click at [1323, 404] on div "Documents" at bounding box center [1324, 410] width 59 height 12
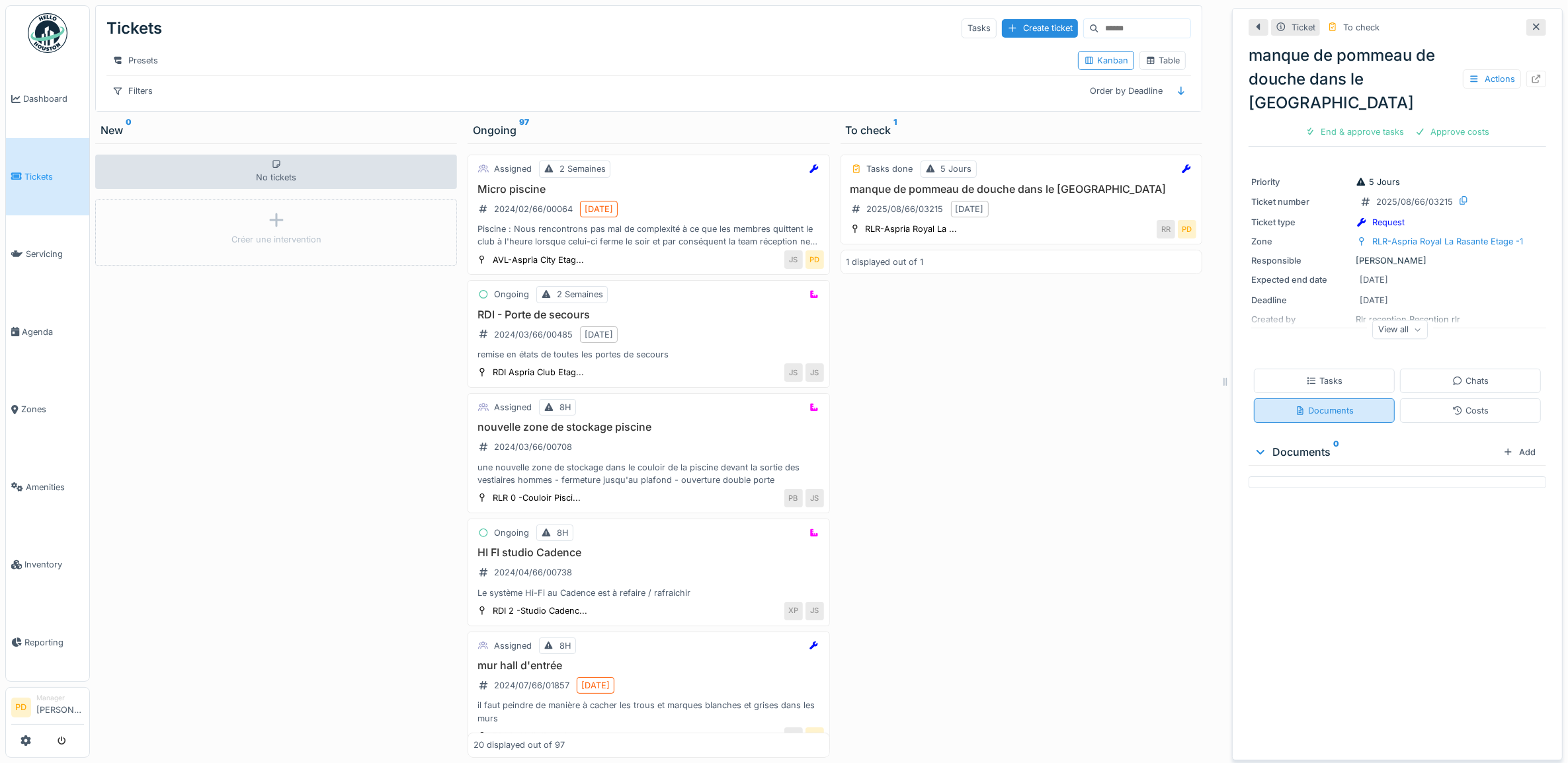
scroll to position [12, 0]
click at [1321, 375] on div "Tasks" at bounding box center [1324, 381] width 37 height 12
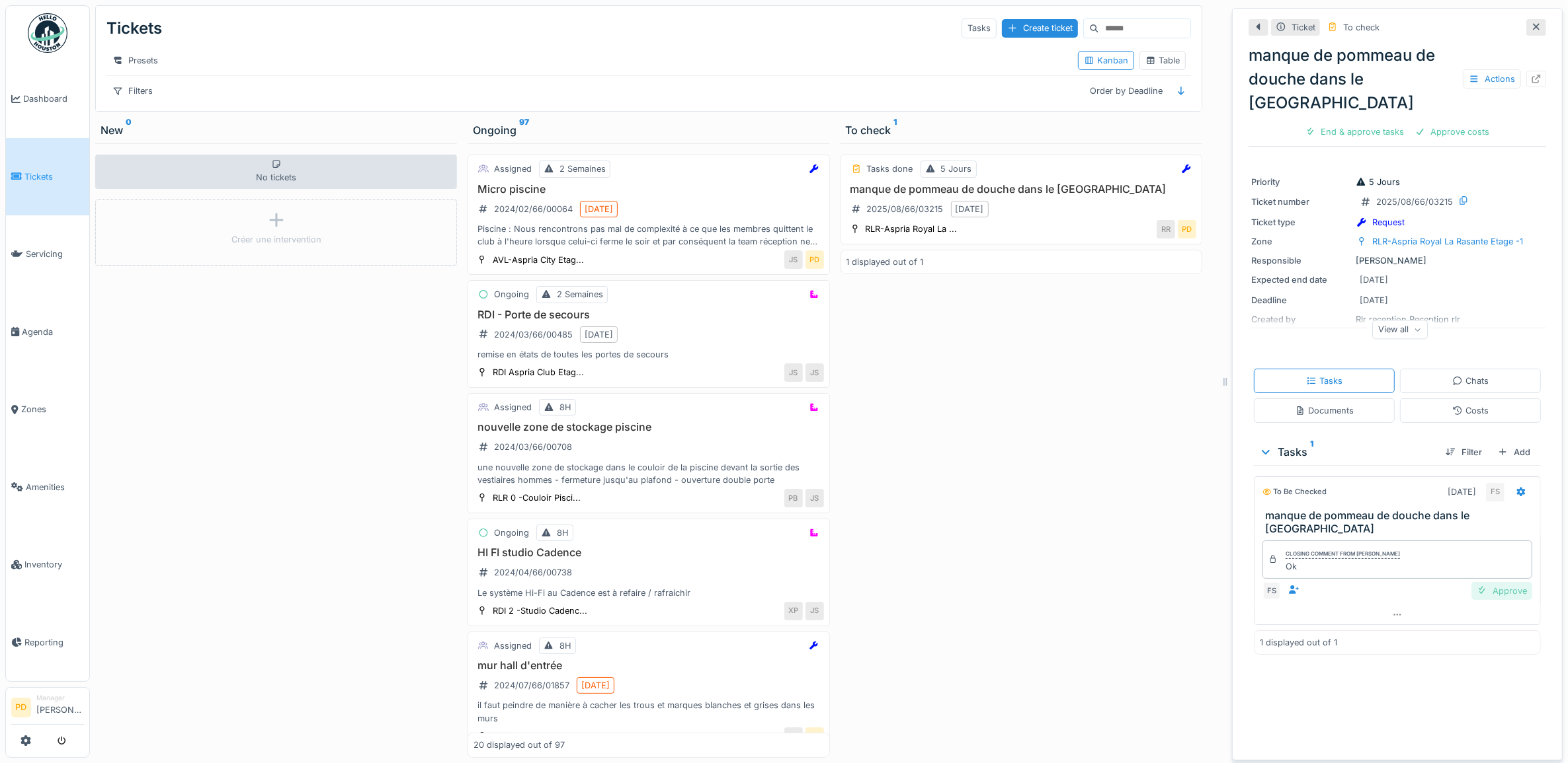
click at [1487, 582] on div "Approve" at bounding box center [1501, 591] width 61 height 18
click at [1360, 123] on div "Approve costs" at bounding box center [1361, 132] width 85 height 18
click at [1372, 123] on div "Close ticket" at bounding box center [1397, 132] width 73 height 18
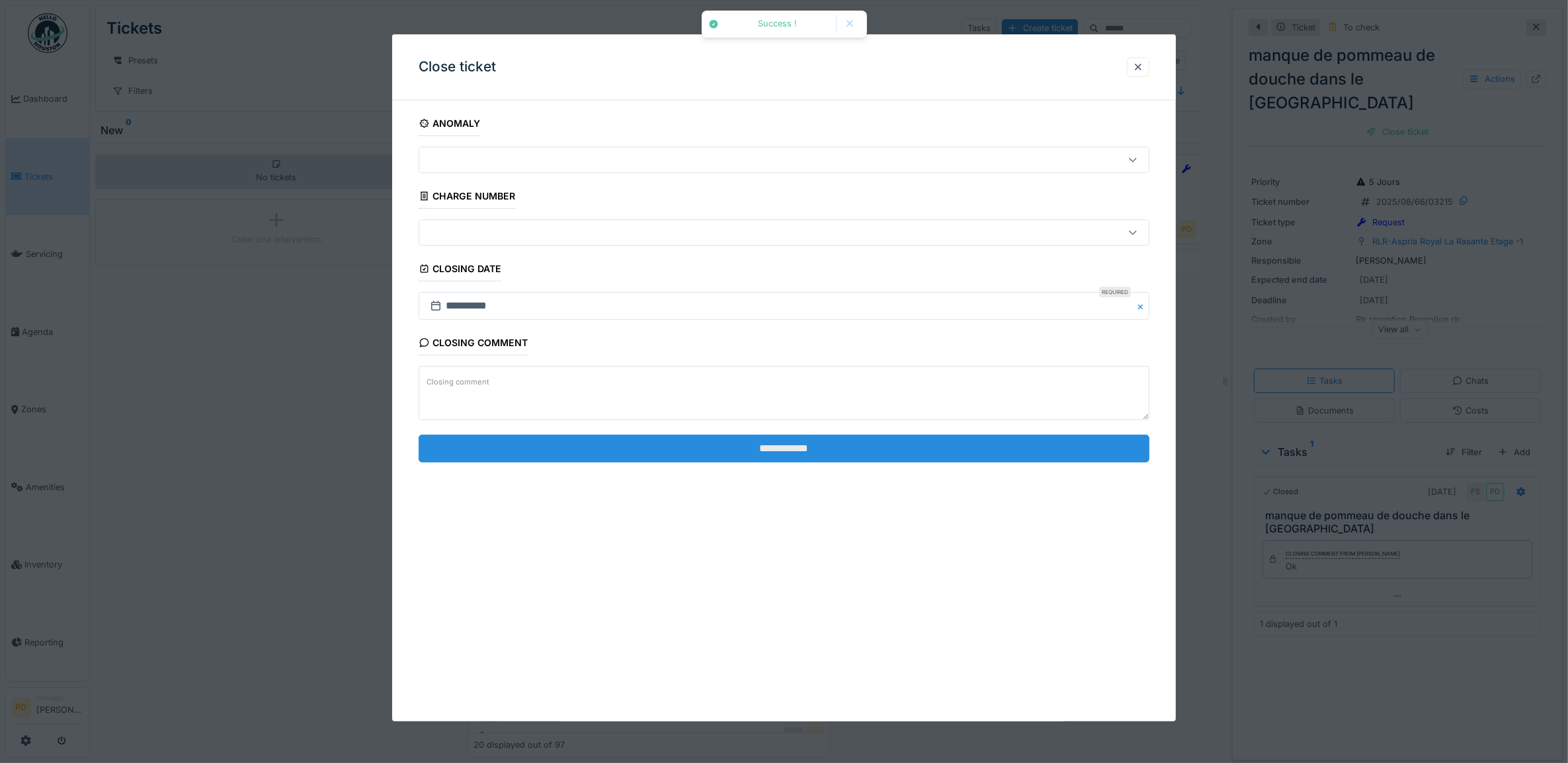
click at [884, 453] on input "**********" at bounding box center [784, 449] width 731 height 28
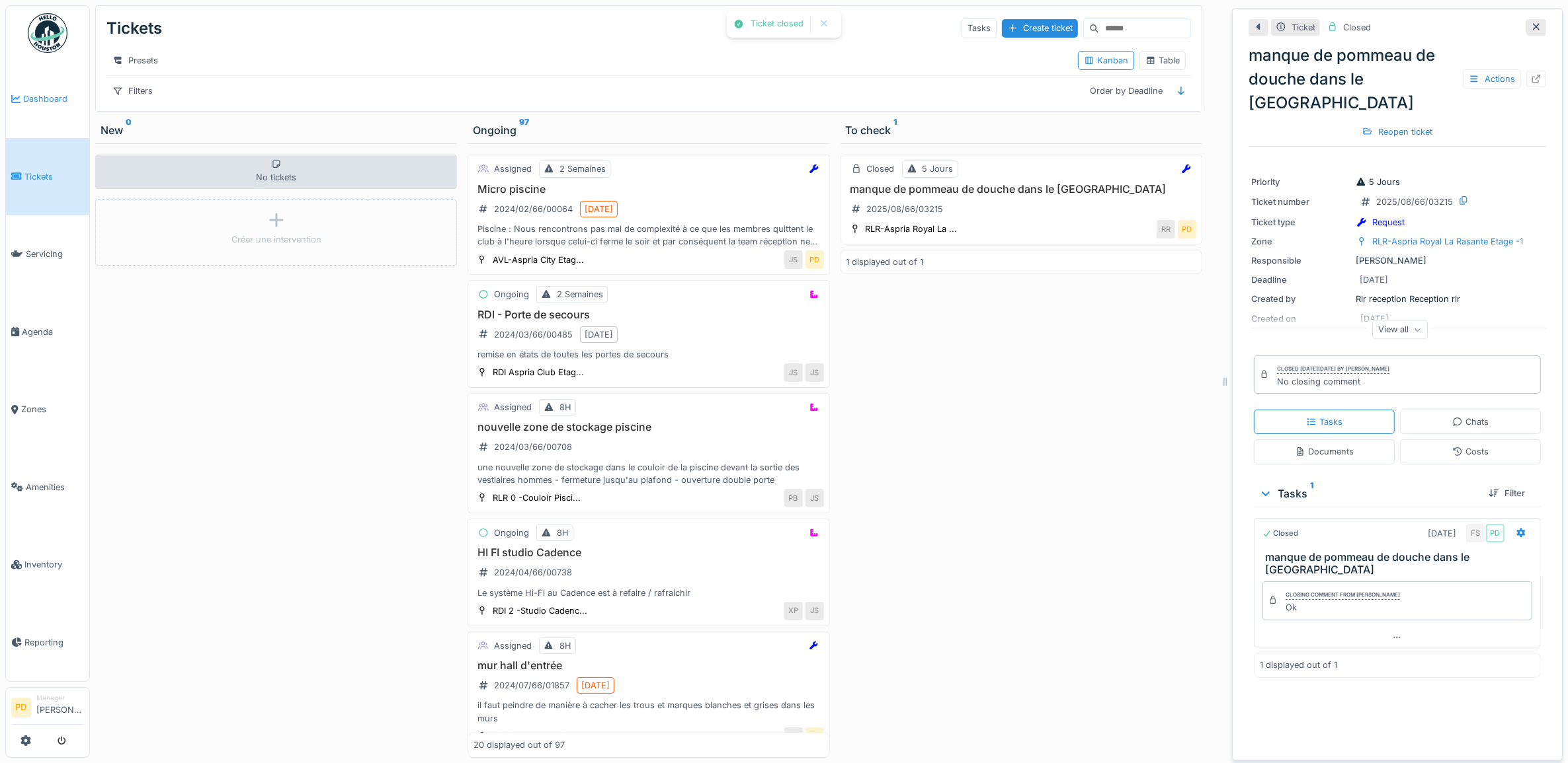
click at [53, 97] on span "Dashboard" at bounding box center [53, 98] width 61 height 12
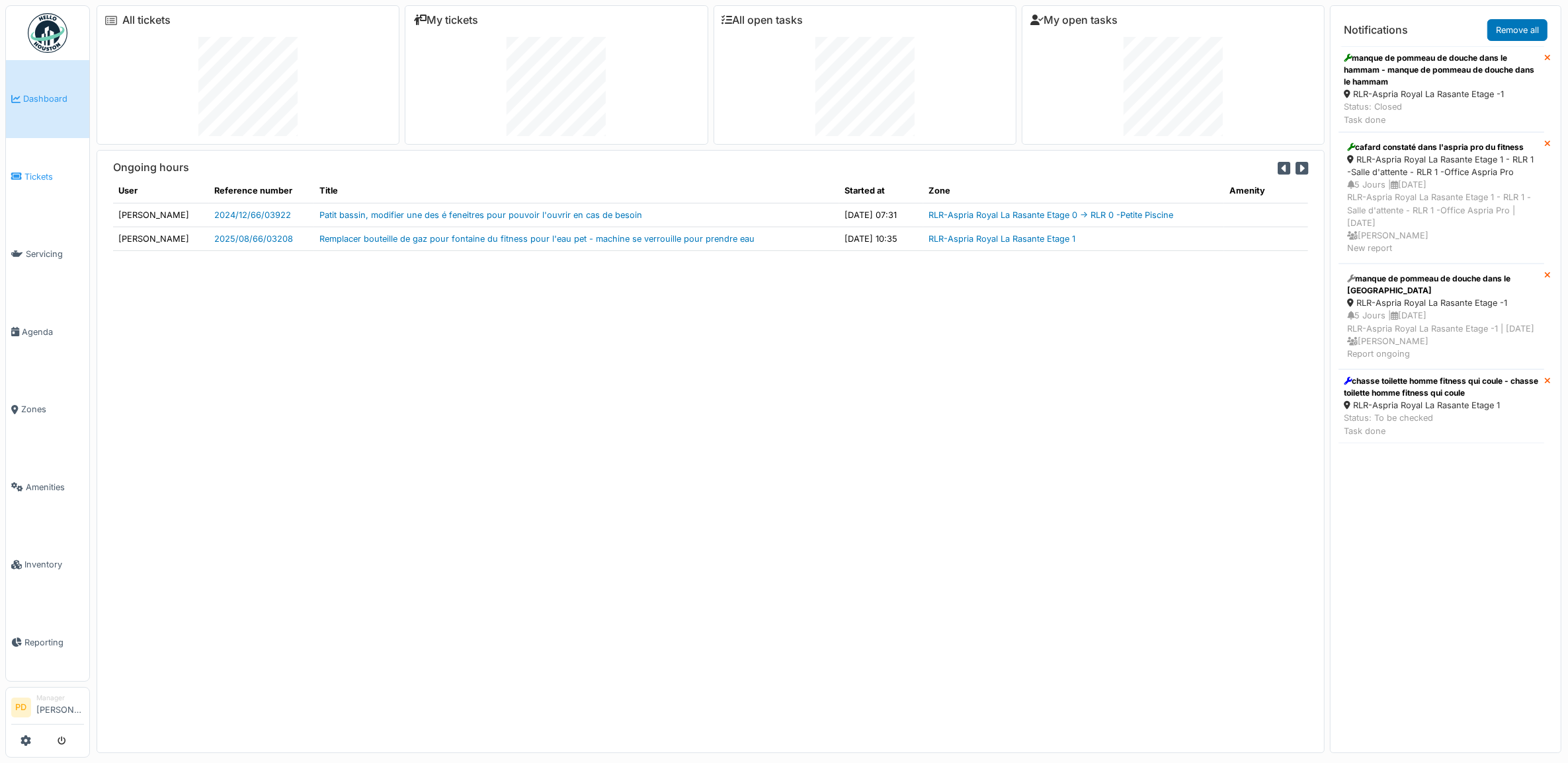
click at [38, 176] on span "Tickets" at bounding box center [53, 176] width 59 height 12
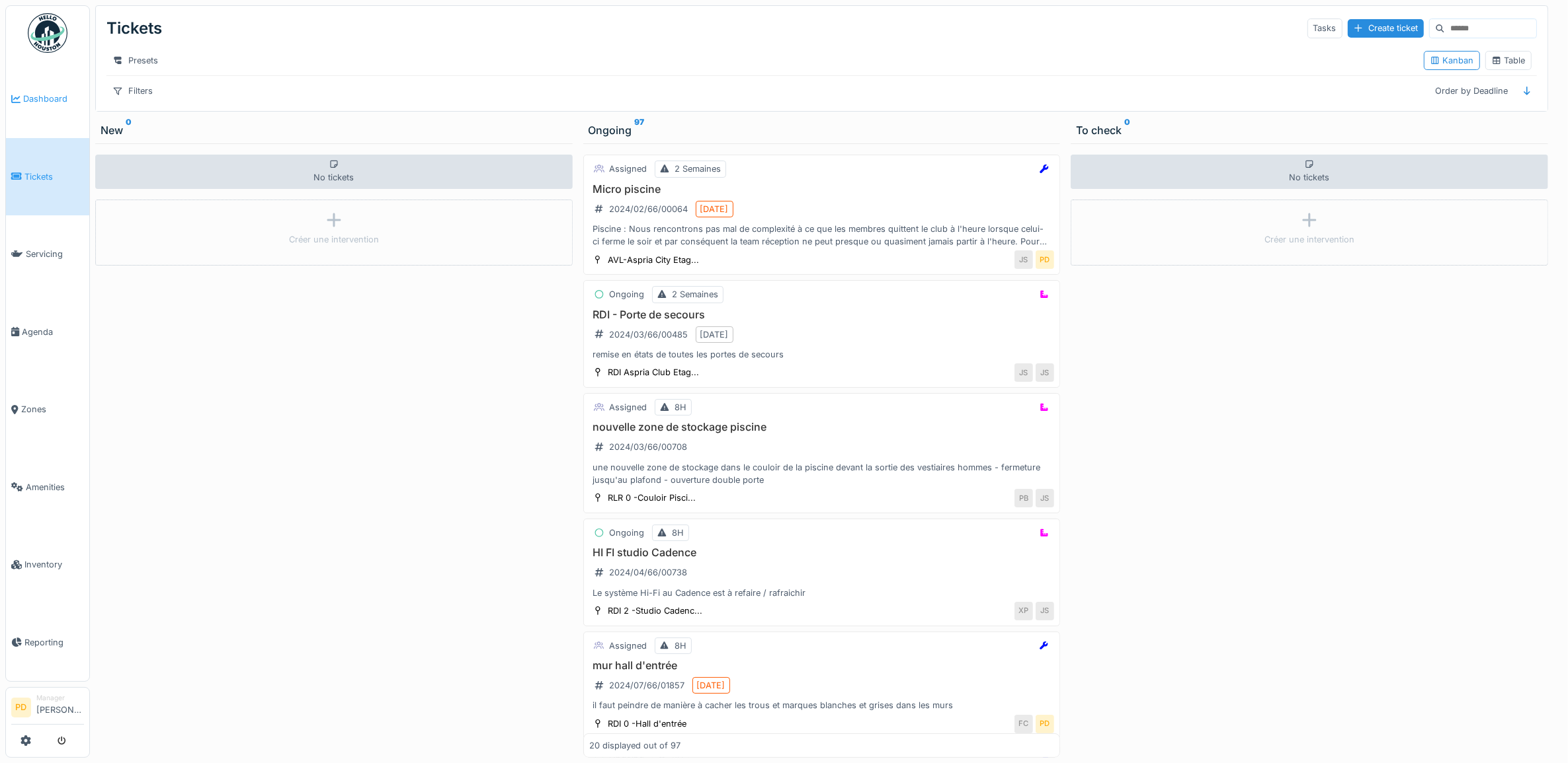
click at [51, 97] on span "Dashboard" at bounding box center [53, 98] width 61 height 12
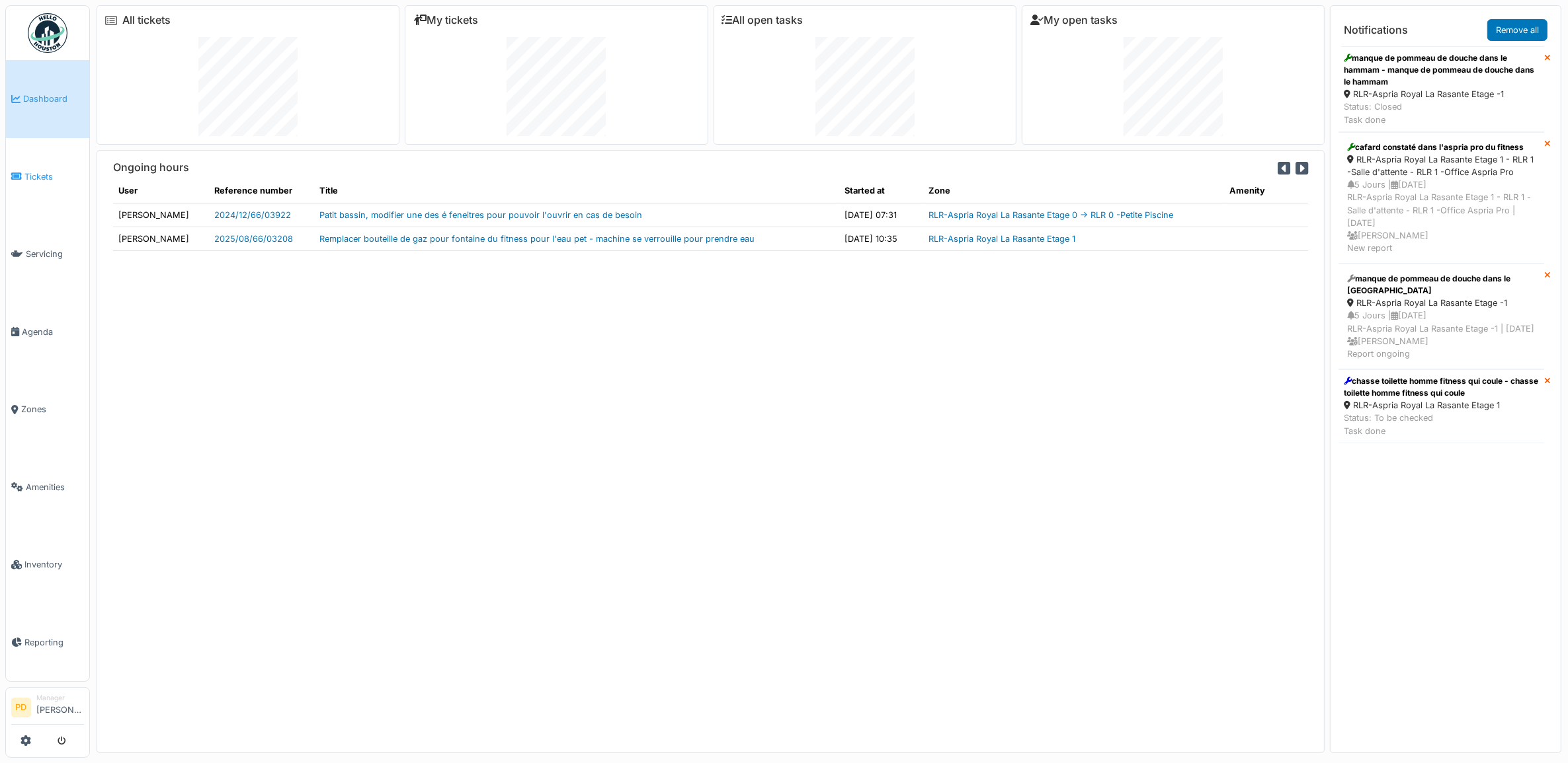
click at [43, 163] on link "Tickets" at bounding box center [48, 177] width 84 height 78
